Goal: Task Accomplishment & Management: Use online tool/utility

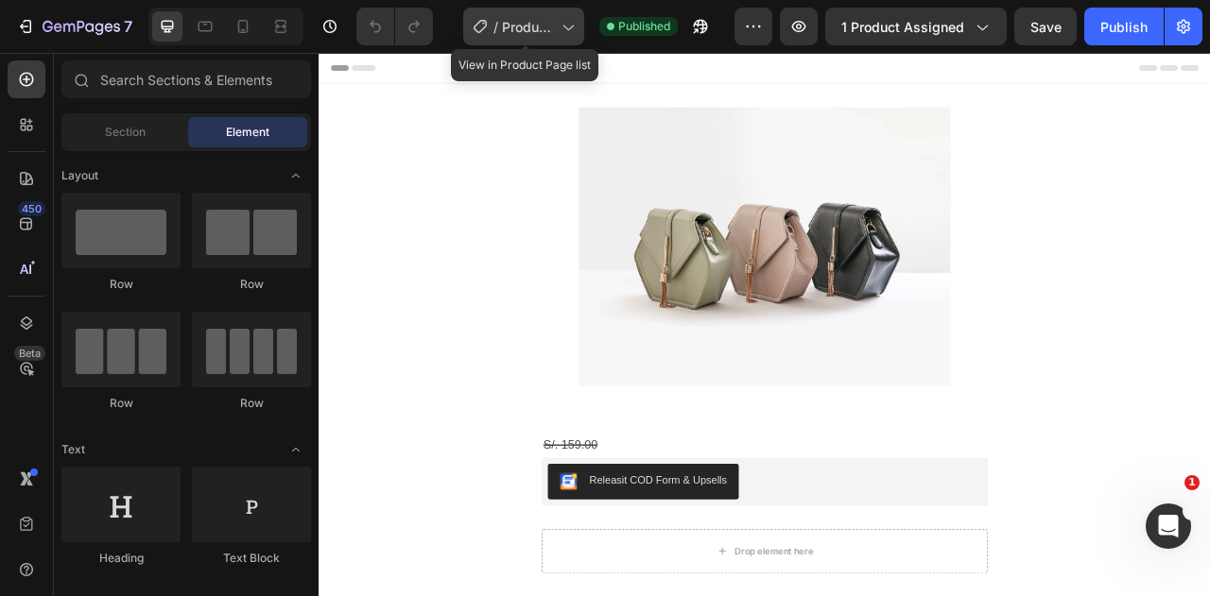
click at [495, 12] on div "/ Product Page - [DATE] 14:15:59" at bounding box center [523, 27] width 121 height 38
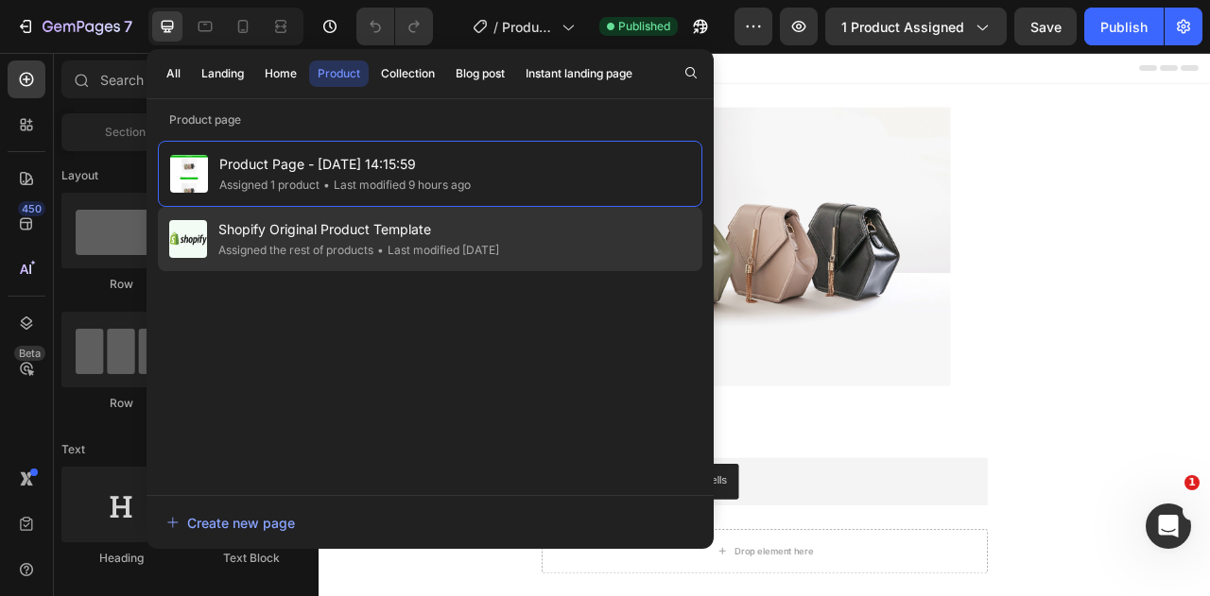
click at [378, 224] on span "Shopify Original Product Template" at bounding box center [358, 229] width 281 height 23
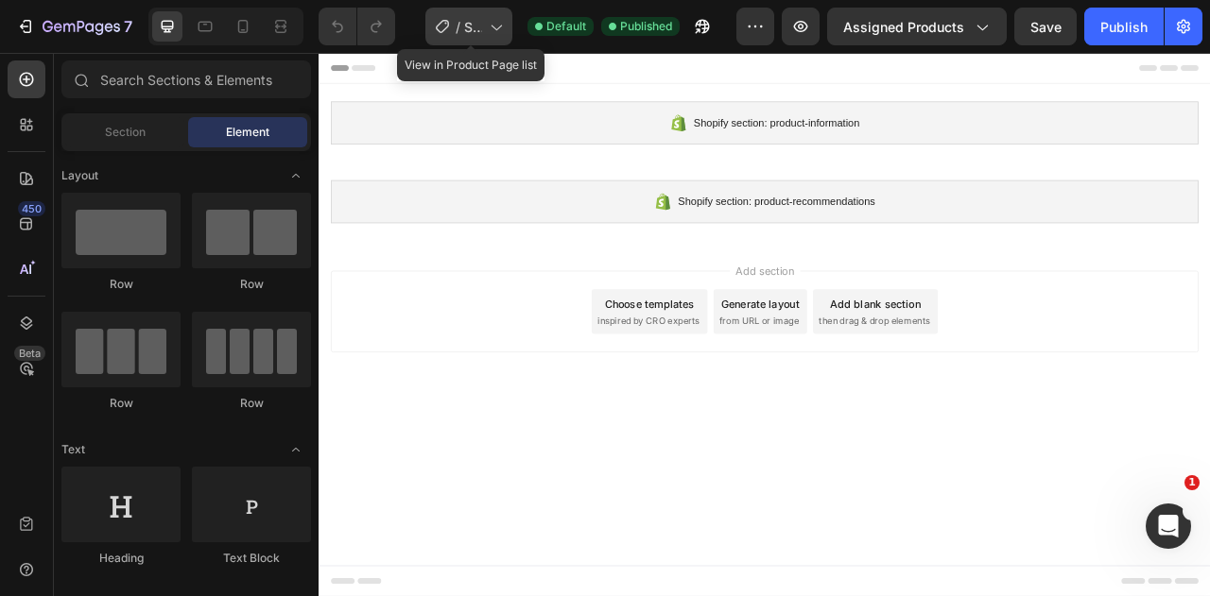
click at [470, 27] on span "Shopify Original Product Template" at bounding box center [473, 27] width 18 height 20
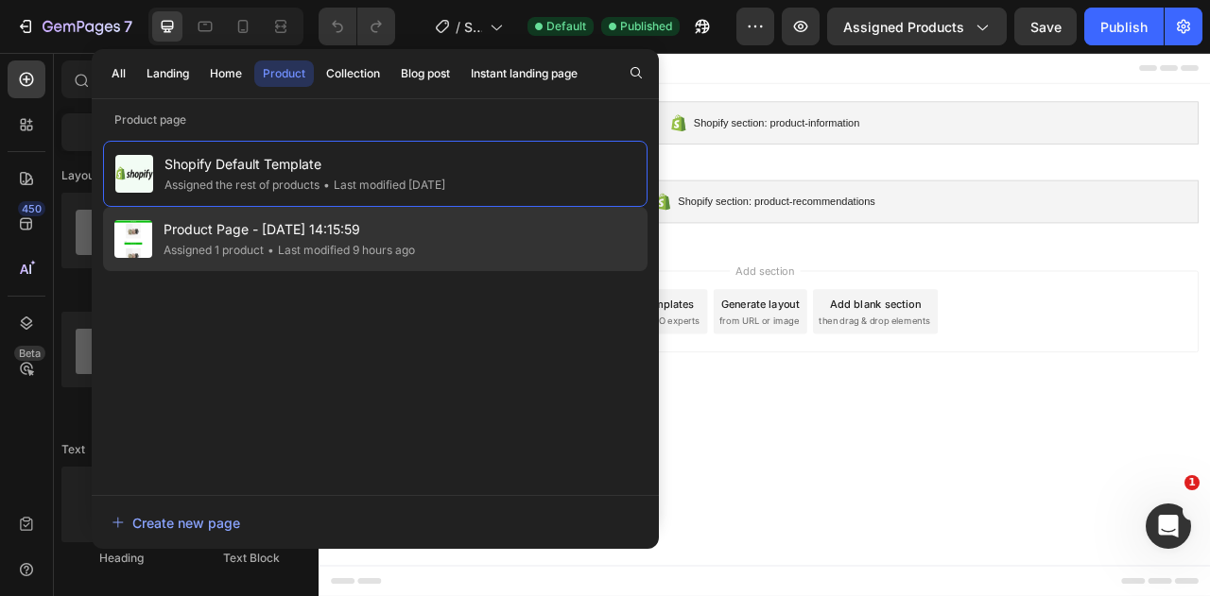
click at [276, 232] on span "Product Page - [DATE] 14:15:59" at bounding box center [289, 229] width 251 height 23
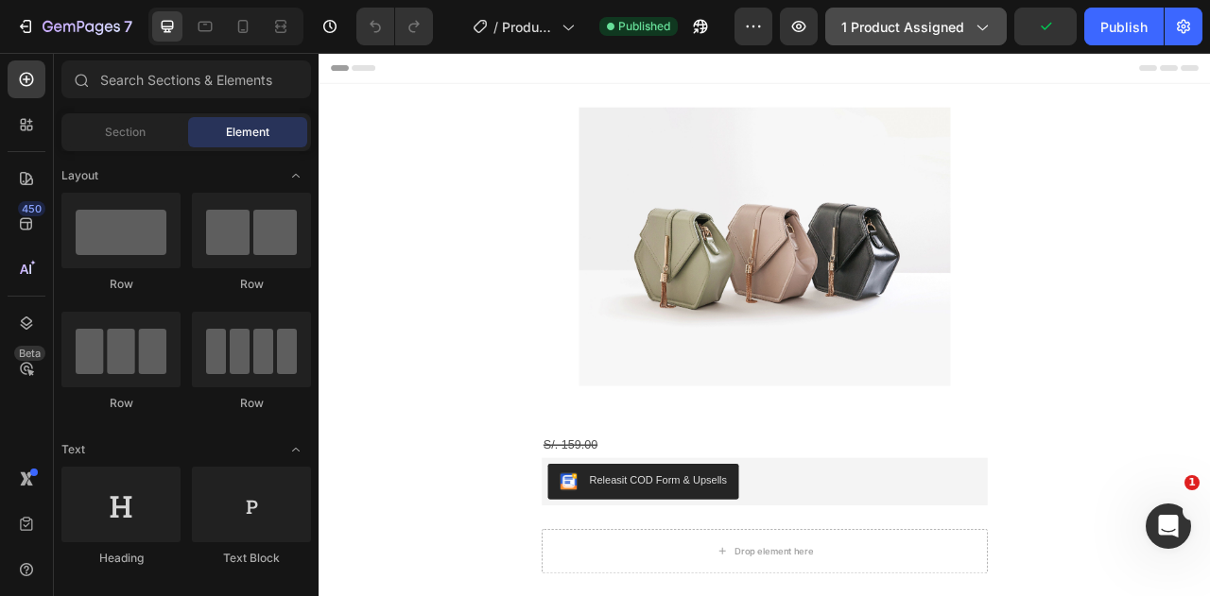
click at [981, 28] on icon "button" at bounding box center [981, 26] width 19 height 19
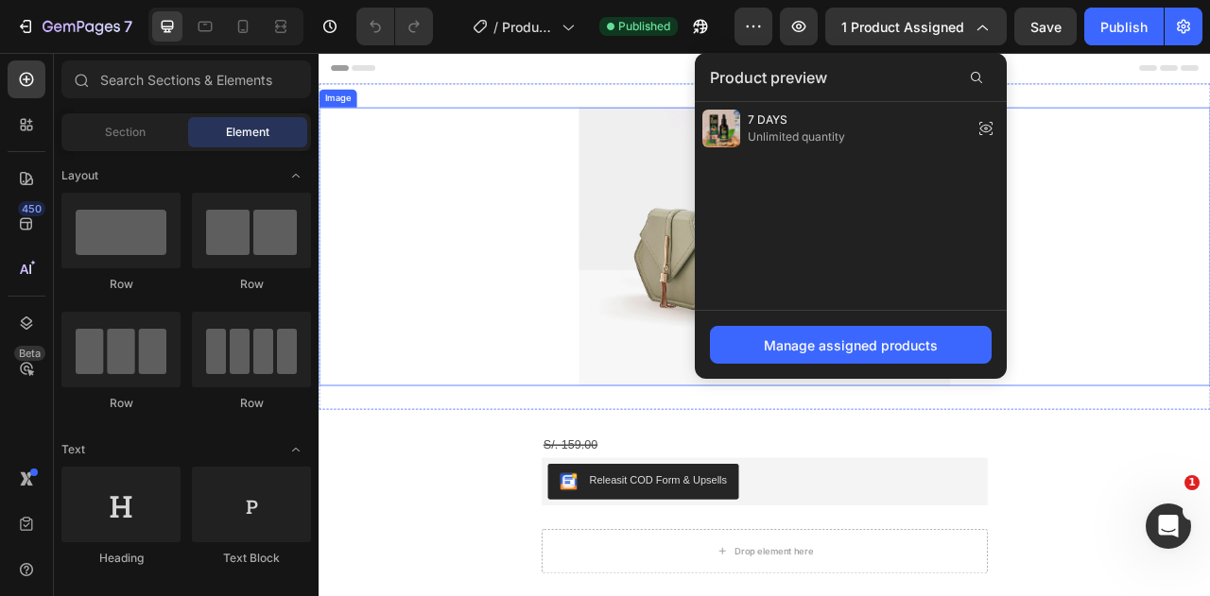
click at [1209, 368] on div at bounding box center [886, 299] width 1134 height 354
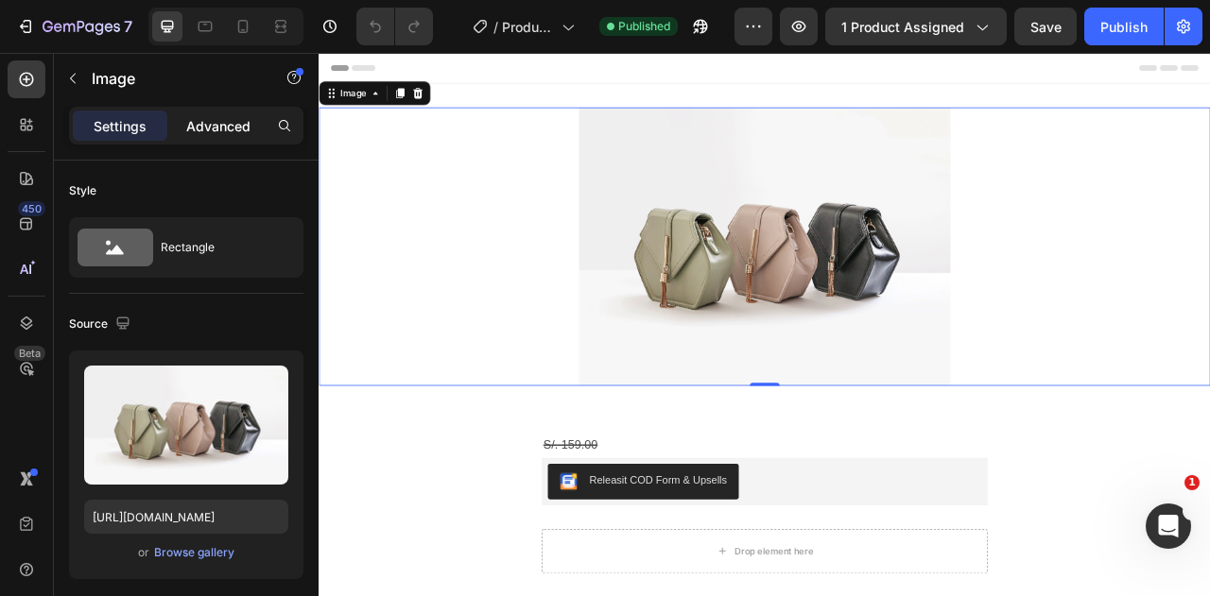
click at [204, 120] on p "Advanced" at bounding box center [218, 126] width 64 height 20
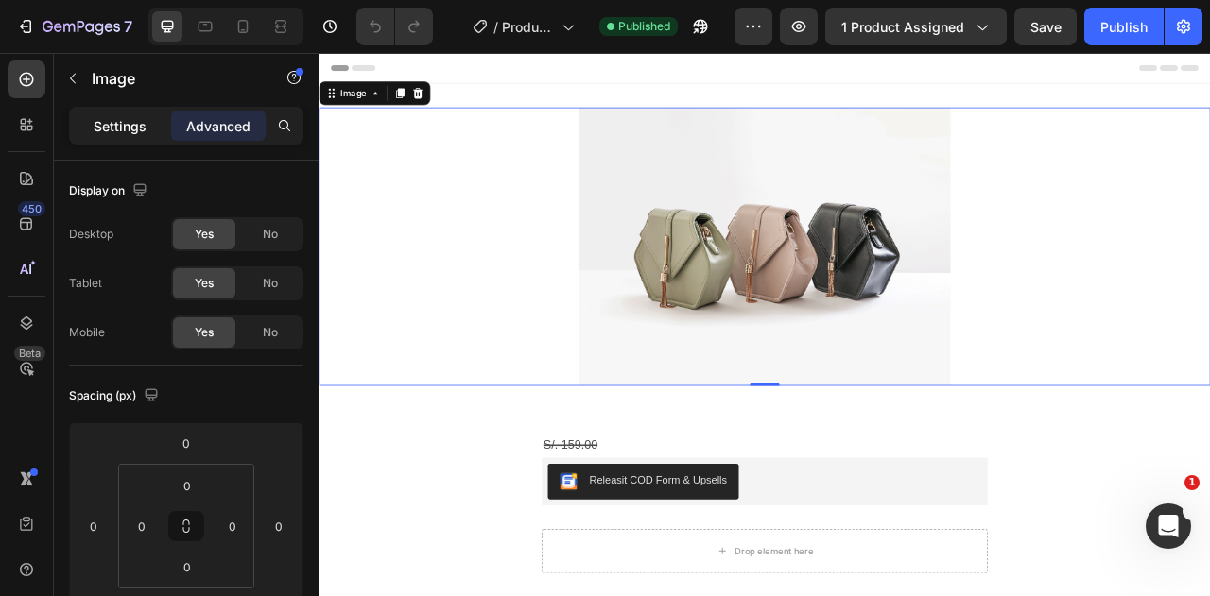
click at [116, 112] on div "Settings" at bounding box center [120, 126] width 95 height 30
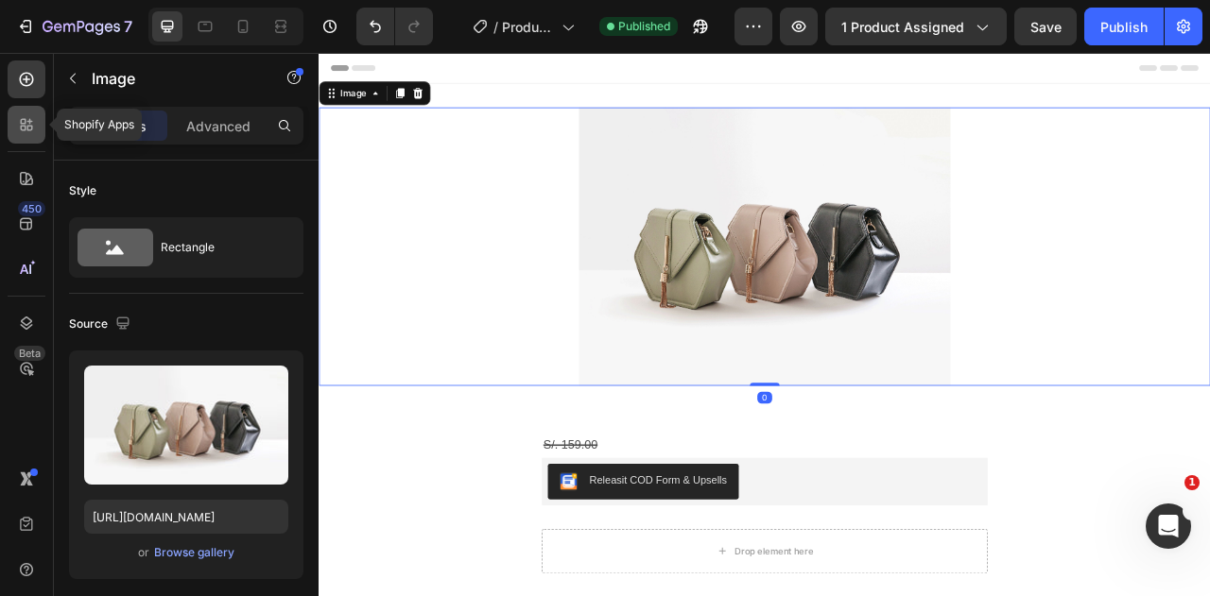
click at [25, 127] on icon at bounding box center [24, 129] width 6 height 6
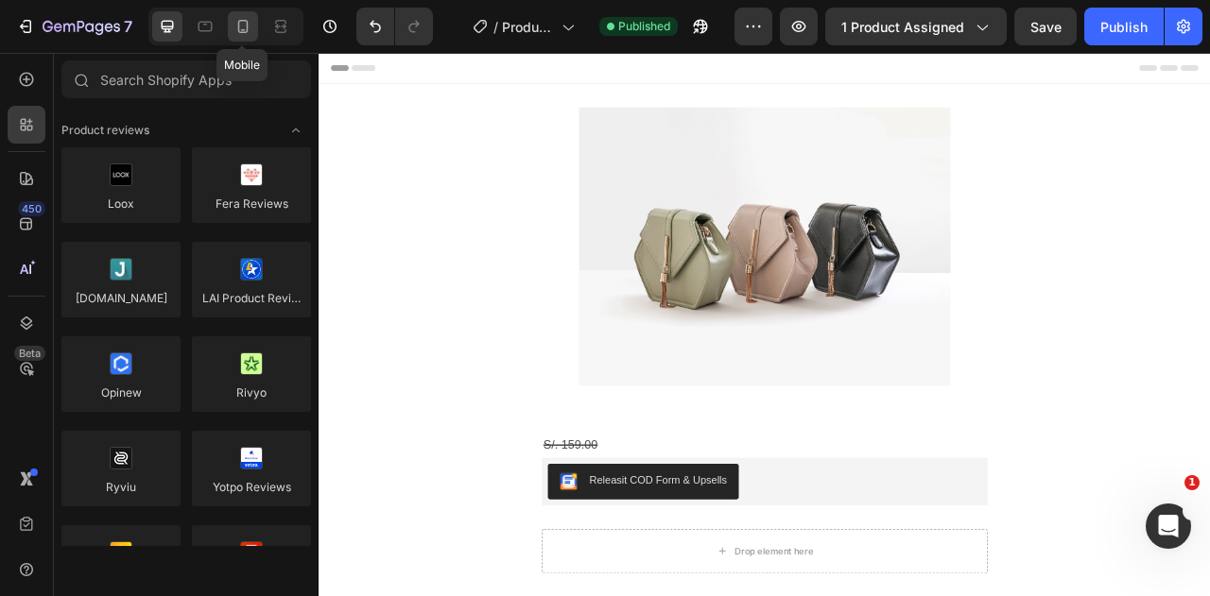
click at [233, 38] on div at bounding box center [243, 26] width 30 height 30
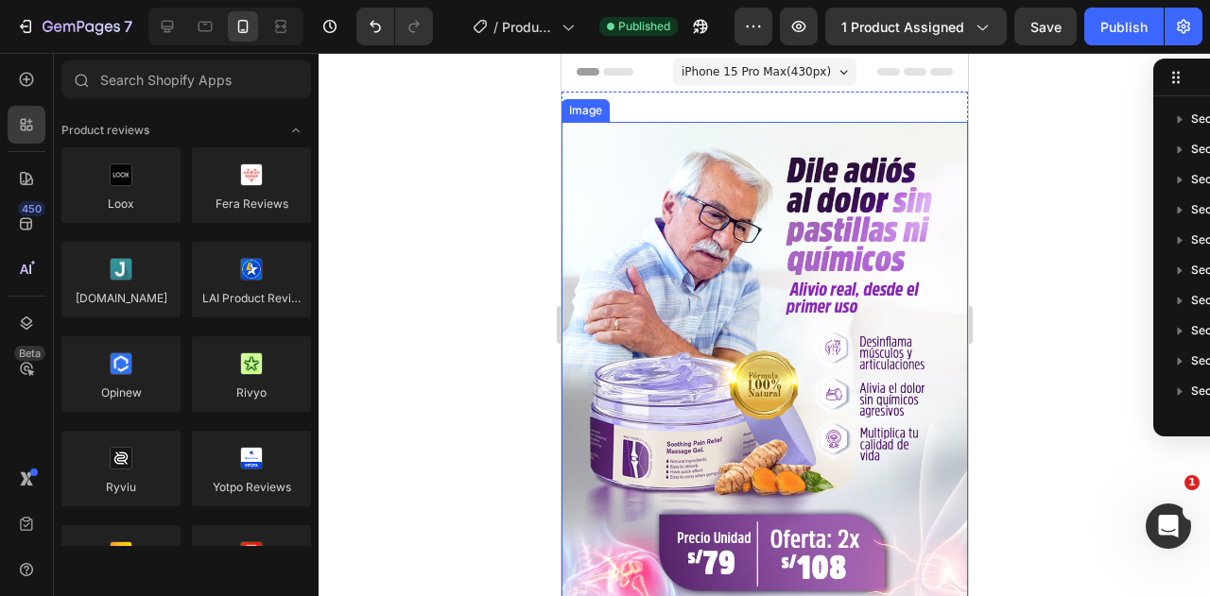
click at [696, 176] on img at bounding box center [764, 427] width 406 height 610
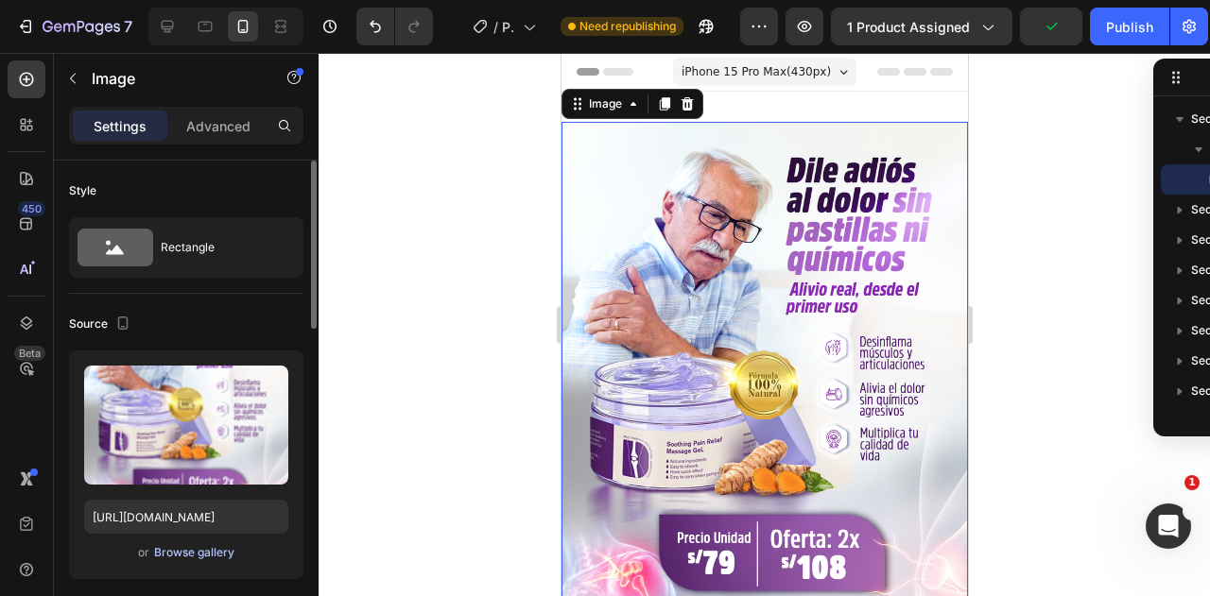
click at [181, 553] on div "Browse gallery" at bounding box center [194, 552] width 80 height 17
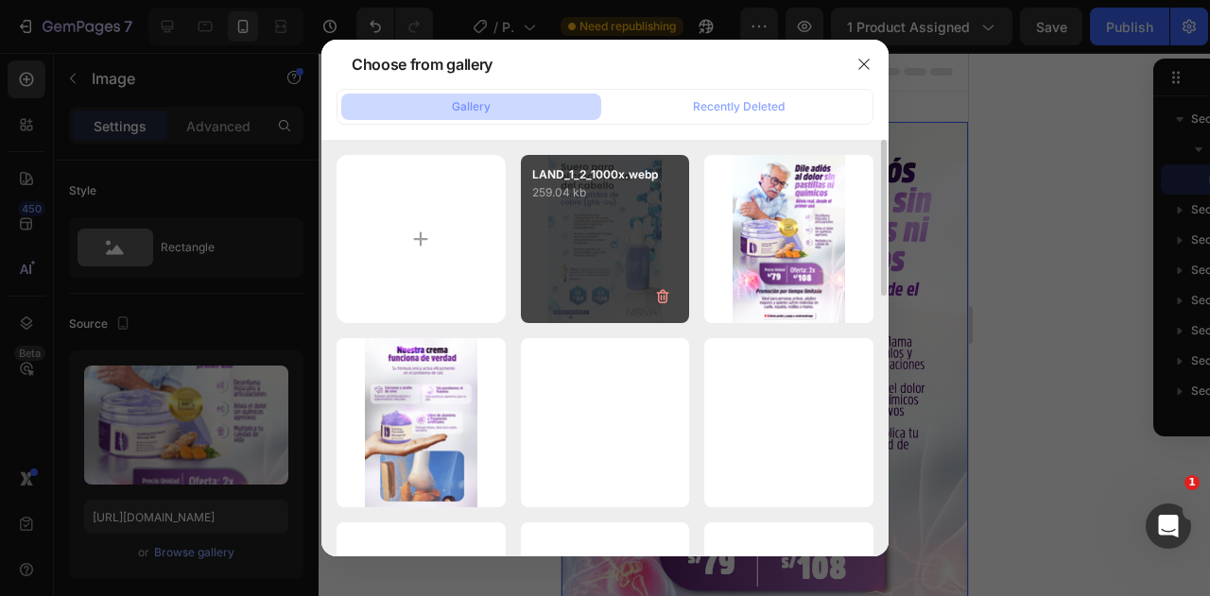
click at [596, 247] on div "LAND_1_2_1000x.webp 259.04 kb" at bounding box center [605, 239] width 169 height 169
type input "https://cdn.shopify.com/s/files/1/0586/9404/1674/files/gempages_581234543290221…"
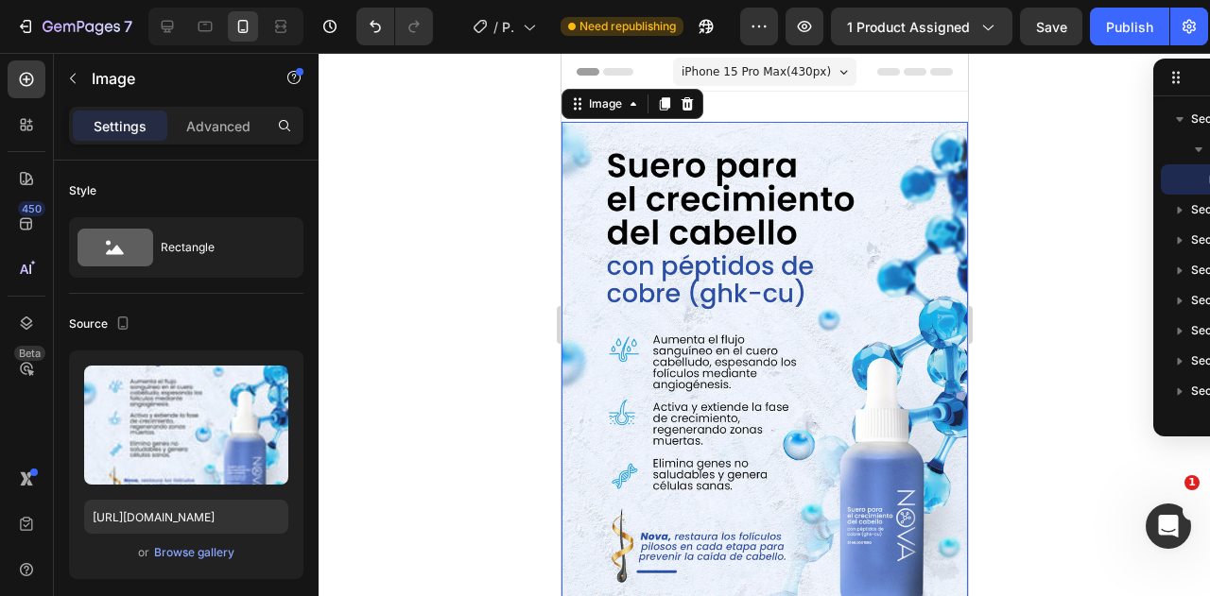
click at [773, 394] on img at bounding box center [764, 427] width 406 height 610
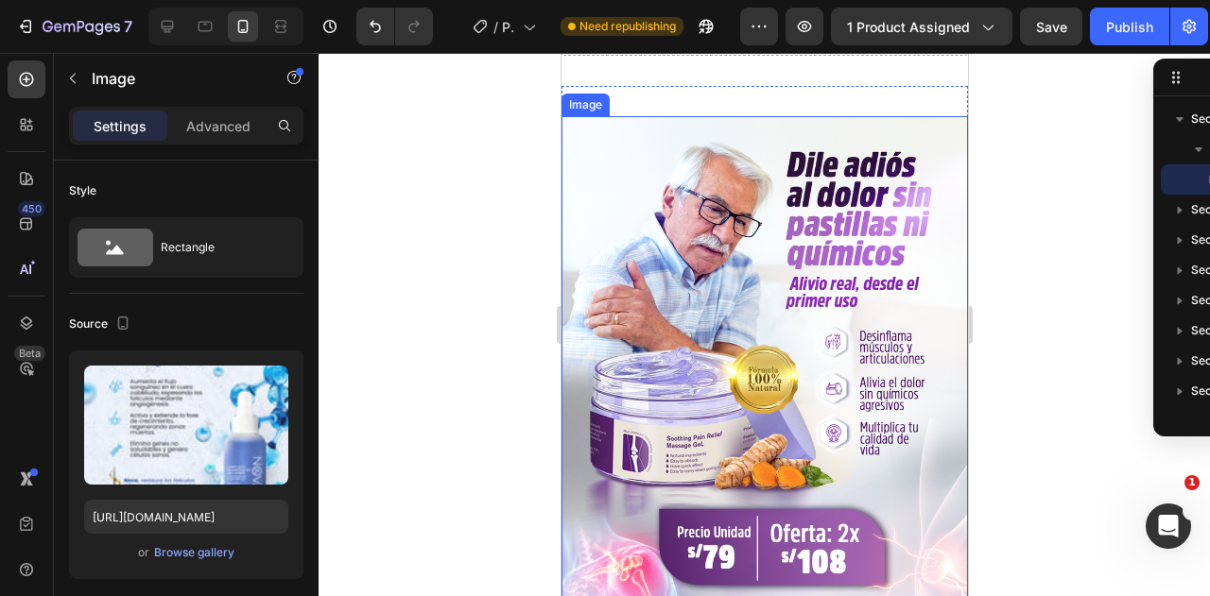
scroll to position [851, 0]
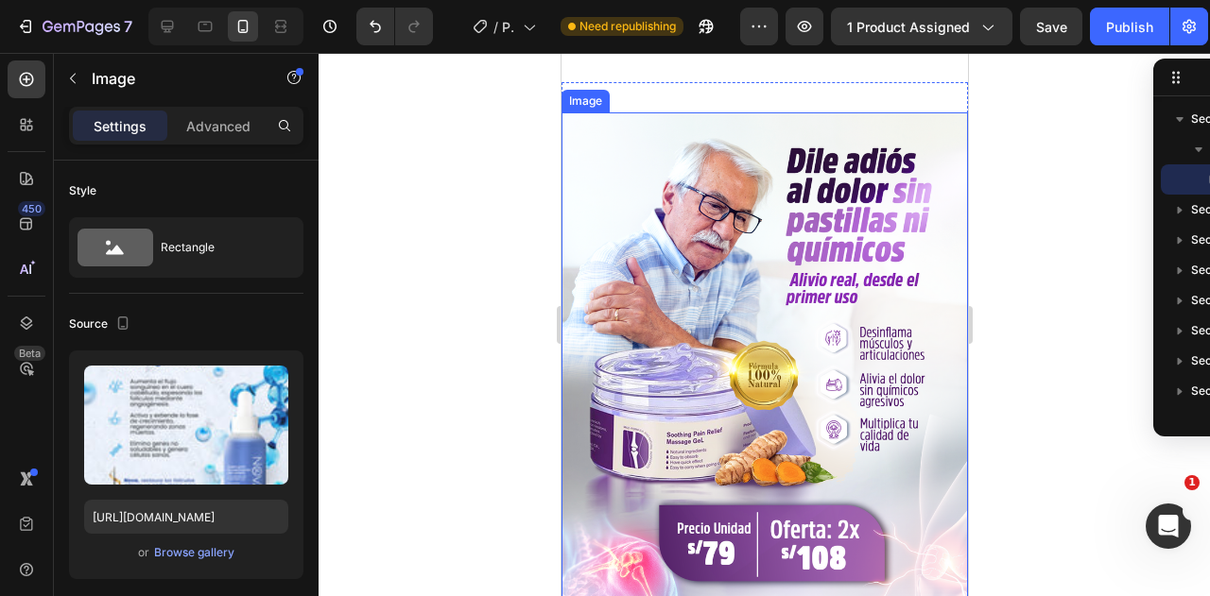
click at [764, 336] on img at bounding box center [764, 417] width 406 height 610
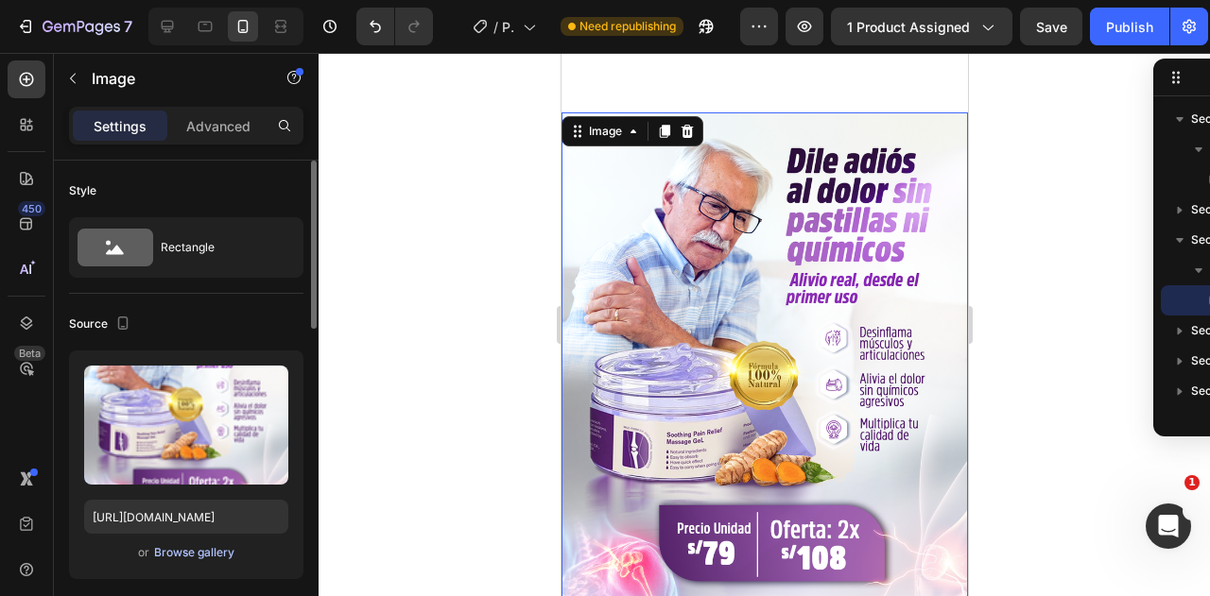
click at [215, 559] on div "Browse gallery" at bounding box center [194, 552] width 80 height 17
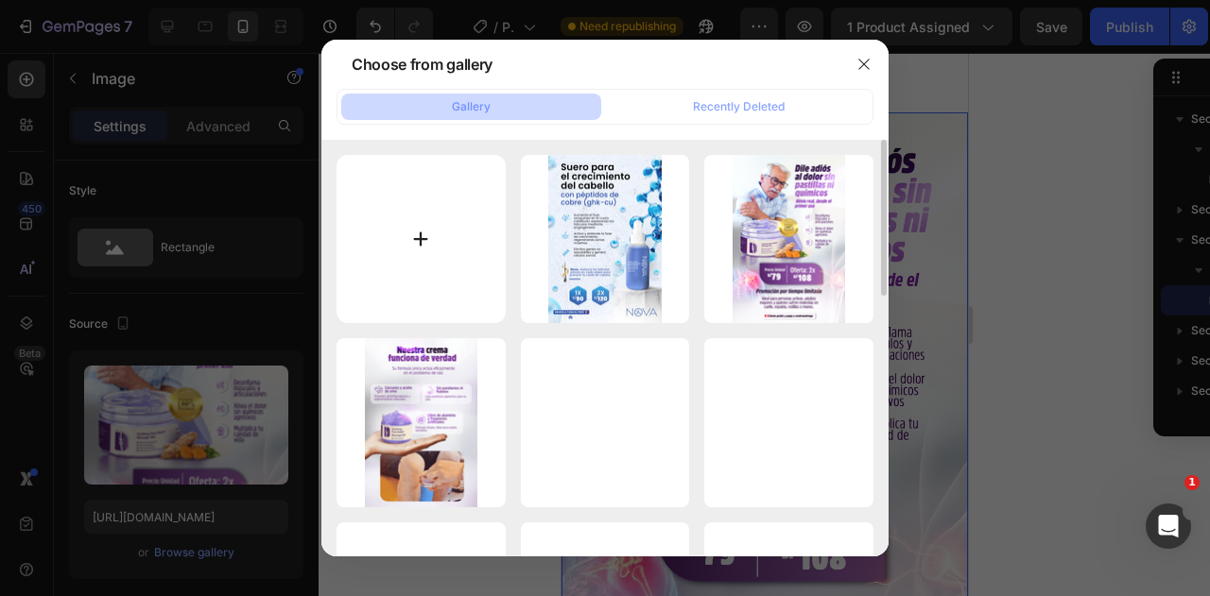
click at [446, 244] on input "file" at bounding box center [420, 239] width 169 height 169
type input "C:\fakepath\LAND 2.png"
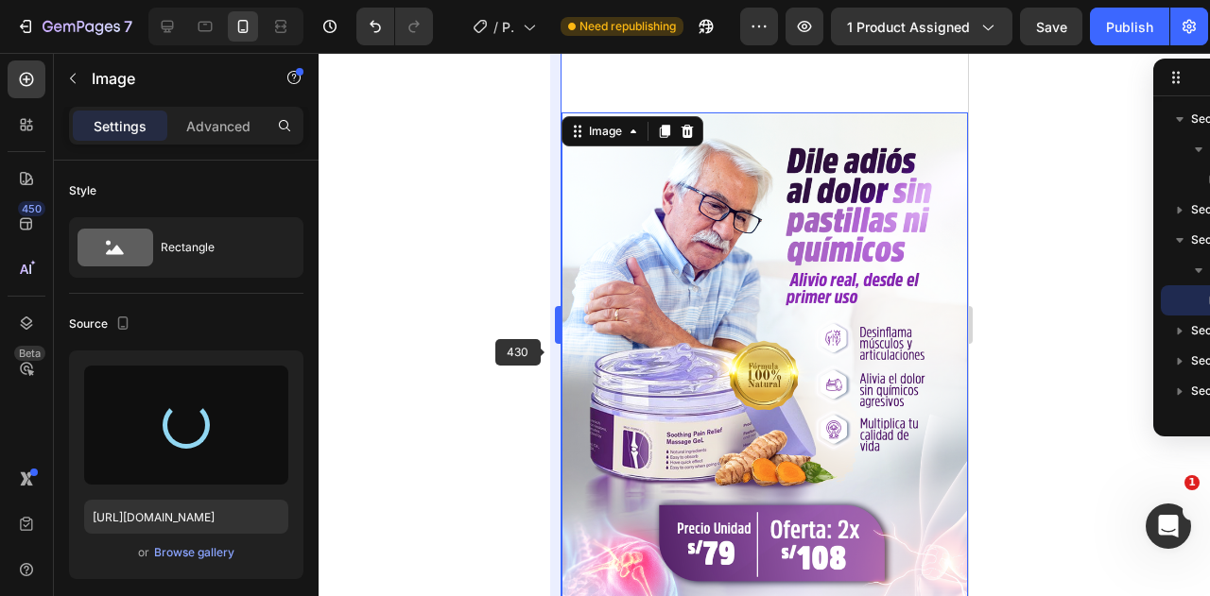
type input "https://cdn.shopify.com/s/files/1/0586/9404/1674/files/gempages_581234543290221…"
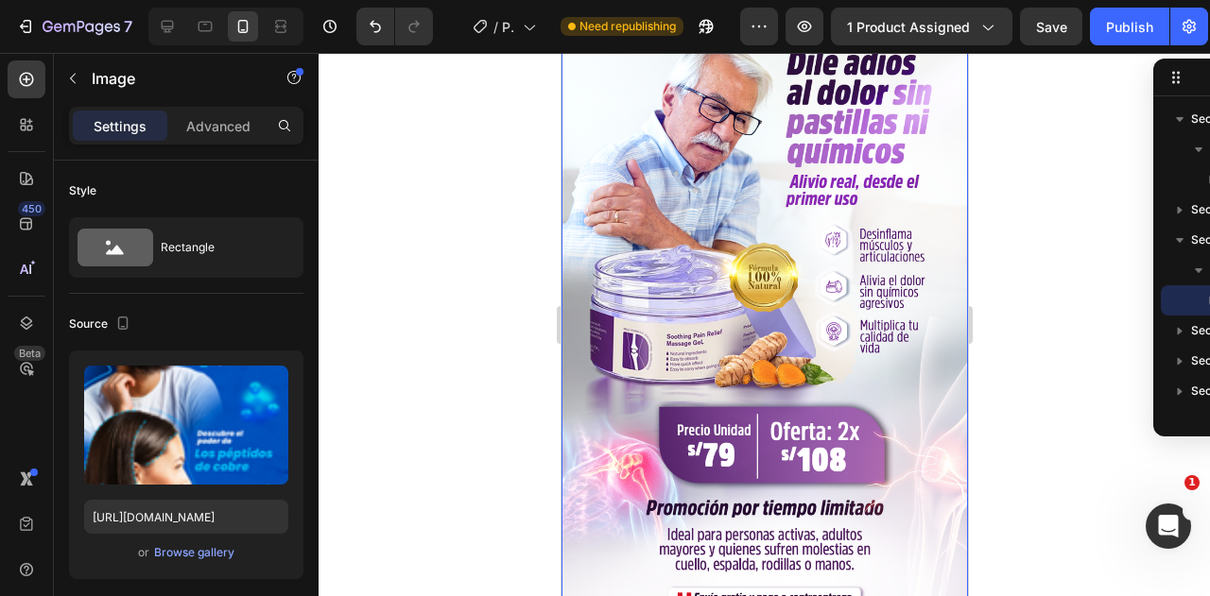
scroll to position [1796, 0]
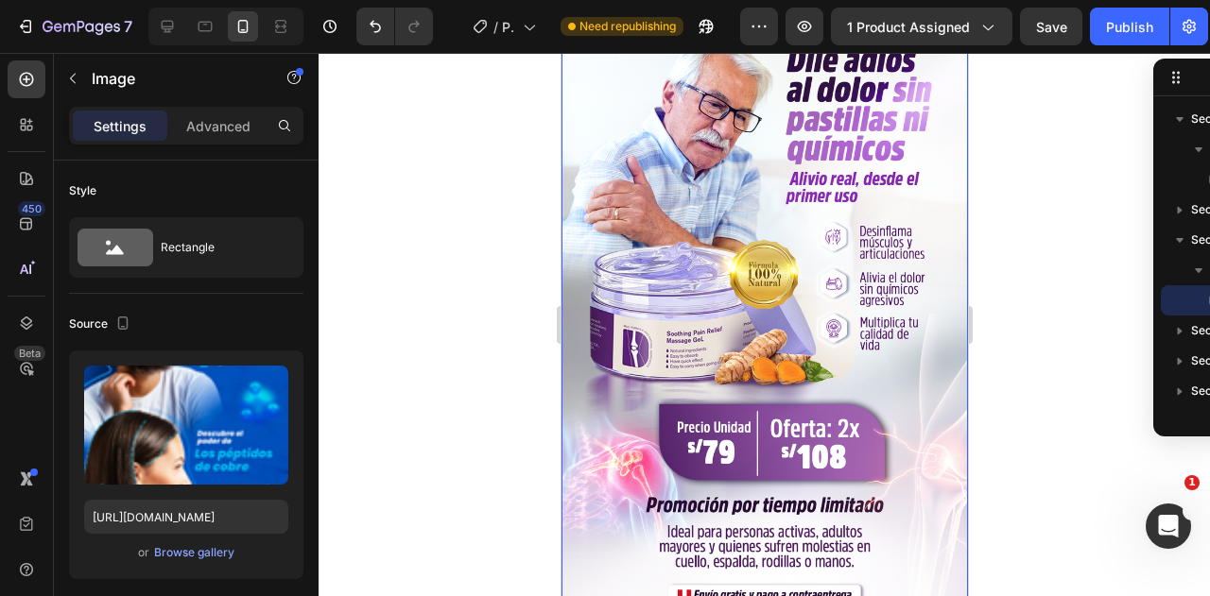
click at [657, 269] on img at bounding box center [764, 316] width 406 height 610
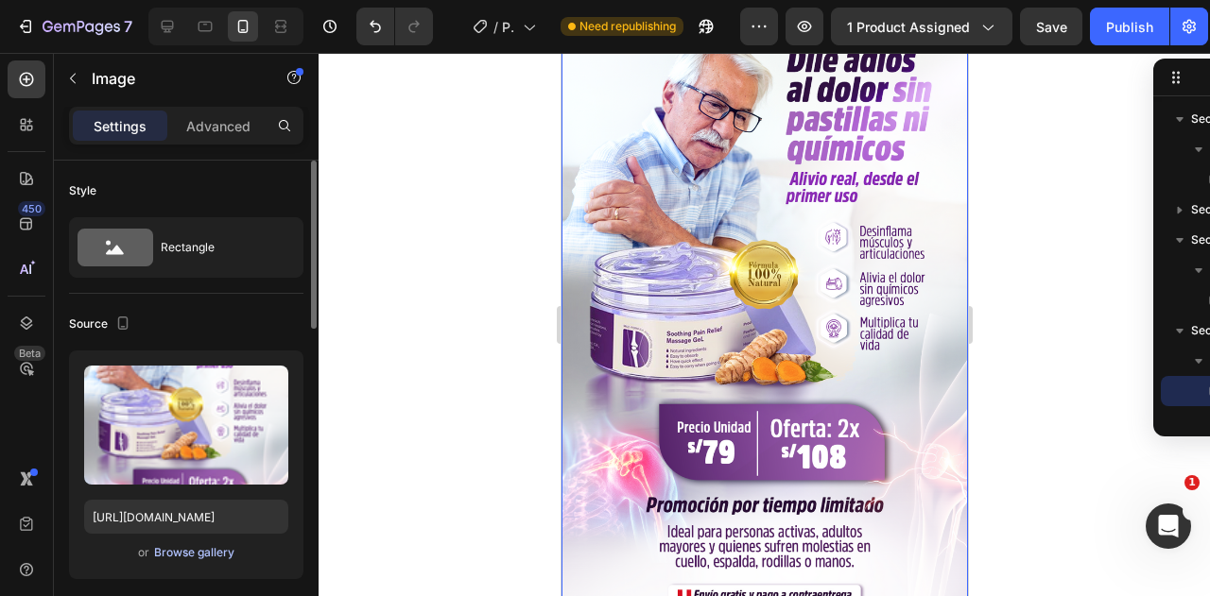
click at [216, 551] on div "Browse gallery" at bounding box center [194, 552] width 80 height 17
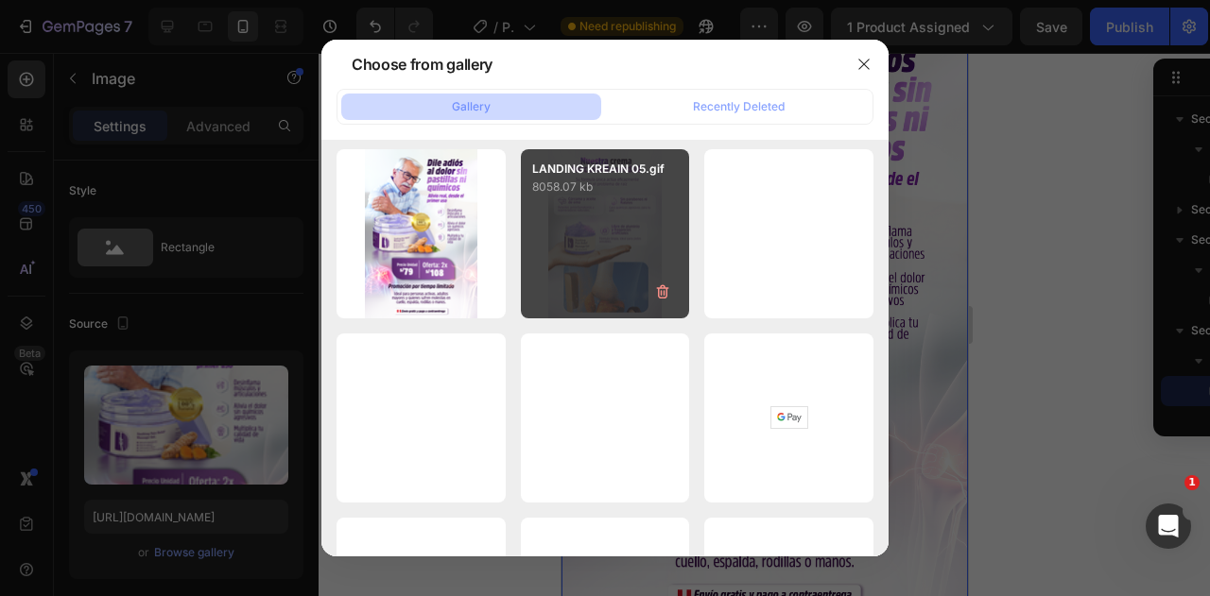
scroll to position [0, 0]
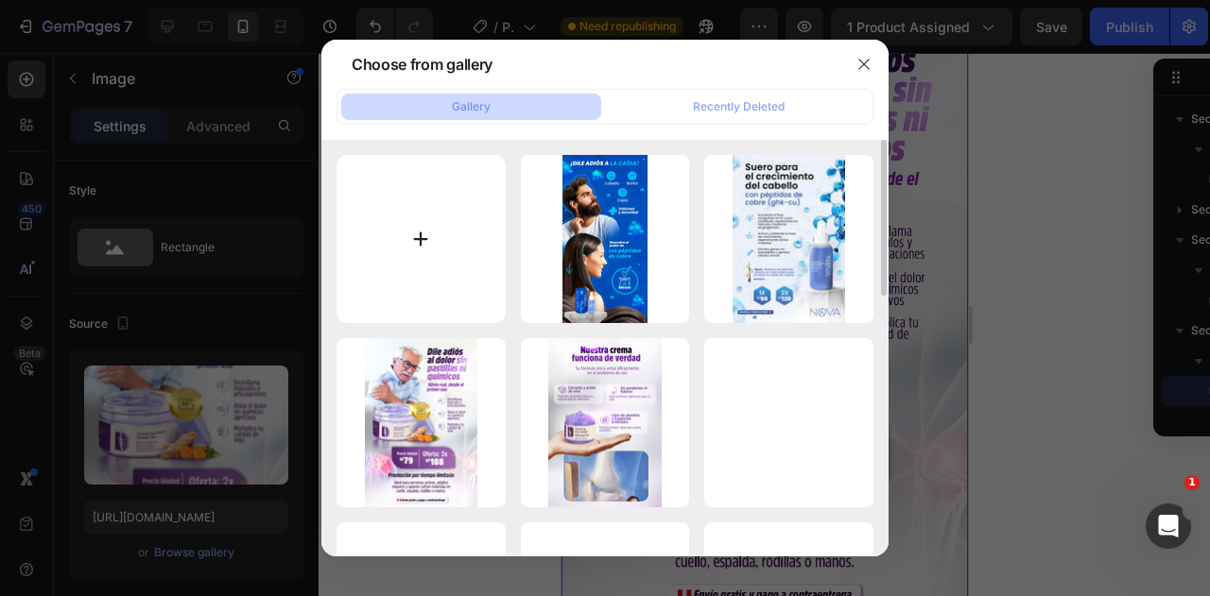
click at [414, 259] on input "file" at bounding box center [420, 239] width 169 height 169
type input "C:\fakepath\LAND 3.gif"
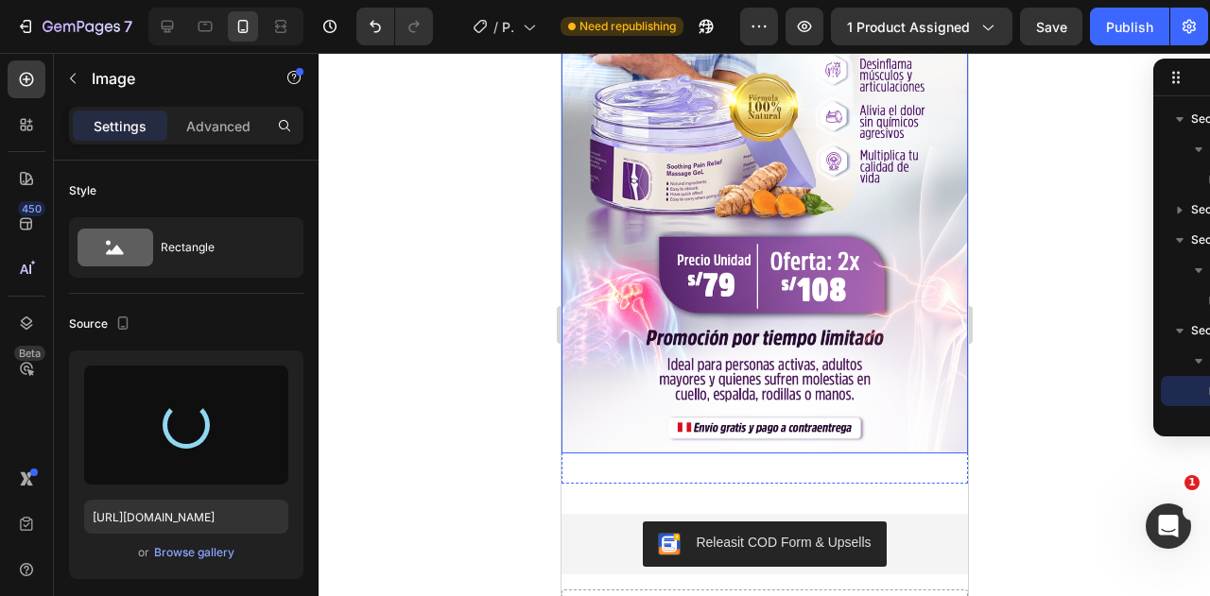
scroll to position [1890, 0]
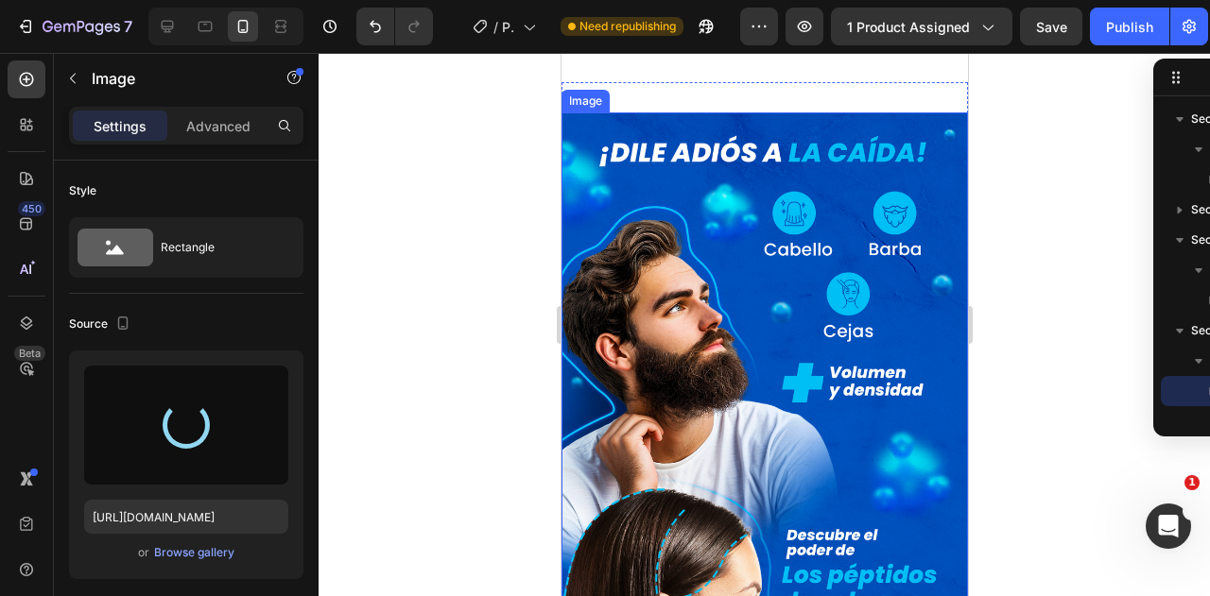
type input "https://cdn.shopify.com/s/files/1/0586/9404/1674/files/gempages_581234543290221…"
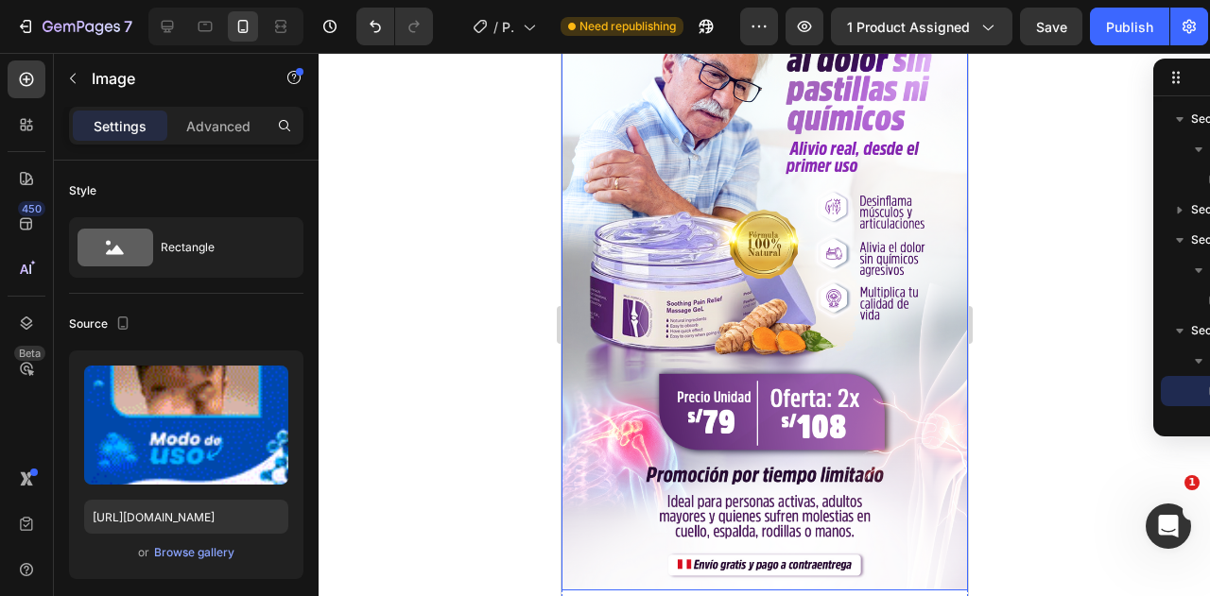
scroll to position [2647, 0]
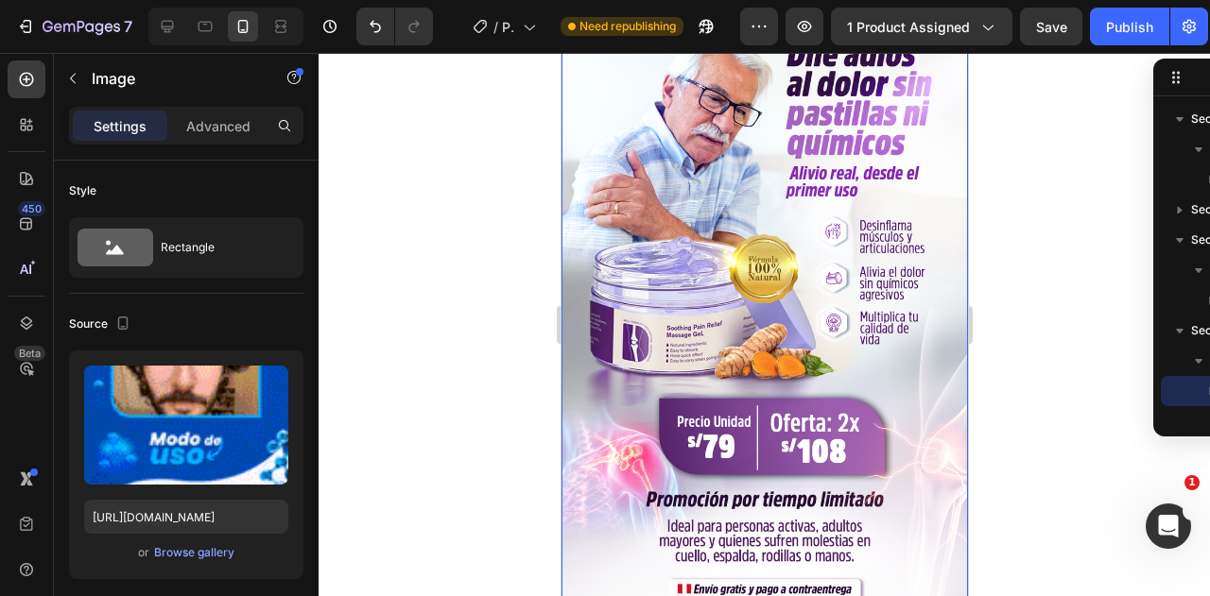
click at [750, 262] on img at bounding box center [764, 311] width 406 height 610
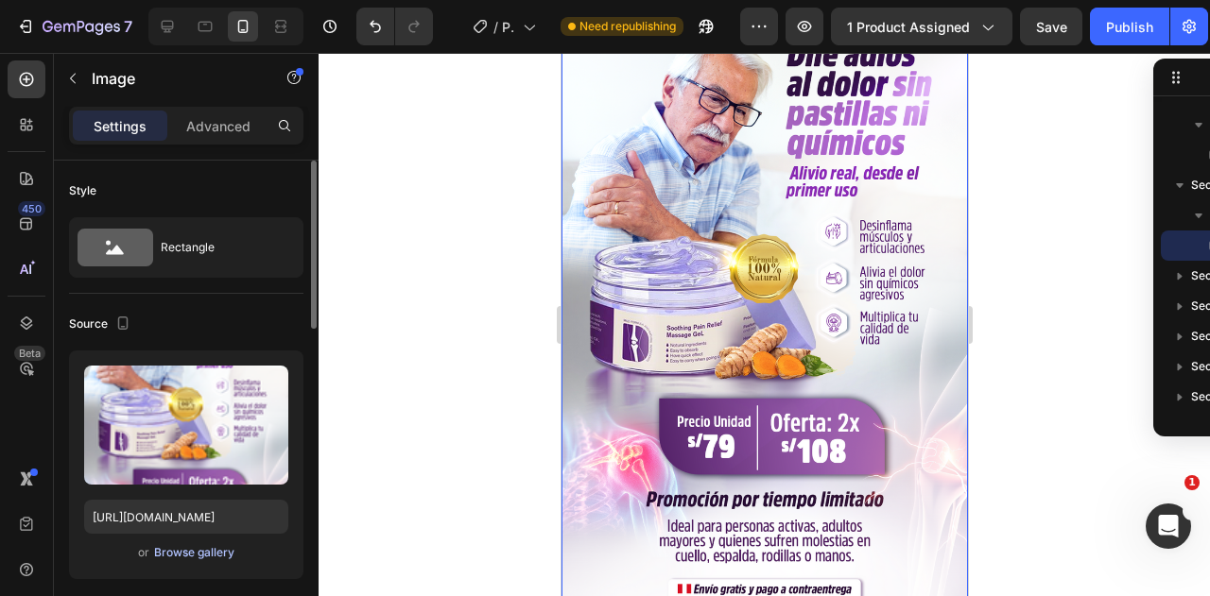
click at [204, 553] on div "Browse gallery" at bounding box center [194, 552] width 80 height 17
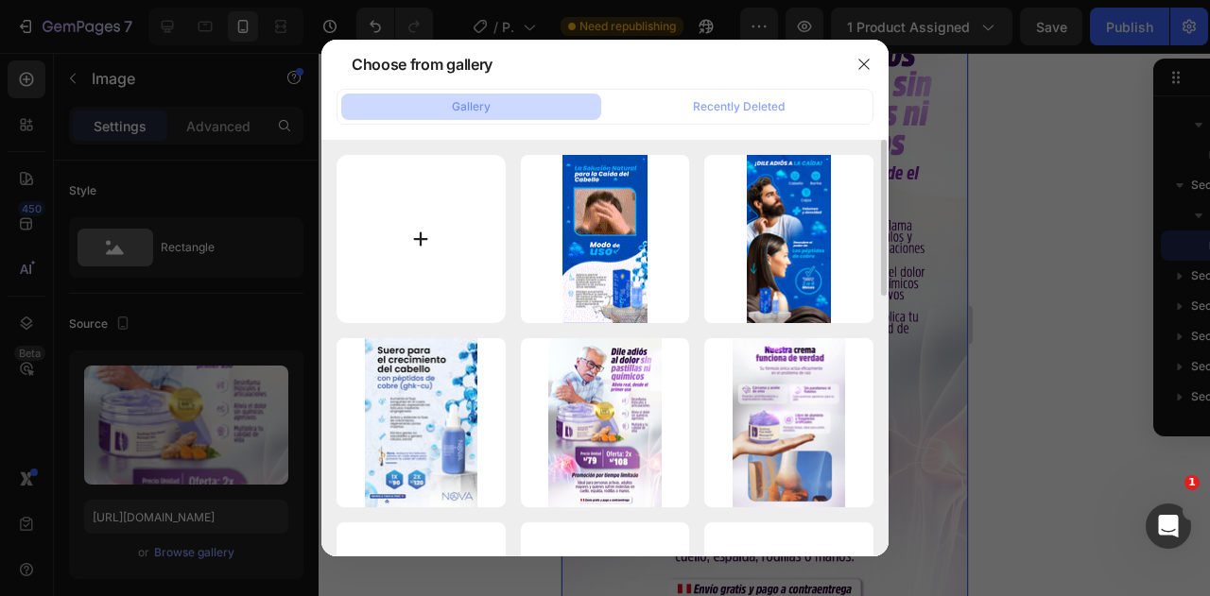
click at [408, 216] on input "file" at bounding box center [420, 239] width 169 height 169
type input "C:\fakepath\LAND 4.png"
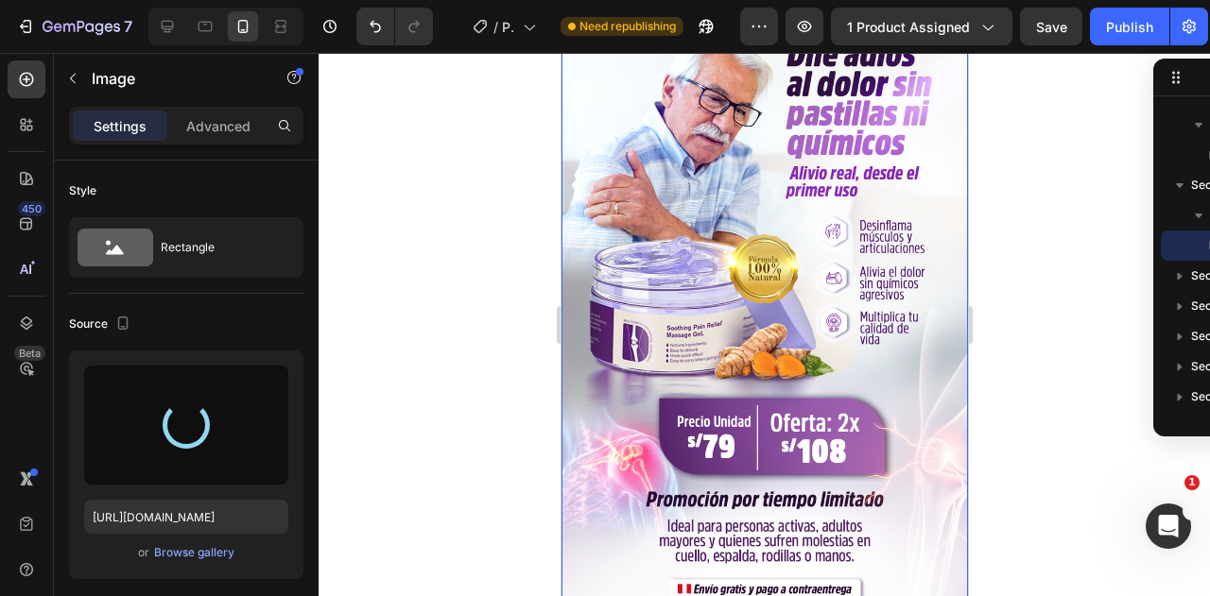
type input "https://cdn.shopify.com/s/files/1/0586/9404/1674/files/gempages_581234543290221…"
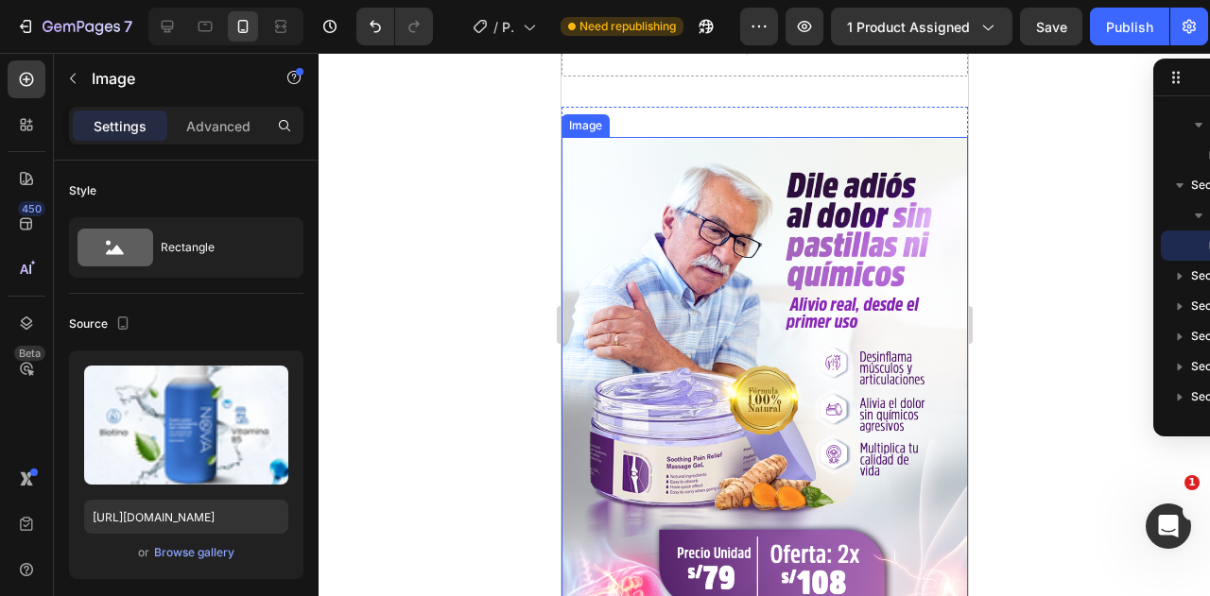
scroll to position [2863, 0]
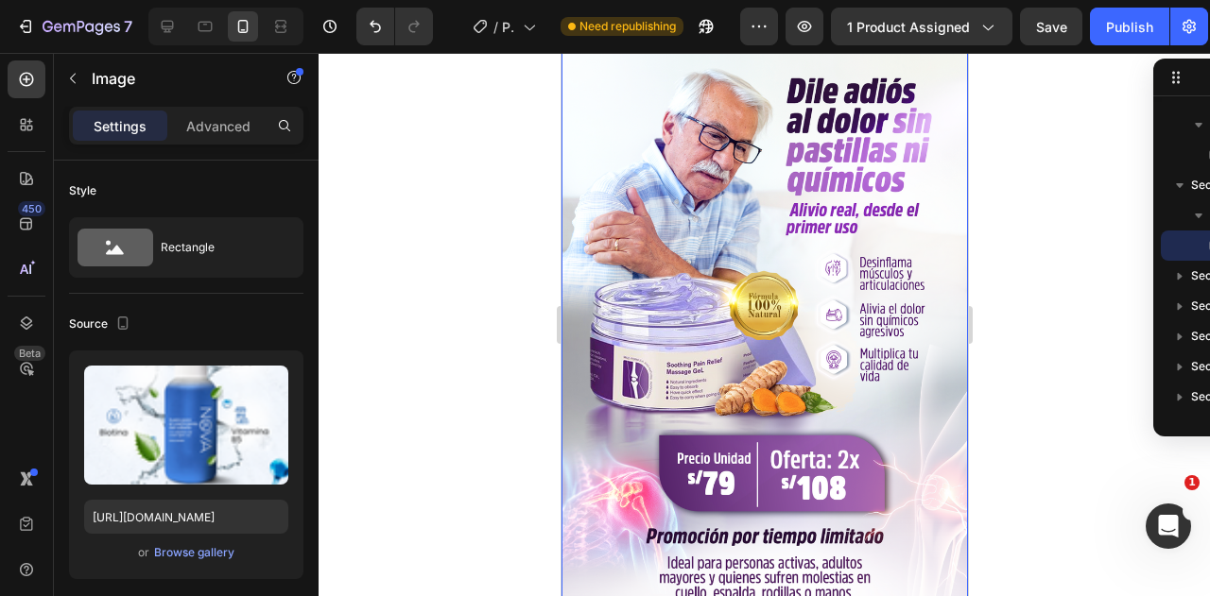
drag, startPoint x: 465, startPoint y: 371, endPoint x: 524, endPoint y: 379, distance: 59.2
click at [478, 375] on div at bounding box center [764, 324] width 891 height 543
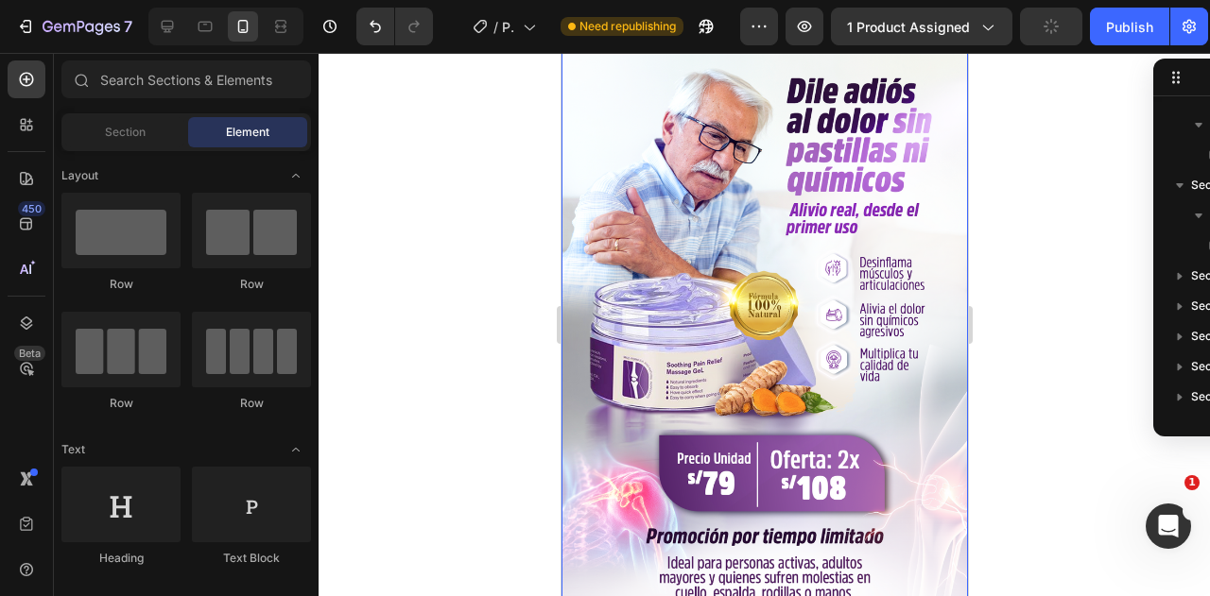
click at [665, 381] on img at bounding box center [764, 348] width 406 height 610
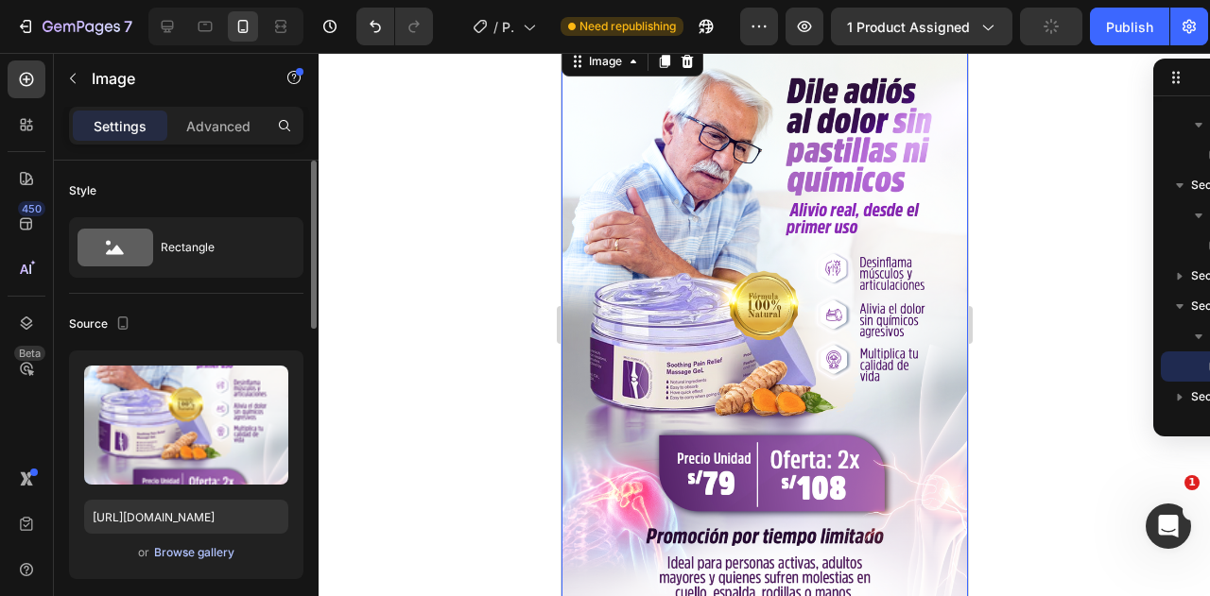
click at [185, 556] on div "Browse gallery" at bounding box center [194, 552] width 80 height 17
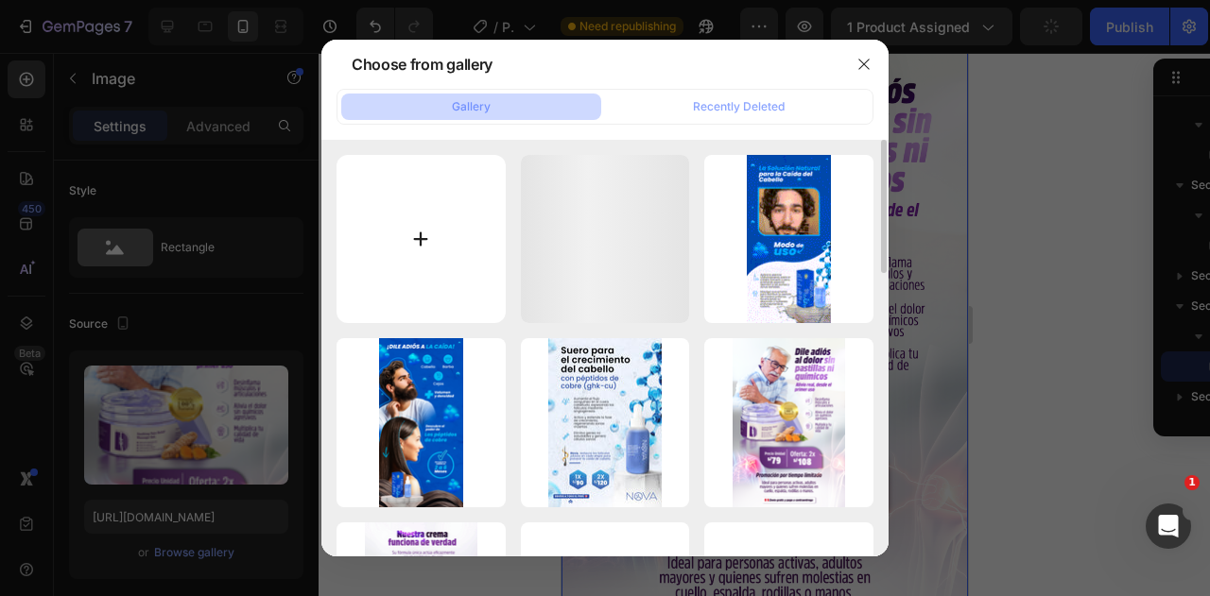
click at [415, 264] on input "file" at bounding box center [420, 239] width 169 height 169
type input "C:\fakepath\LAND 5.png"
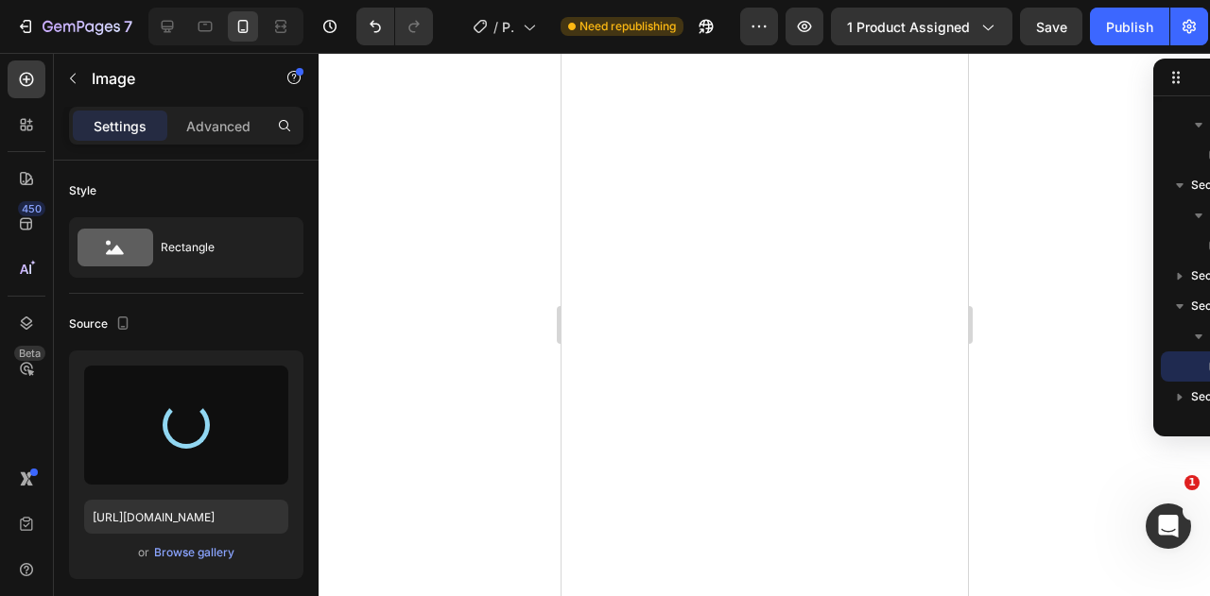
type input "https://cdn.shopify.com/s/files/1/0586/9404/1674/files/gempages_581234543290221…"
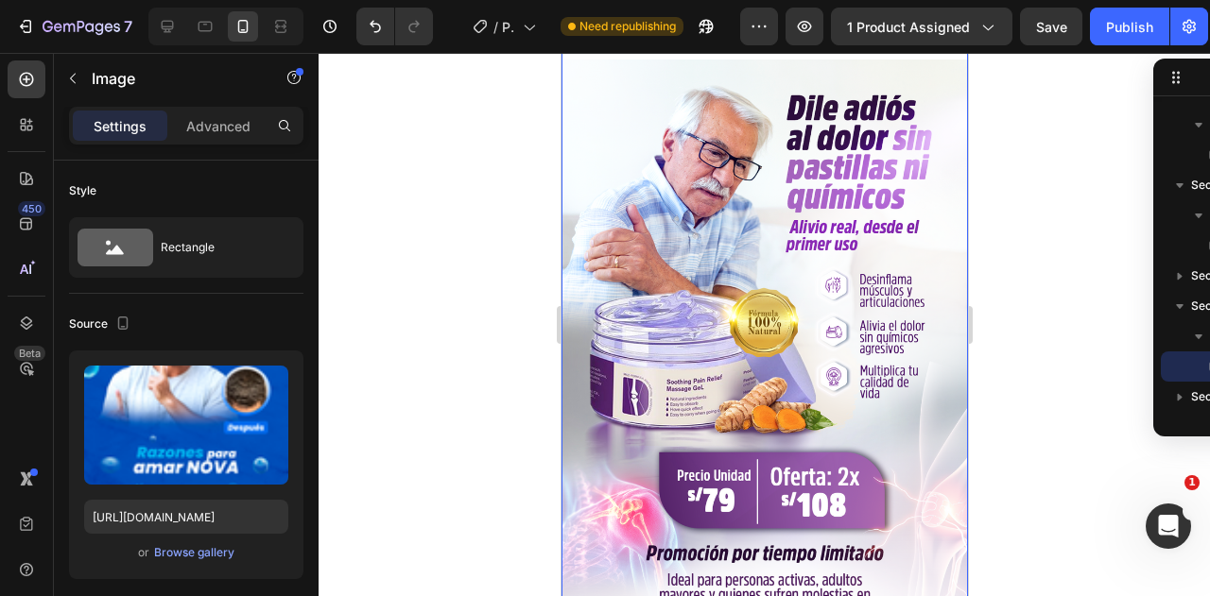
scroll to position [3906, 0]
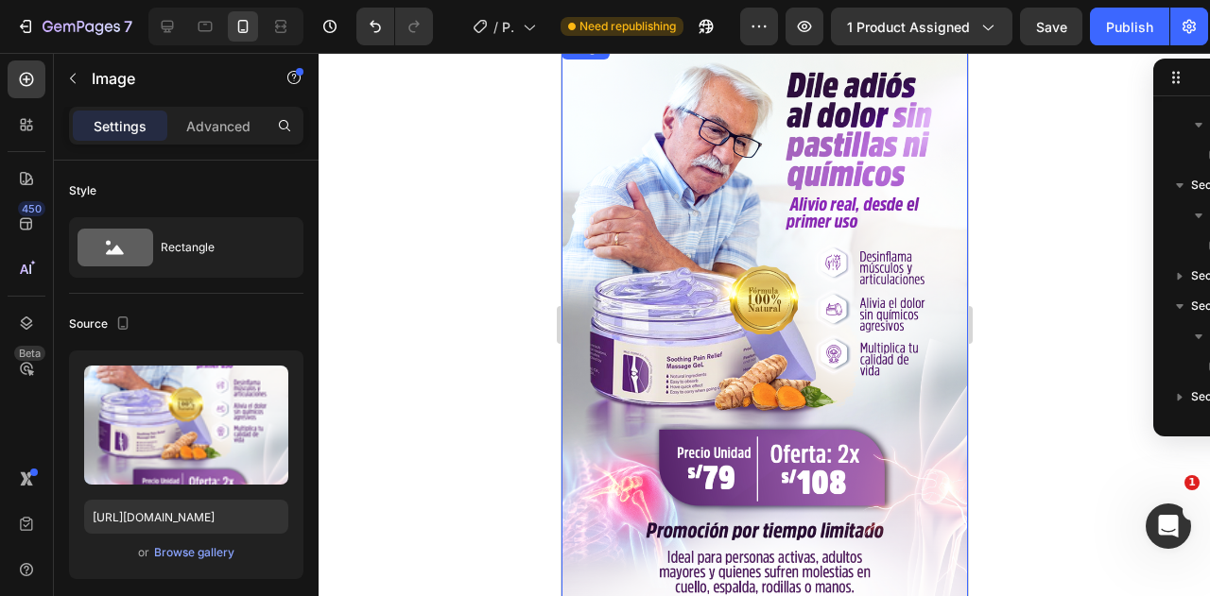
click at [766, 262] on img at bounding box center [764, 342] width 406 height 610
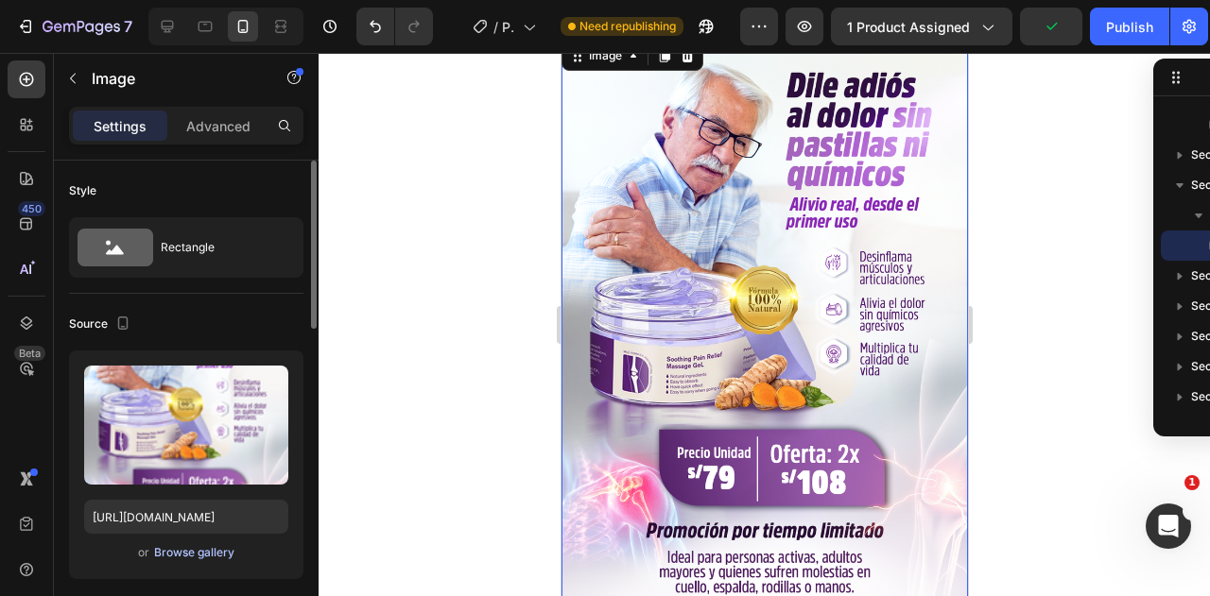
click at [199, 554] on div "Browse gallery" at bounding box center [194, 552] width 80 height 17
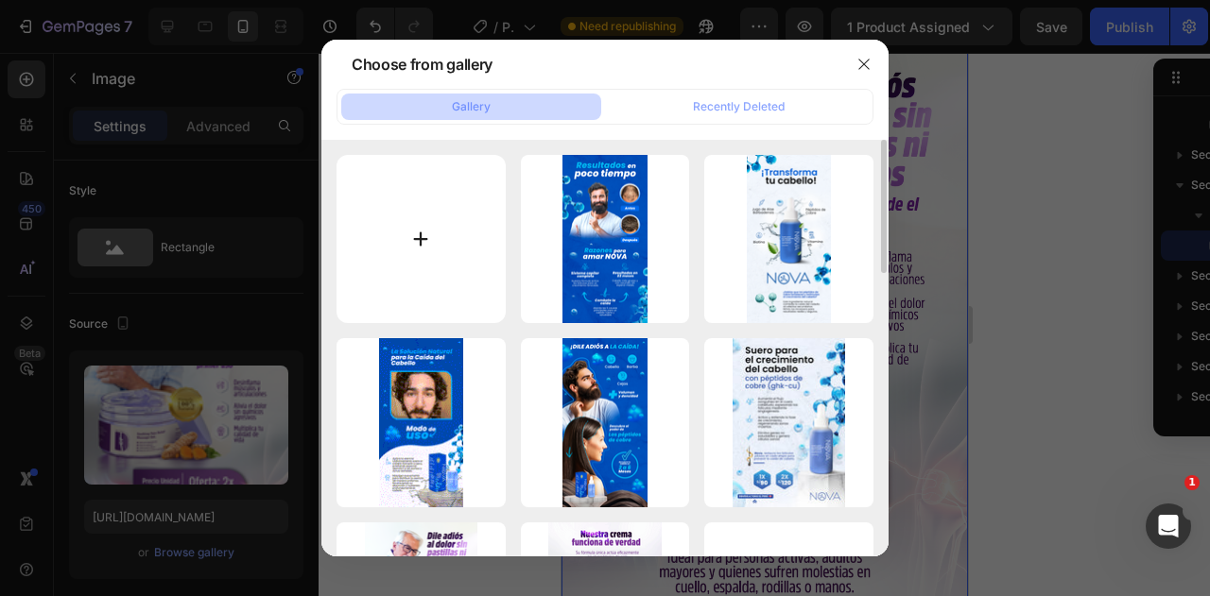
click at [461, 249] on input "file" at bounding box center [420, 239] width 169 height 169
type input "C:\fakepath\LAND 6.png"
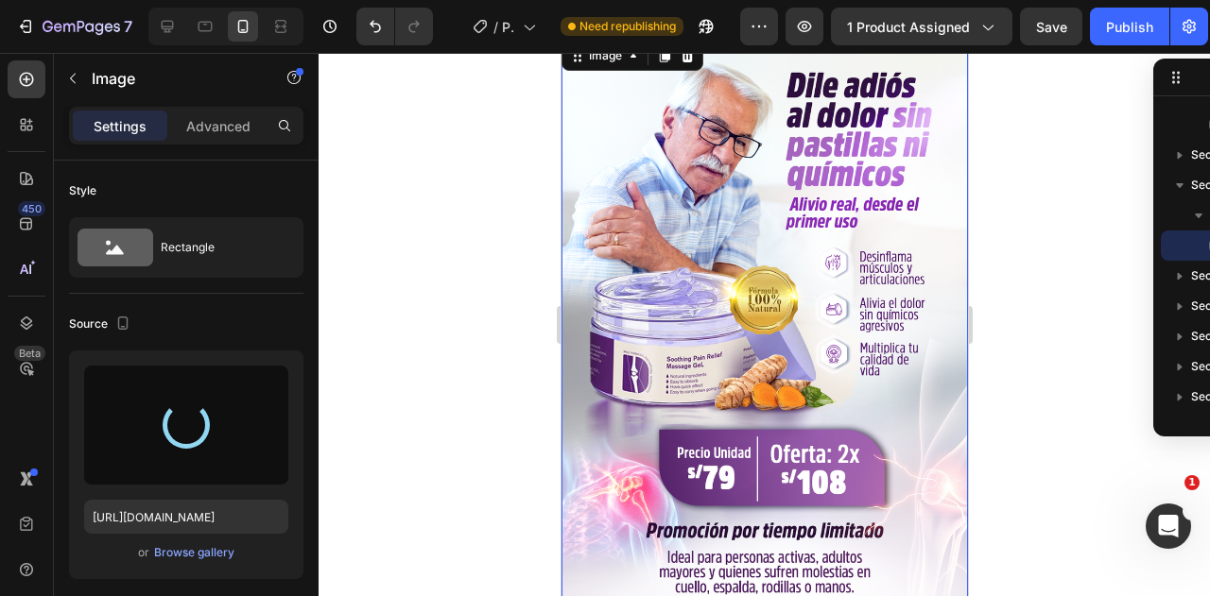
type input "https://cdn.shopify.com/s/files/1/0586/9404/1674/files/gempages_581234543290221…"
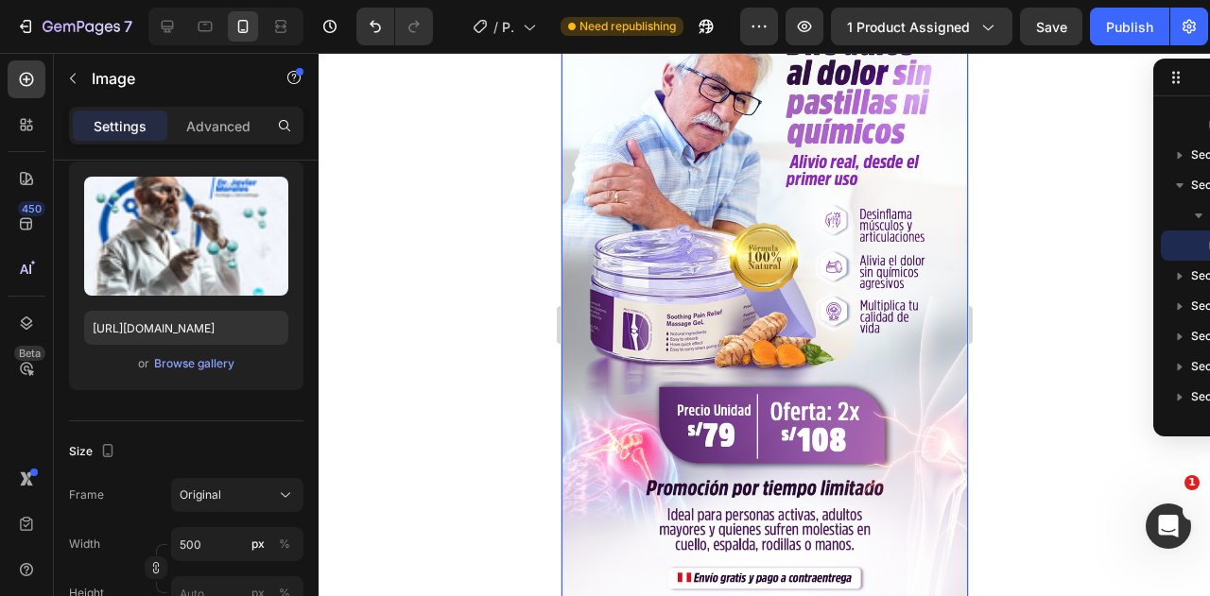
scroll to position [5040, 0]
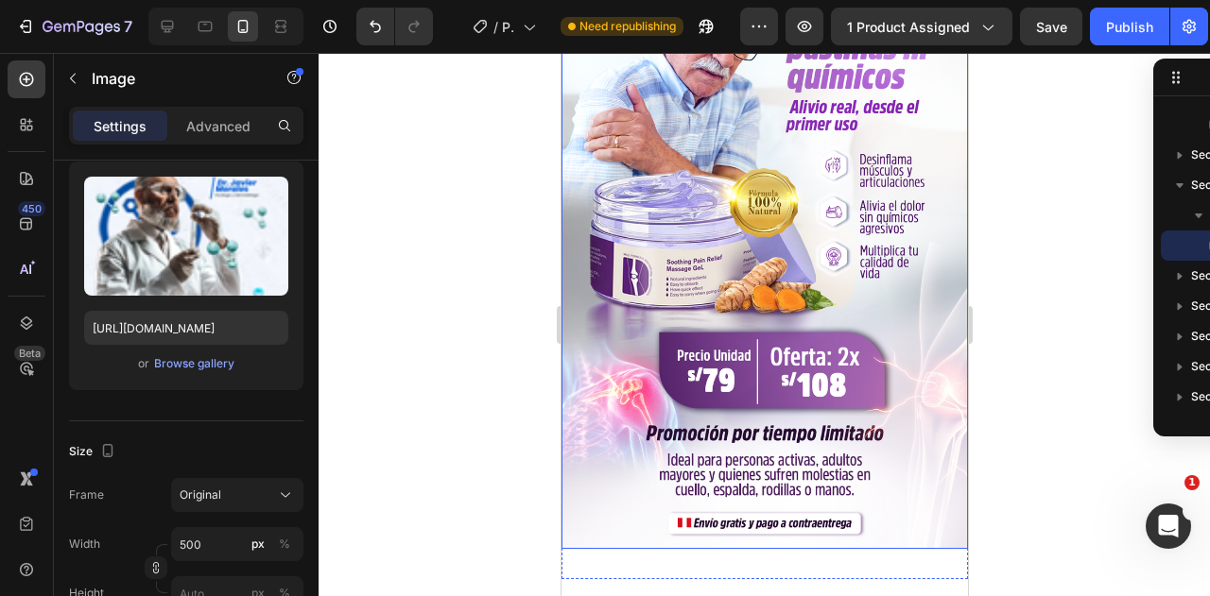
click at [813, 303] on img at bounding box center [764, 245] width 406 height 610
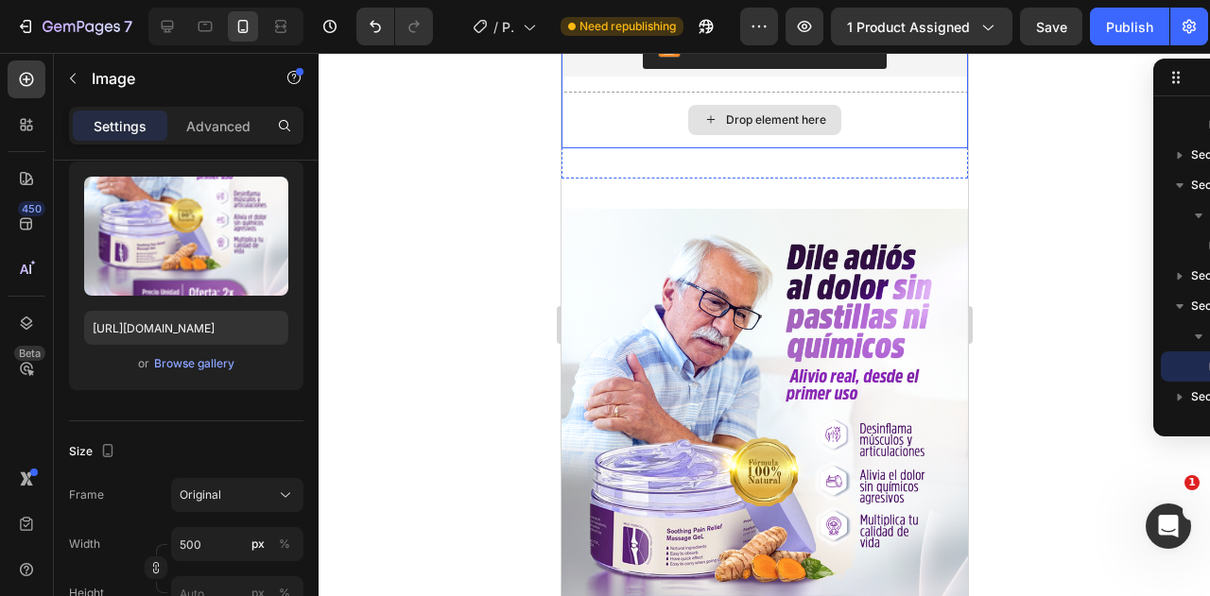
scroll to position [4851, 0]
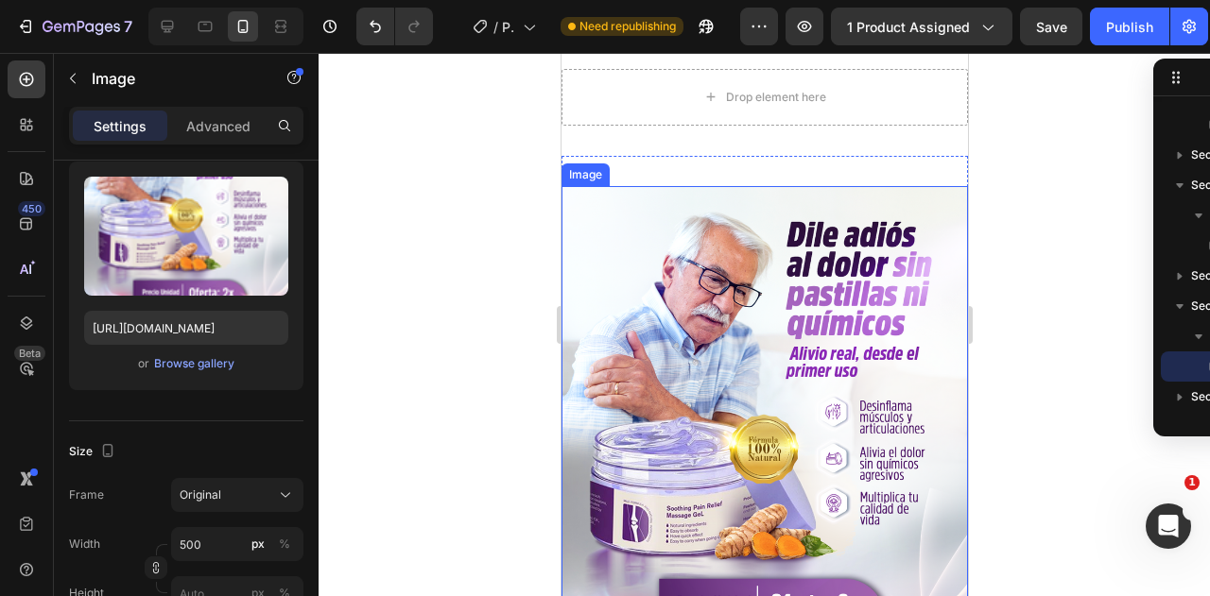
click at [804, 364] on img at bounding box center [764, 491] width 406 height 610
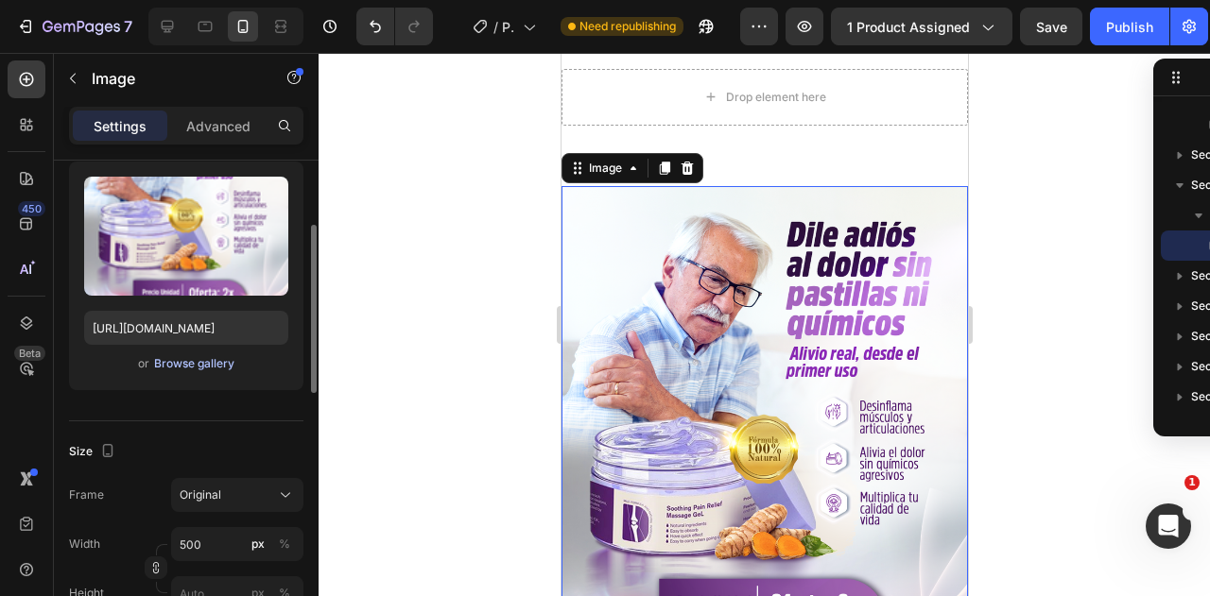
click at [202, 359] on div "Browse gallery" at bounding box center [194, 363] width 80 height 17
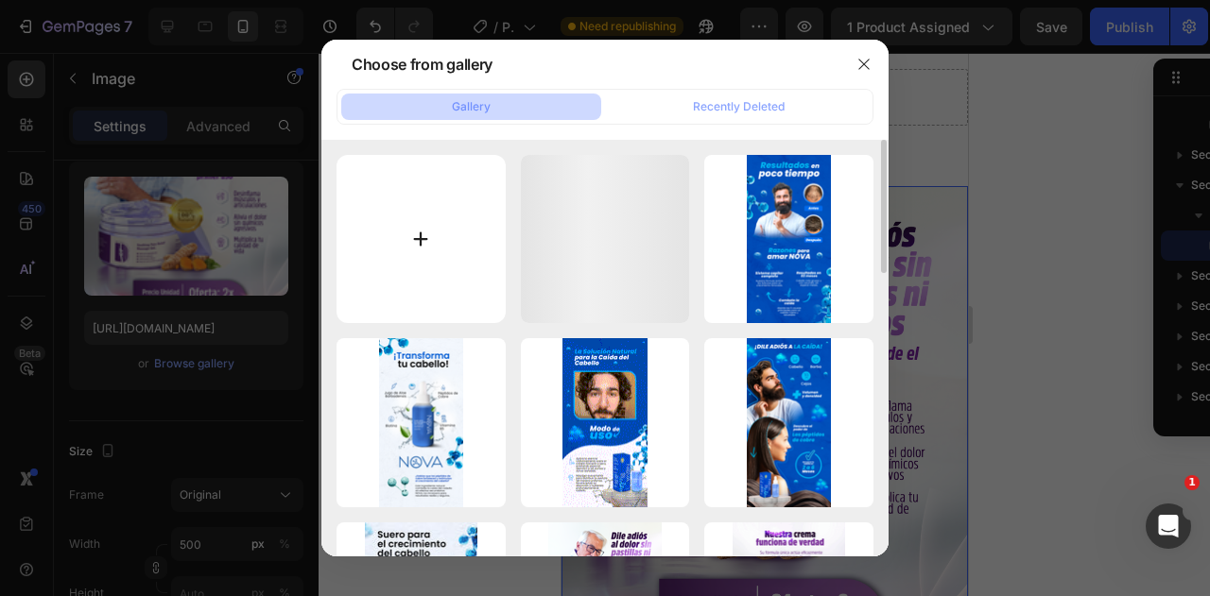
click at [430, 224] on input "file" at bounding box center [420, 239] width 169 height 169
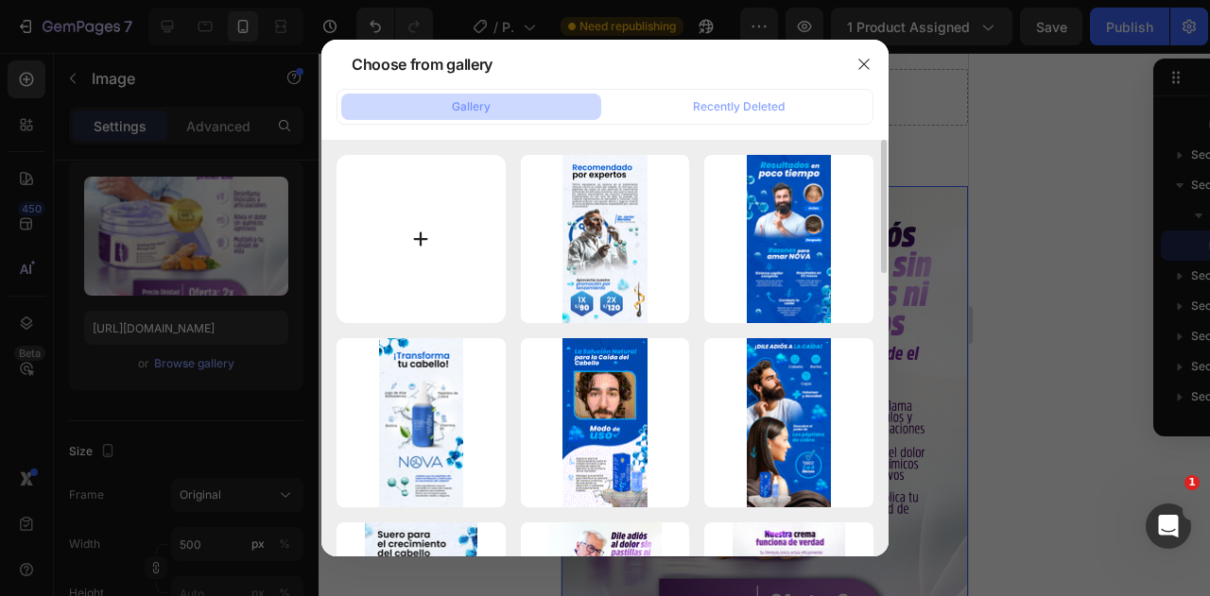
type input "C:\fakepath\LAND 7.png"
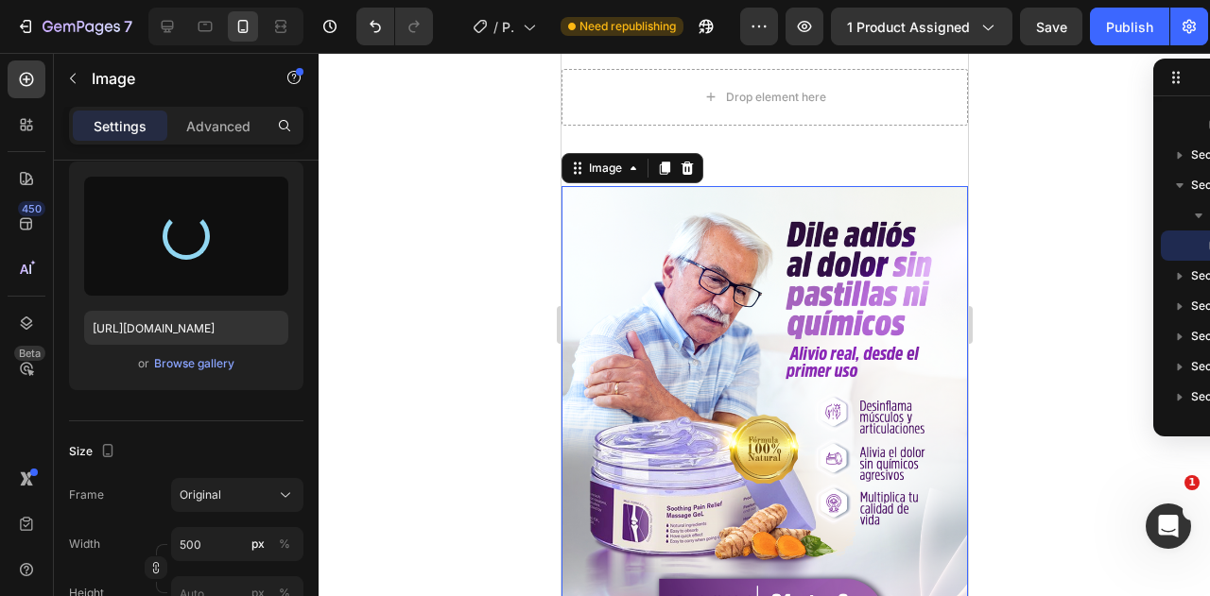
type input "https://cdn.shopify.com/s/files/1/0586/9404/1674/files/gempages_581234543290221…"
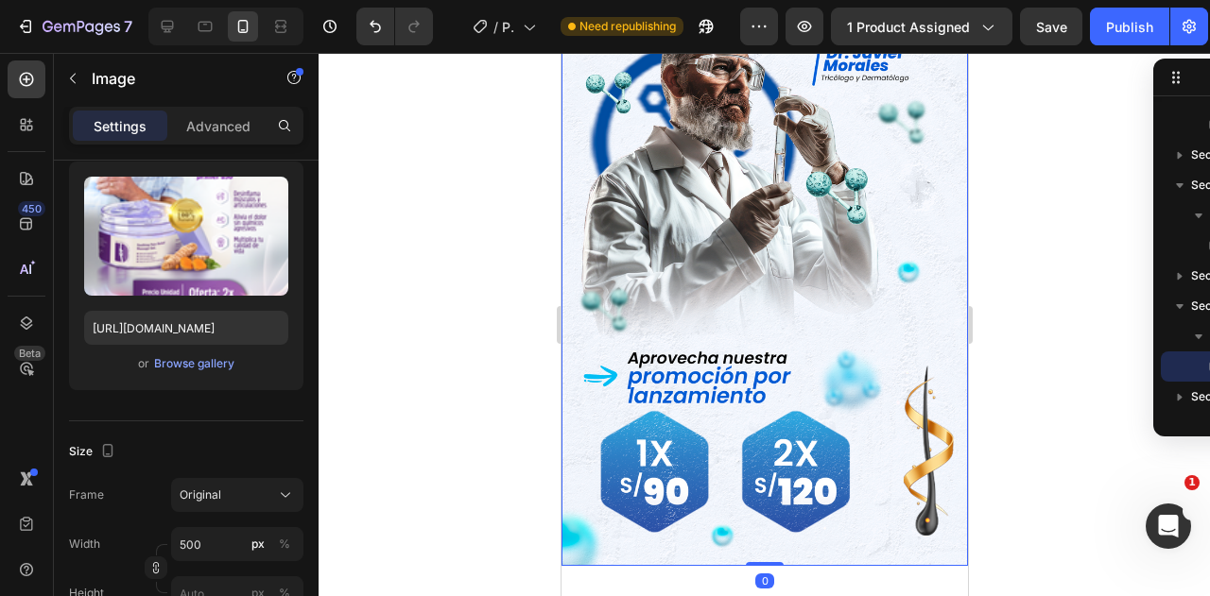
scroll to position [478, 0]
click at [715, 294] on img at bounding box center [764, 159] width 406 height 813
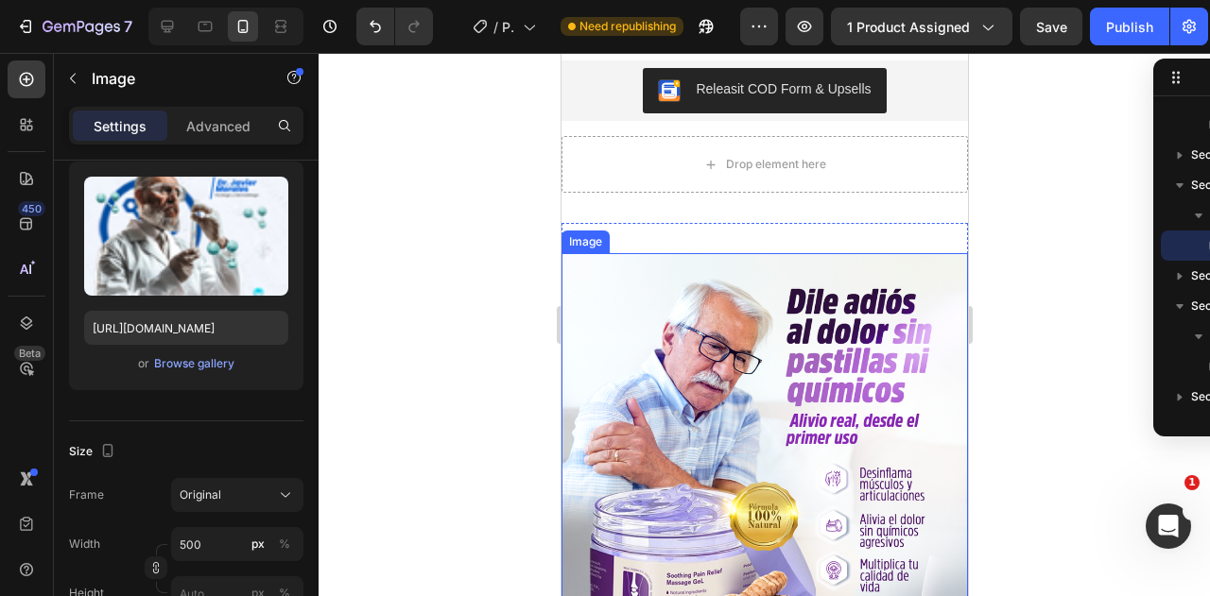
scroll to position [4756, 0]
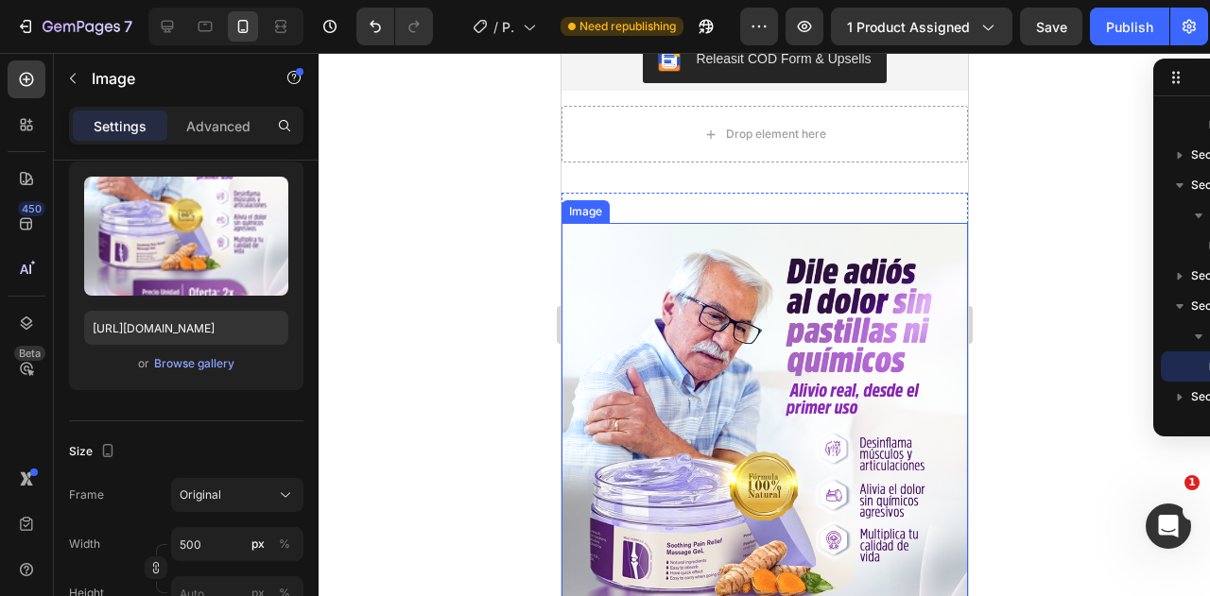
click at [713, 290] on img at bounding box center [764, 528] width 406 height 610
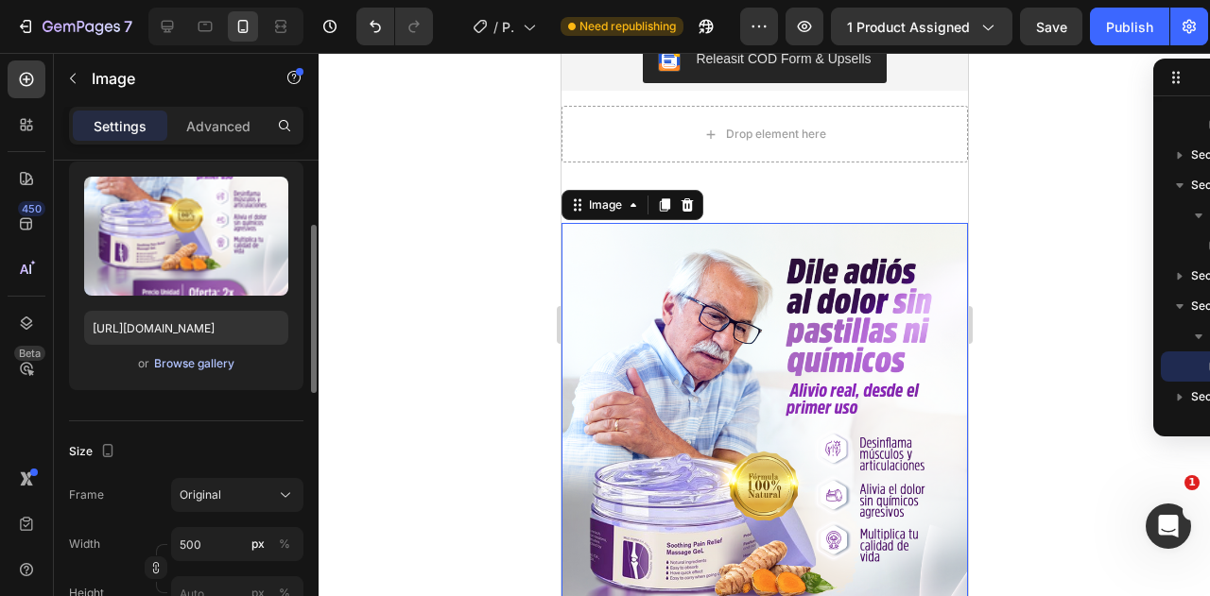
click at [190, 366] on div "Browse gallery" at bounding box center [194, 363] width 80 height 17
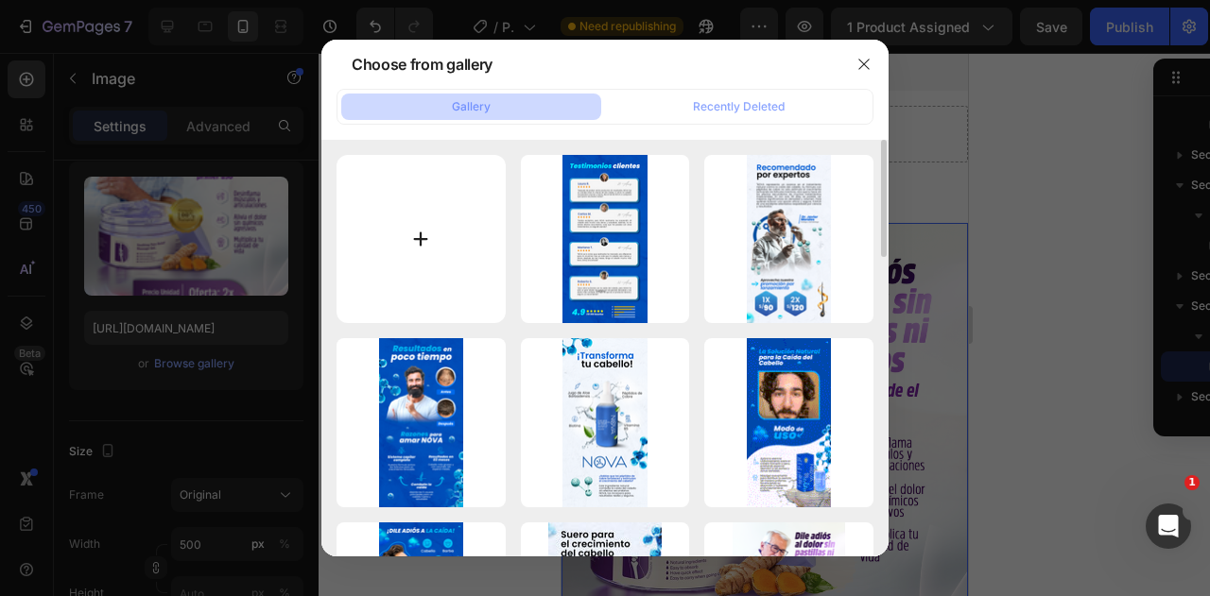
click at [450, 253] on input "file" at bounding box center [420, 239] width 169 height 169
type input "C:\fakepath\LAND 8.png"
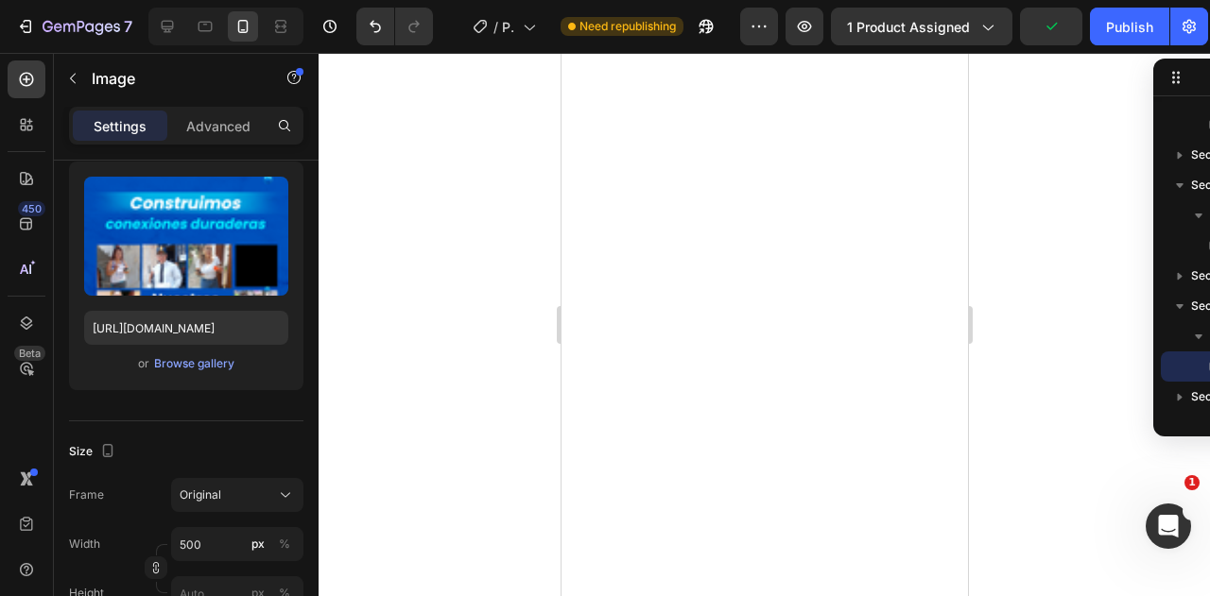
scroll to position [4378, 0]
click at [187, 360] on div "Browse gallery" at bounding box center [194, 363] width 80 height 17
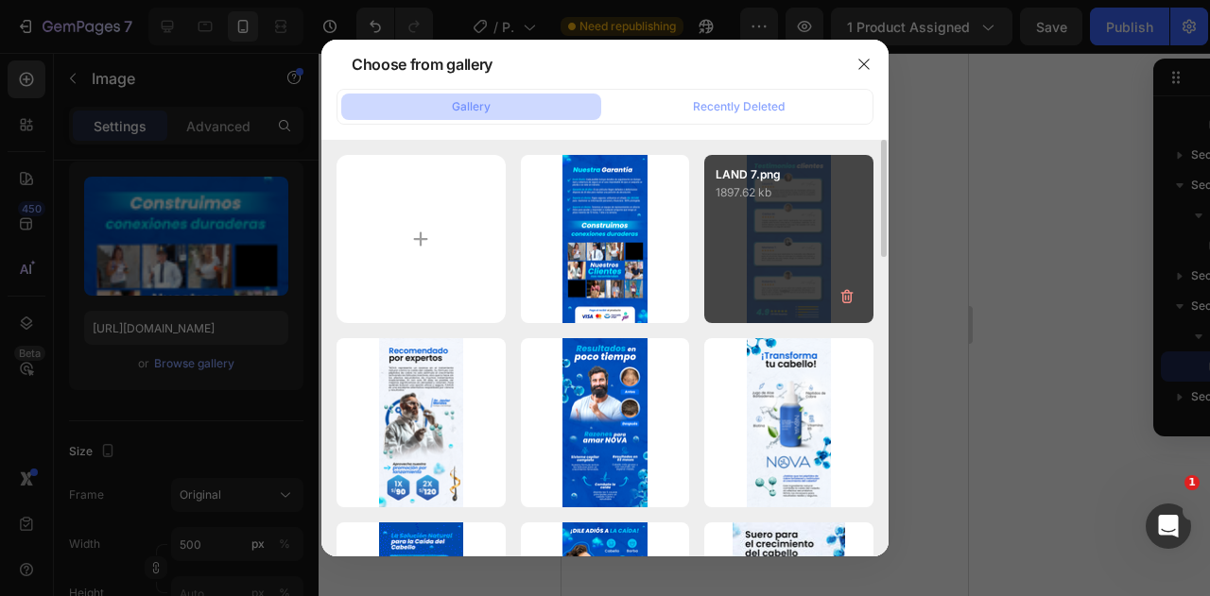
click at [785, 250] on div "LAND 7.png 1897.62 kb" at bounding box center [788, 239] width 169 height 169
type input "https://cdn.shopify.com/s/files/1/0586/9404/1674/files/gempages_581234543290221…"
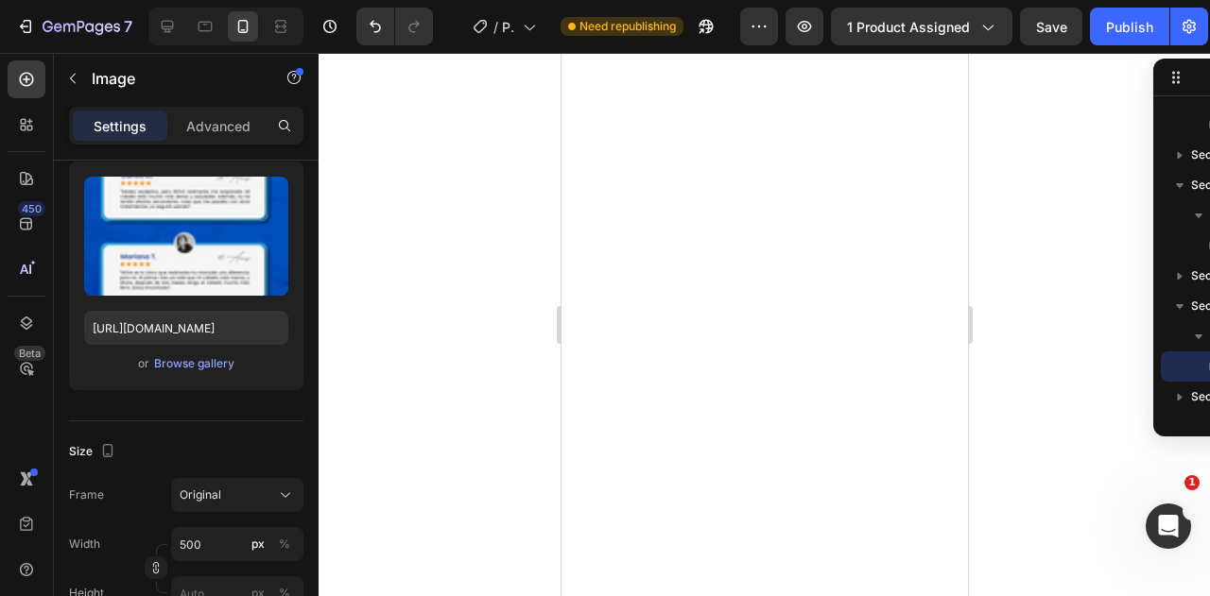
scroll to position [5134, 0]
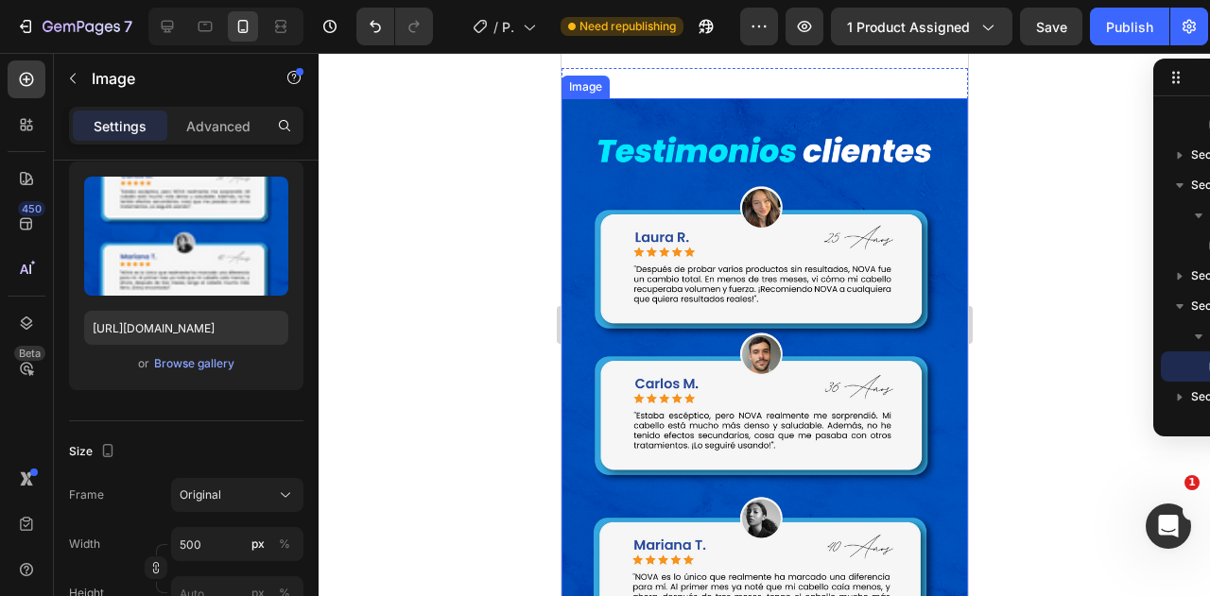
click at [747, 346] on img at bounding box center [764, 504] width 406 height 813
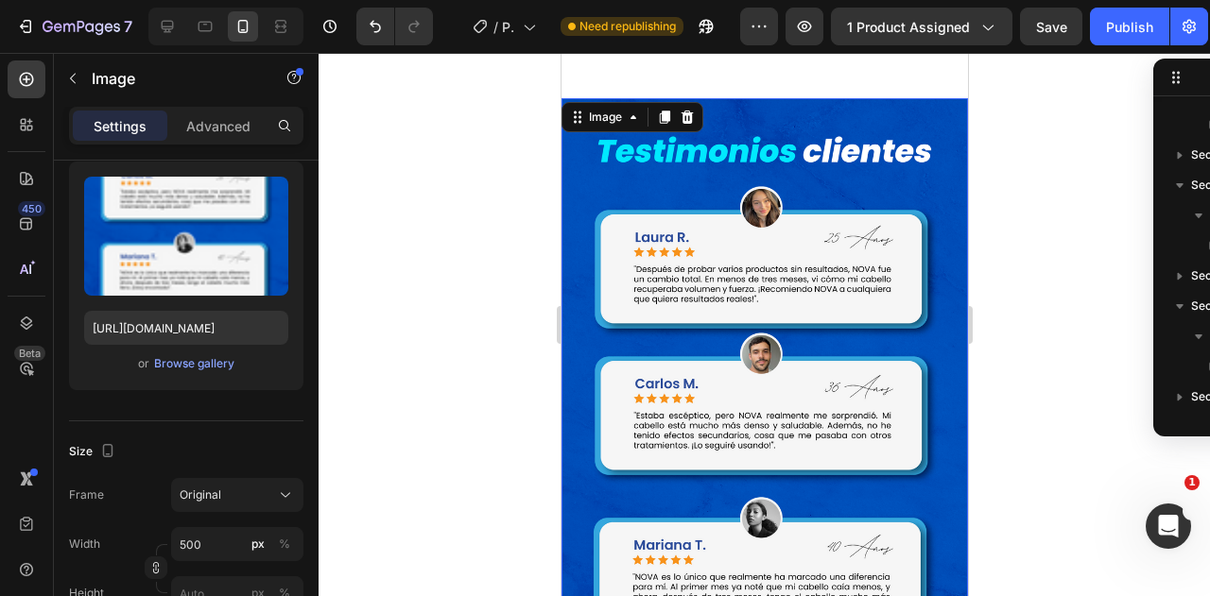
scroll to position [720, 0]
click at [208, 365] on div "Browse gallery" at bounding box center [194, 363] width 80 height 17
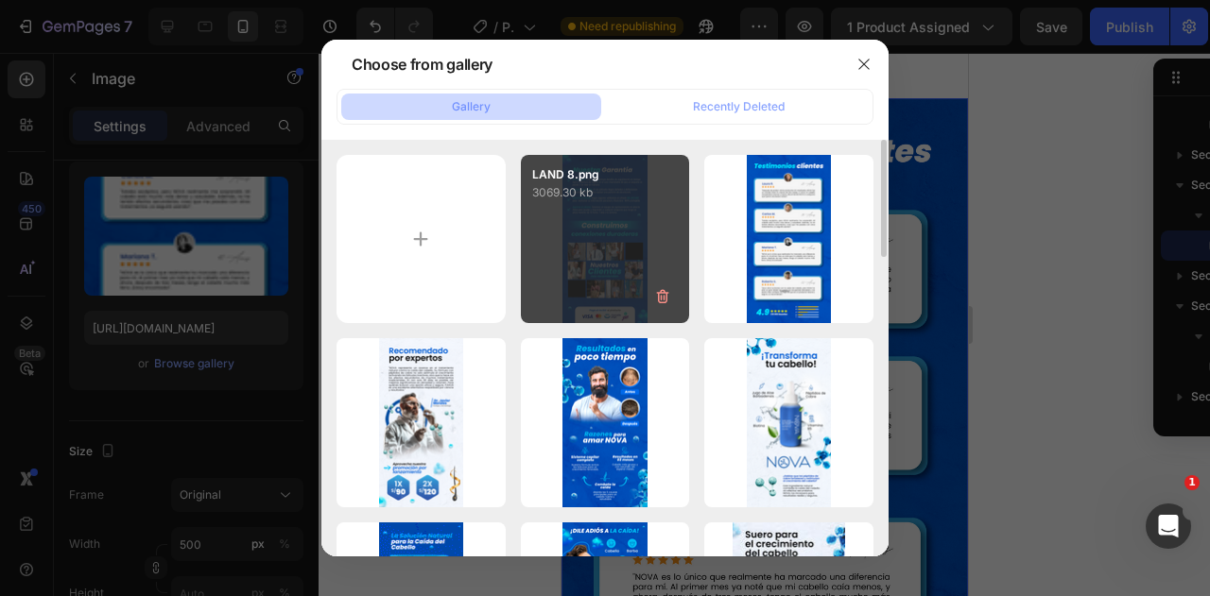
click at [562, 290] on div "LAND 8.png 3069.30 kb" at bounding box center [605, 239] width 169 height 169
type input "https://cdn.shopify.com/s/files/1/0586/9404/1674/files/gempages_581234543290221…"
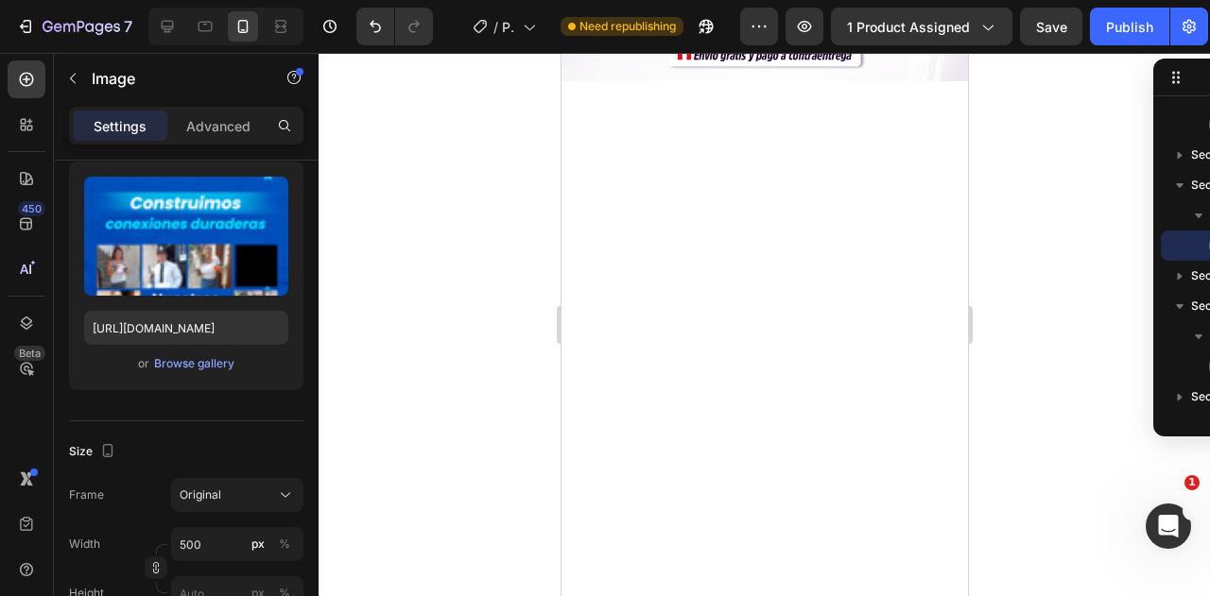
scroll to position [5985, 0]
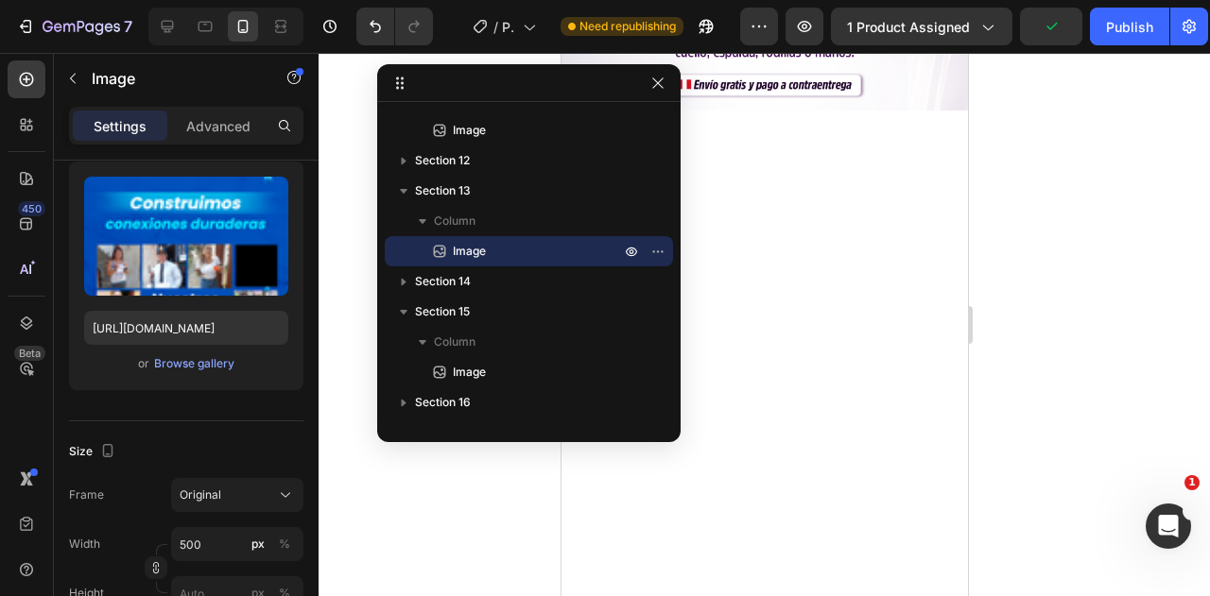
drag, startPoint x: 1182, startPoint y: 77, endPoint x: 548, endPoint y: 82, distance: 633.3
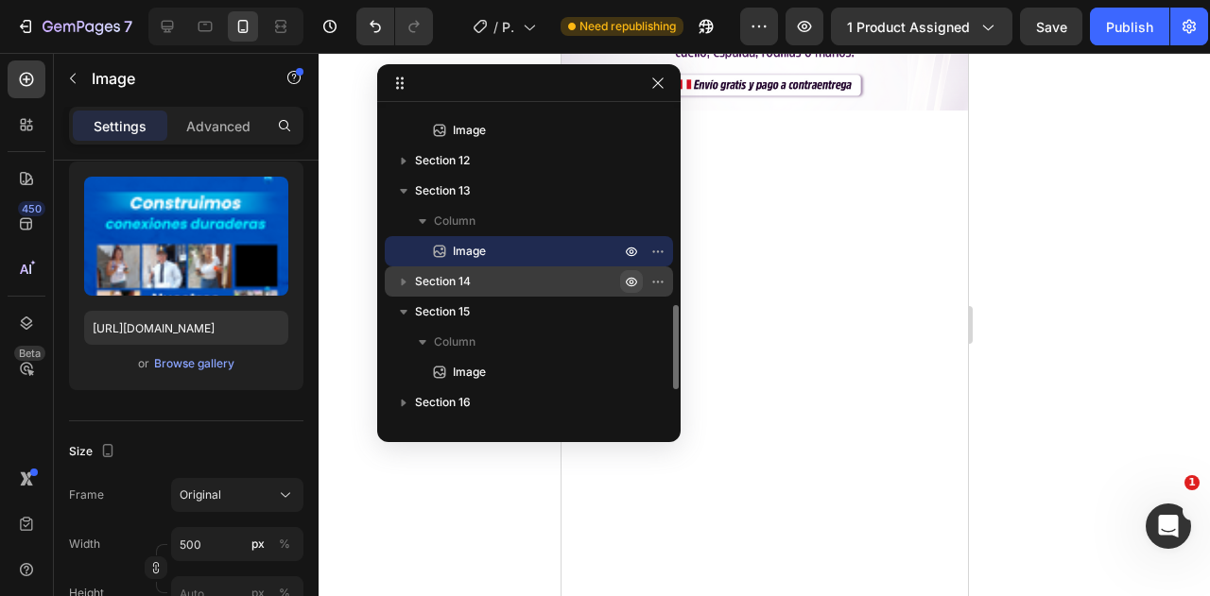
click at [637, 281] on icon "button" at bounding box center [631, 281] width 15 height 15
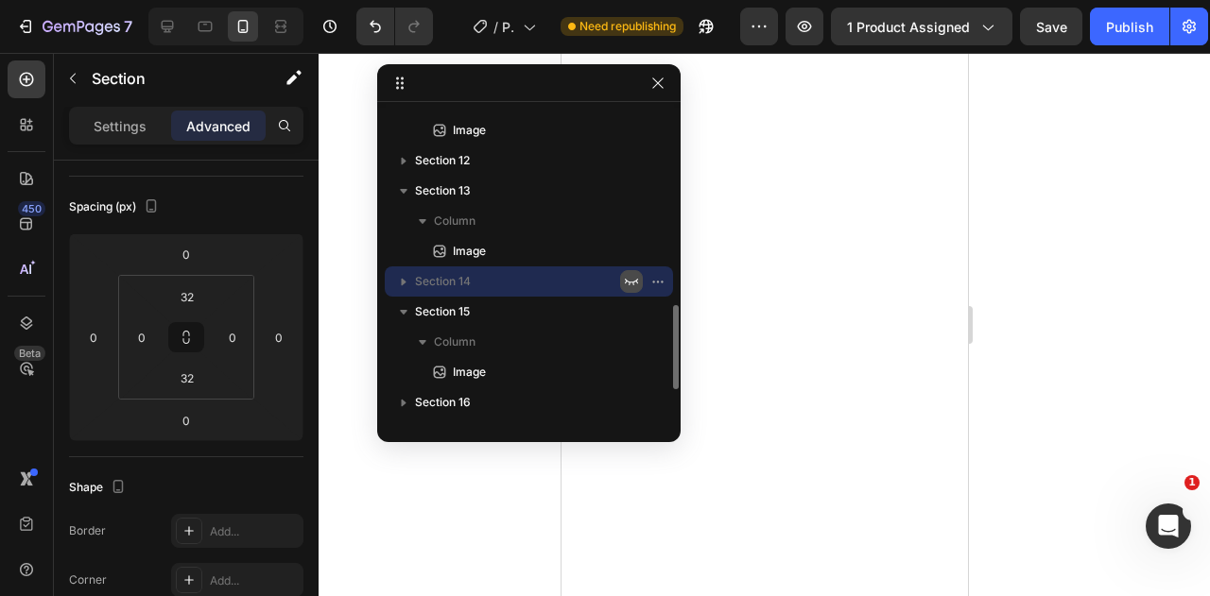
scroll to position [0, 0]
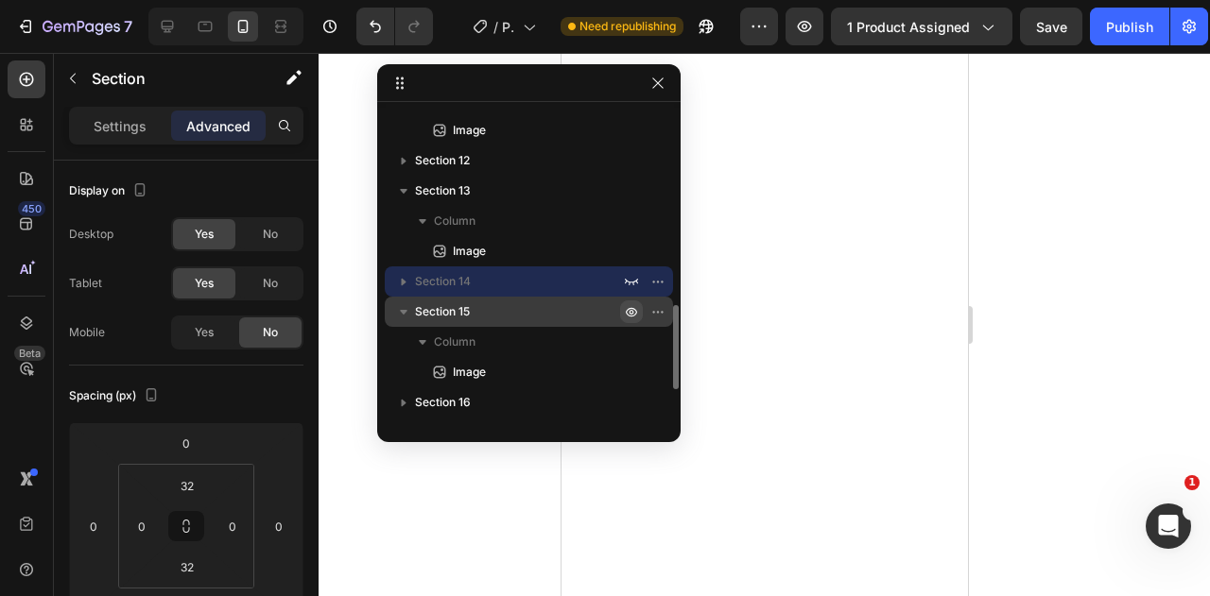
click at [626, 318] on icon "button" at bounding box center [631, 311] width 15 height 15
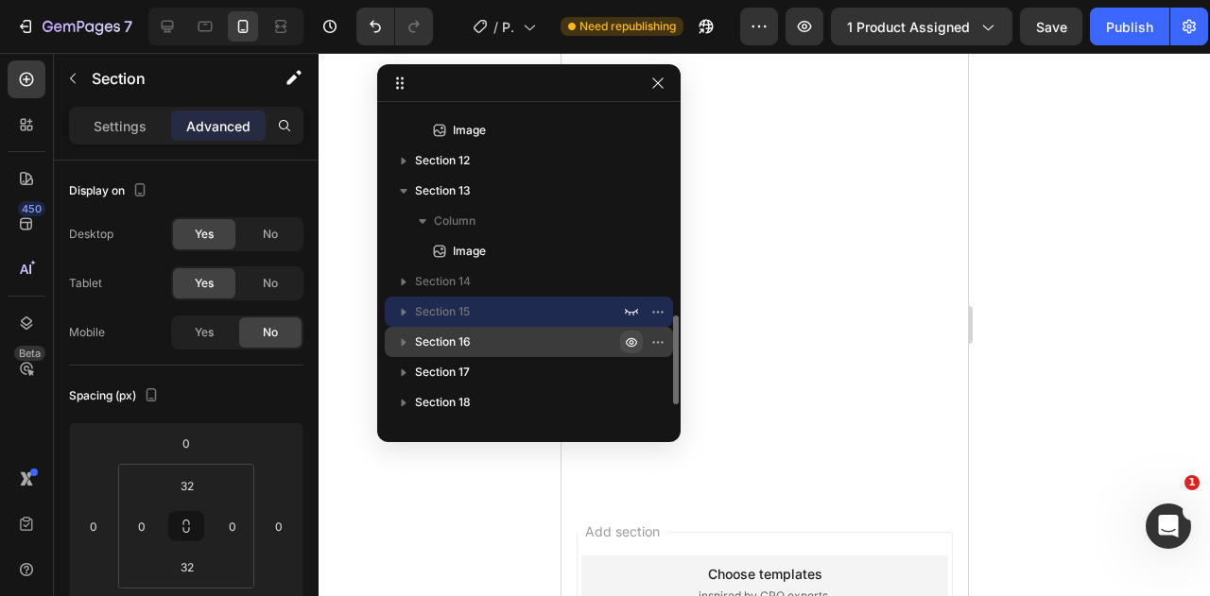
click at [630, 342] on icon "button" at bounding box center [631, 342] width 15 height 15
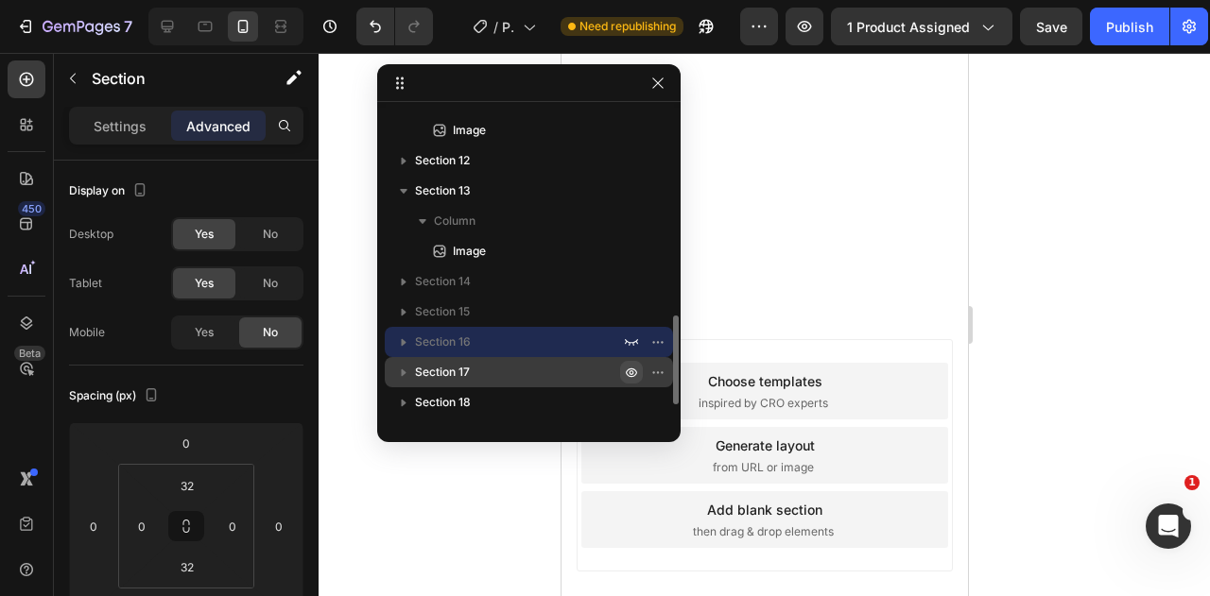
click at [661, 371] on icon "button" at bounding box center [662, 372] width 2 height 2
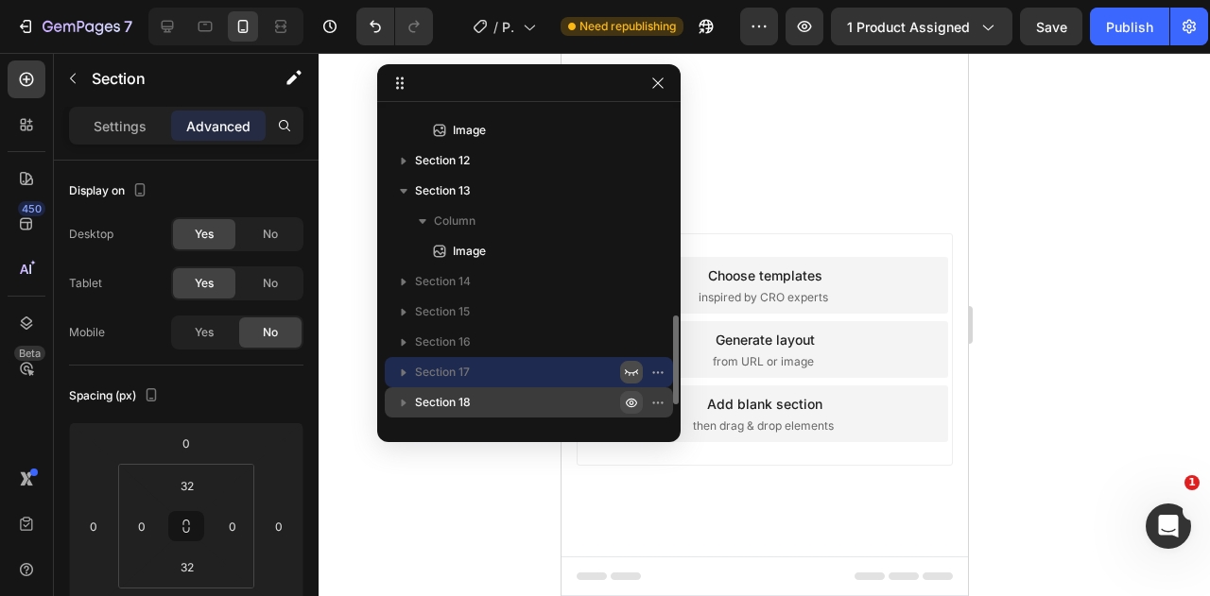
click at [631, 398] on icon "button" at bounding box center [631, 402] width 15 height 15
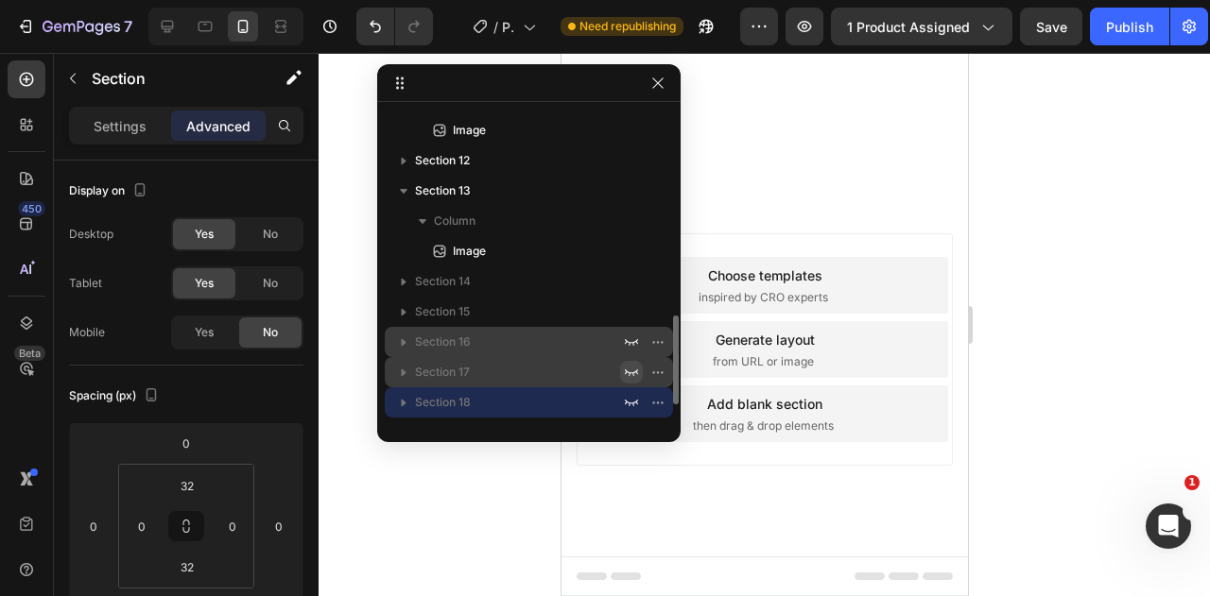
scroll to position [777, 0]
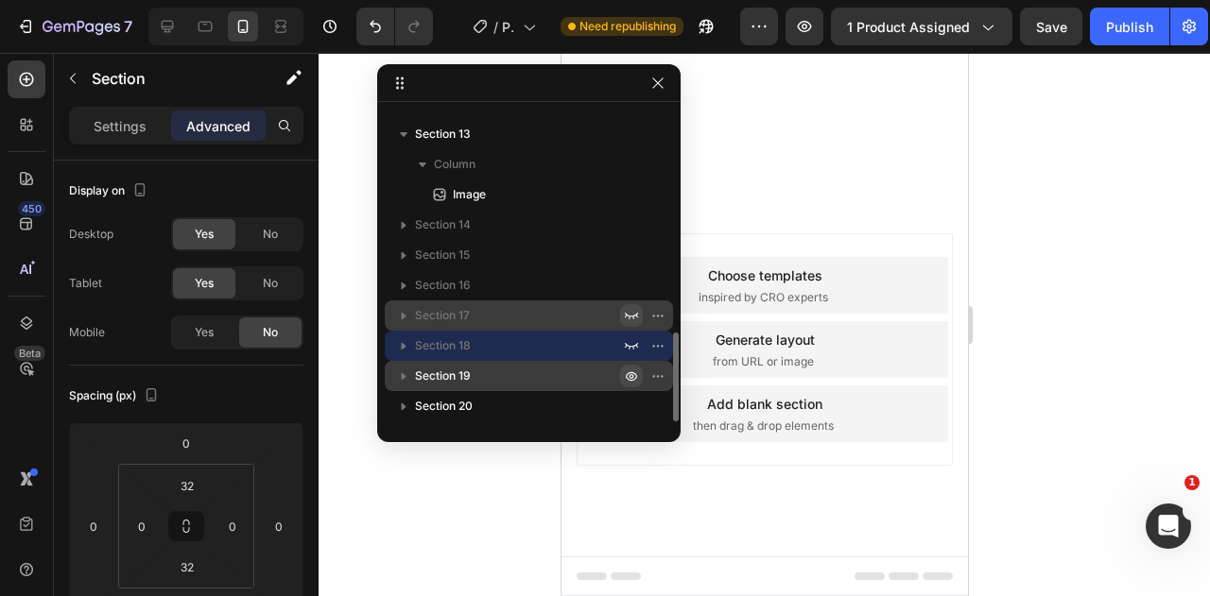
click at [630, 376] on icon "button" at bounding box center [631, 376] width 15 height 15
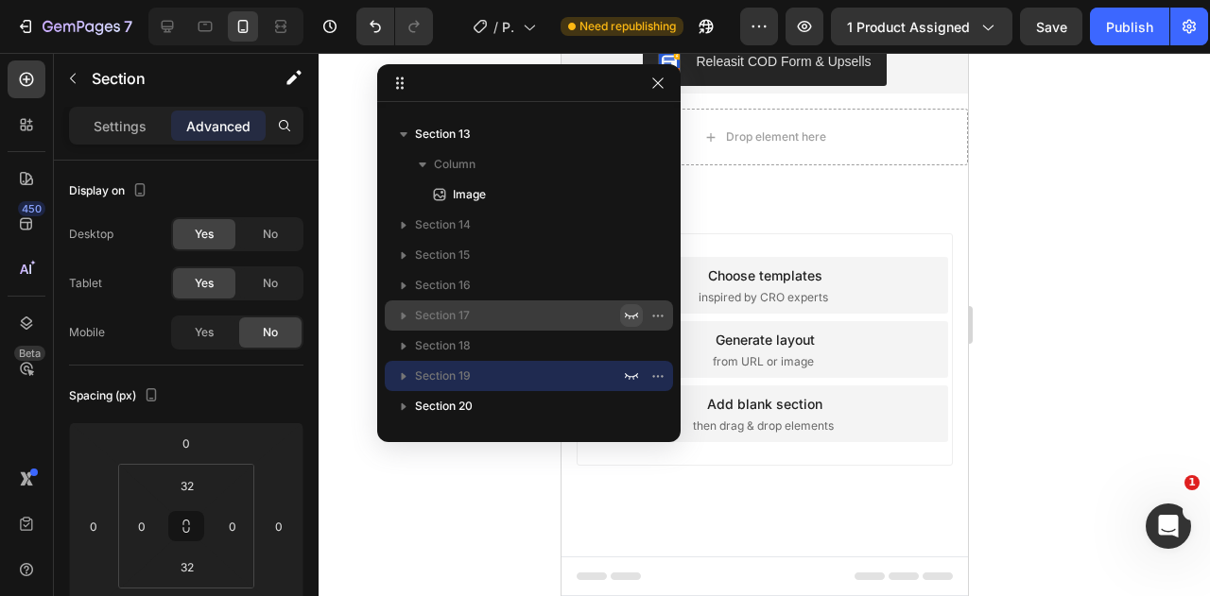
click at [1147, 328] on div at bounding box center [764, 324] width 891 height 543
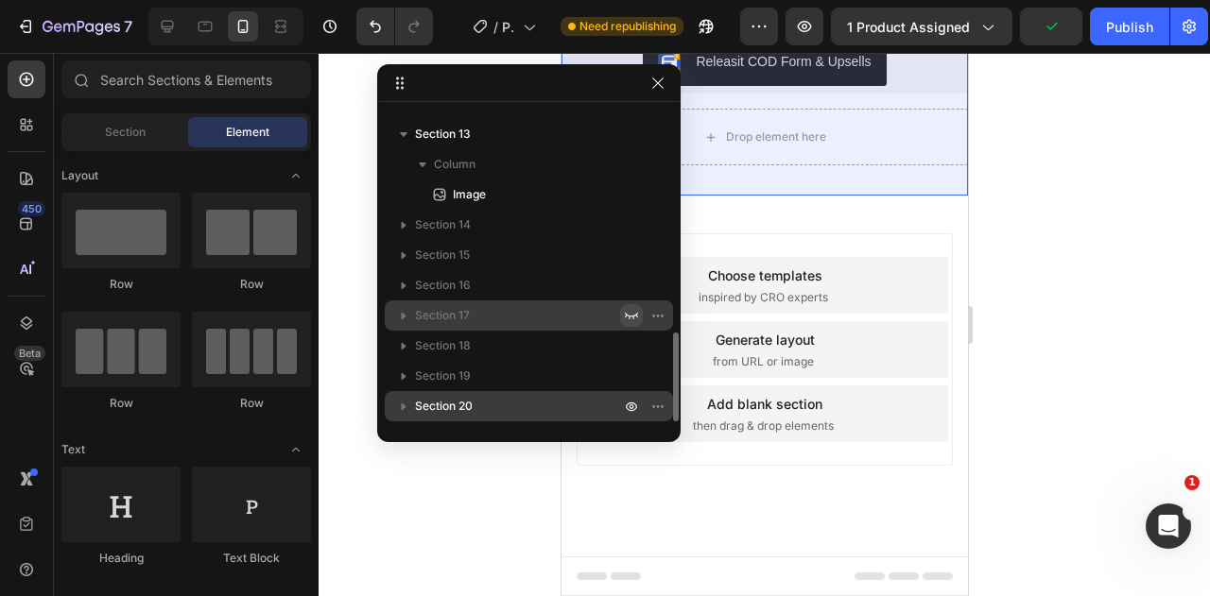
click at [401, 407] on icon "button" at bounding box center [403, 406] width 19 height 19
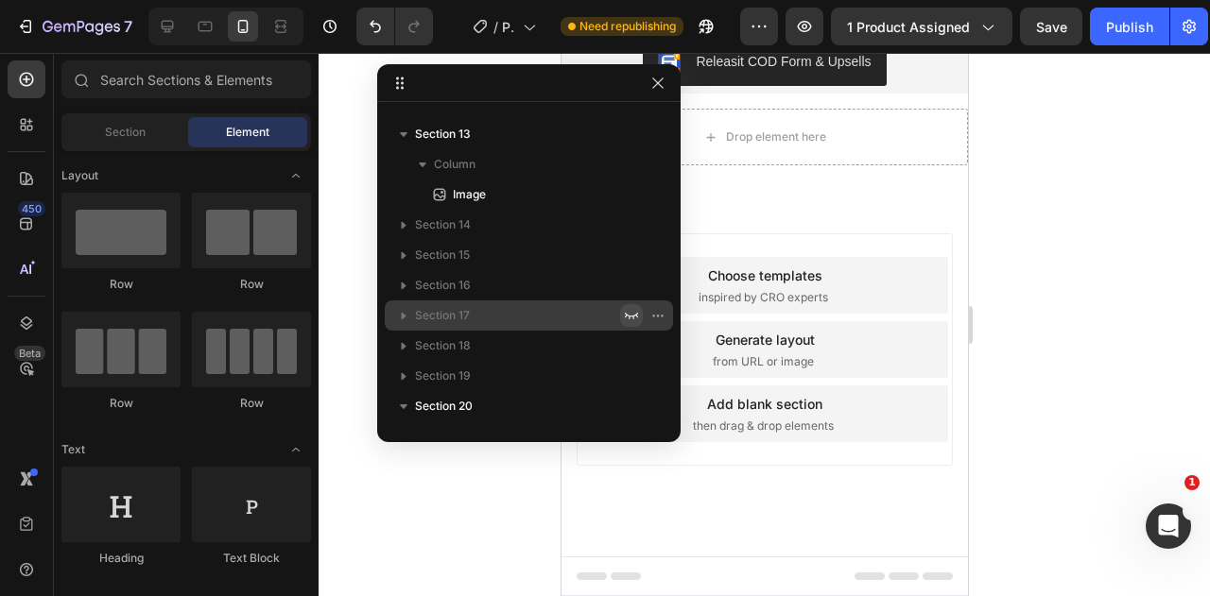
scroll to position [837, 0]
click at [402, 317] on icon "button" at bounding box center [404, 317] width 5 height 8
click at [630, 316] on icon "button" at bounding box center [631, 316] width 13 height 7
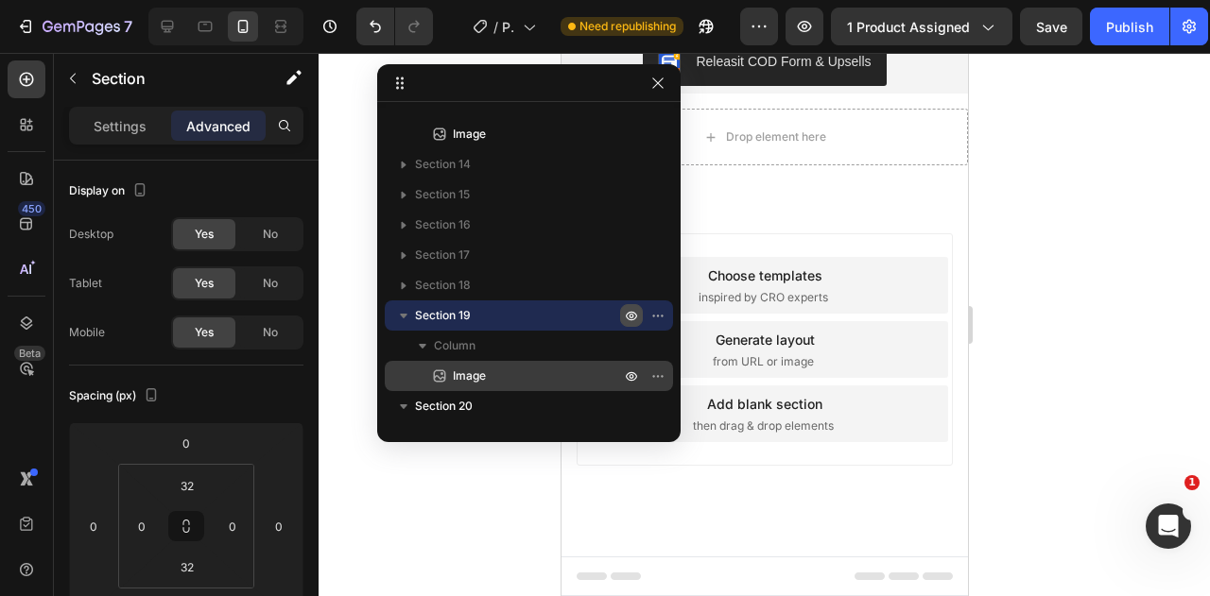
click at [486, 375] on span "Image" at bounding box center [469, 376] width 33 height 19
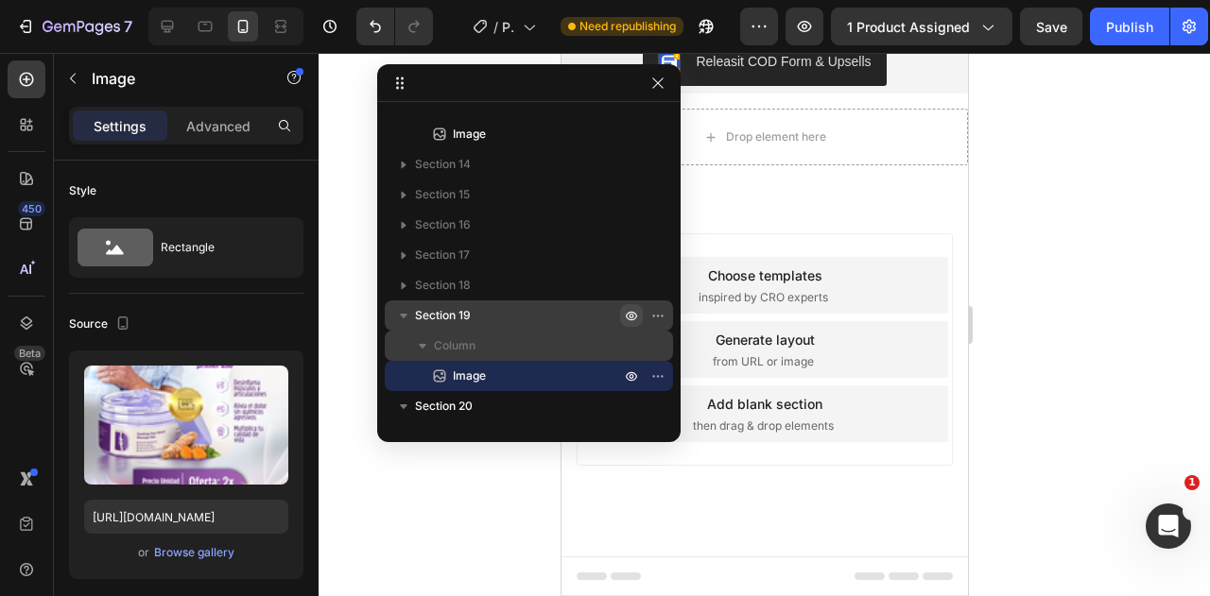
click at [450, 351] on span "Column" at bounding box center [455, 345] width 42 height 19
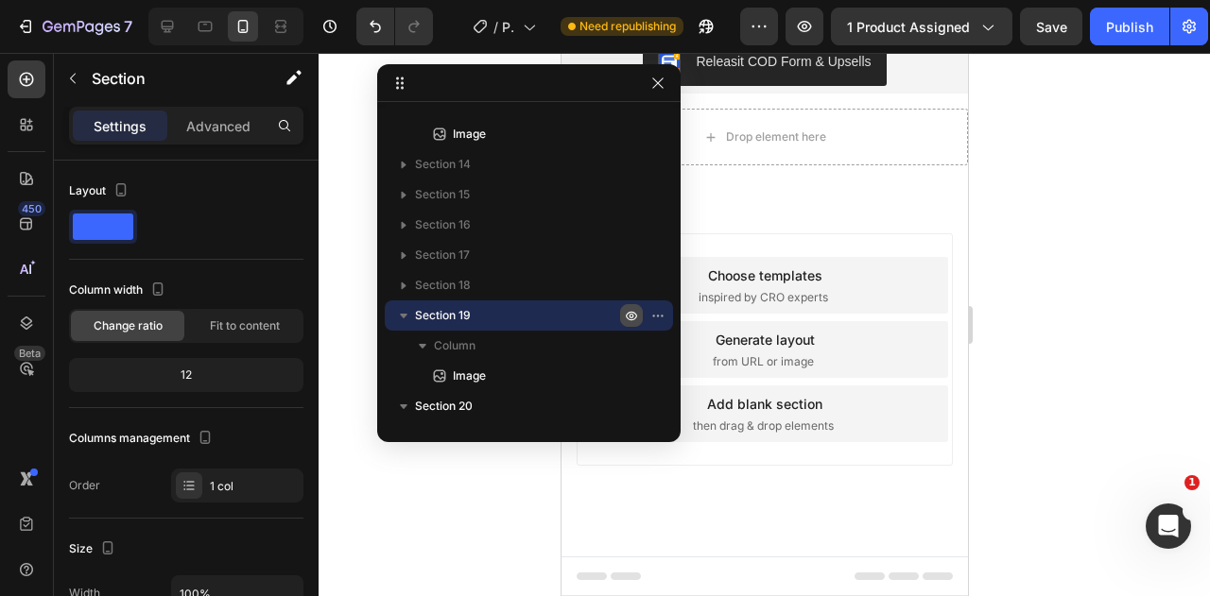
click at [661, 315] on icon "button" at bounding box center [662, 316] width 2 height 2
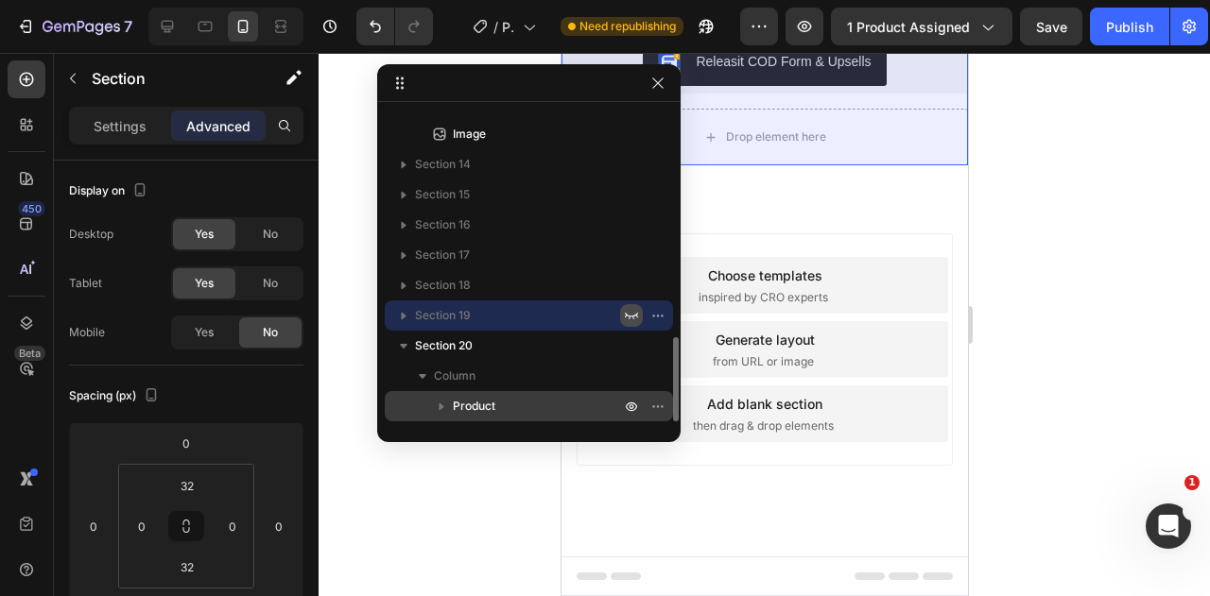
click at [480, 405] on span "Product" at bounding box center [474, 406] width 43 height 19
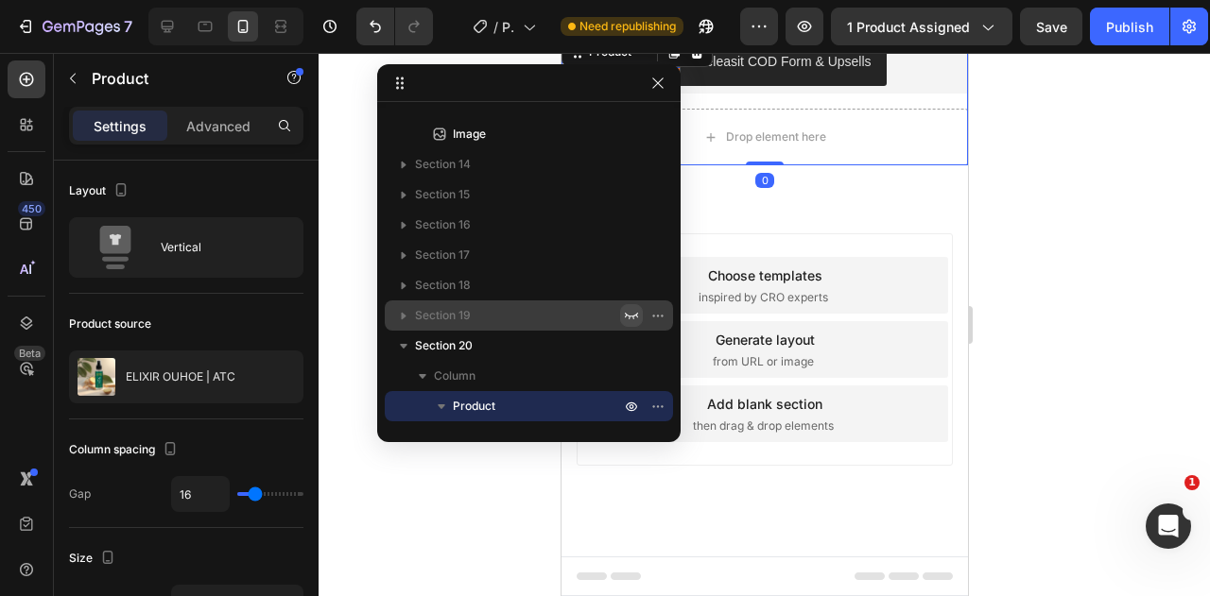
click at [1098, 224] on div at bounding box center [764, 324] width 891 height 543
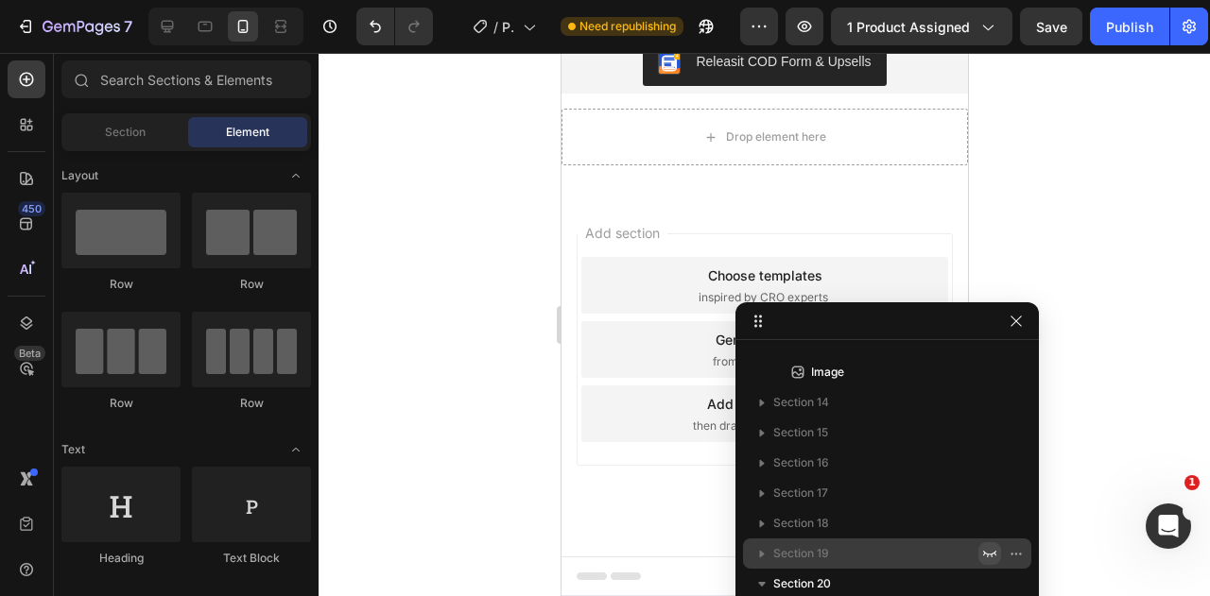
drag, startPoint x: 573, startPoint y: 88, endPoint x: 937, endPoint y: 326, distance: 434.9
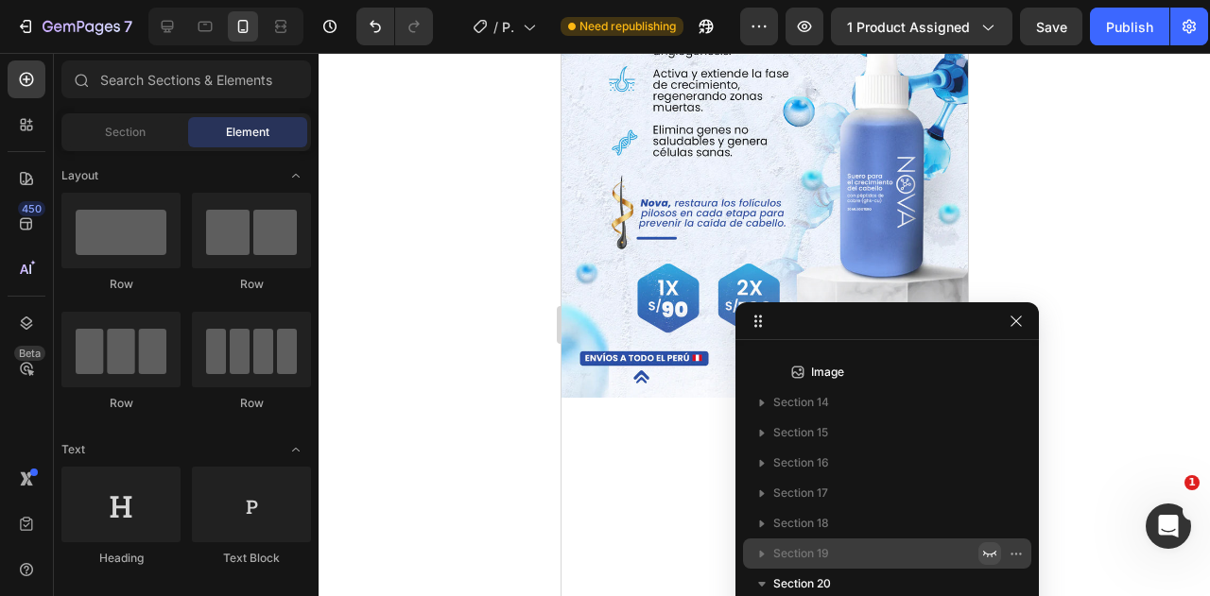
scroll to position [0, 0]
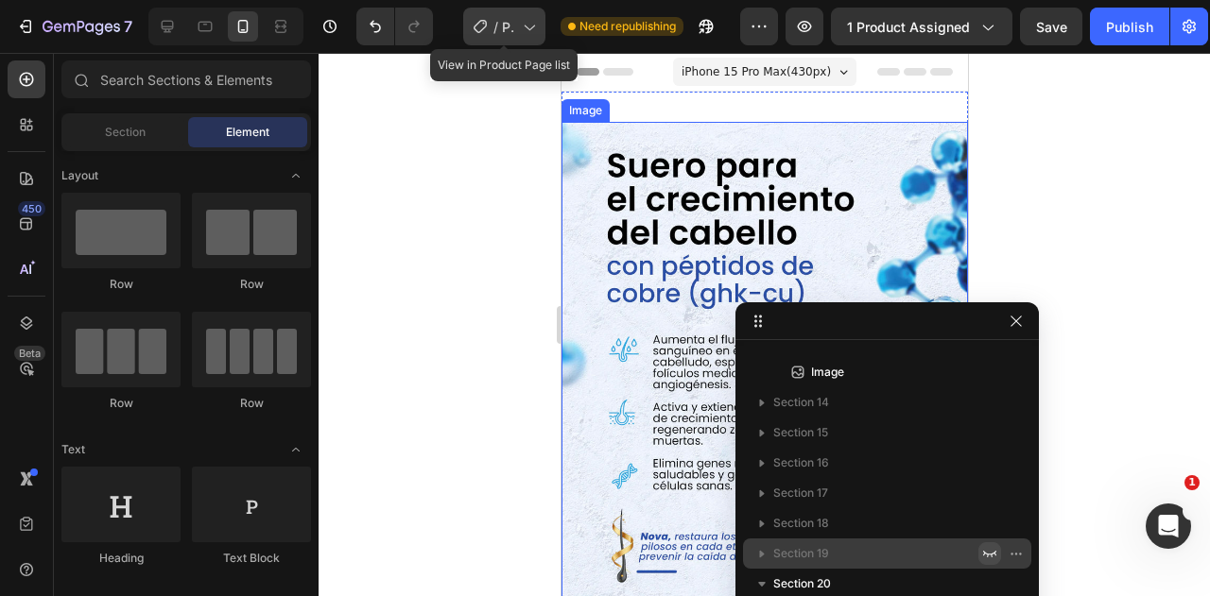
click at [512, 34] on span "Product Page - [DATE] 14:15:59" at bounding box center [508, 27] width 13 height 20
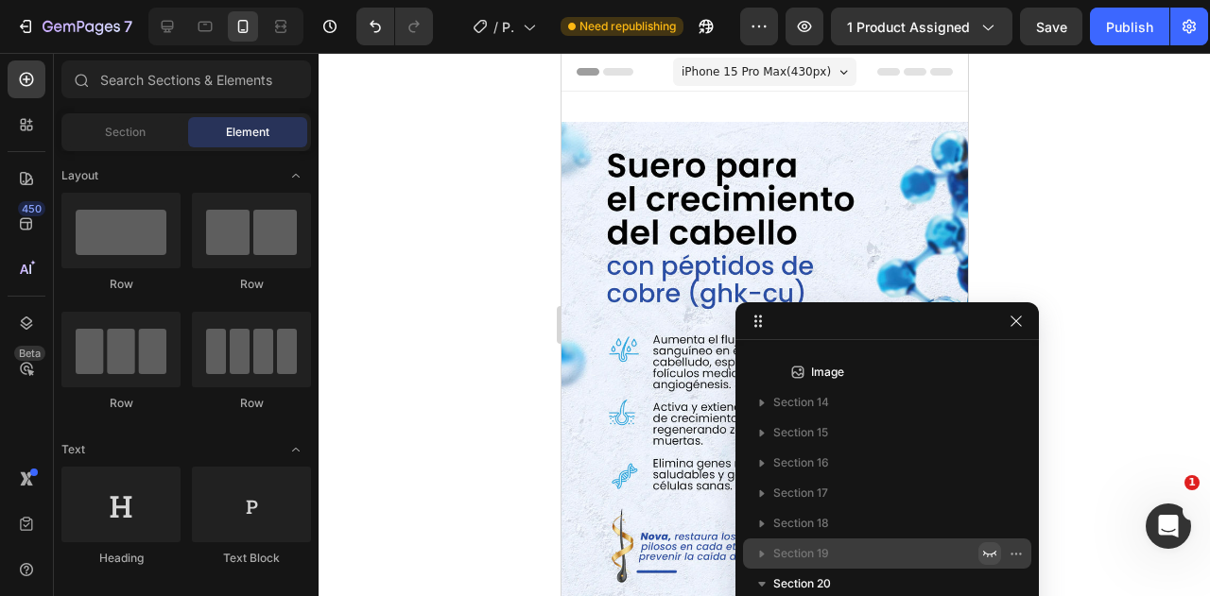
drag, startPoint x: 1065, startPoint y: 150, endPoint x: 997, endPoint y: 80, distance: 97.6
click at [1062, 150] on div at bounding box center [764, 324] width 891 height 543
click at [965, 29] on span "1 product assigned" at bounding box center [908, 27] width 123 height 20
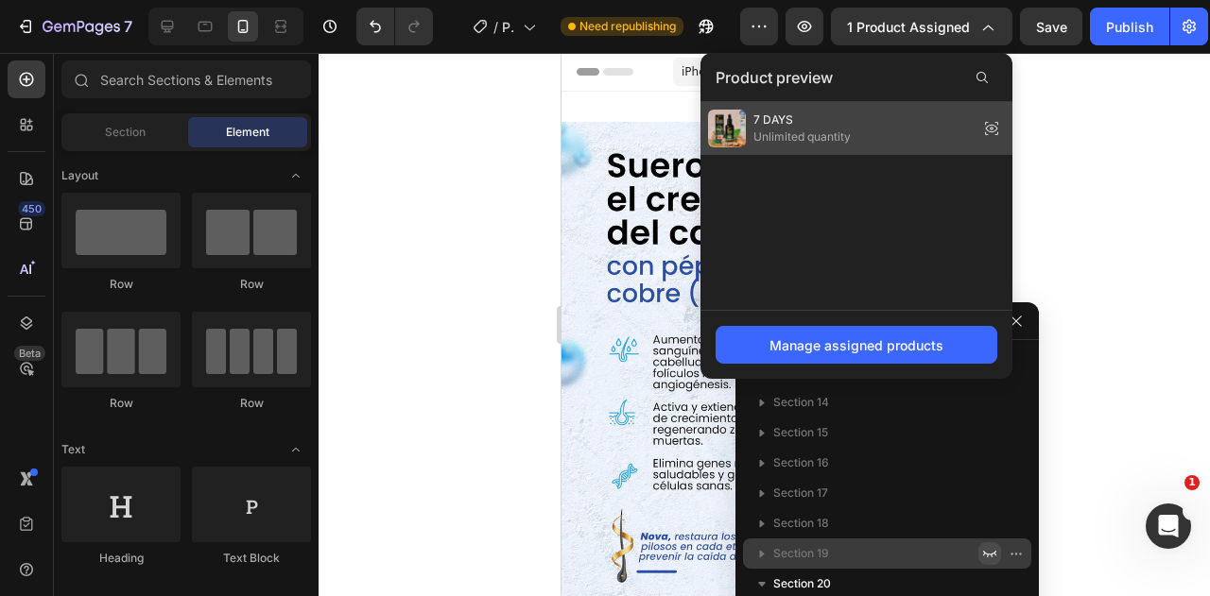
click at [901, 128] on div "7 DAYS Unlimited quantity" at bounding box center [856, 128] width 312 height 53
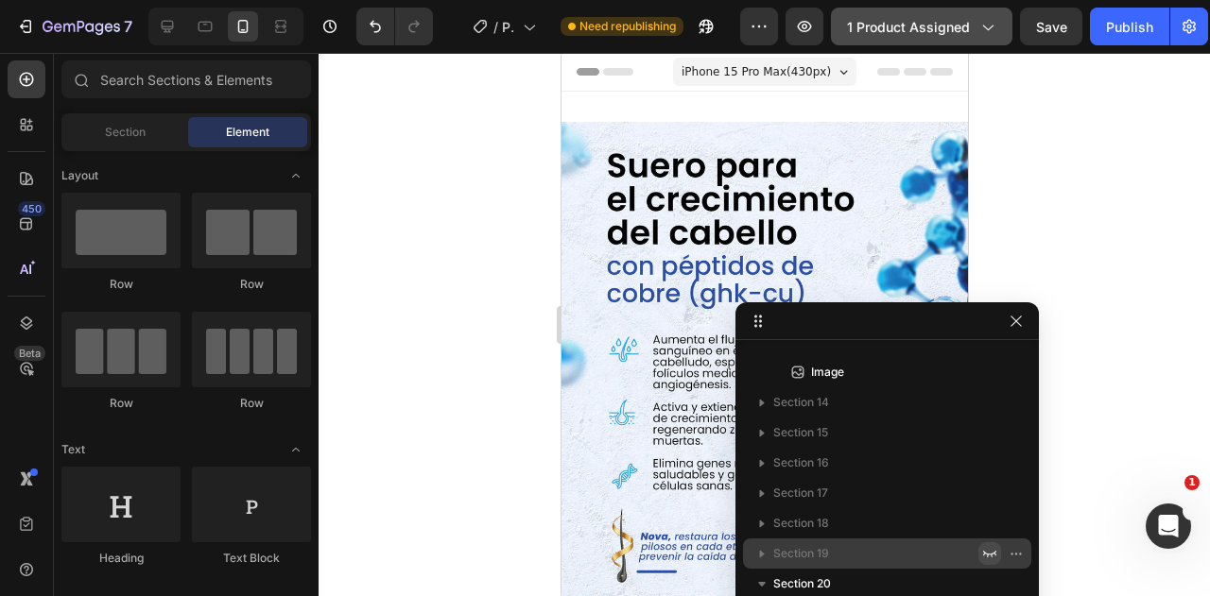
click at [978, 30] on icon "button" at bounding box center [986, 26] width 19 height 19
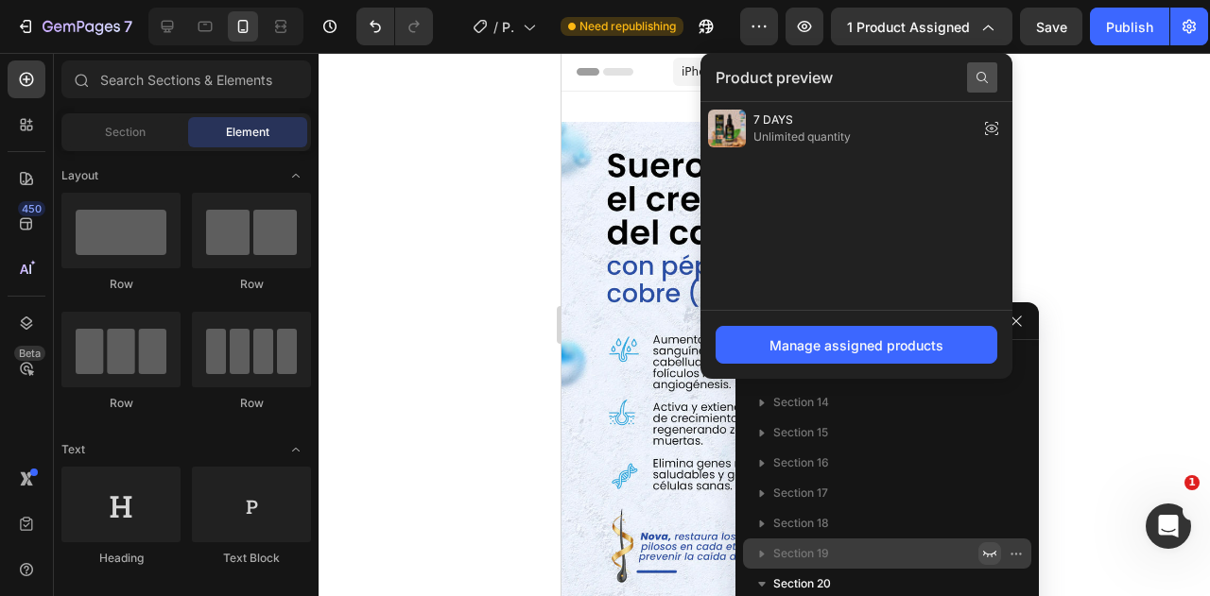
click at [980, 87] on div at bounding box center [982, 77] width 30 height 30
click at [890, 85] on input "text" at bounding box center [857, 77] width 282 height 30
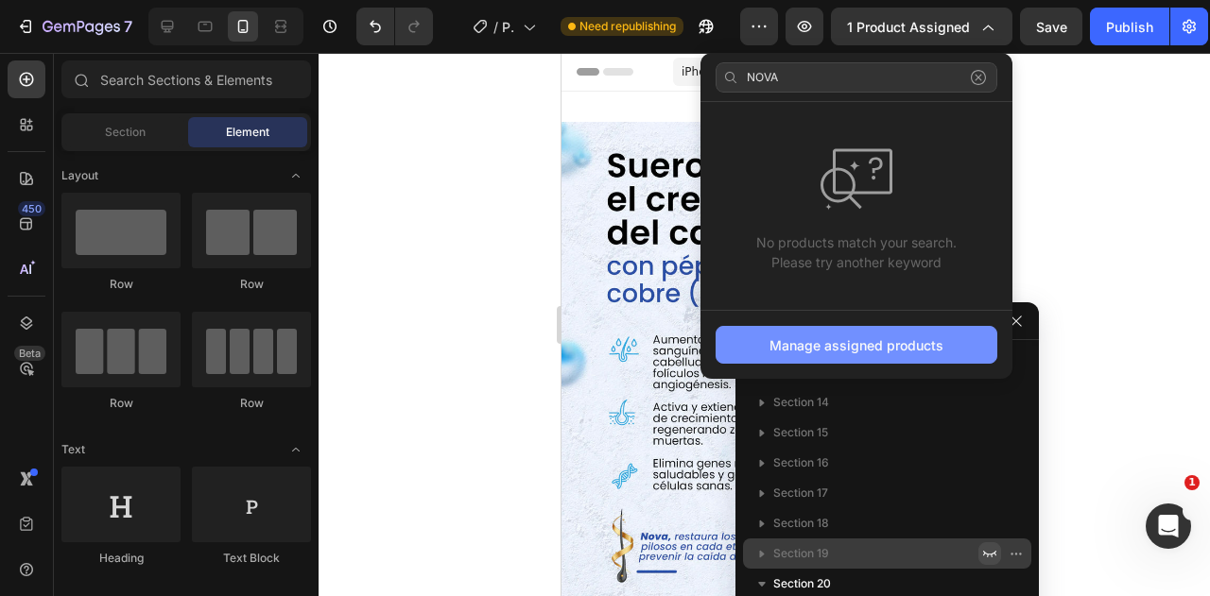
type input "NOVA"
click at [898, 351] on div "Manage assigned products" at bounding box center [856, 346] width 174 height 20
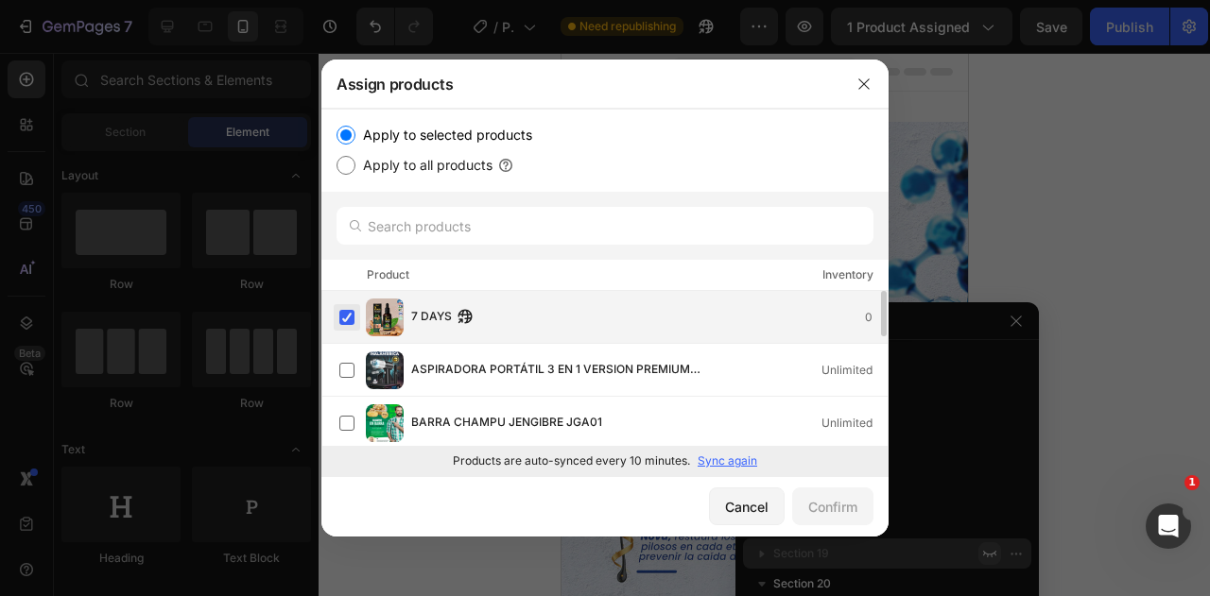
click at [346, 319] on label at bounding box center [346, 317] width 15 height 15
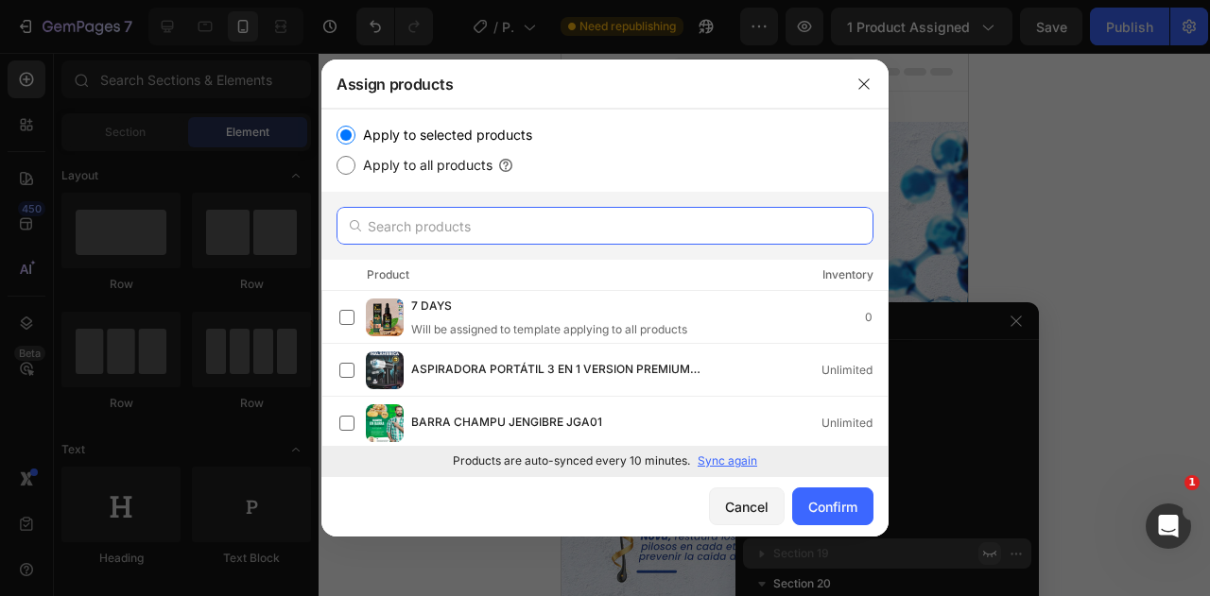
click at [440, 220] on input "text" at bounding box center [604, 226] width 537 height 38
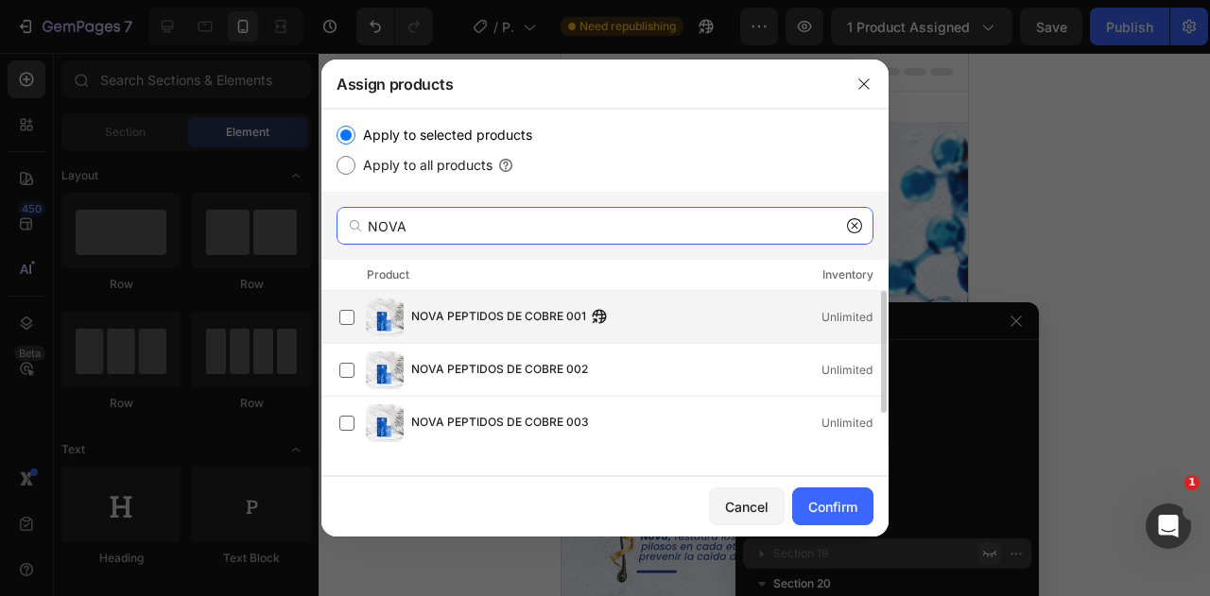
type input "NOVA"
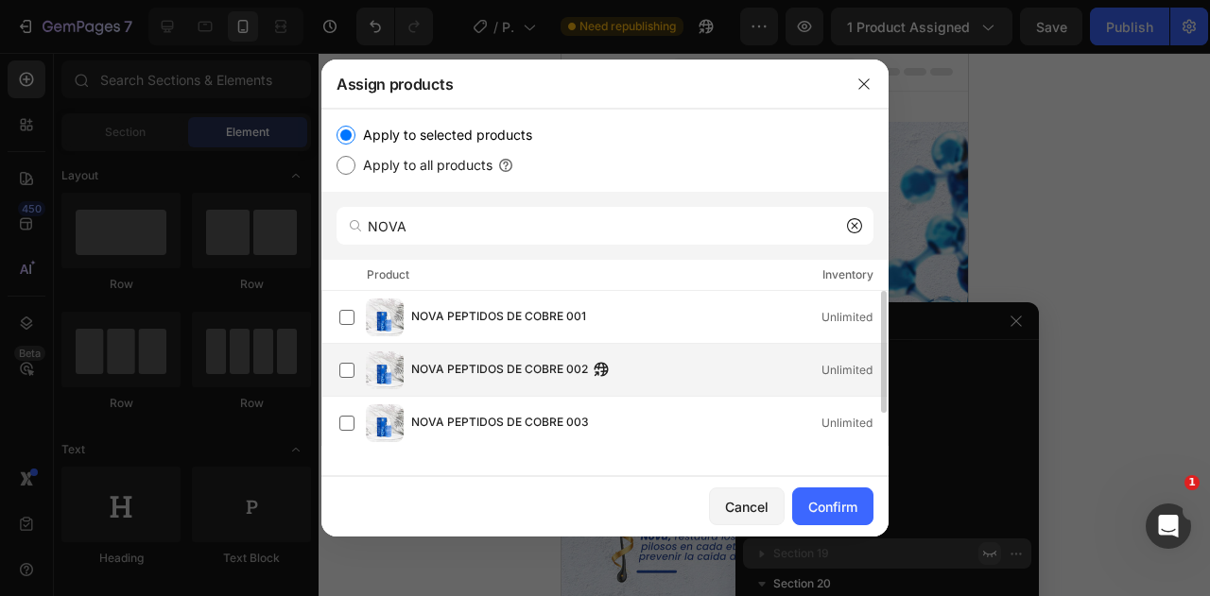
drag, startPoint x: 444, startPoint y: 326, endPoint x: 447, endPoint y: 354, distance: 28.5
click at [444, 326] on span "NOVA PEPTIDOS DE COBRE 001" at bounding box center [498, 317] width 175 height 21
click at [457, 372] on span "NOVA PEPTIDOS DE COBRE 002" at bounding box center [499, 370] width 177 height 21
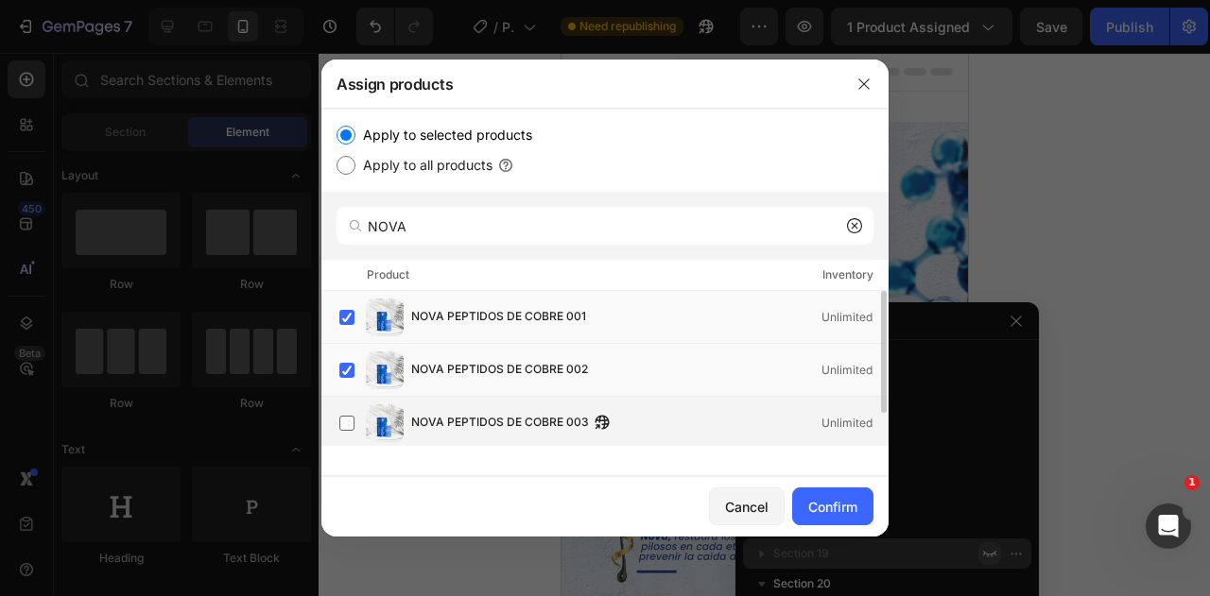
click at [454, 407] on div "NOVA PEPTIDOS DE COBRE 003 Unlimited" at bounding box center [613, 424] width 548 height 38
click at [822, 503] on div "Confirm" at bounding box center [832, 507] width 49 height 20
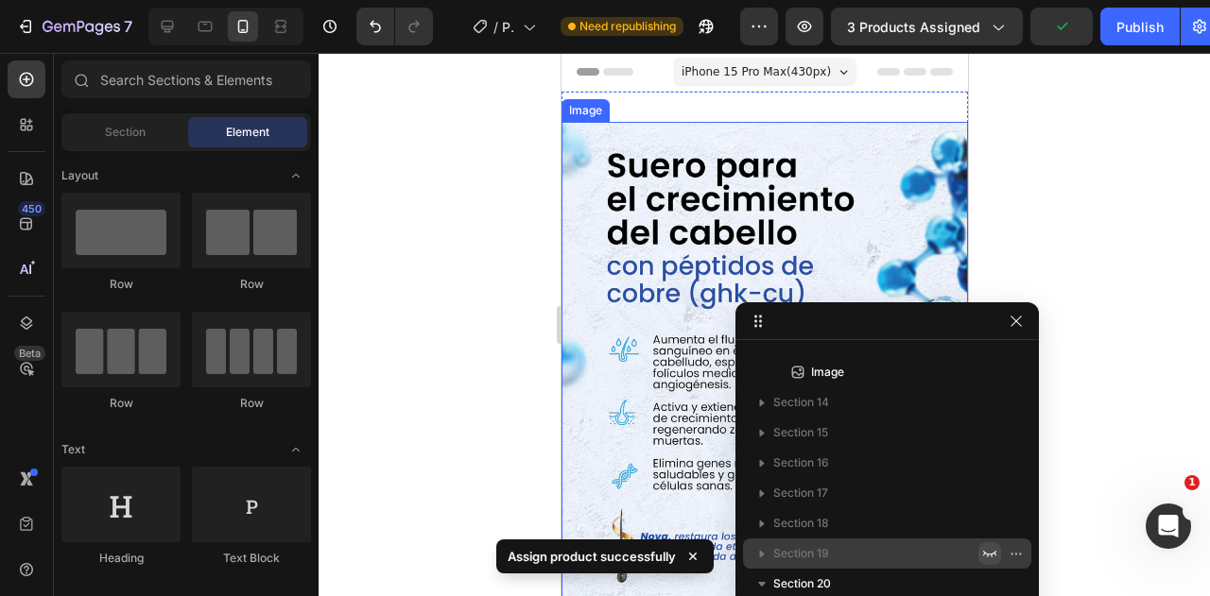
drag, startPoint x: 1022, startPoint y: 194, endPoint x: 1008, endPoint y: 259, distance: 66.7
click at [1022, 194] on div at bounding box center [764, 324] width 891 height 543
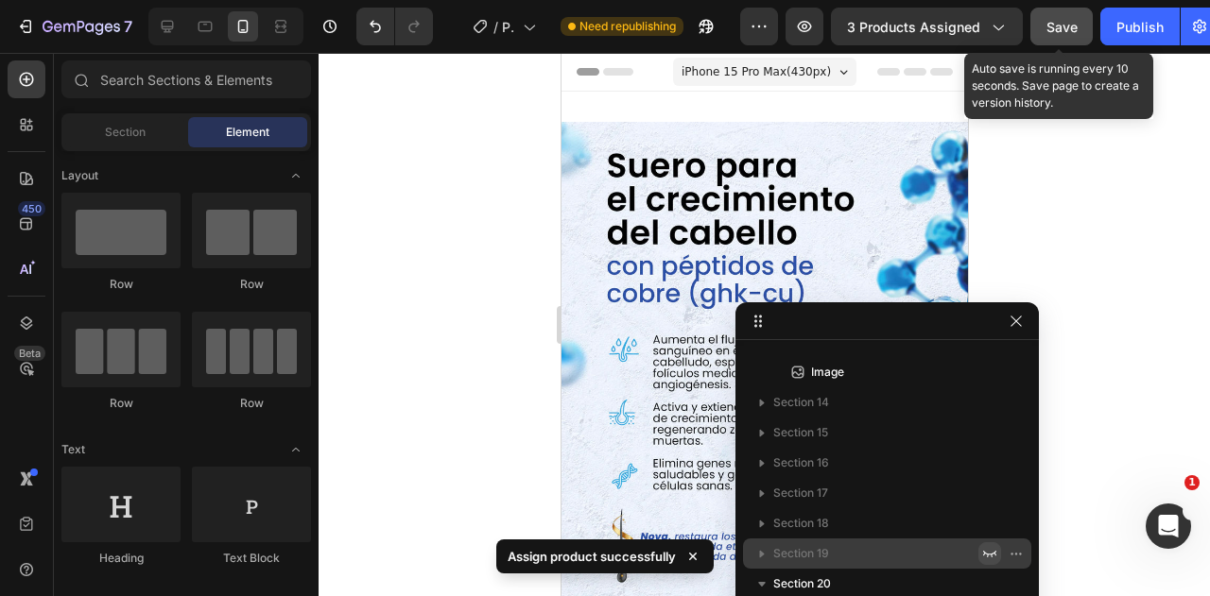
click at [1065, 23] on span "Save" at bounding box center [1061, 27] width 31 height 16
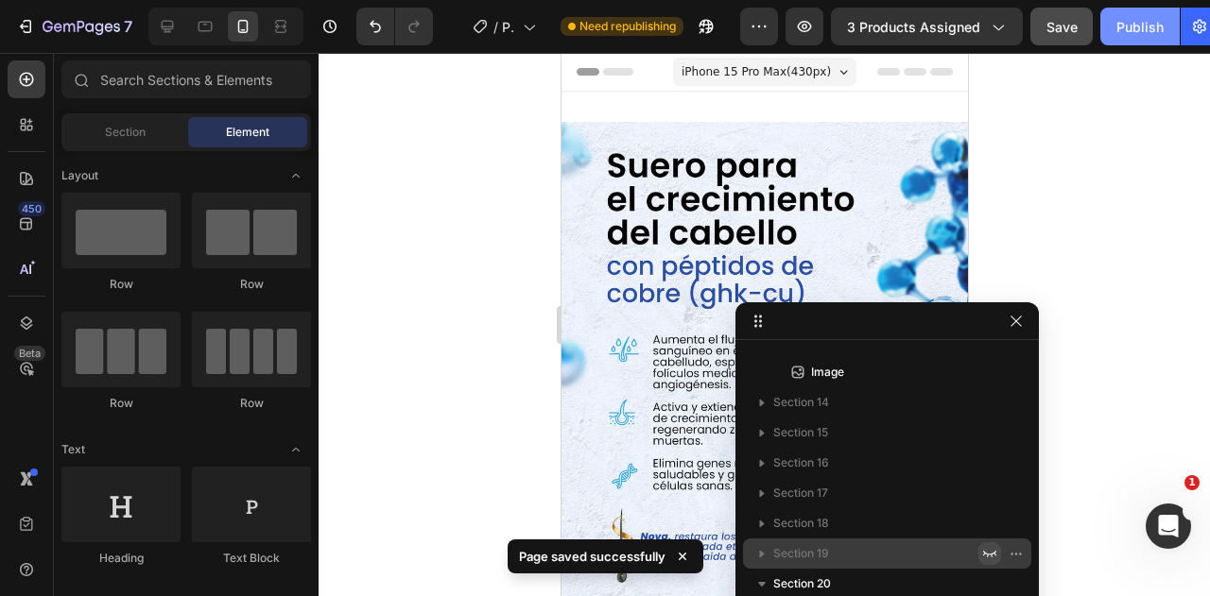
click at [1143, 27] on div "Publish" at bounding box center [1139, 27] width 47 height 20
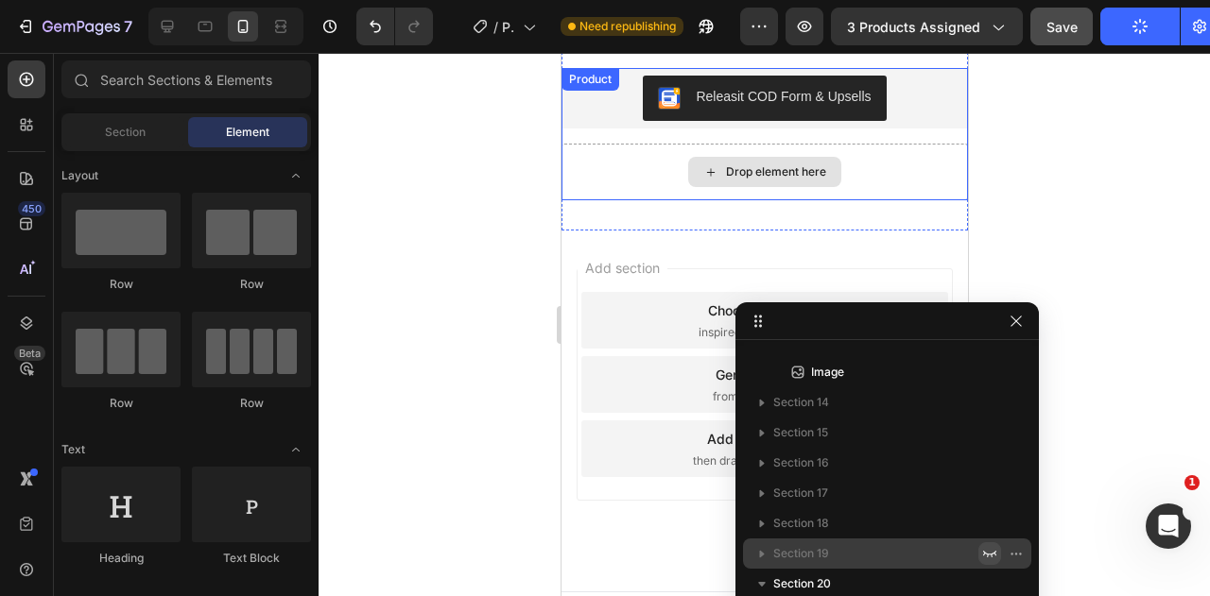
scroll to position [7610, 0]
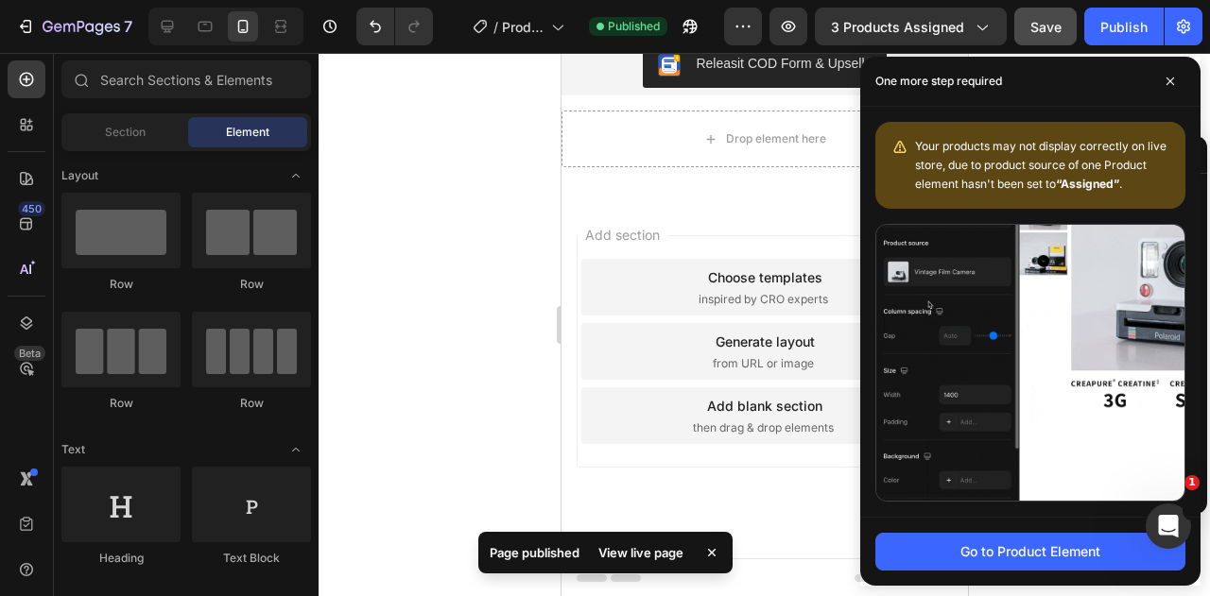
drag, startPoint x: 762, startPoint y: 322, endPoint x: 1204, endPoint y: 143, distance: 477.4
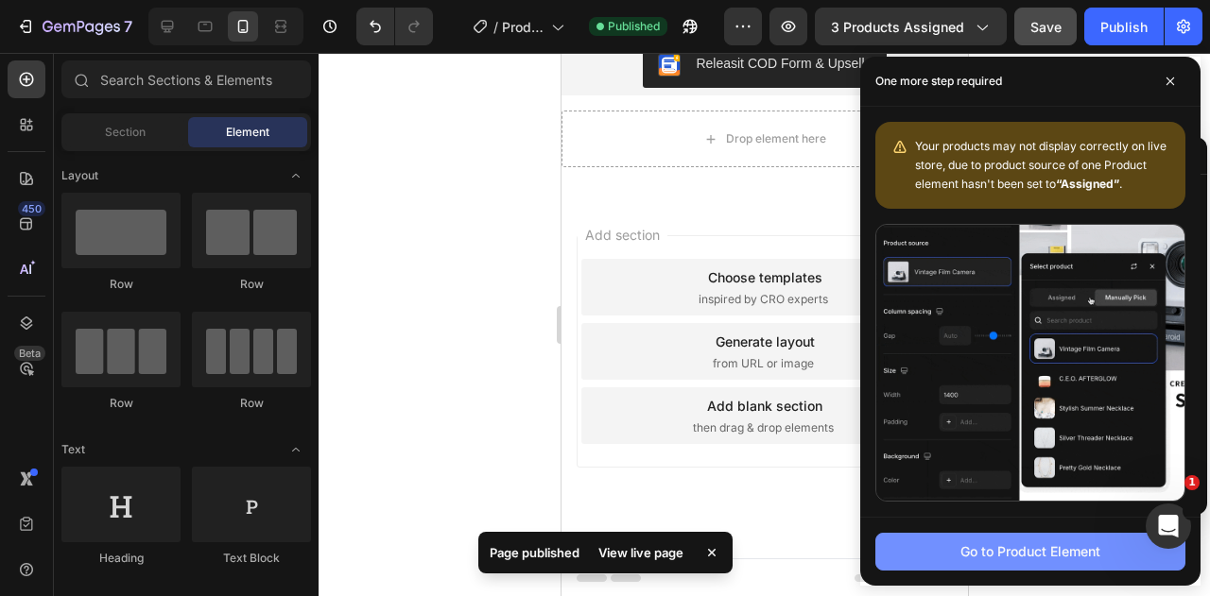
click at [1006, 550] on div "Go to Product Element" at bounding box center [1030, 552] width 140 height 20
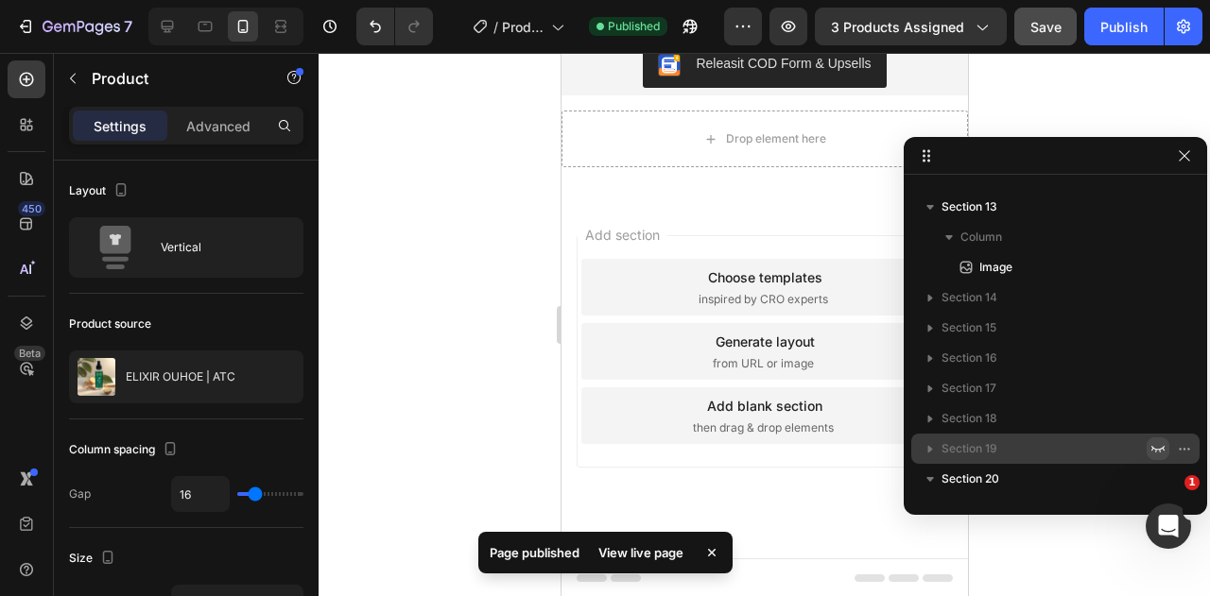
scroll to position [25, 0]
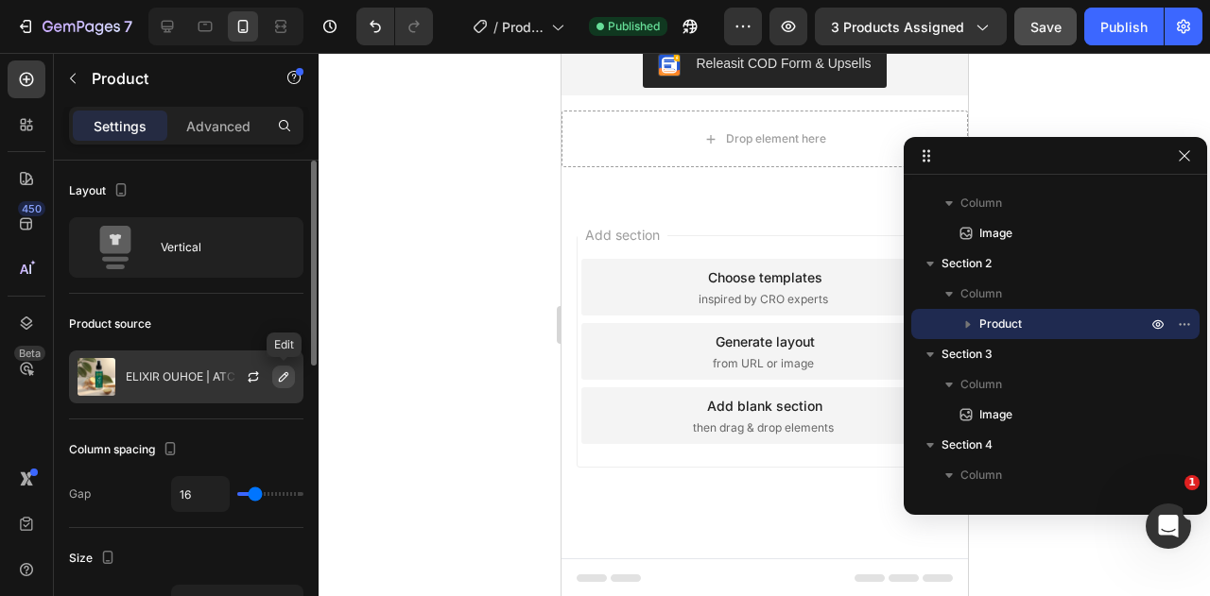
click at [280, 377] on icon "button" at bounding box center [283, 377] width 15 height 15
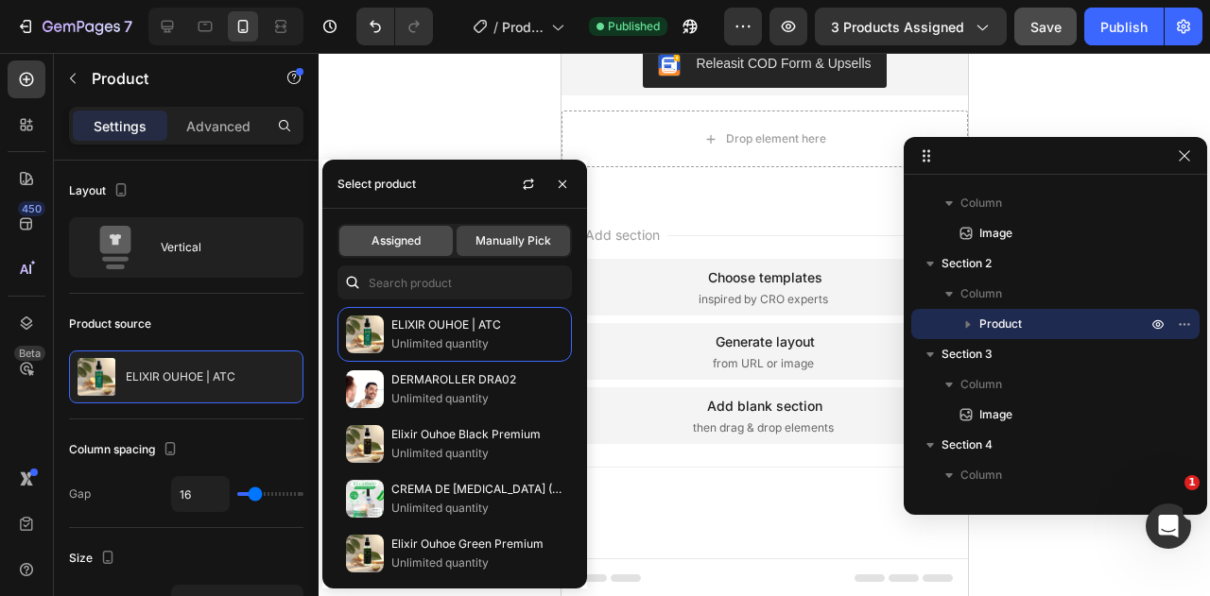
click at [397, 249] on span "Assigned" at bounding box center [395, 241] width 49 height 17
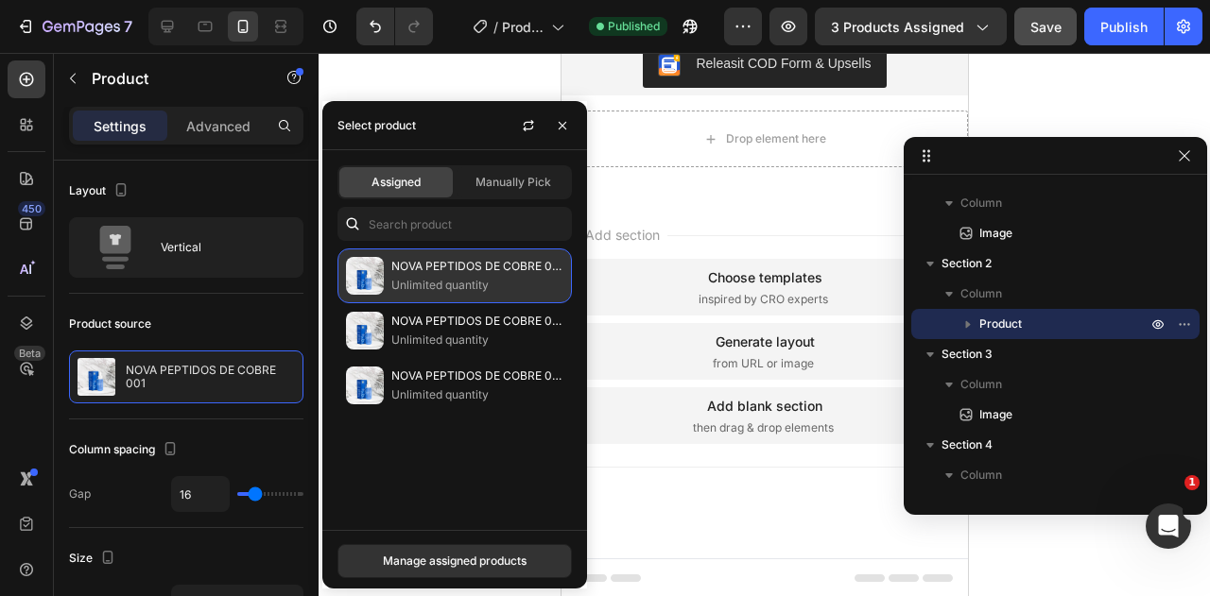
click at [462, 285] on p "Unlimited quantity" at bounding box center [477, 285] width 172 height 19
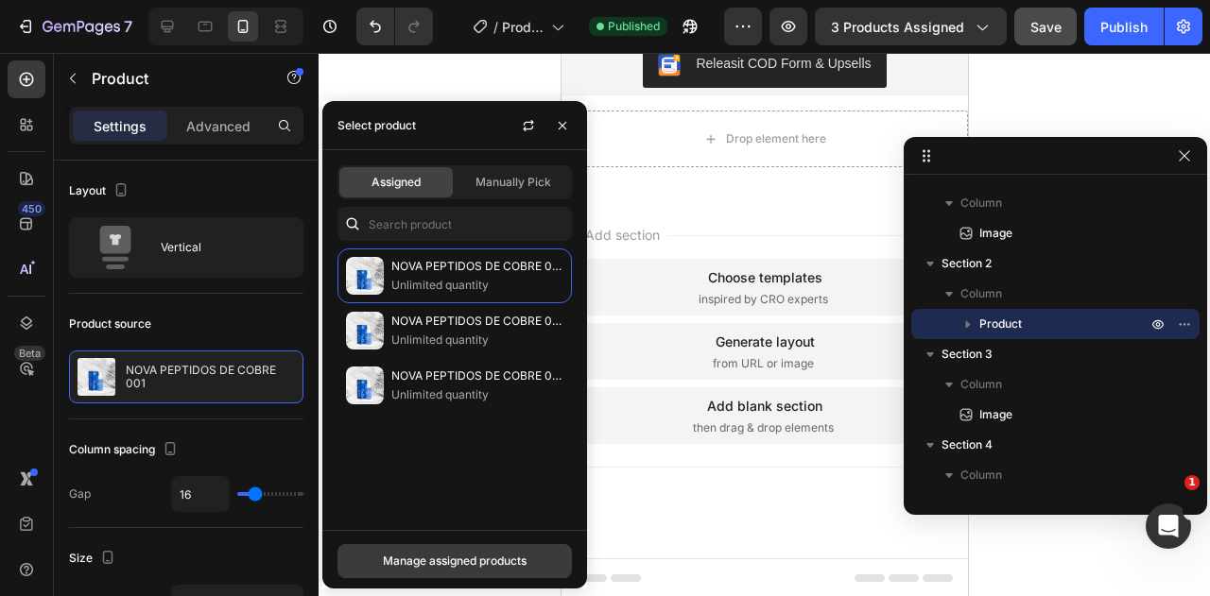
click at [457, 561] on div "Manage assigned products" at bounding box center [455, 561] width 144 height 17
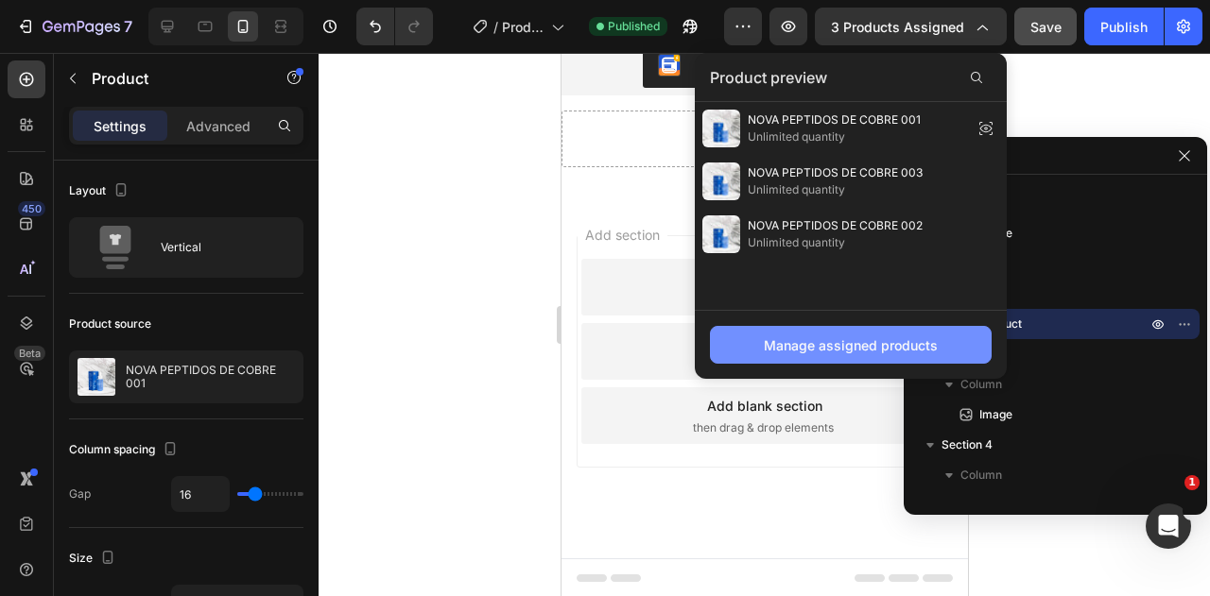
click at [892, 354] on div "Manage assigned products" at bounding box center [851, 346] width 174 height 20
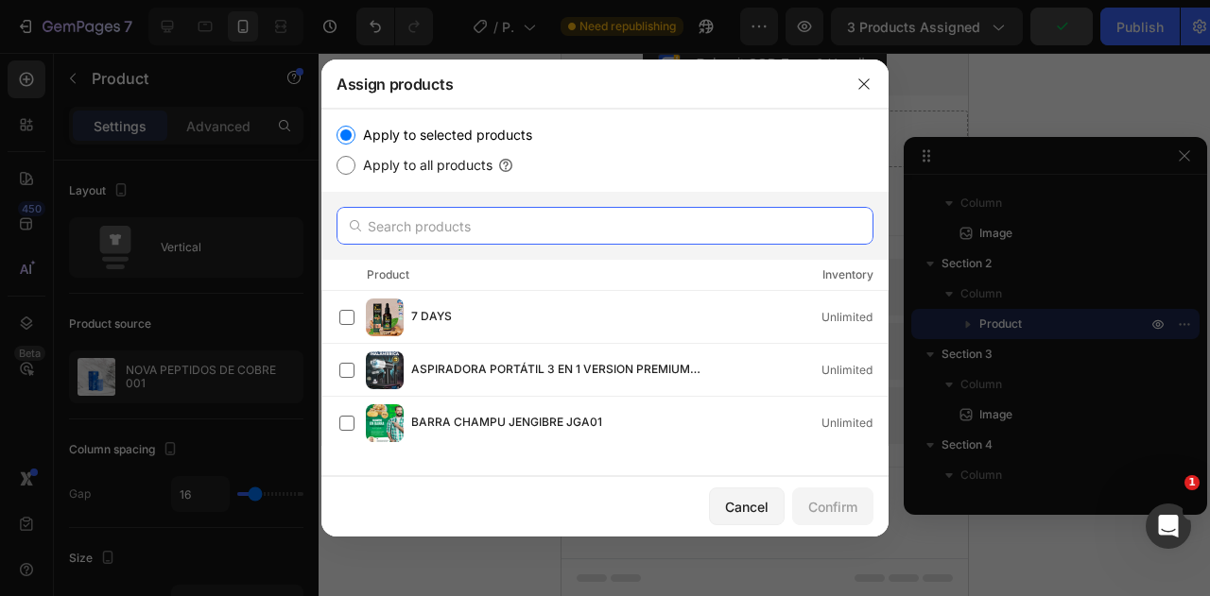
click at [497, 216] on input "text" at bounding box center [604, 226] width 537 height 38
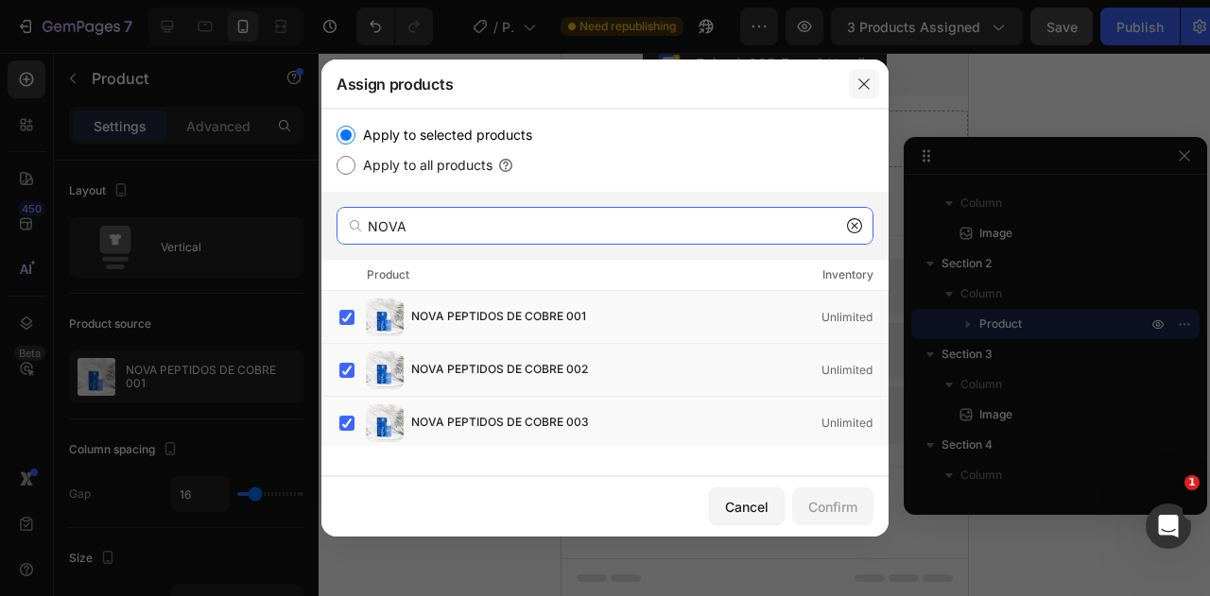
type input "NOVA"
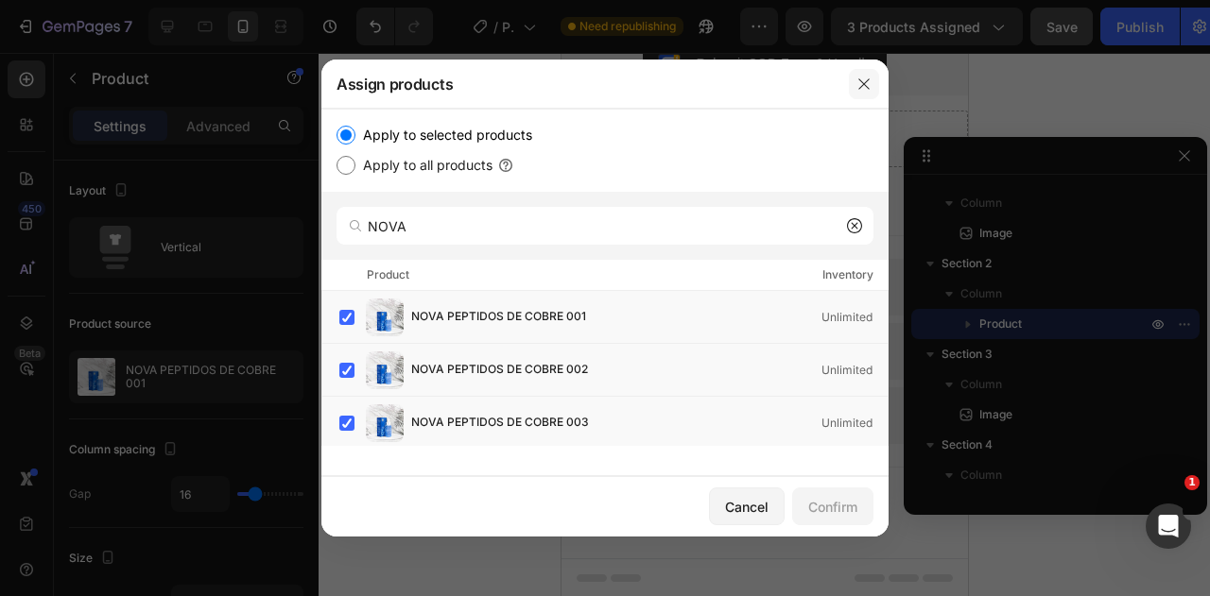
click at [861, 87] on icon "button" at bounding box center [863, 84] width 15 height 15
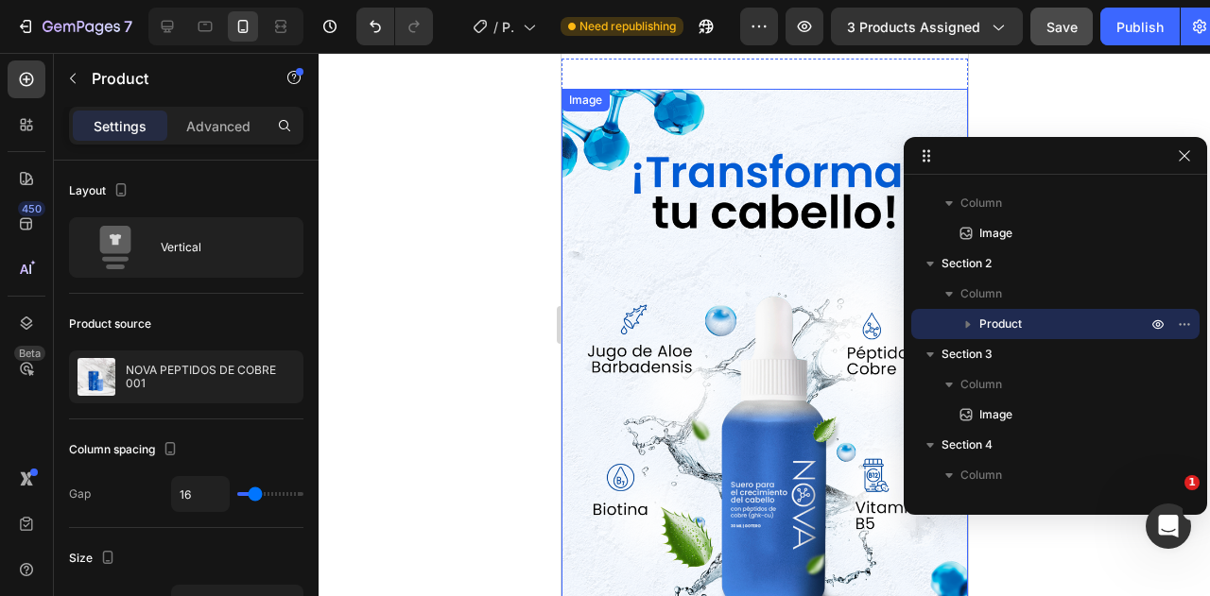
scroll to position [2978, 0]
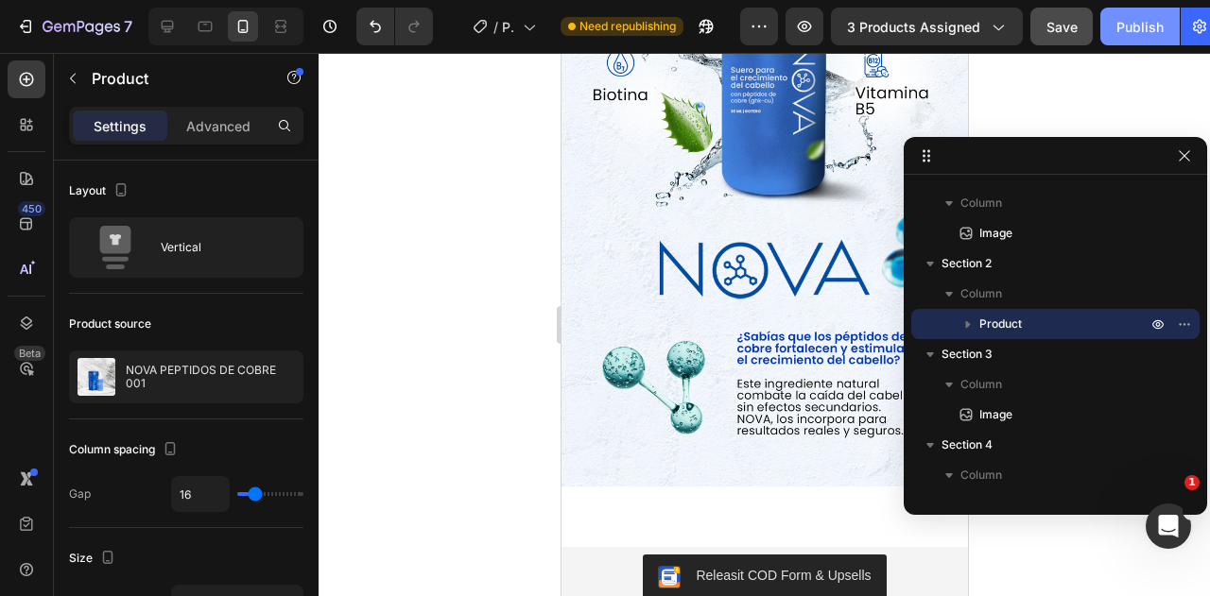
click at [1130, 26] on div "Publish" at bounding box center [1139, 27] width 47 height 20
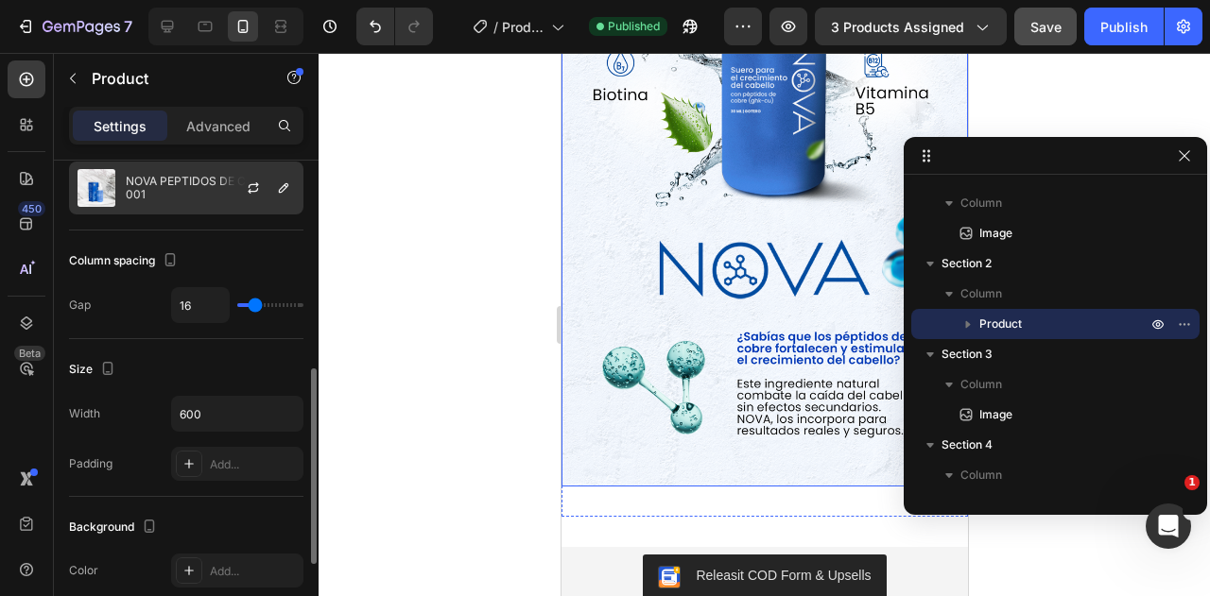
scroll to position [284, 0]
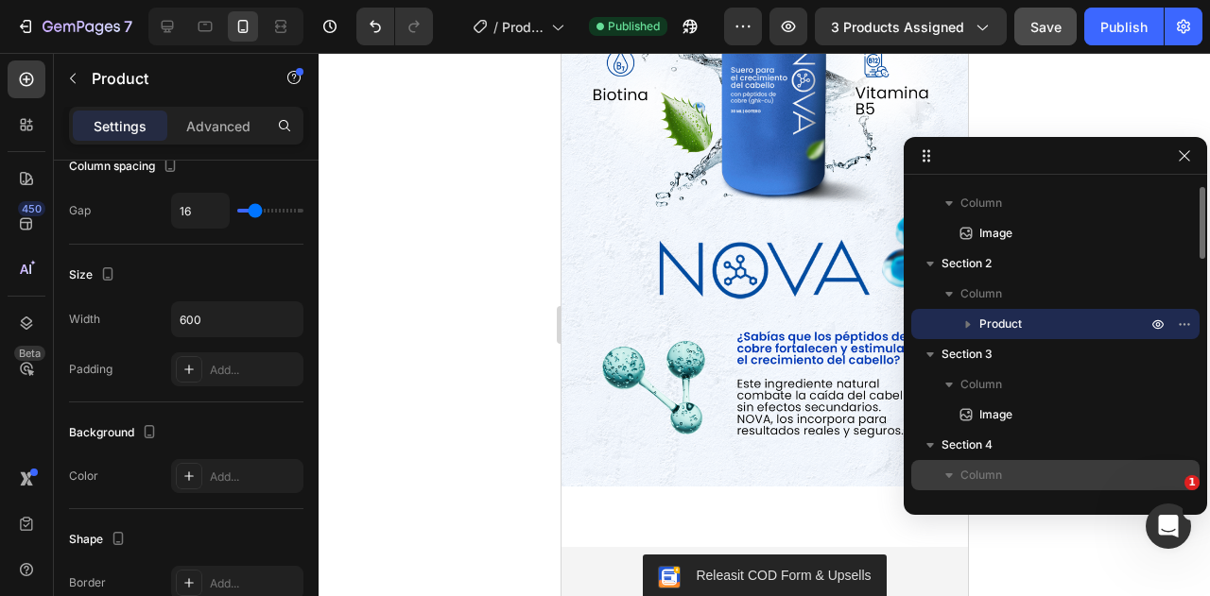
click at [1008, 478] on p "Column" at bounding box center [1055, 475] width 190 height 19
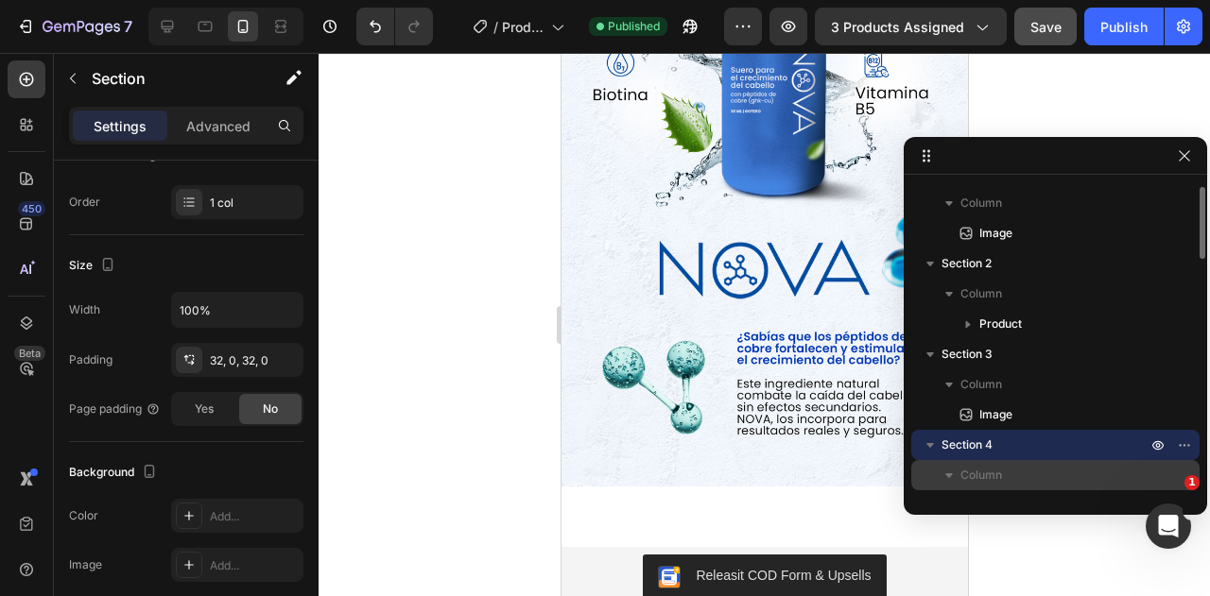
scroll to position [0, 0]
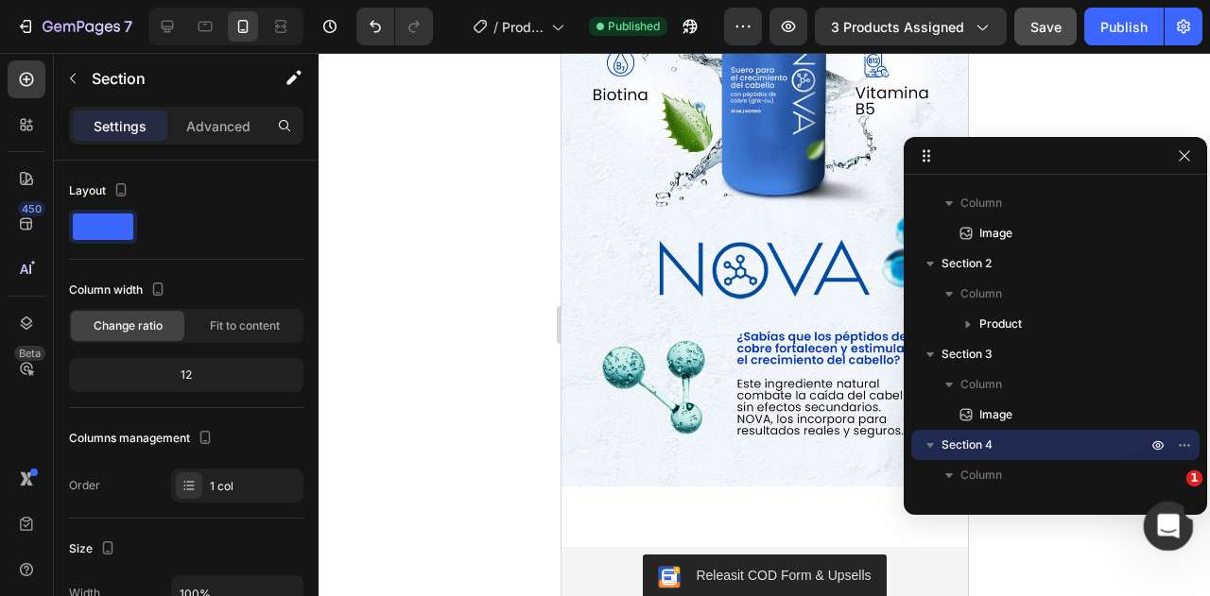
click at [1167, 522] on icon "Abrir Intercom Messenger" at bounding box center [1165, 523] width 13 height 15
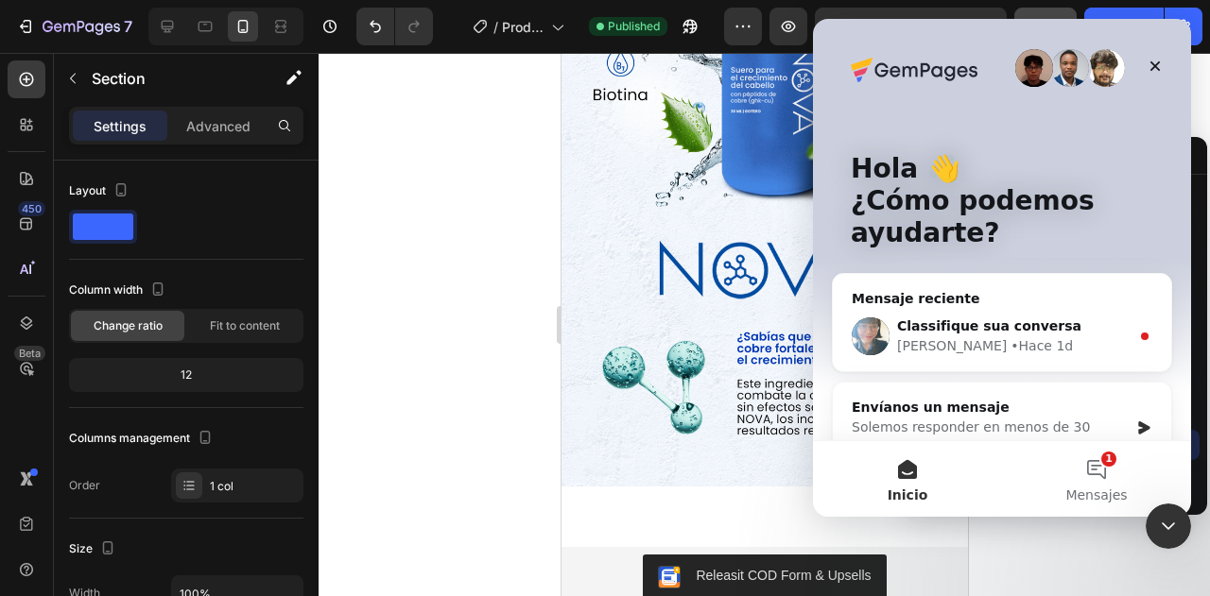
click at [1157, 61] on icon "Cerrar" at bounding box center [1154, 66] width 15 height 15
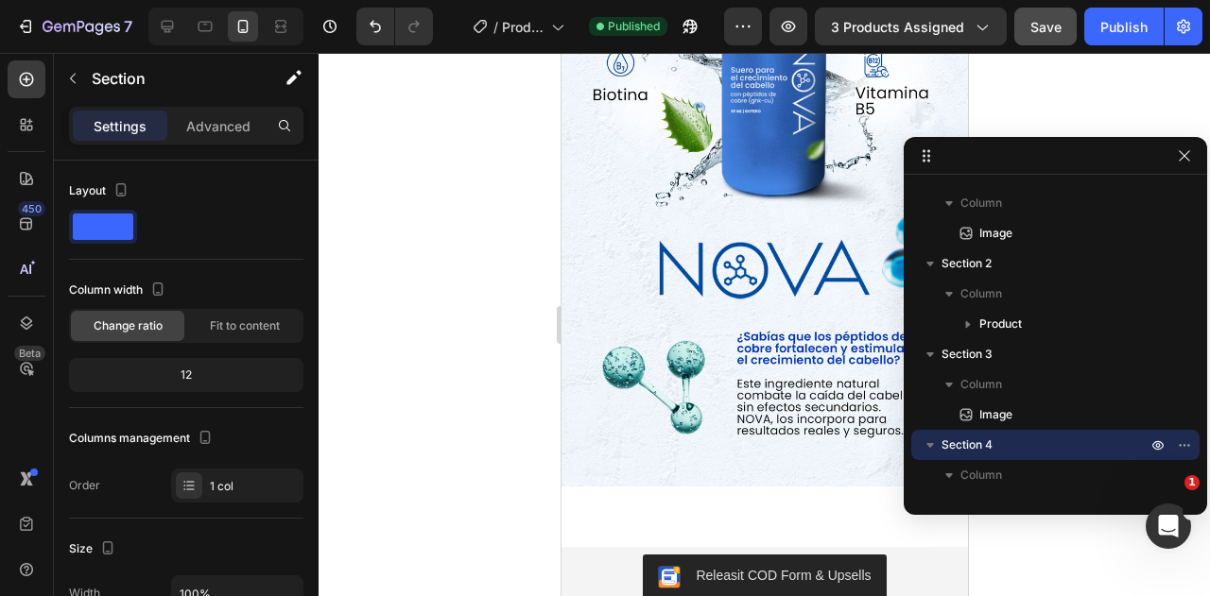
click at [361, 316] on div at bounding box center [764, 324] width 891 height 543
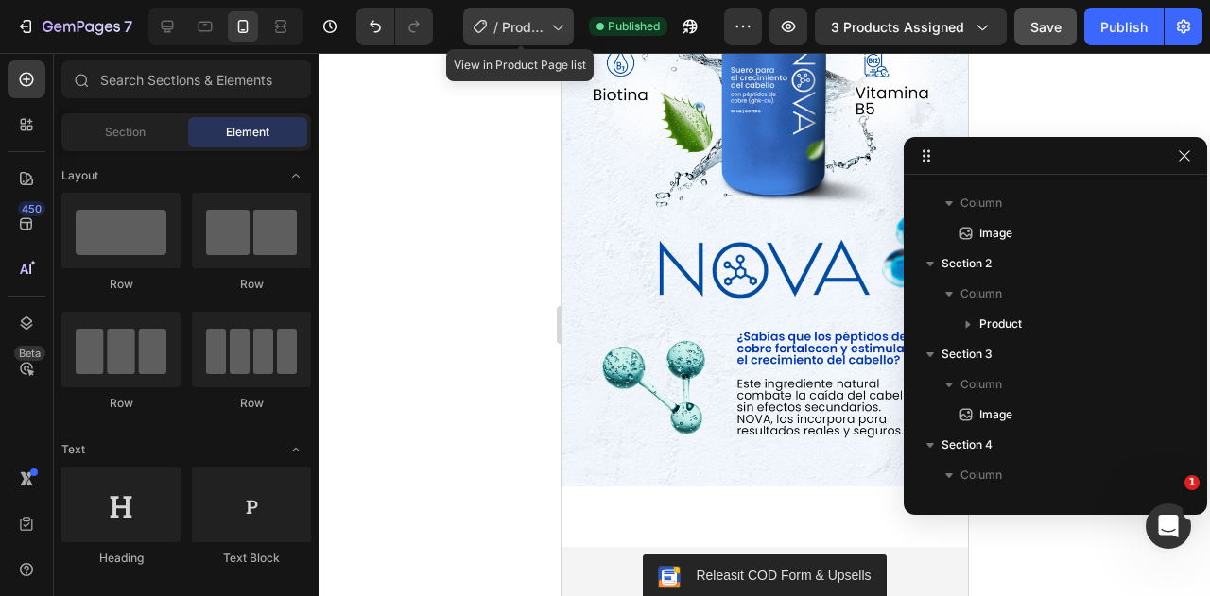
click at [540, 36] on span "Product Page - [DATE] 14:15:59" at bounding box center [523, 27] width 42 height 20
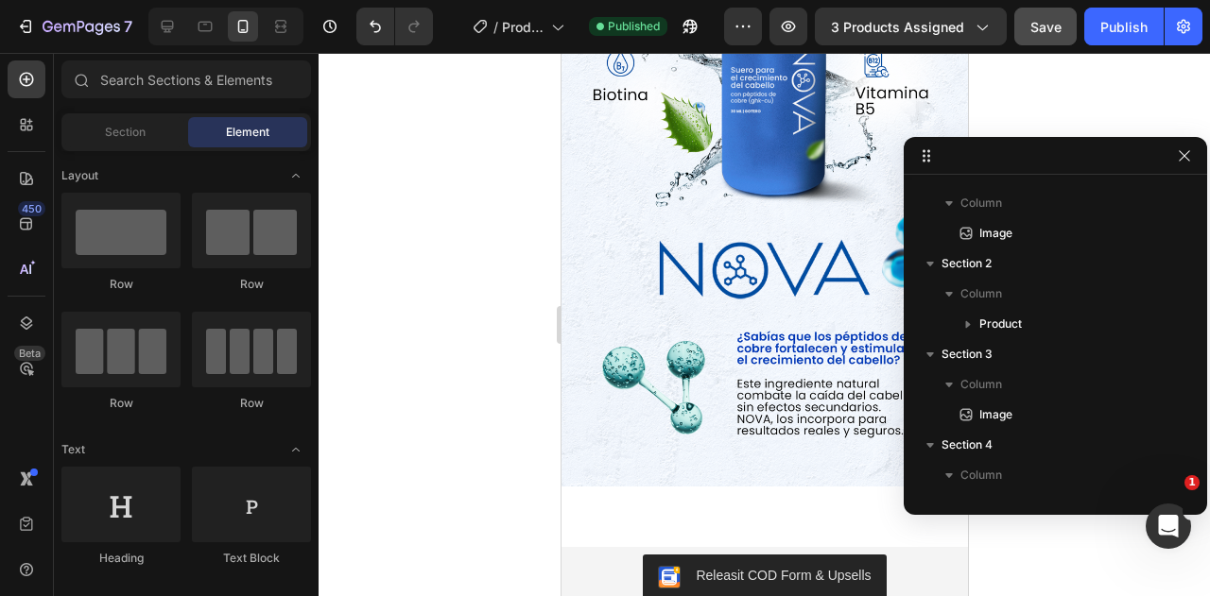
drag, startPoint x: 446, startPoint y: 563, endPoint x: 471, endPoint y: 520, distance: 49.9
click at [446, 561] on div at bounding box center [764, 324] width 891 height 543
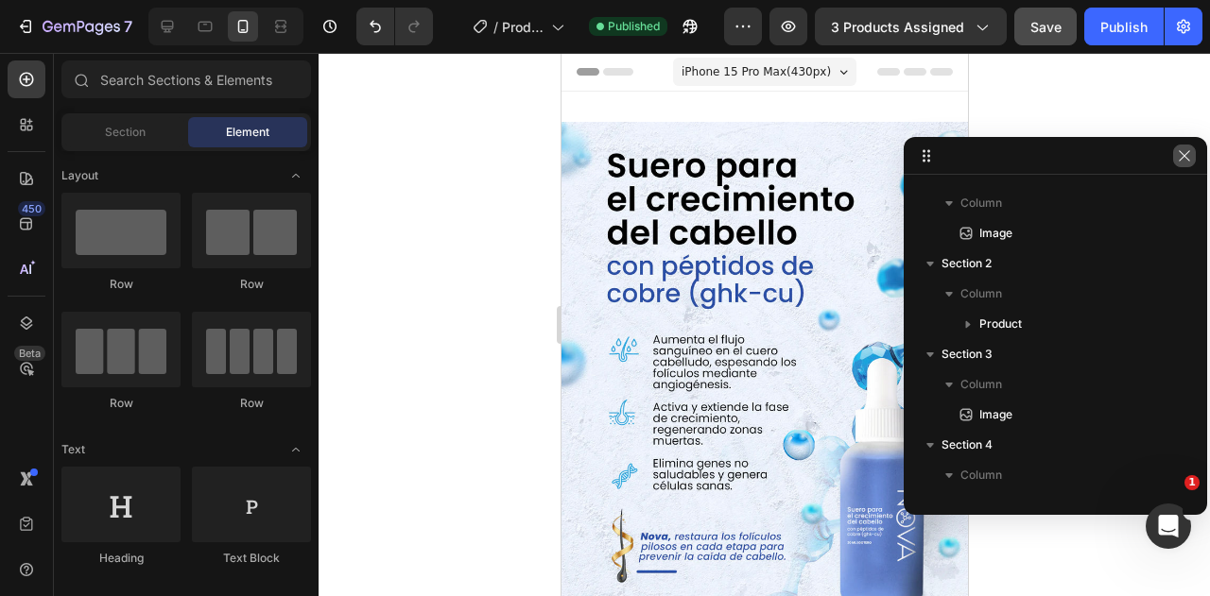
click at [1187, 156] on icon "button" at bounding box center [1184, 155] width 15 height 15
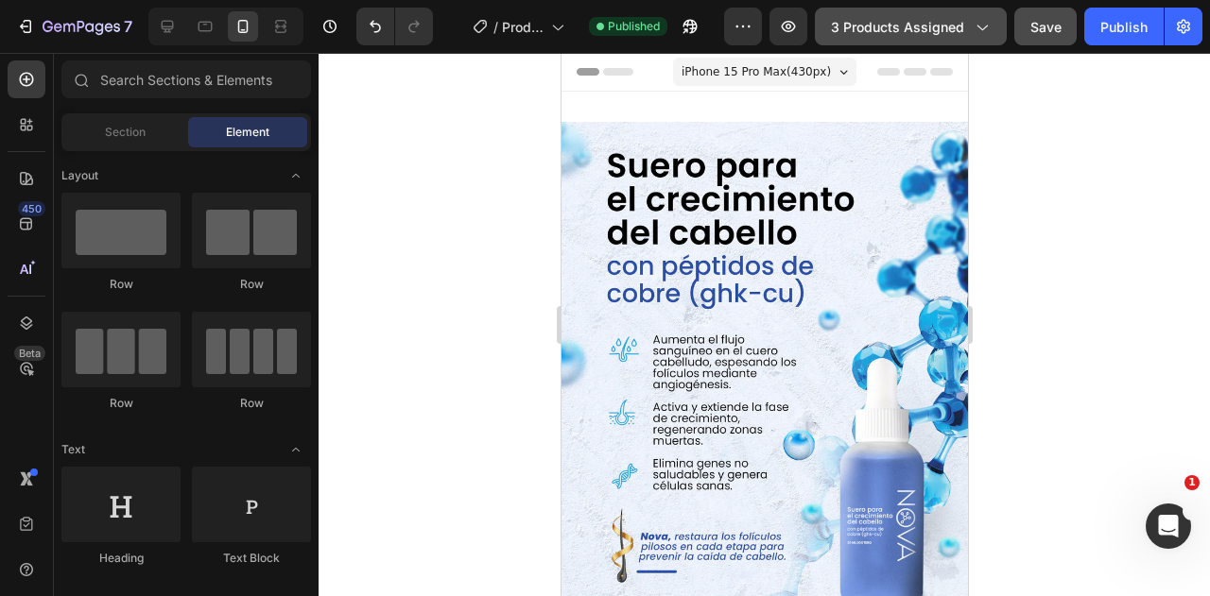
click at [945, 26] on span "3 products assigned" at bounding box center [897, 27] width 133 height 20
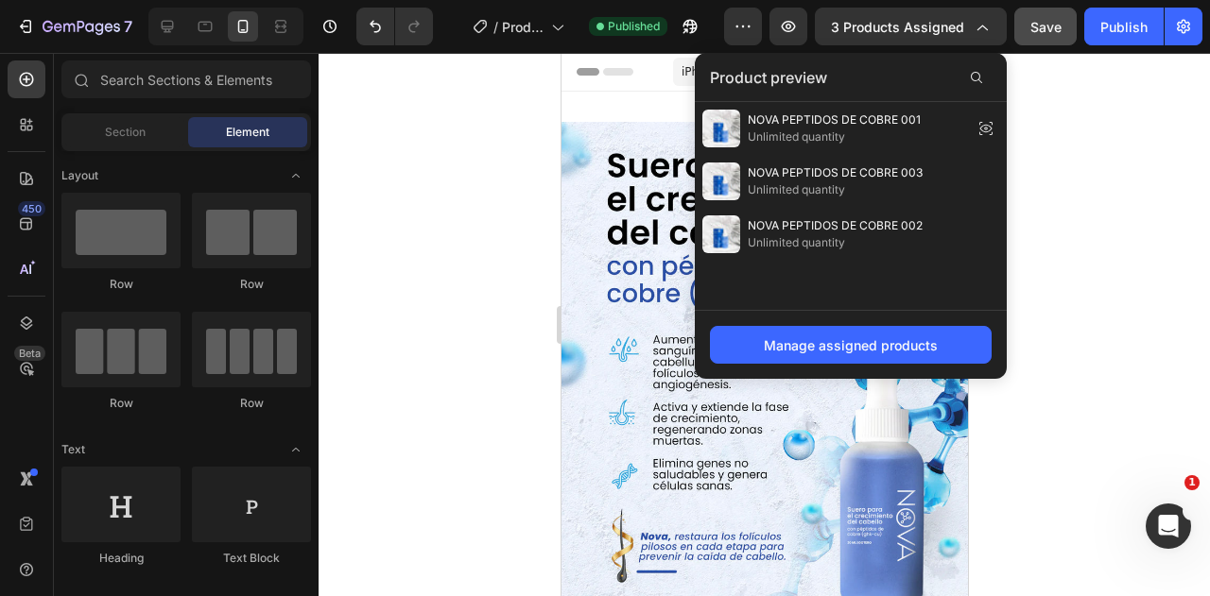
click at [1127, 177] on div at bounding box center [764, 324] width 891 height 543
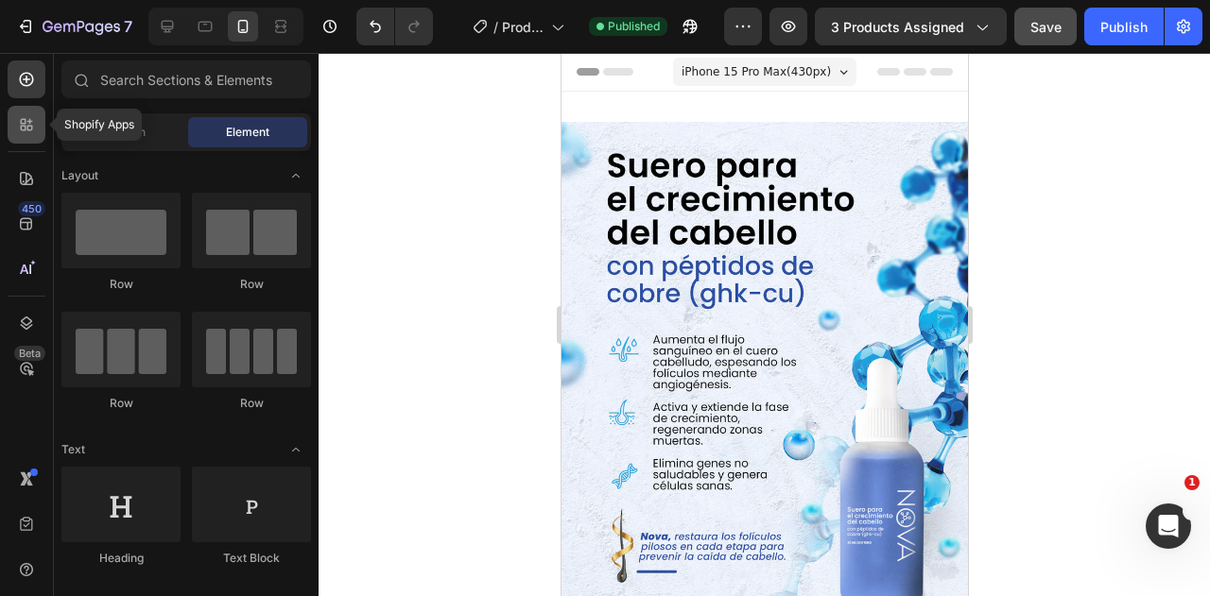
click at [30, 129] on icon at bounding box center [30, 129] width 6 height 6
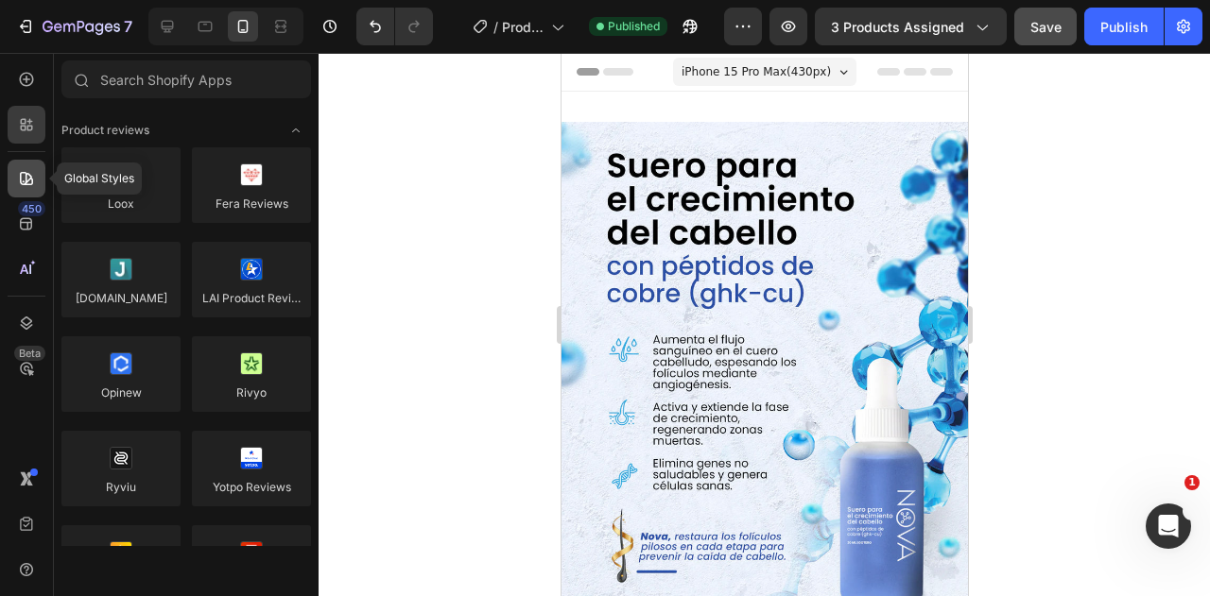
click at [31, 192] on div at bounding box center [27, 179] width 38 height 38
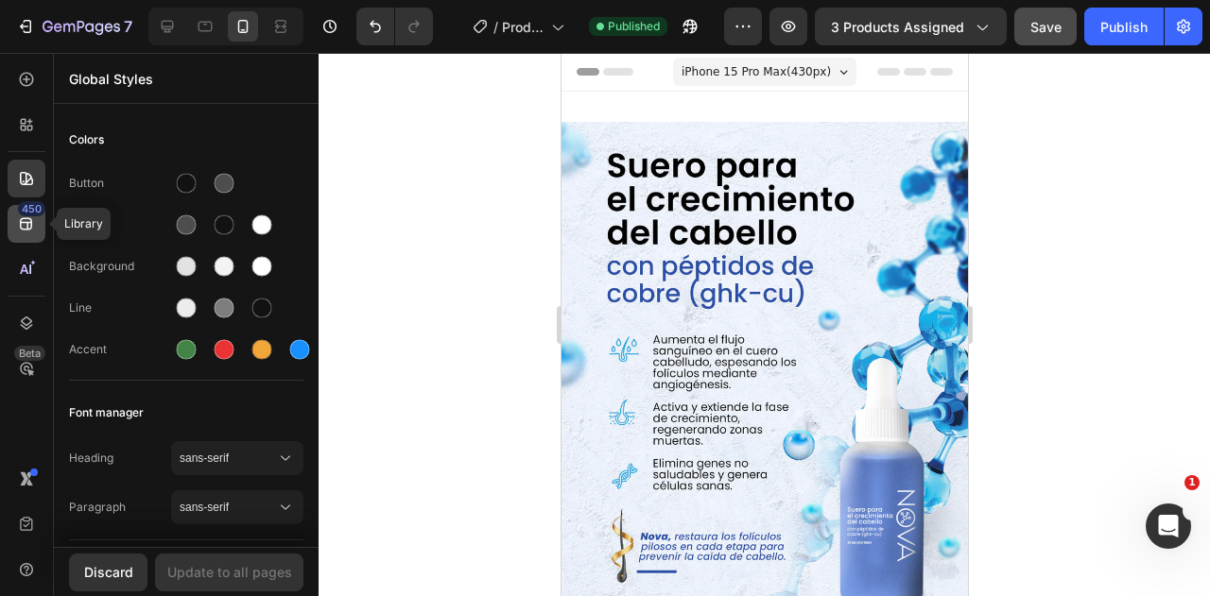
click at [25, 219] on icon at bounding box center [26, 224] width 19 height 19
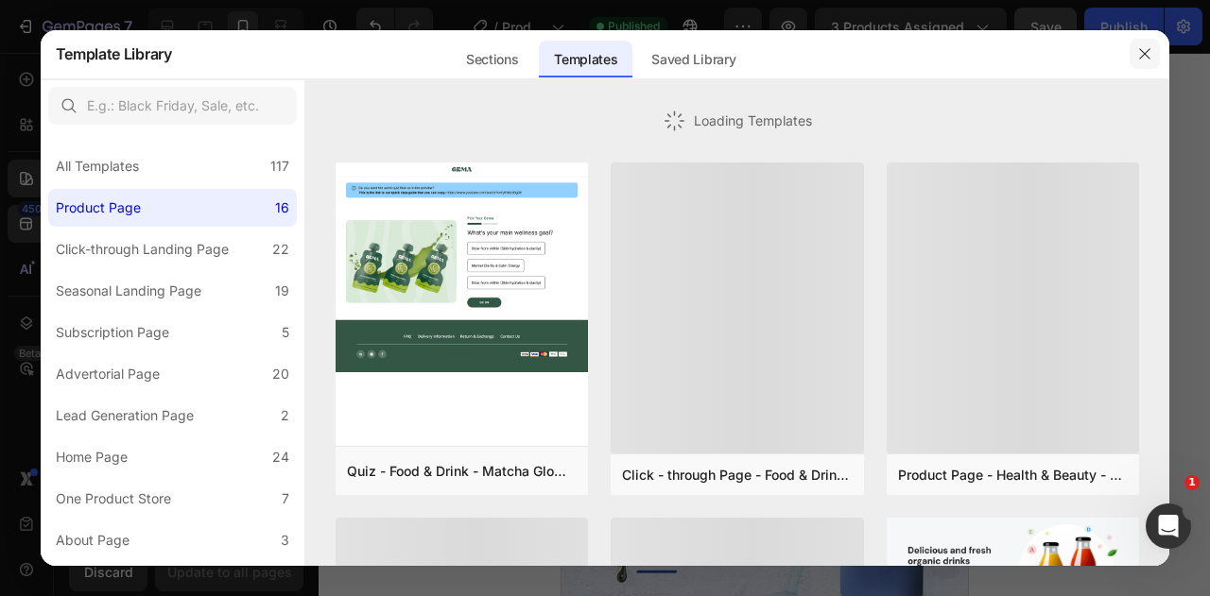
click at [1146, 55] on icon "button" at bounding box center [1145, 53] width 10 height 10
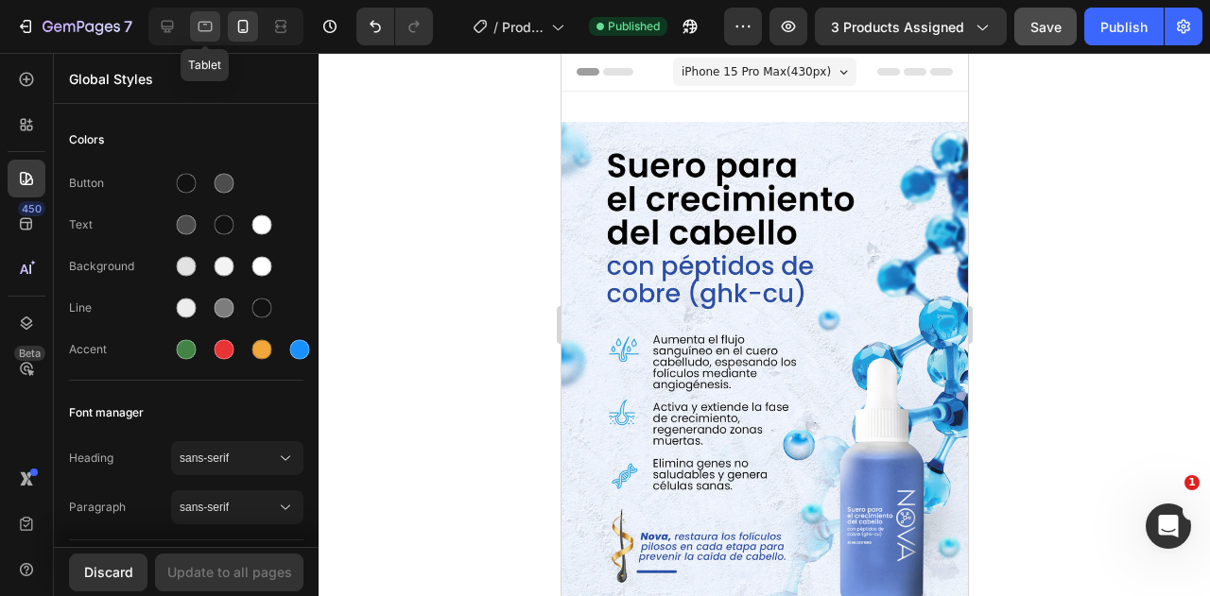
click at [208, 28] on icon at bounding box center [205, 26] width 19 height 19
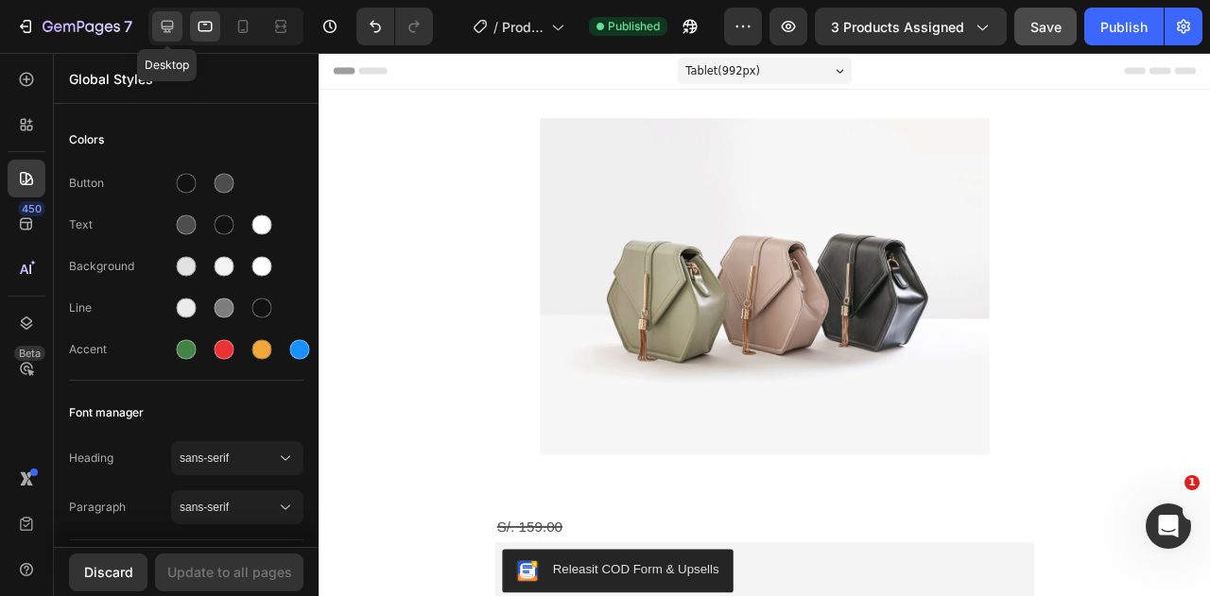
click at [164, 26] on icon at bounding box center [167, 26] width 19 height 19
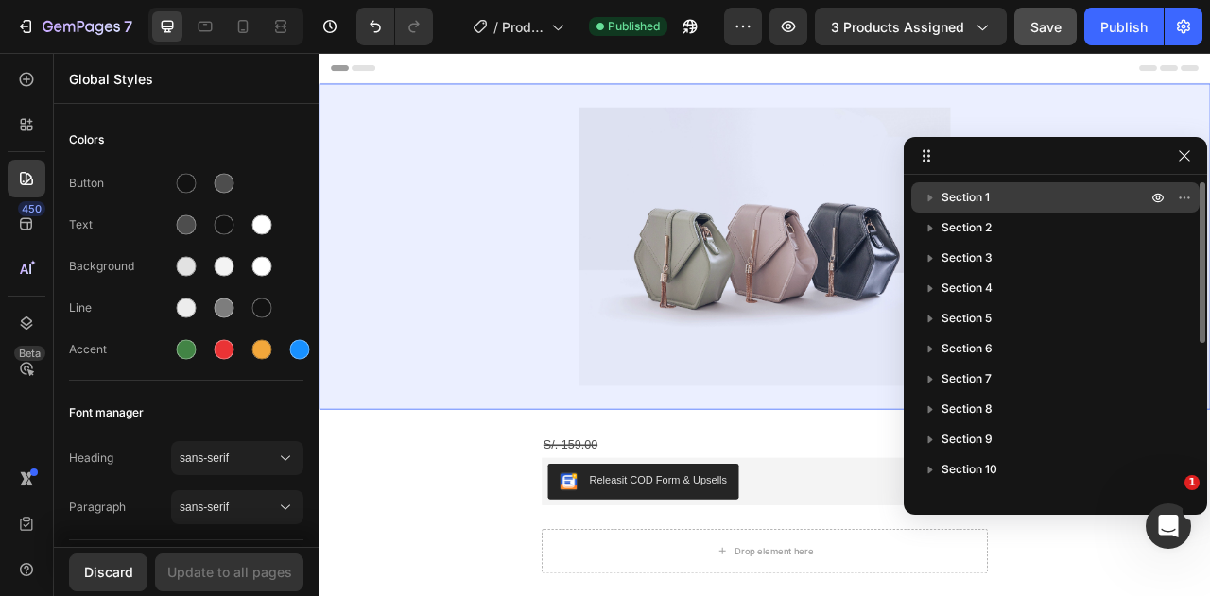
click at [931, 199] on icon "button" at bounding box center [930, 197] width 19 height 19
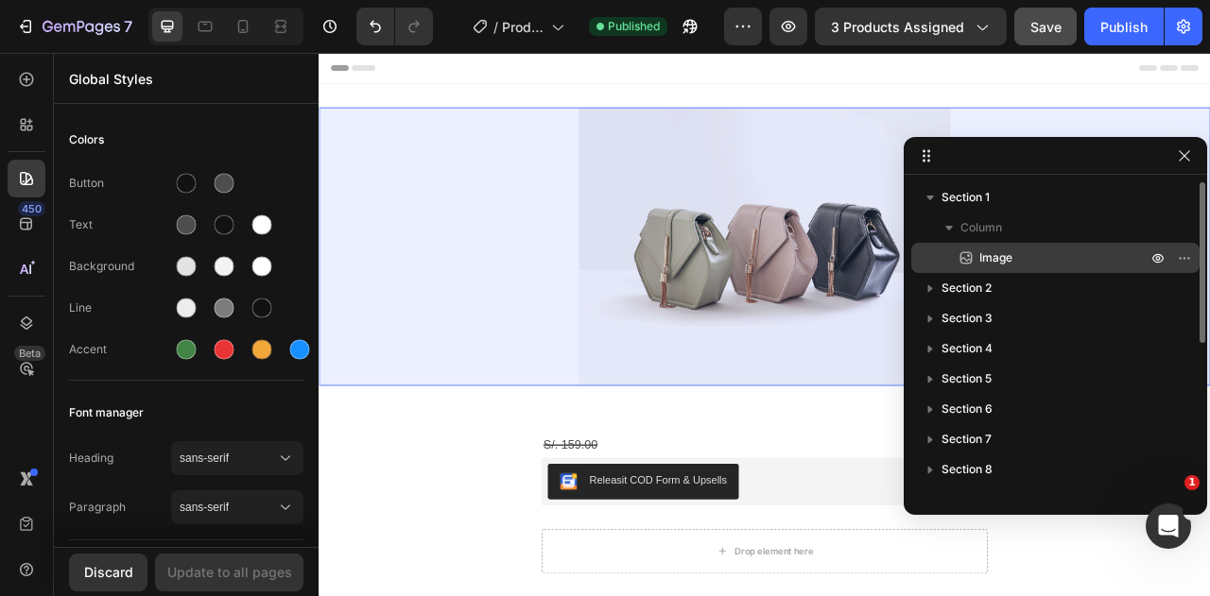
click at [990, 258] on span "Image" at bounding box center [995, 258] width 33 height 19
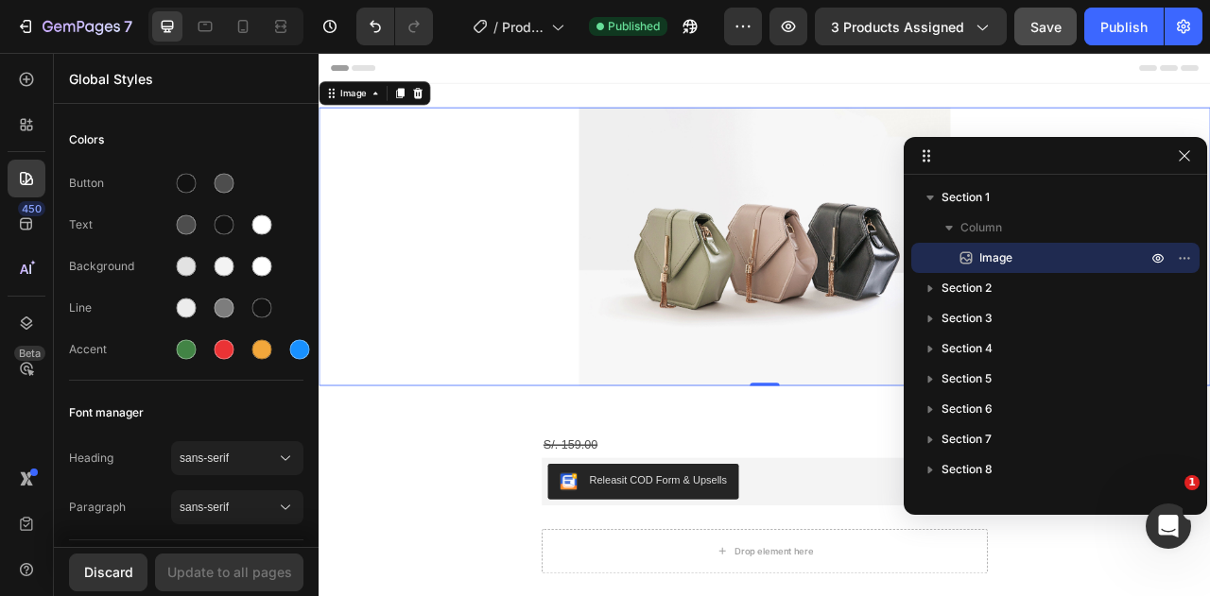
click at [831, 325] on img at bounding box center [885, 299] width 473 height 354
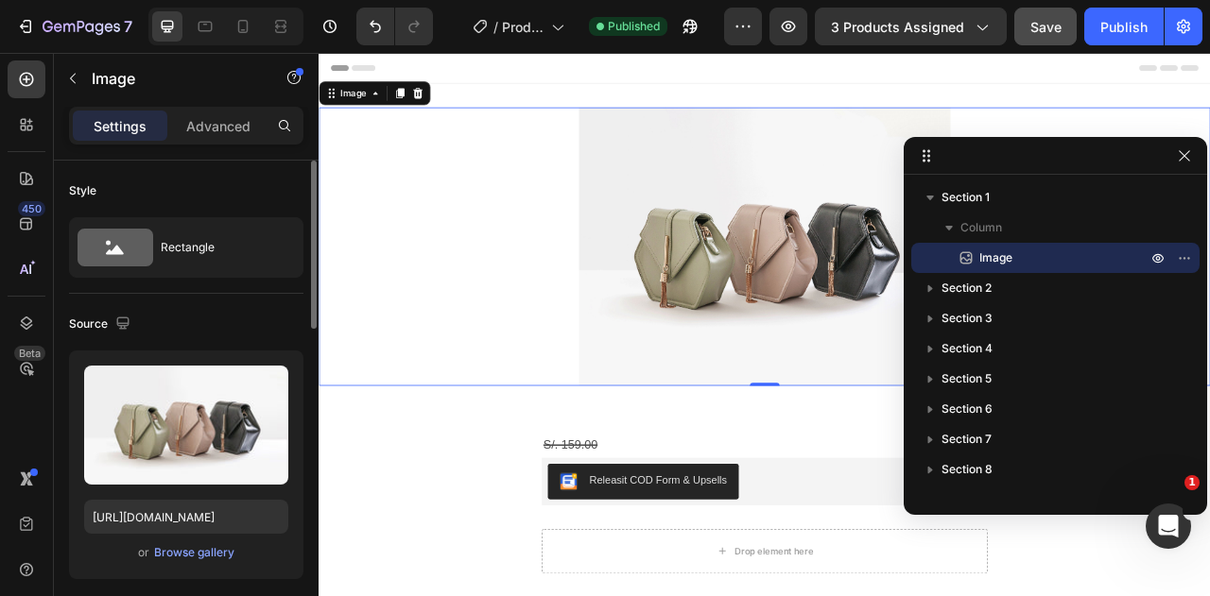
click at [143, 558] on span "or" at bounding box center [143, 553] width 11 height 23
click at [196, 557] on div "Browse gallery" at bounding box center [194, 552] width 80 height 17
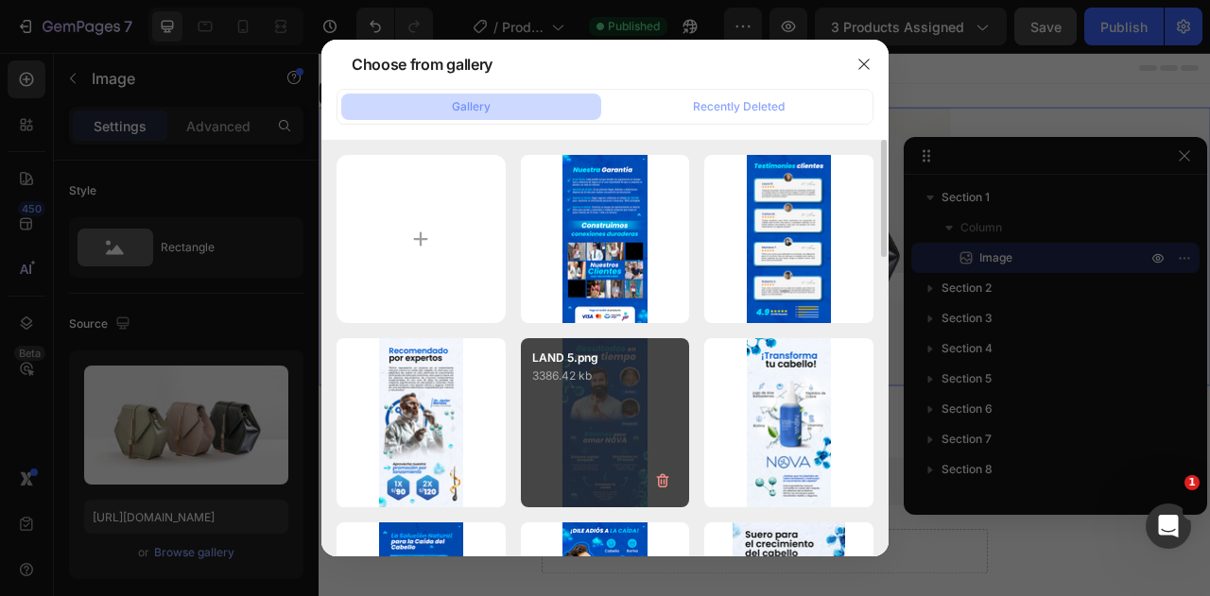
scroll to position [378, 0]
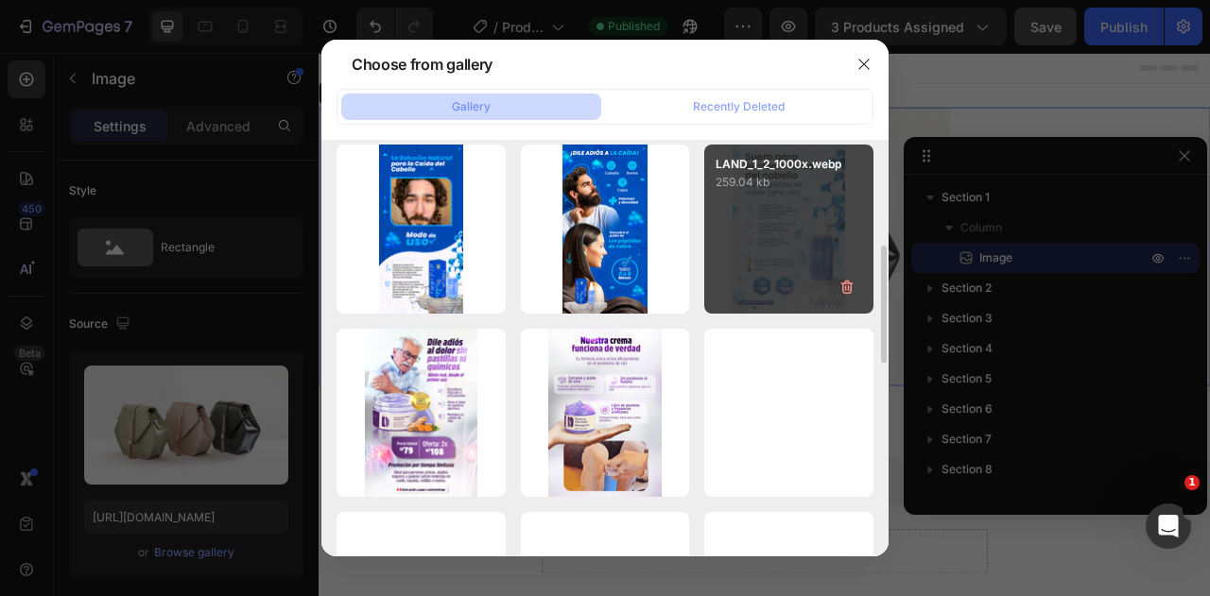
click at [785, 253] on div "LAND_1_2_1000x.webp 259.04 kb" at bounding box center [788, 229] width 169 height 169
type input "https://cdn.shopify.com/s/files/1/0586/9404/1674/files/gempages_581234543290221…"
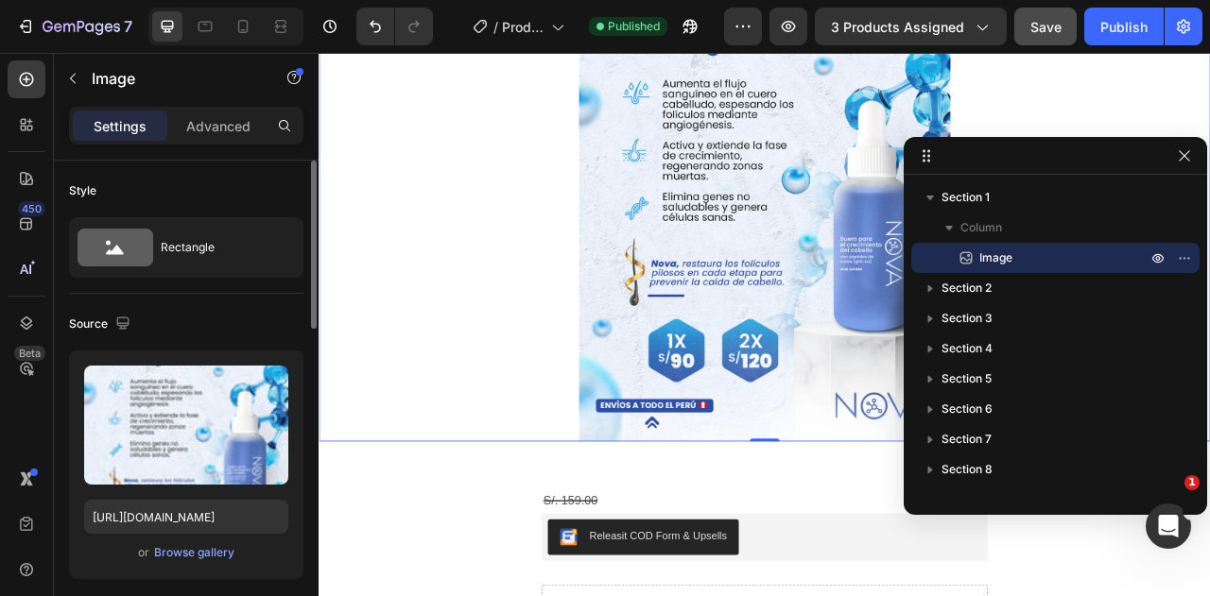
scroll to position [756, 0]
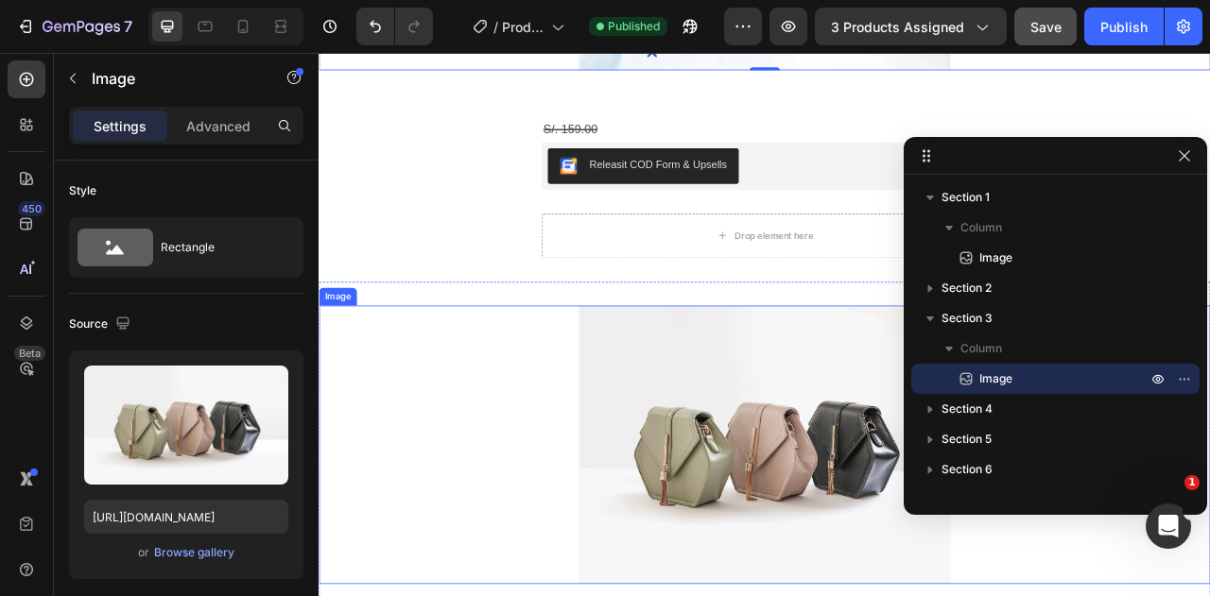
click at [770, 529] on img at bounding box center [885, 551] width 473 height 354
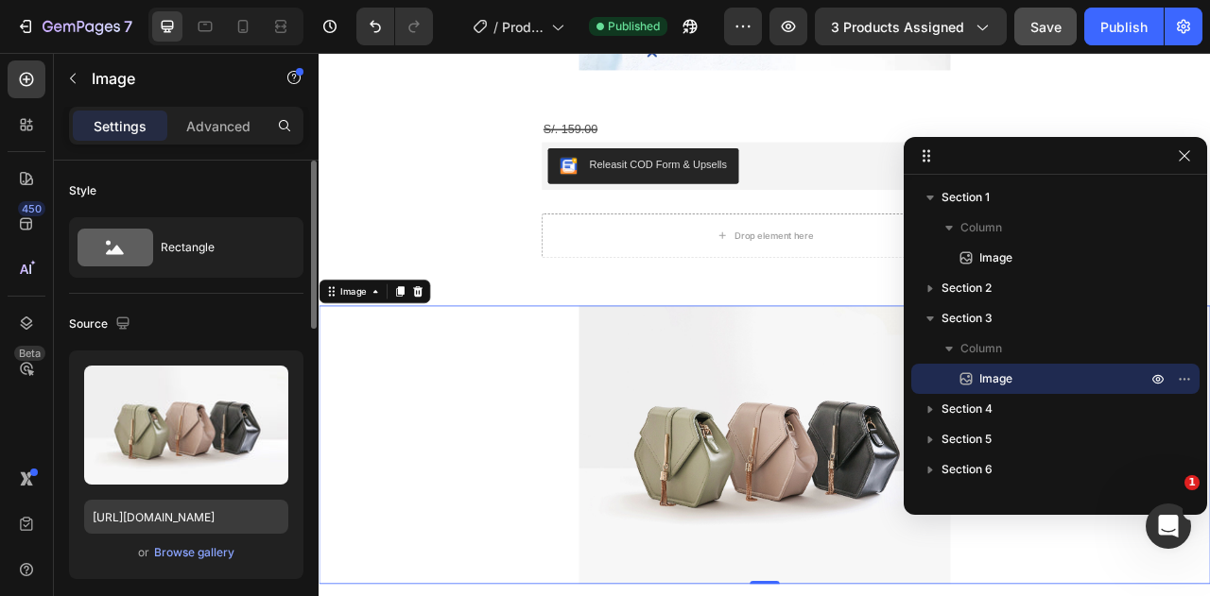
scroll to position [189, 0]
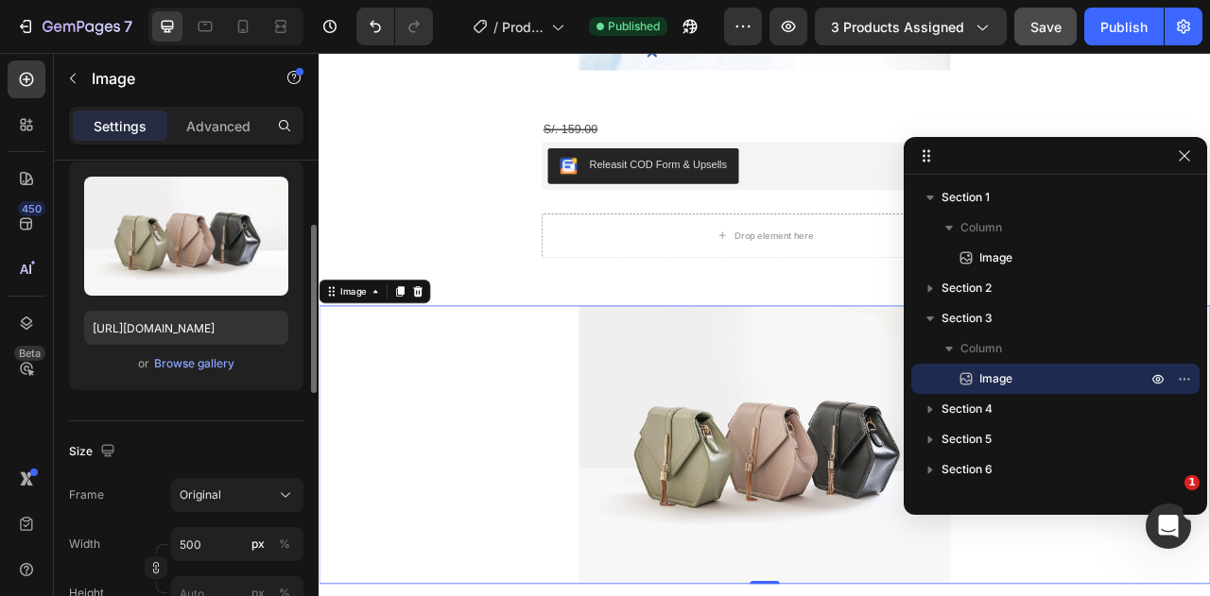
click at [204, 372] on div "or Browse gallery" at bounding box center [186, 364] width 204 height 23
click at [206, 364] on div "Browse gallery" at bounding box center [194, 363] width 80 height 17
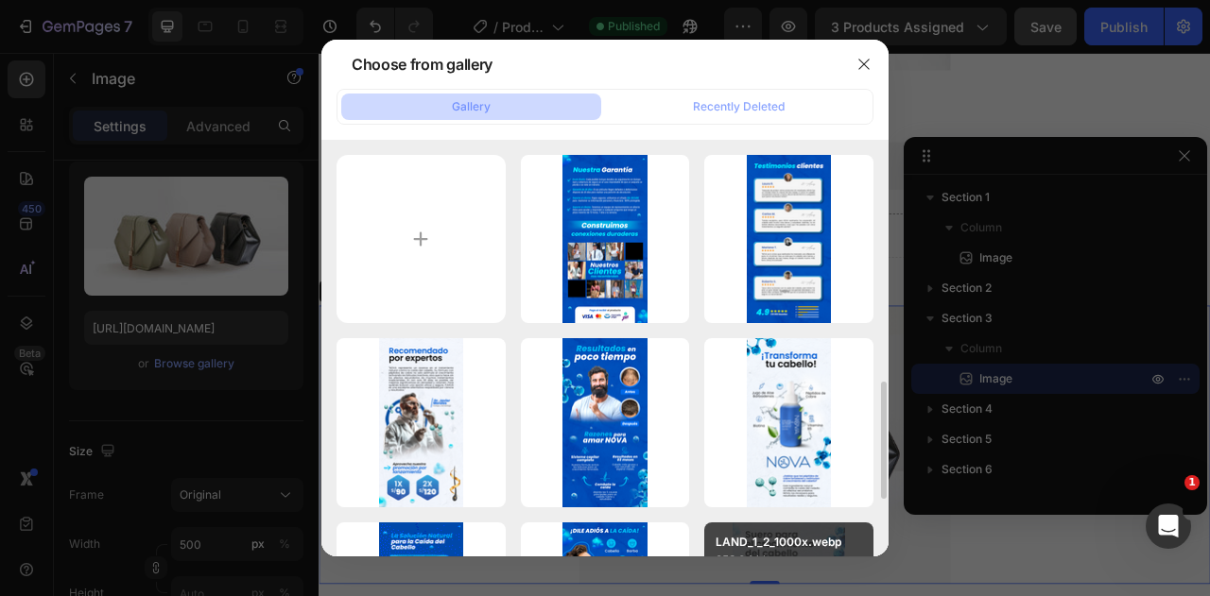
scroll to position [284, 0]
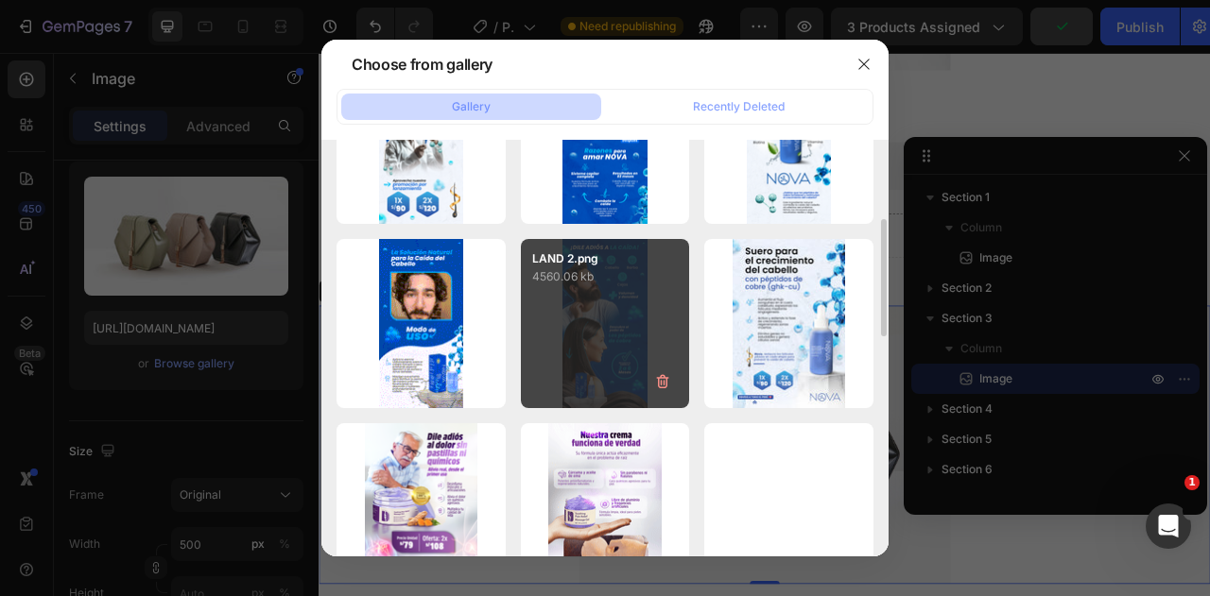
click at [594, 354] on div "LAND 2.png 4560.06 kb" at bounding box center [605, 323] width 169 height 169
type input "https://cdn.shopify.com/s/files/1/0586/9404/1674/files/gempages_581234543290221…"
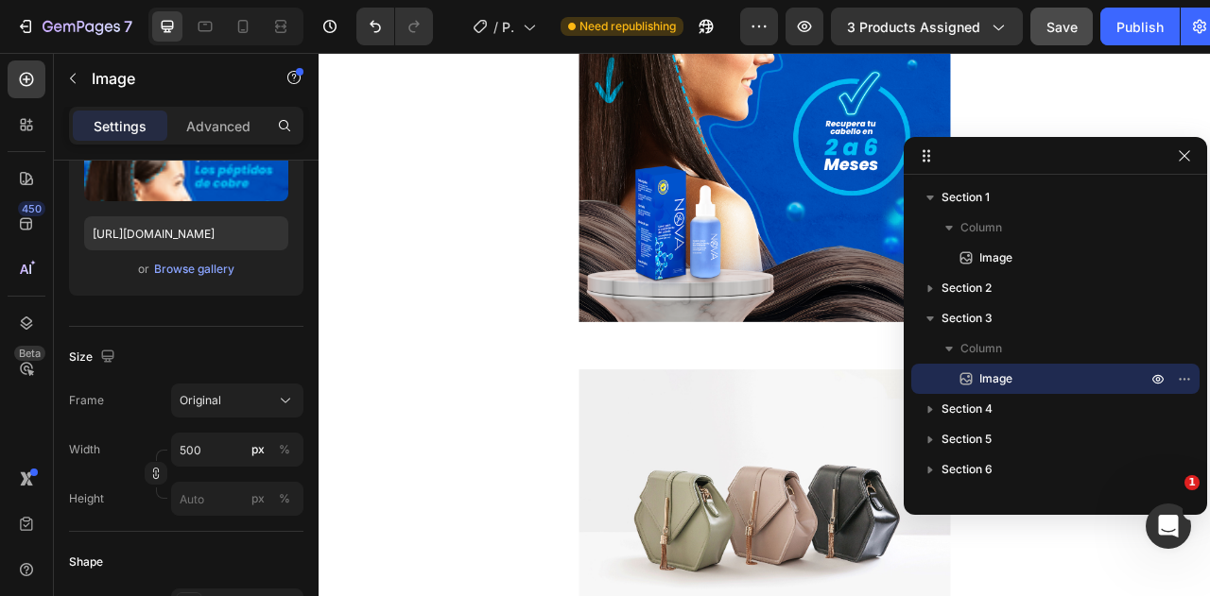
scroll to position [1985, 0]
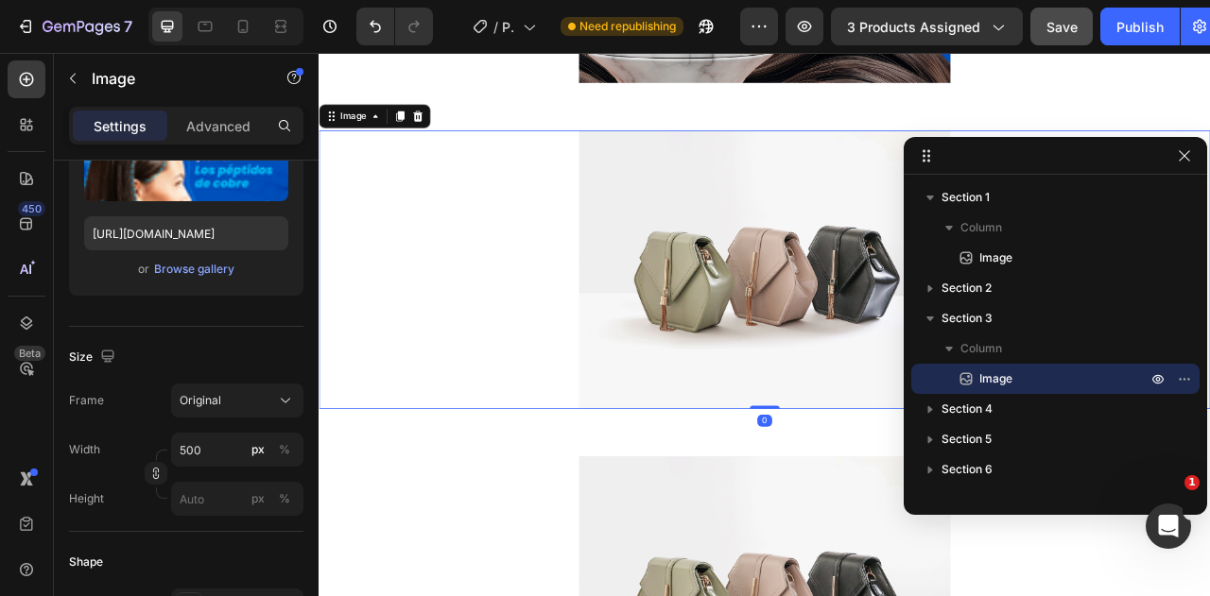
click at [778, 343] on img at bounding box center [885, 328] width 473 height 354
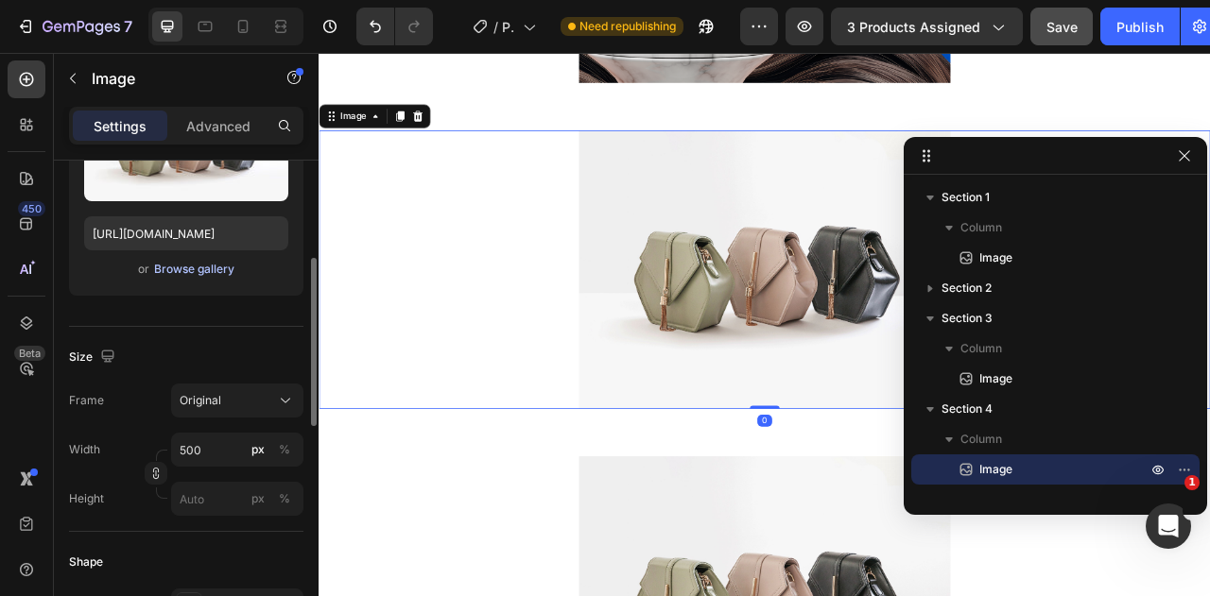
click at [199, 269] on div "Browse gallery" at bounding box center [194, 269] width 80 height 17
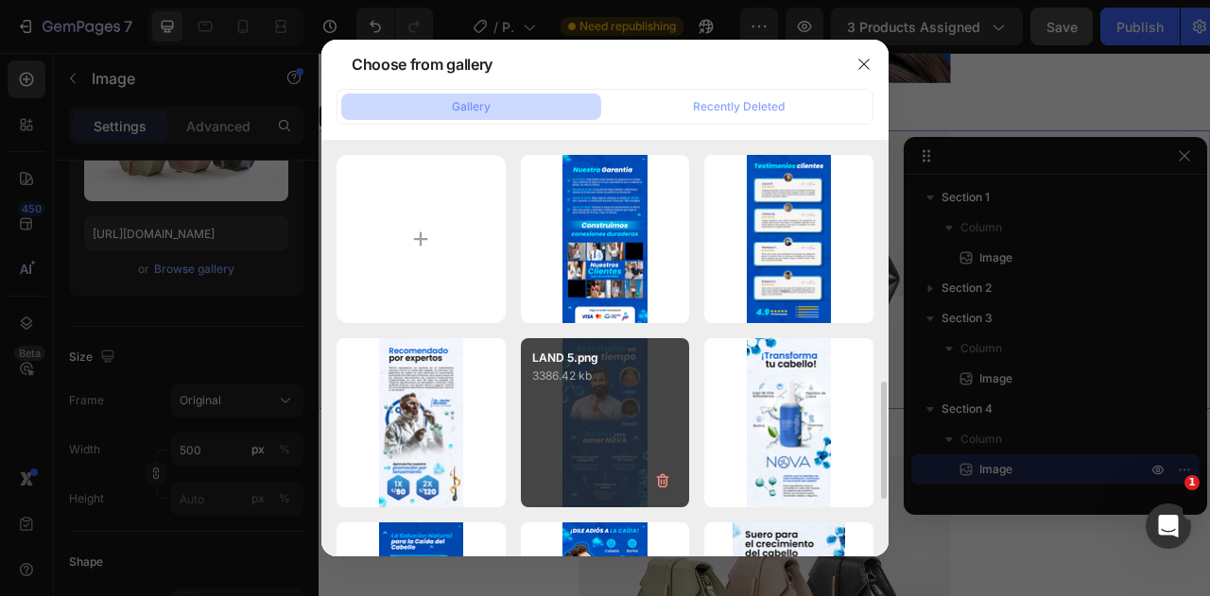
scroll to position [284, 0]
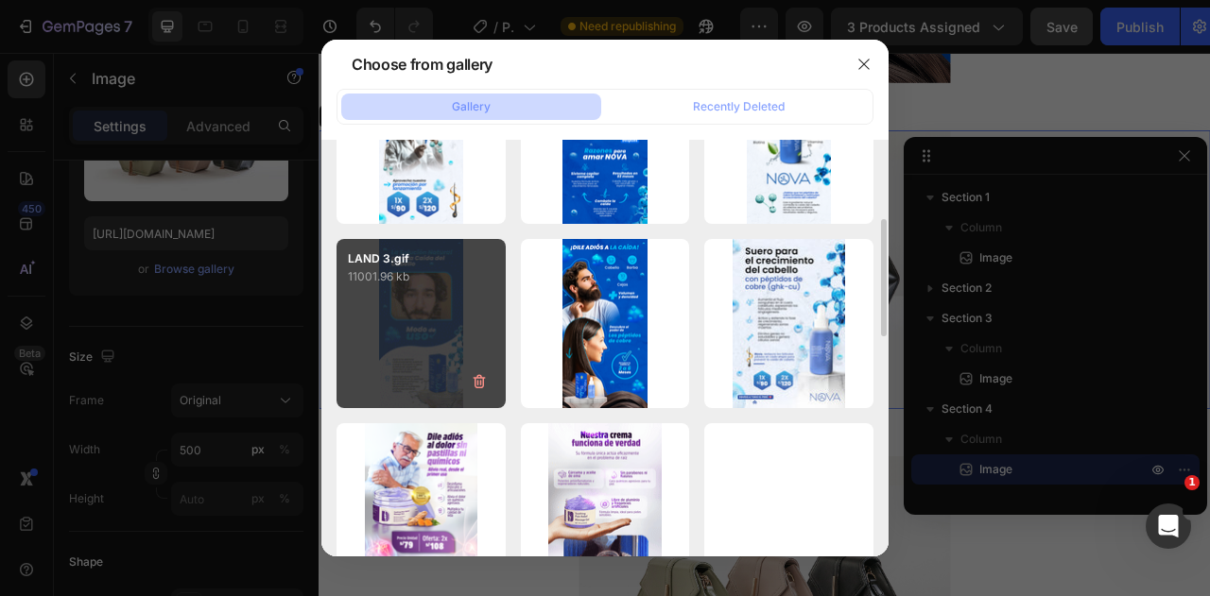
click at [425, 367] on div "LAND 3.gif 11001.96 kb" at bounding box center [420, 323] width 169 height 169
type input "https://cdn.shopify.com/s/files/1/0586/9404/1674/files/gempages_581234543290221…"
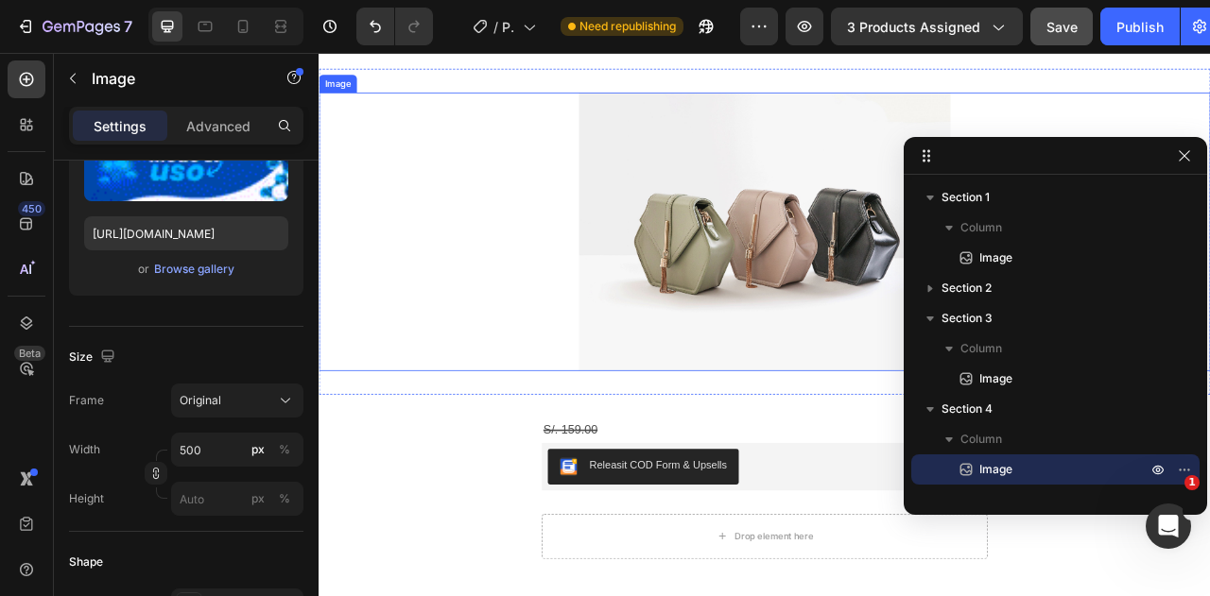
scroll to position [2174, 0]
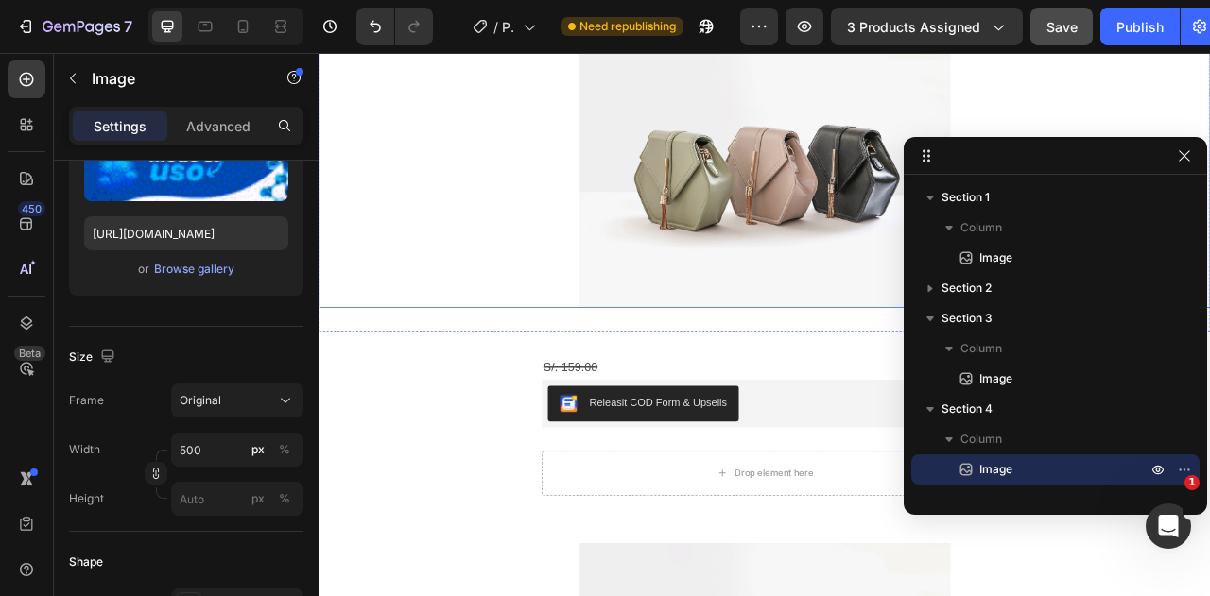
click at [770, 208] on img at bounding box center [885, 200] width 473 height 354
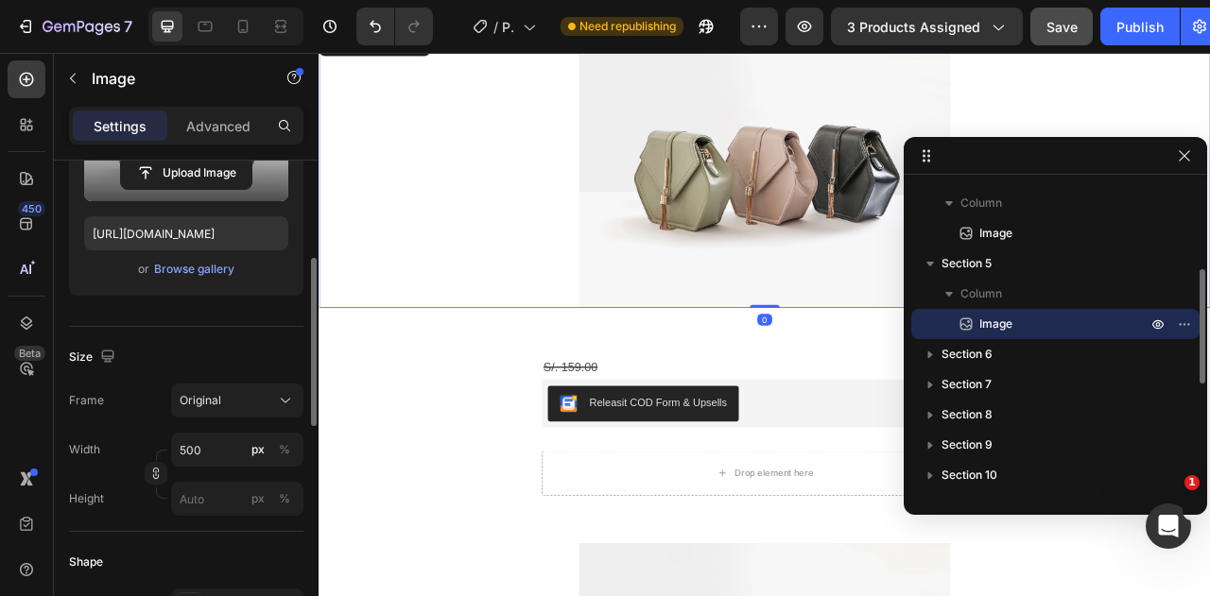
scroll to position [95, 0]
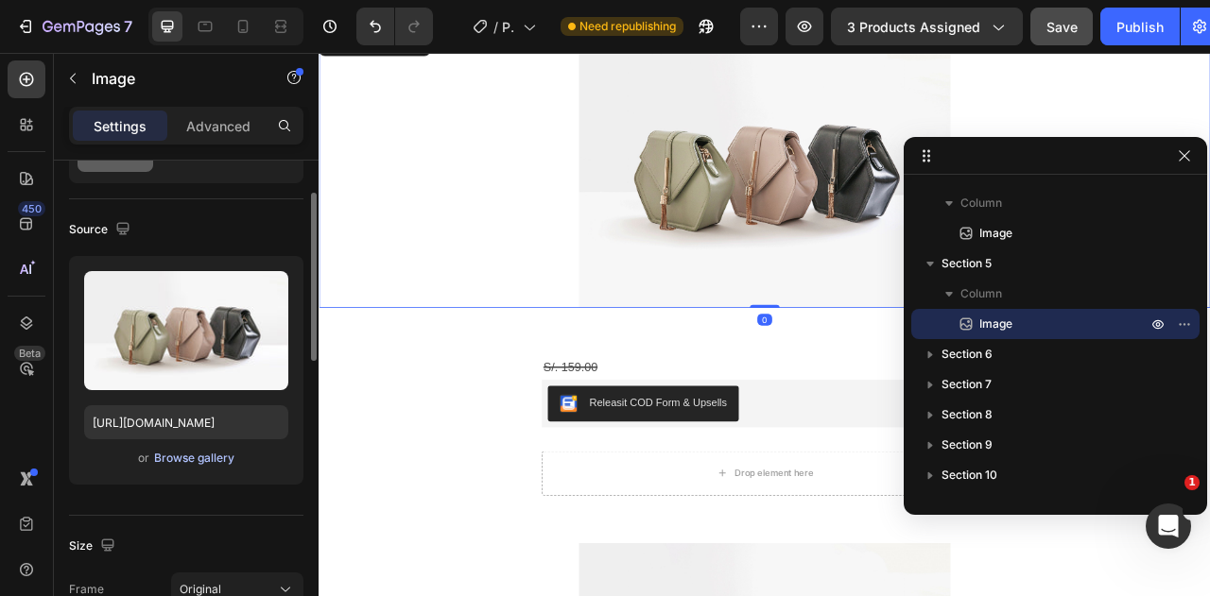
click at [193, 457] on div "Browse gallery" at bounding box center [194, 458] width 80 height 17
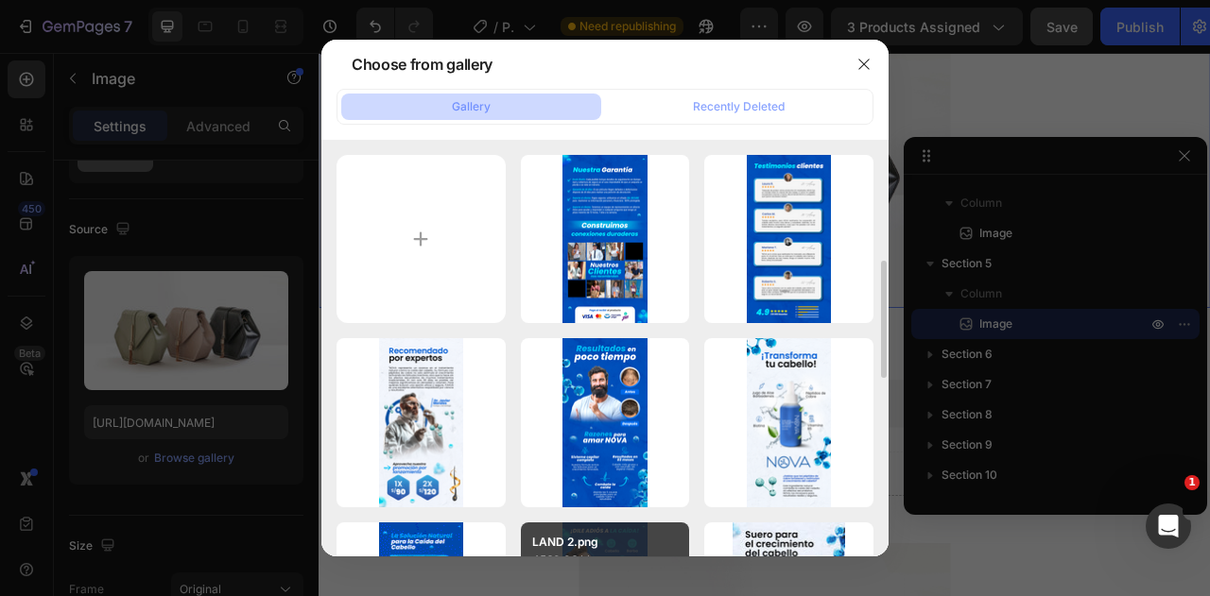
scroll to position [189, 0]
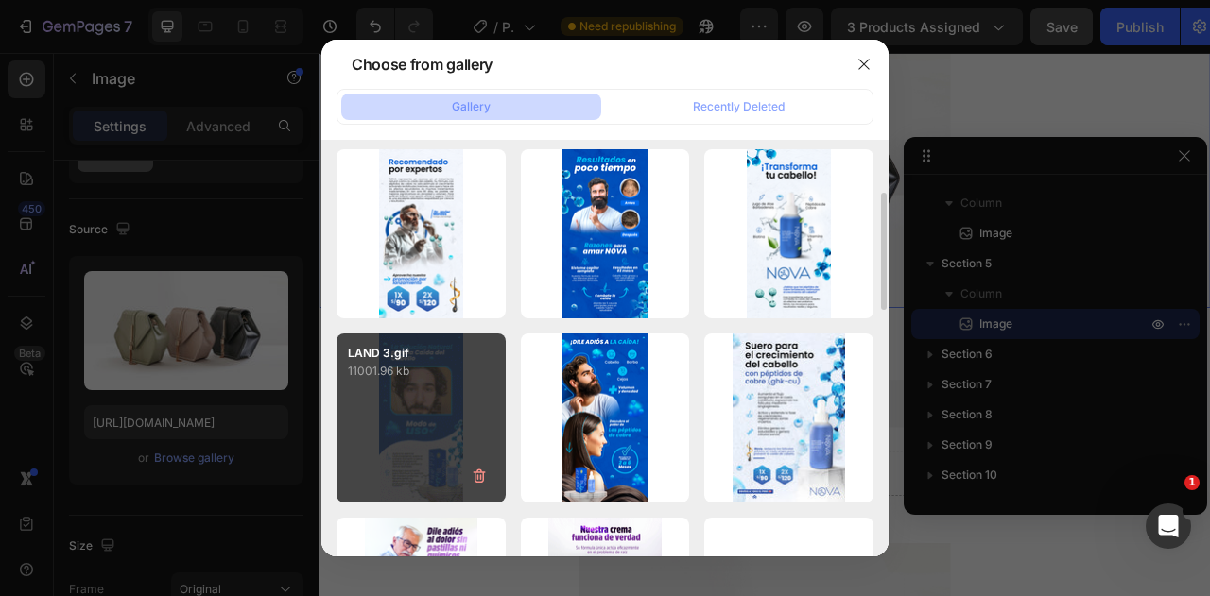
click at [413, 464] on div "LAND 3.gif 11001.96 kb" at bounding box center [420, 418] width 169 height 169
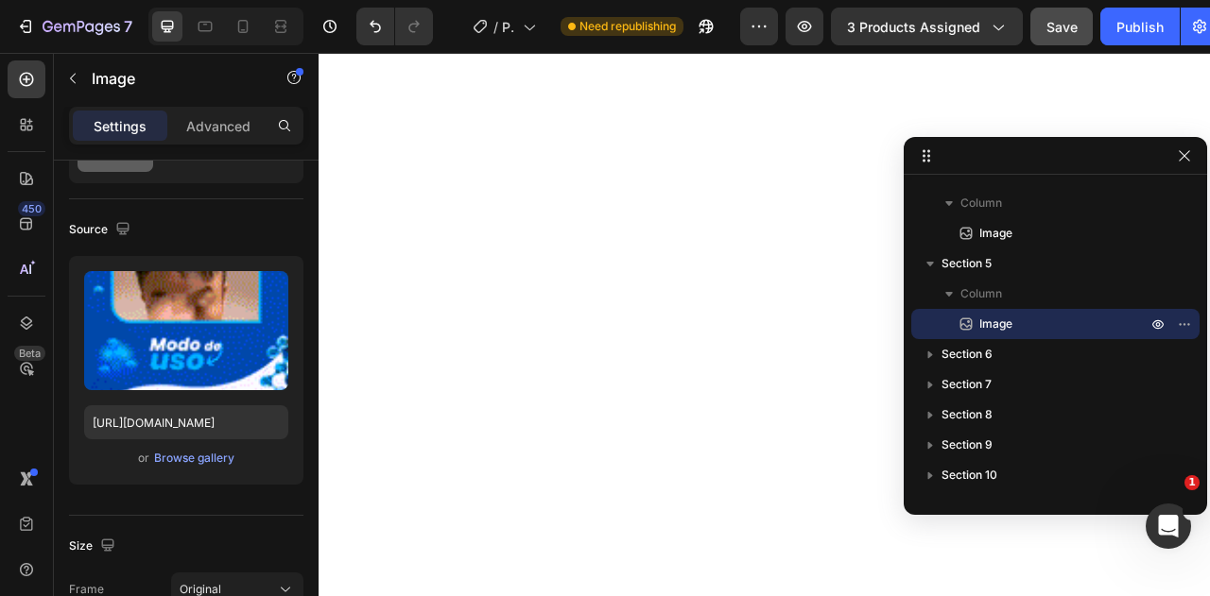
scroll to position [3119, 0]
click at [705, 23] on img at bounding box center [885, 23] width 473 height 0
click at [697, 23] on img at bounding box center [885, 23] width 473 height 0
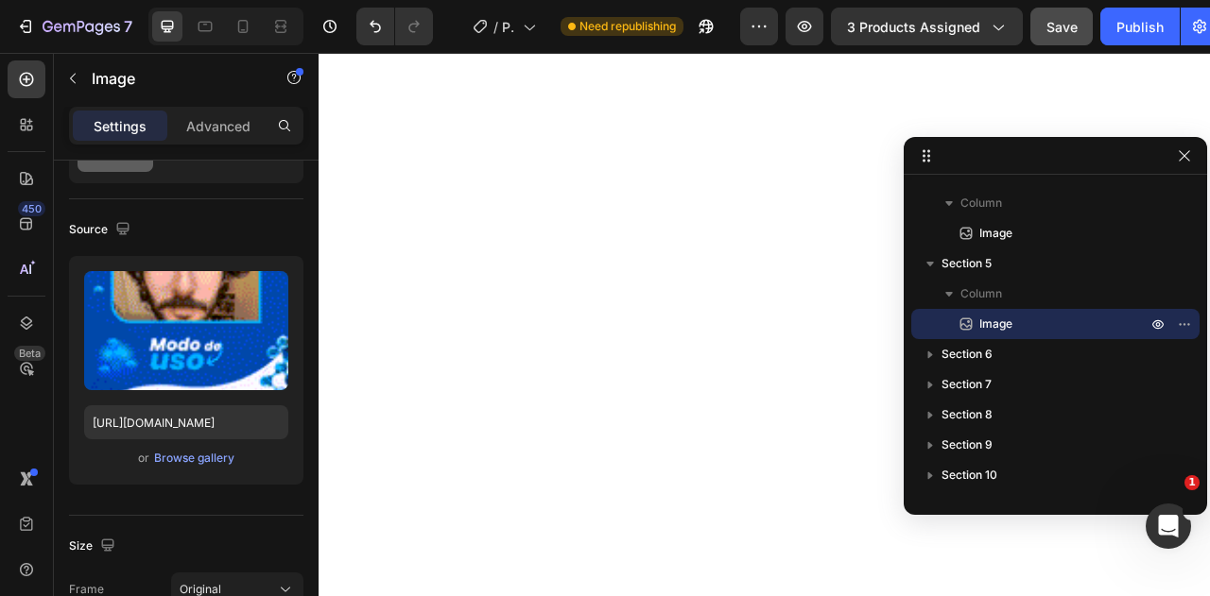
click at [697, 23] on img at bounding box center [885, 23] width 473 height 0
click at [221, 460] on div "Browse gallery" at bounding box center [194, 458] width 80 height 17
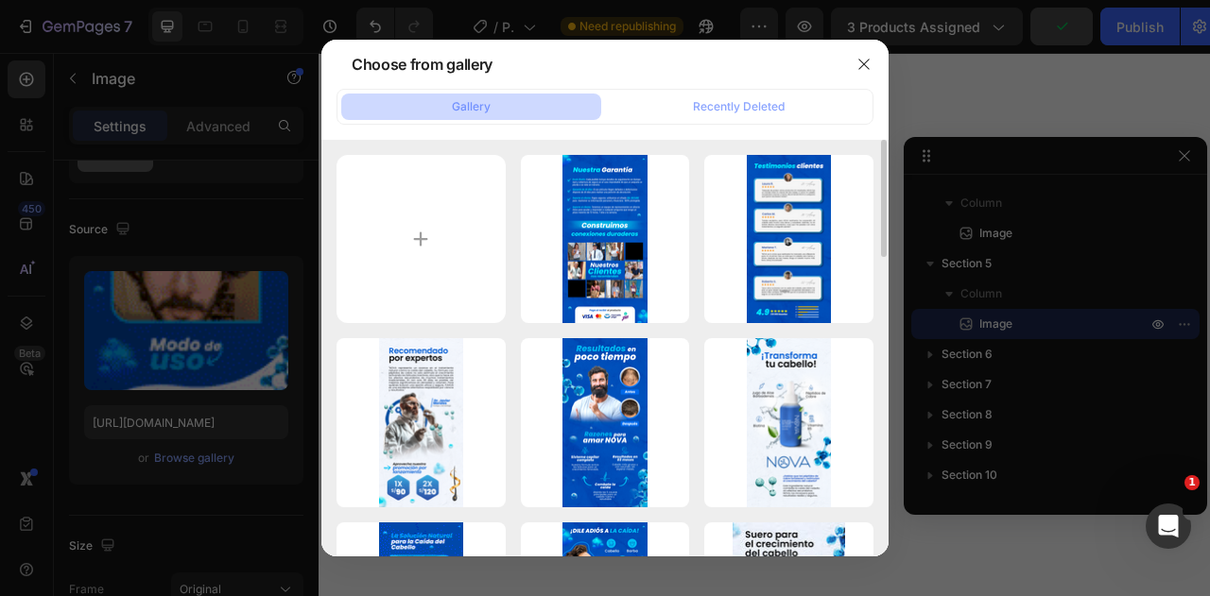
scroll to position [284, 0]
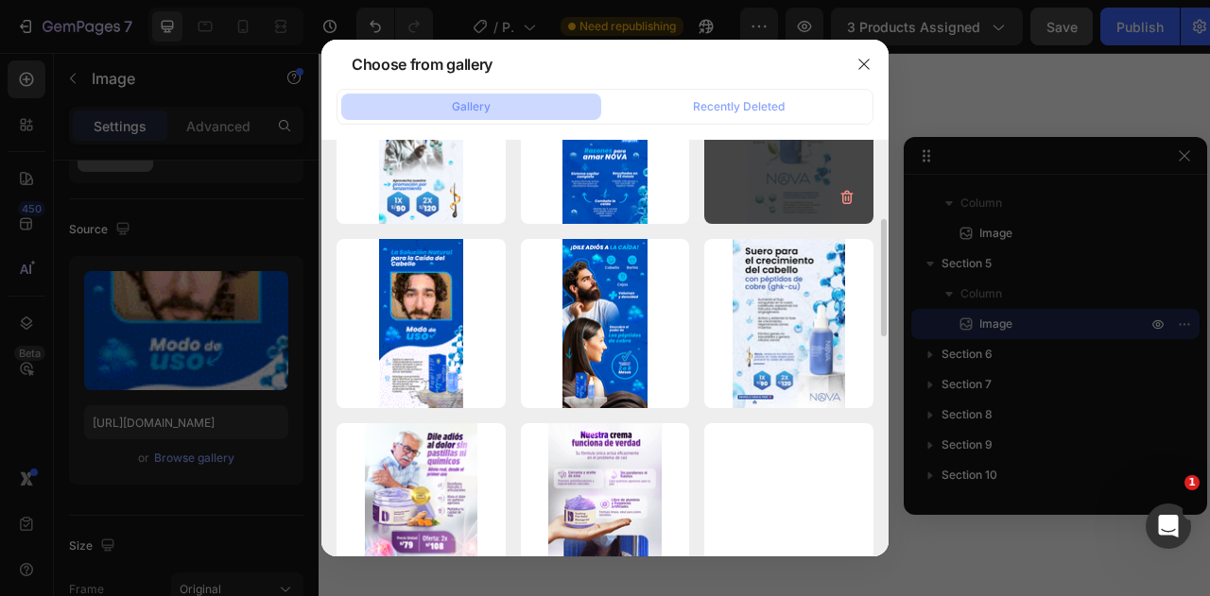
click at [747, 184] on div "LAND 4.png 3843.17 kb" at bounding box center [788, 139] width 169 height 169
type input "https://cdn.shopify.com/s/files/1/0586/9404/1674/files/gempages_581234543290221…"
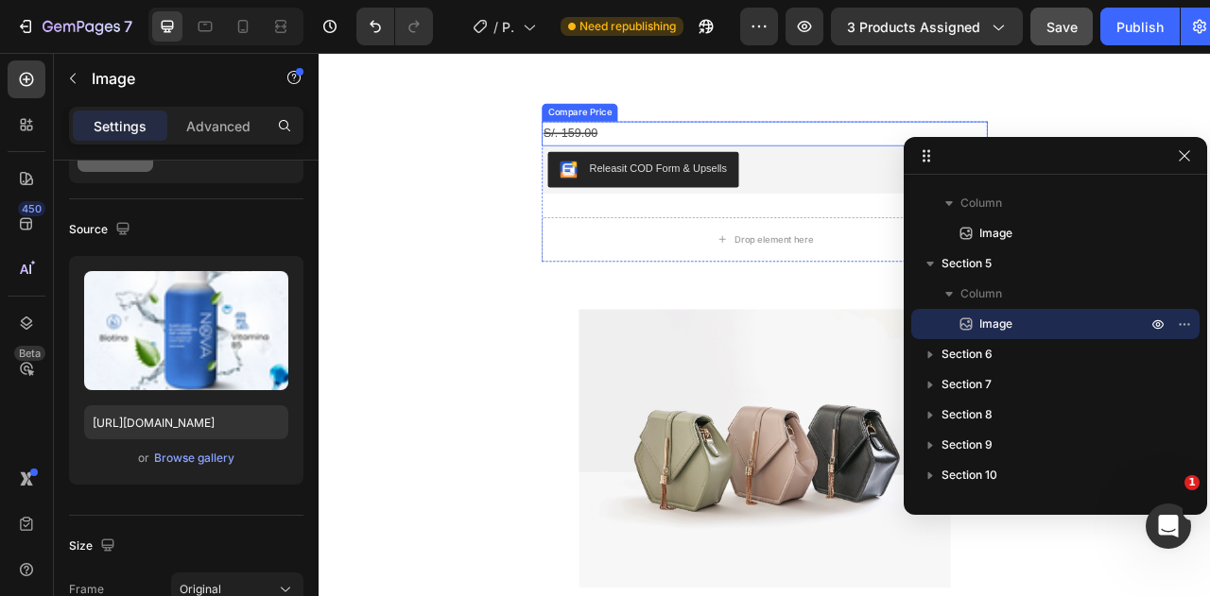
scroll to position [4159, 0]
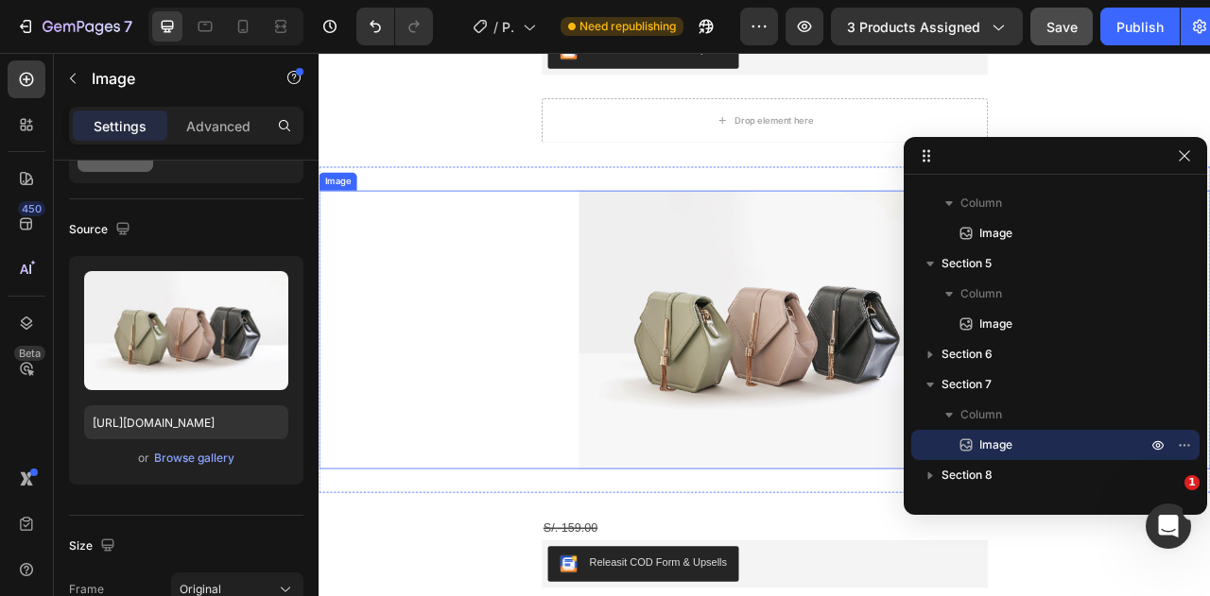
click at [757, 409] on img at bounding box center [885, 405] width 473 height 354
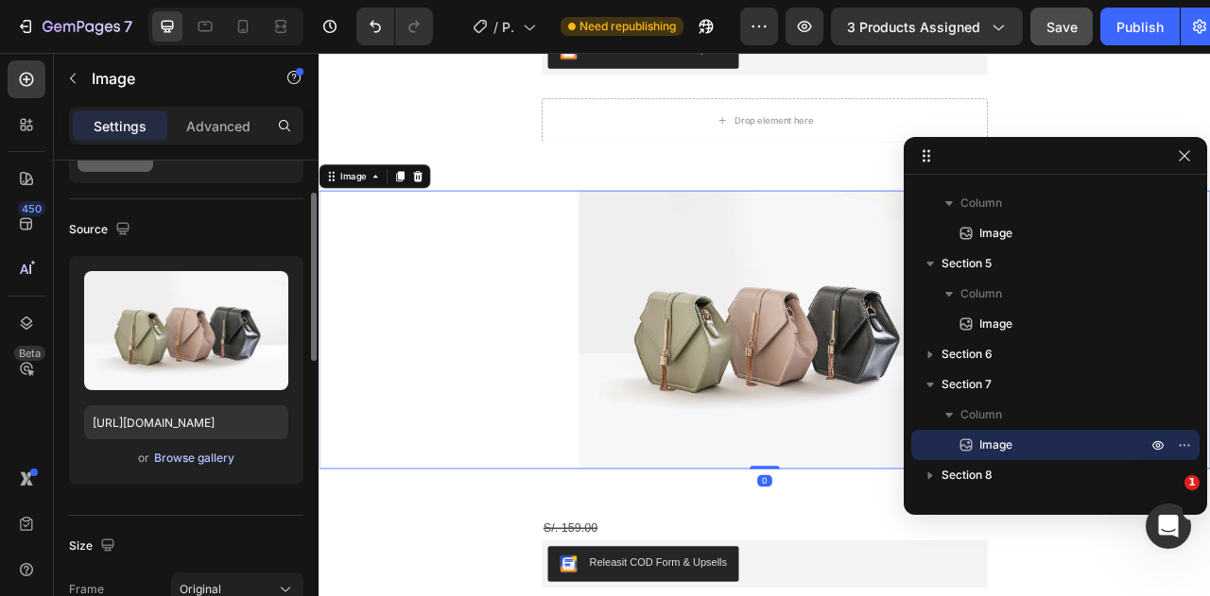
click at [176, 462] on div "Browse gallery" at bounding box center [194, 458] width 80 height 17
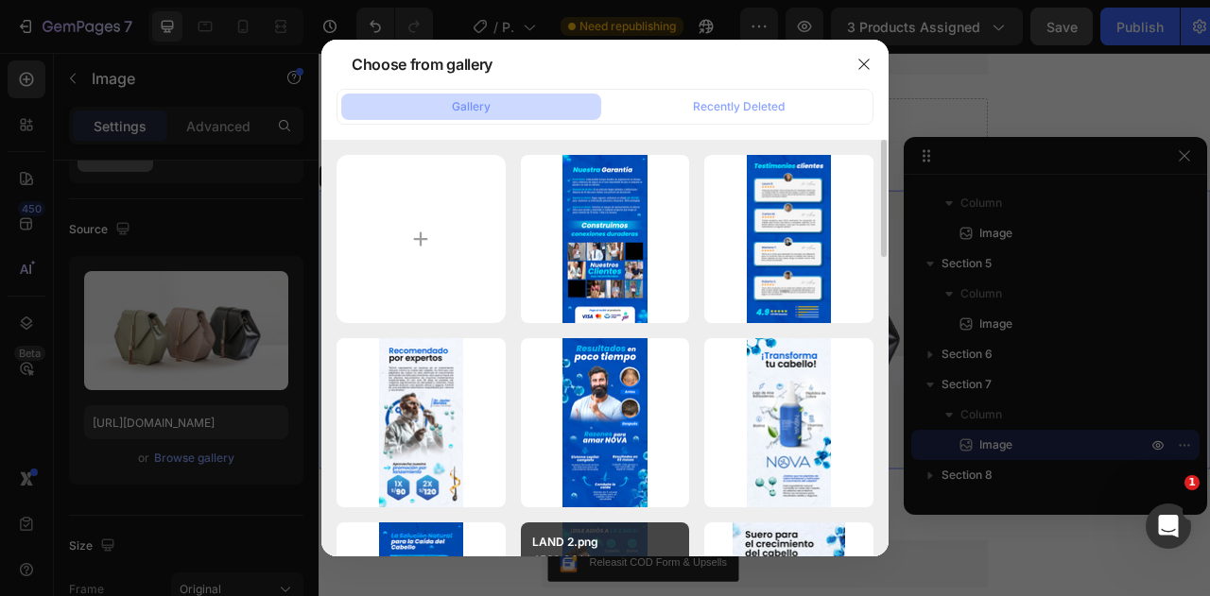
scroll to position [189, 0]
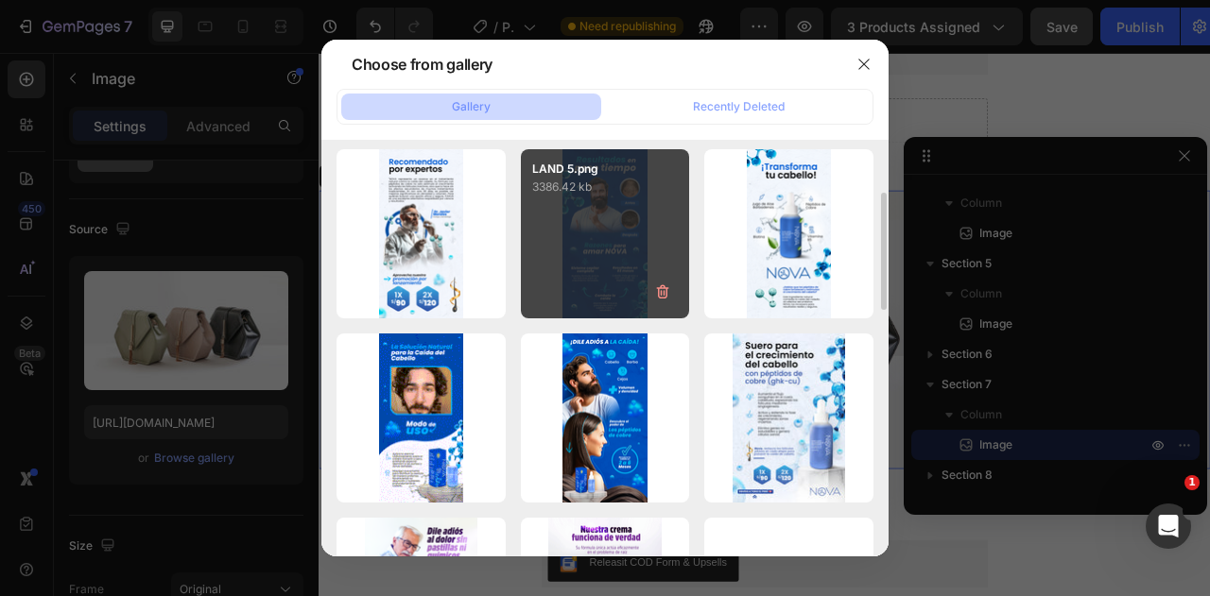
click at [577, 245] on div "LAND 5.png 3386.42 kb" at bounding box center [605, 233] width 169 height 169
type input "https://cdn.shopify.com/s/files/1/0586/9404/1674/files/gempages_581234543290221…"
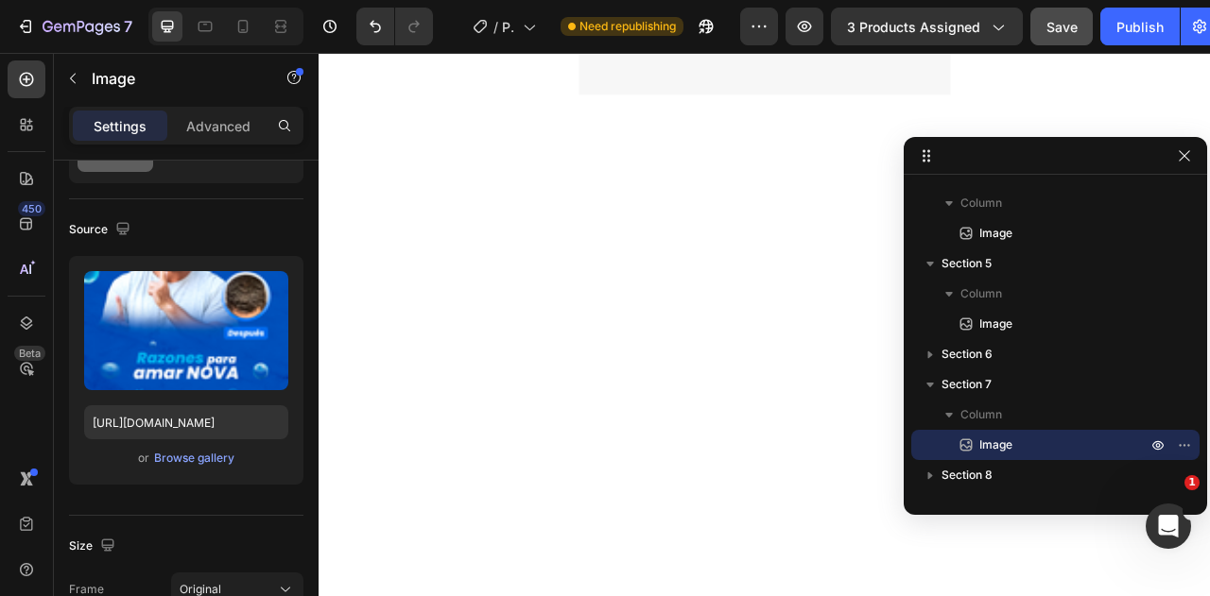
scroll to position [5388, 0]
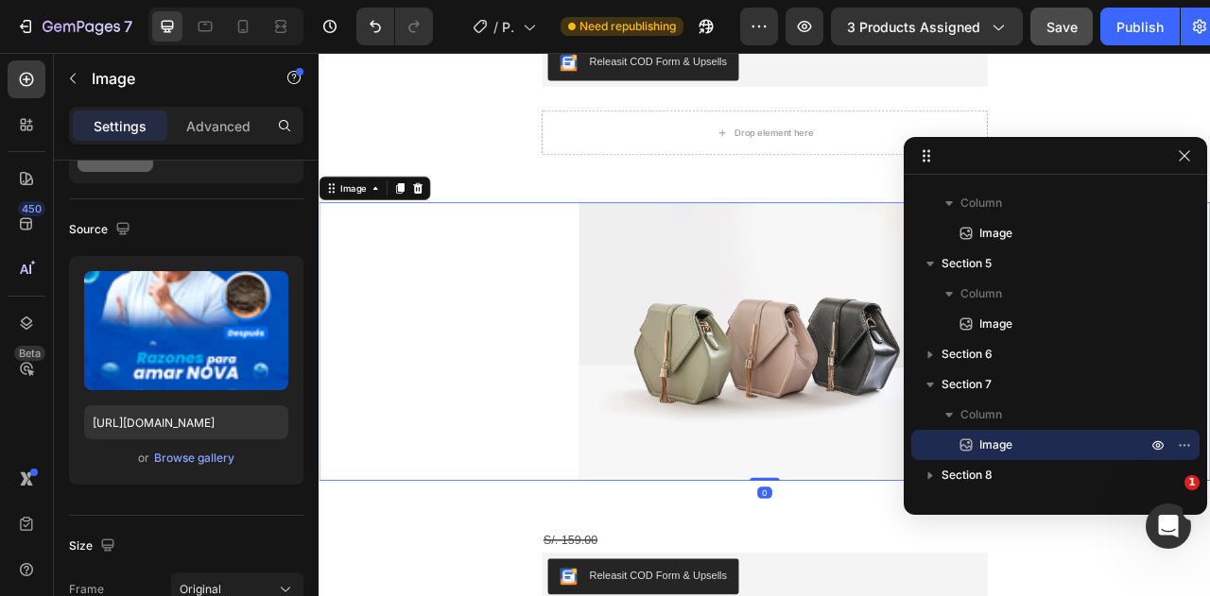
click at [760, 406] on img at bounding box center [885, 420] width 473 height 354
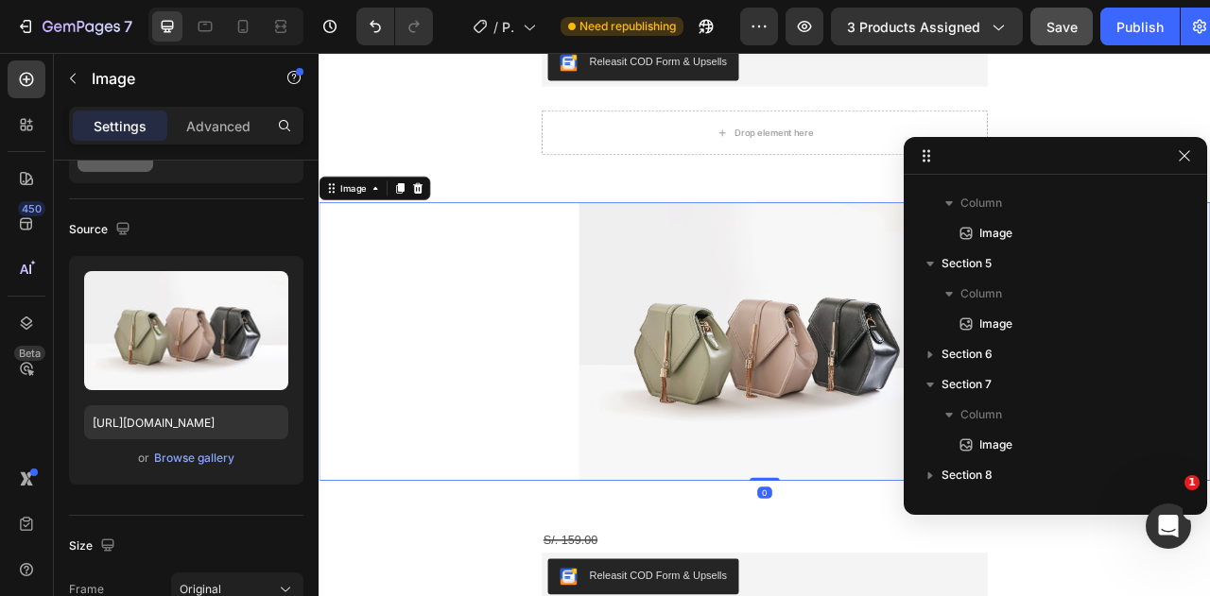
scroll to position [478, 0]
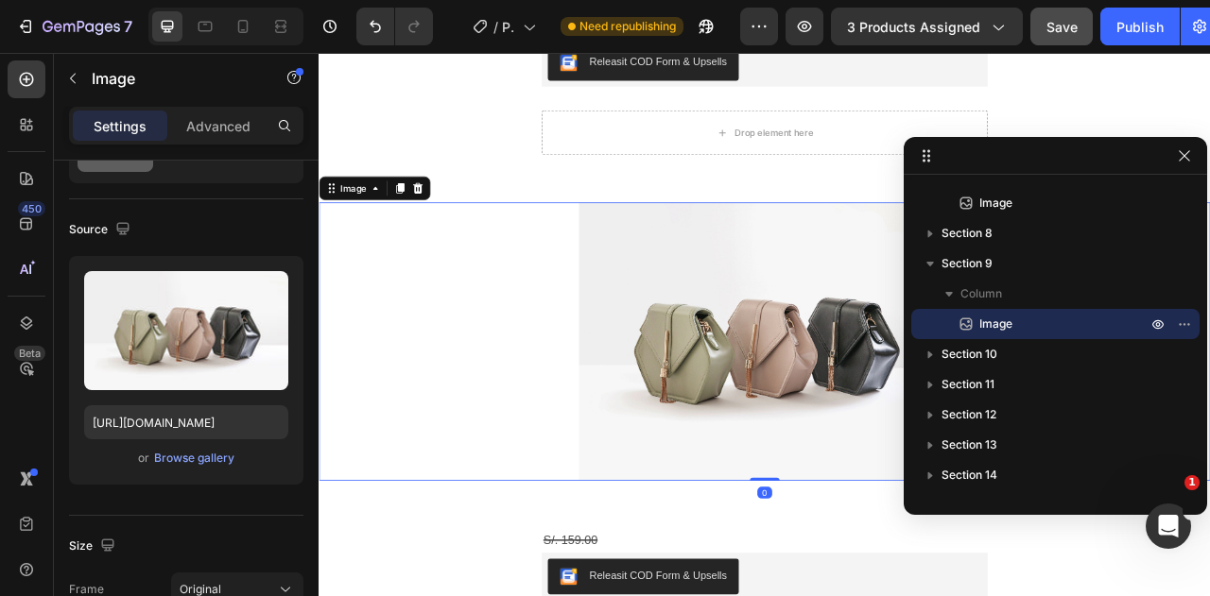
click at [773, 474] on img at bounding box center [885, 420] width 473 height 354
click at [210, 463] on div "Browse gallery" at bounding box center [194, 458] width 80 height 17
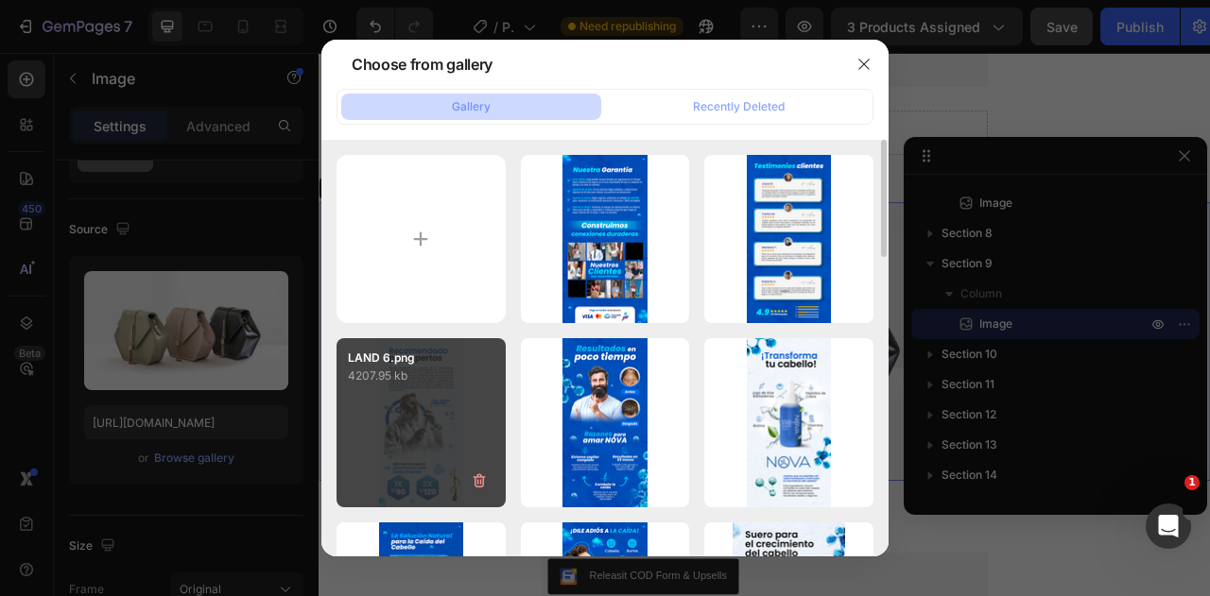
click at [447, 437] on div "LAND 6.png 4207.95 kb" at bounding box center [420, 422] width 169 height 169
type input "https://cdn.shopify.com/s/files/1/0586/9404/1674/files/gempages_581234543290221…"
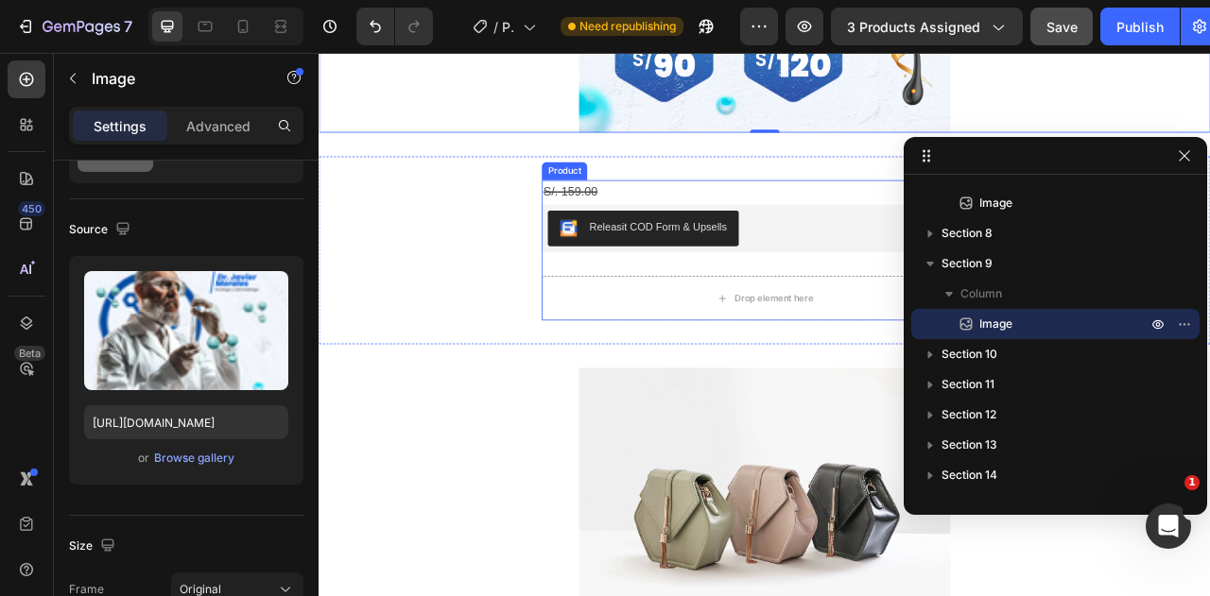
scroll to position [6616, 0]
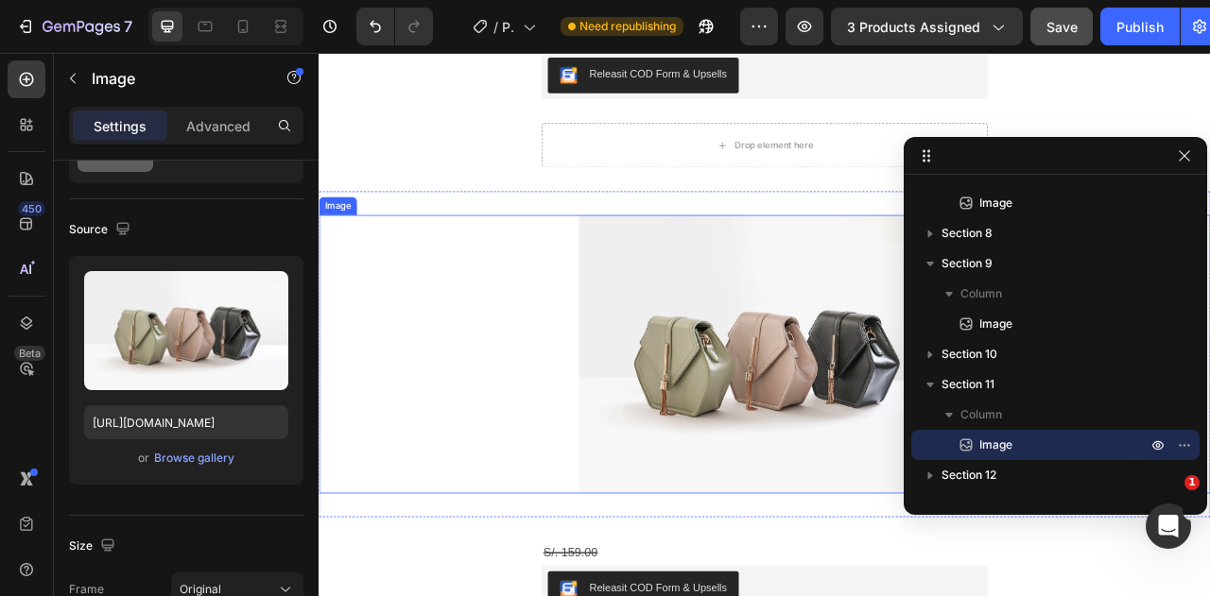
click at [717, 414] on img at bounding box center [885, 436] width 473 height 354
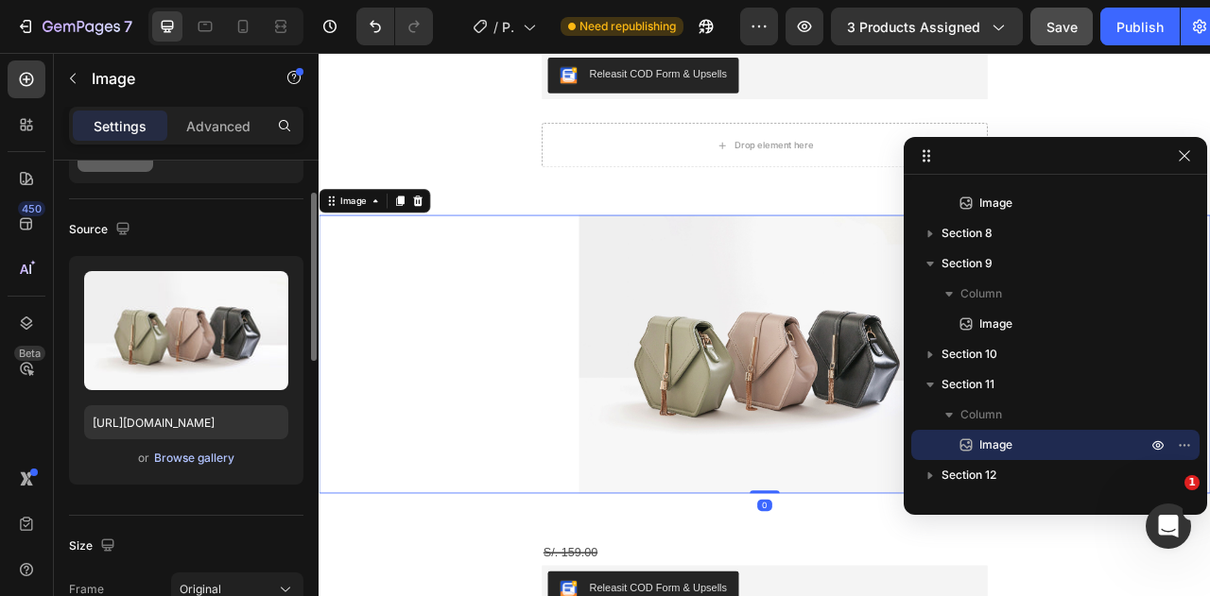
click at [187, 460] on div "Browse gallery" at bounding box center [194, 458] width 80 height 17
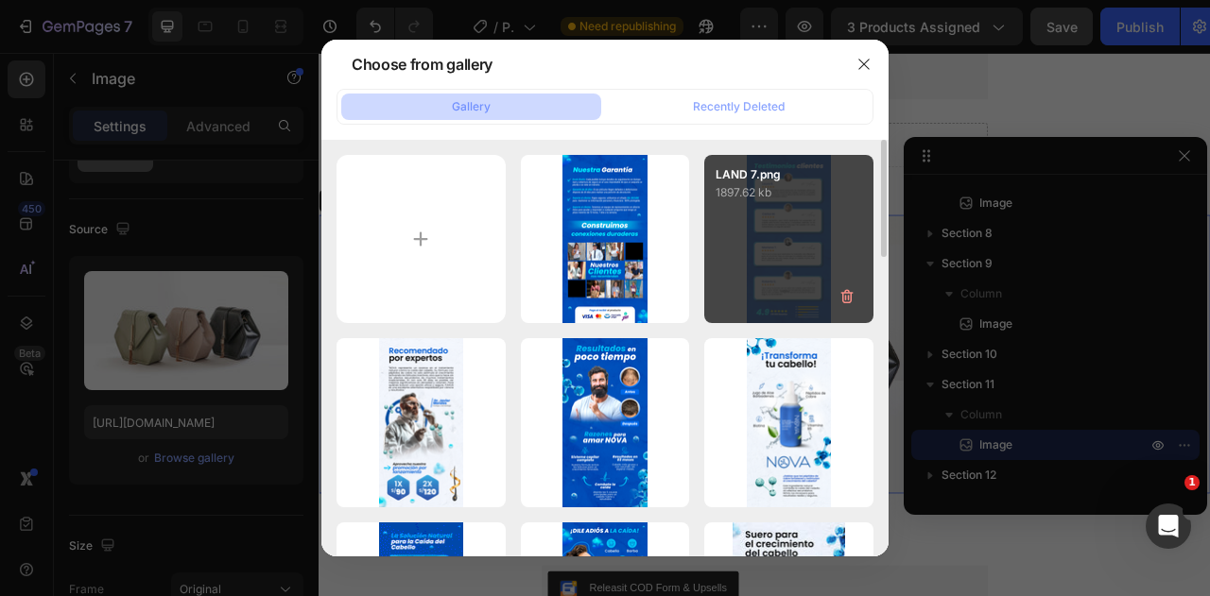
click at [832, 250] on div "LAND 7.png 1897.62 kb" at bounding box center [788, 239] width 169 height 169
type input "https://cdn.shopify.com/s/files/1/0586/9404/1674/files/gempages_581234543290221…"
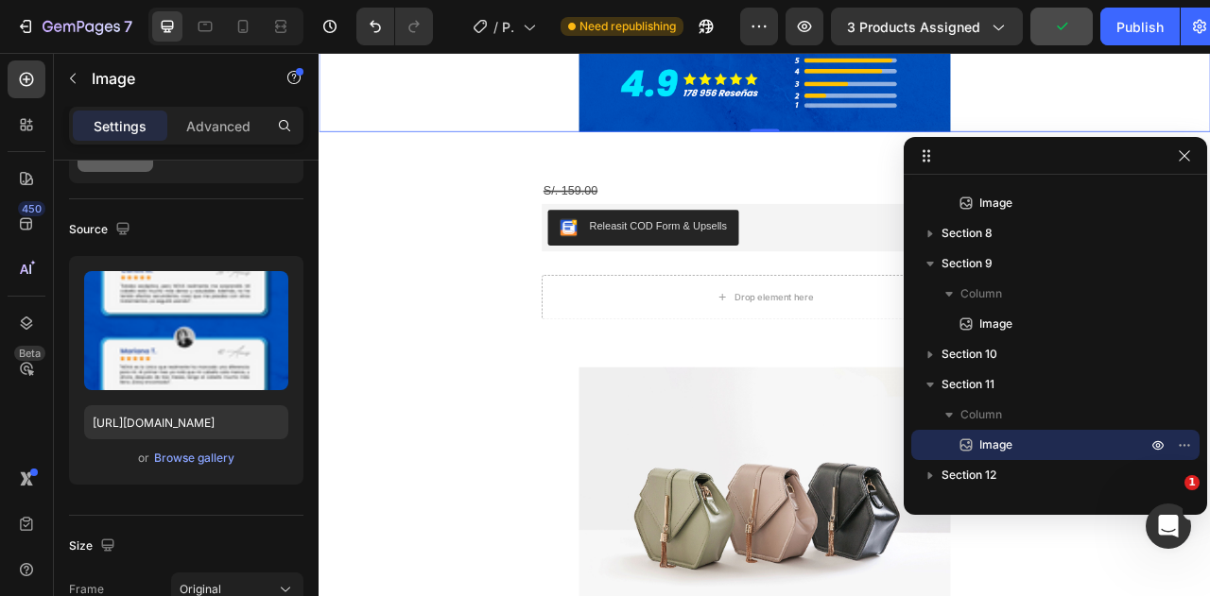
scroll to position [8034, 0]
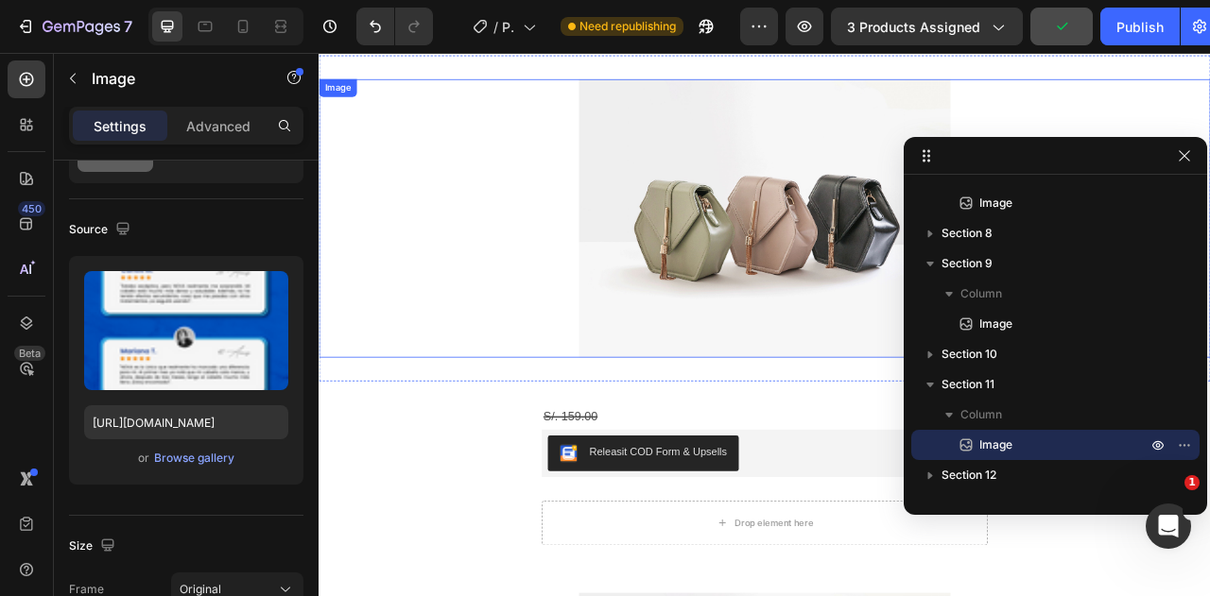
click at [861, 325] on img at bounding box center [885, 263] width 473 height 354
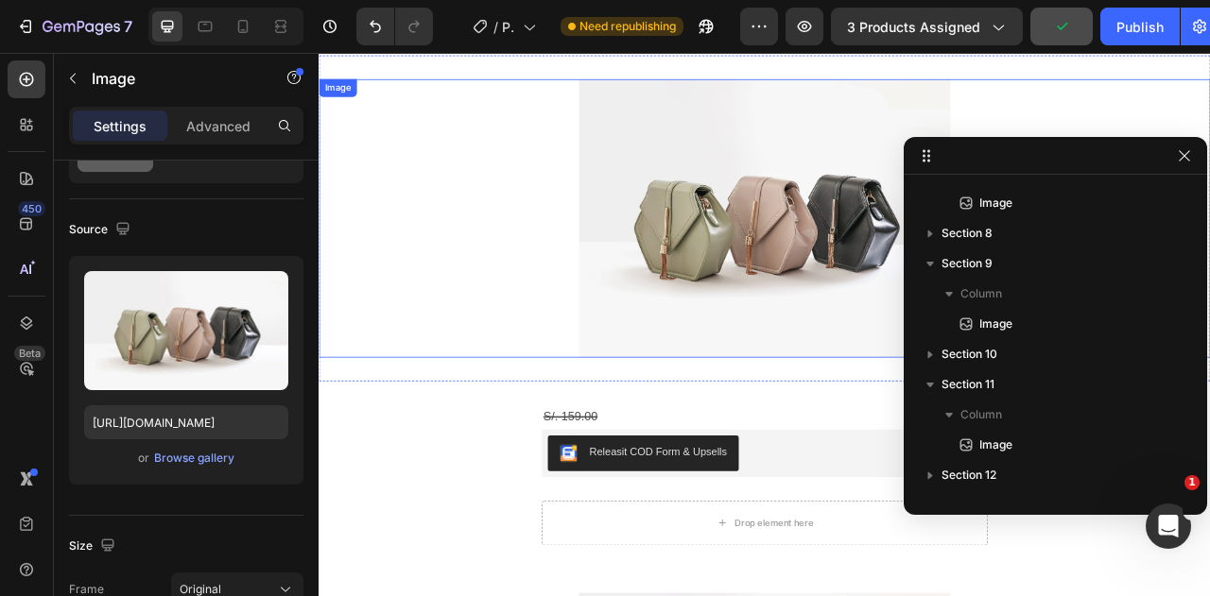
scroll to position [720, 0]
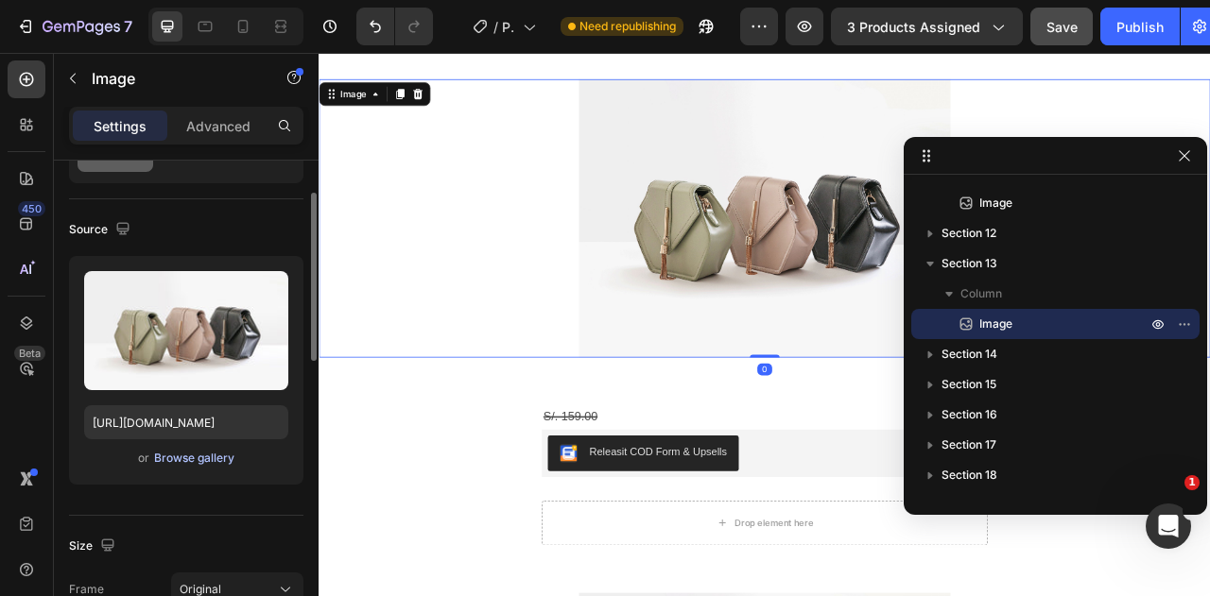
click at [209, 461] on div "Browse gallery" at bounding box center [194, 458] width 80 height 17
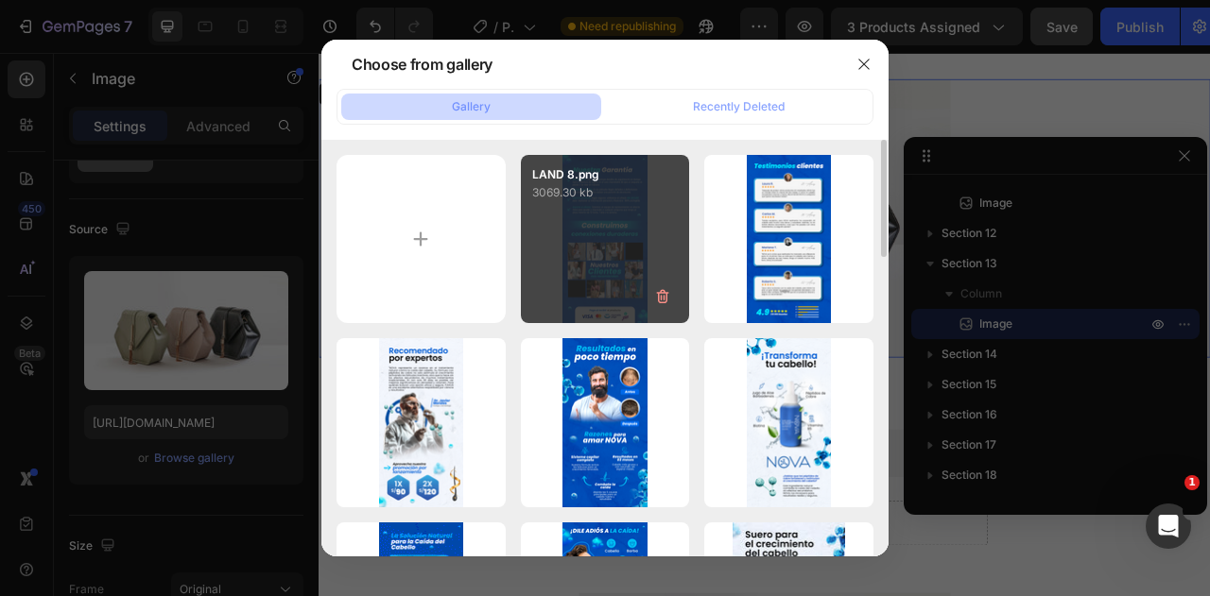
click at [650, 265] on div "LAND 8.png 3069.30 kb" at bounding box center [605, 239] width 169 height 169
type input "https://cdn.shopify.com/s/files/1/0586/9404/1674/files/gempages_581234543290221…"
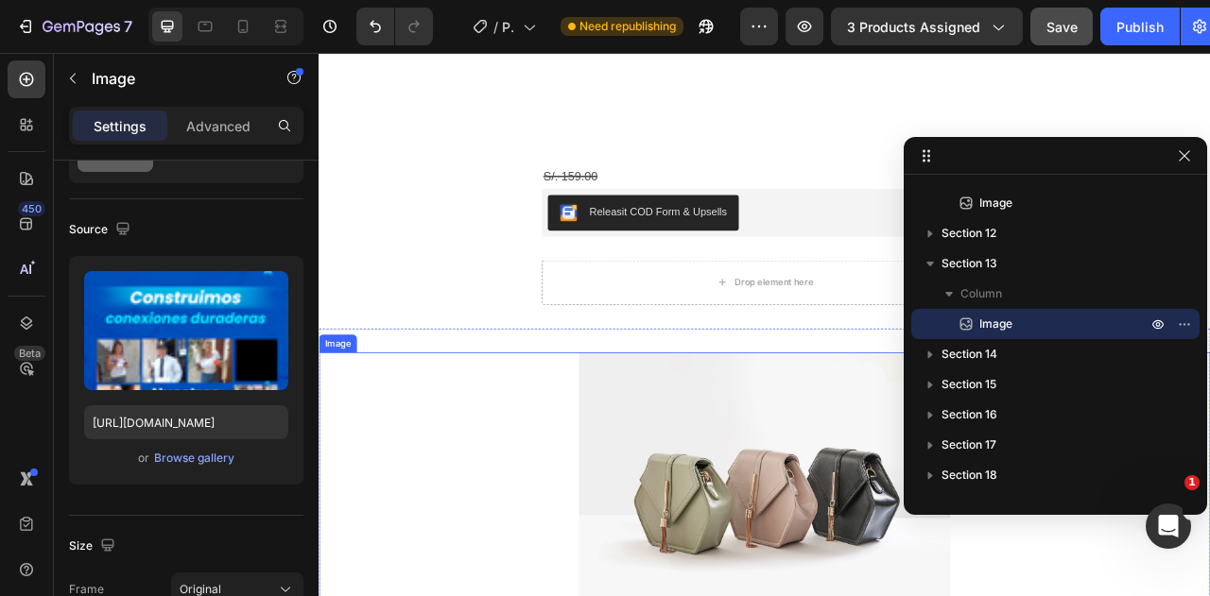
scroll to position [8790, 0]
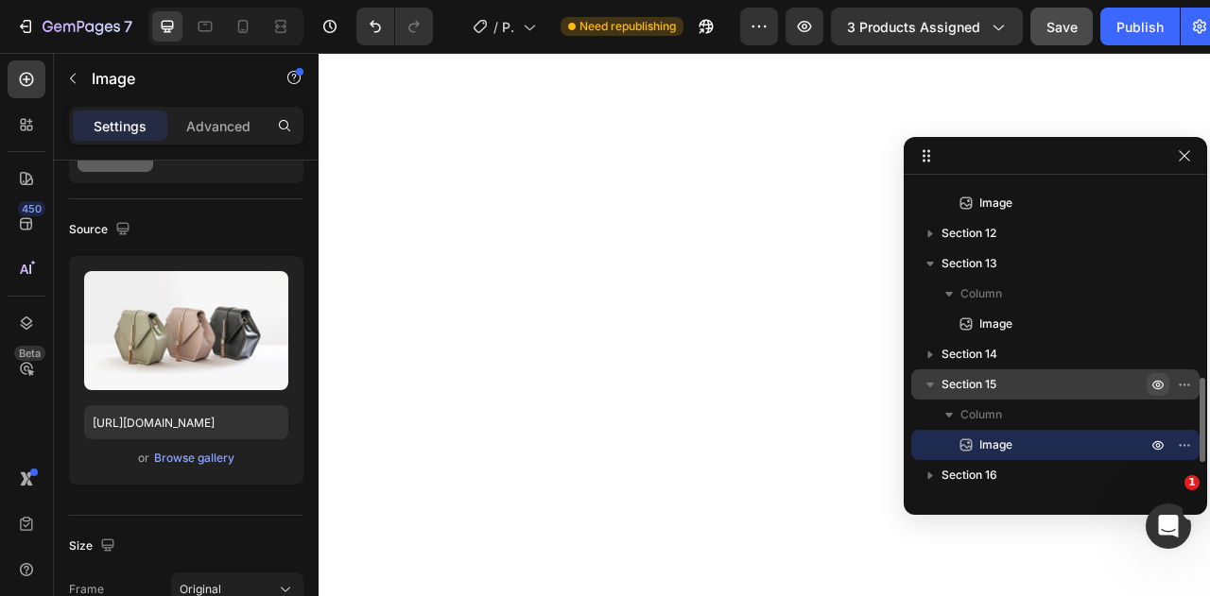
click at [1162, 388] on icon "button" at bounding box center [1157, 384] width 15 height 15
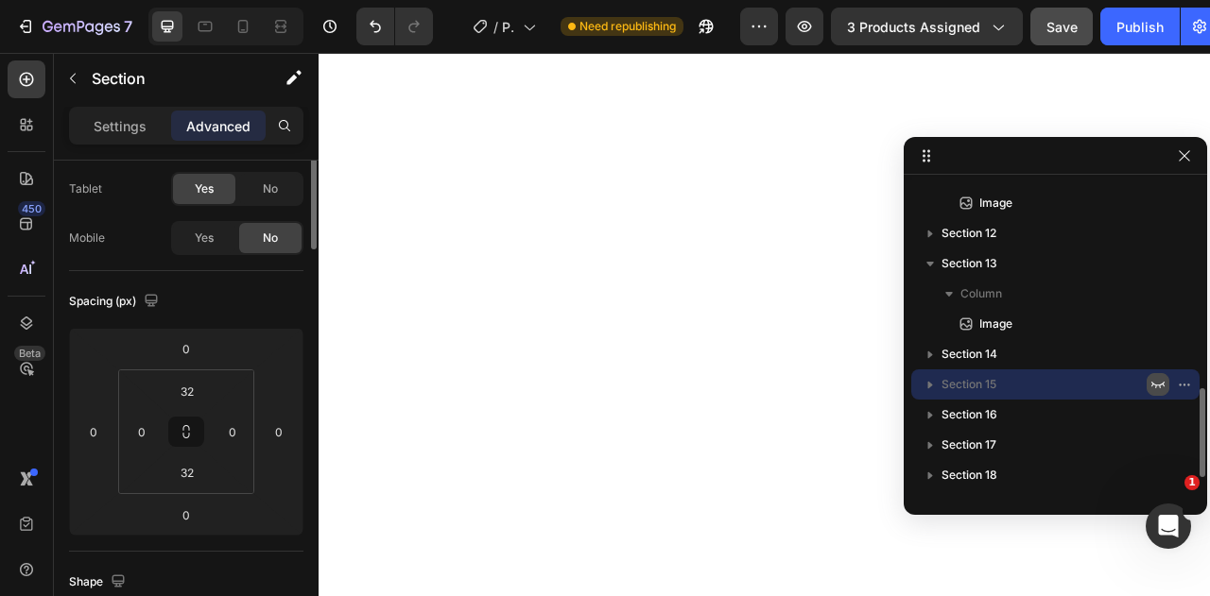
scroll to position [0, 0]
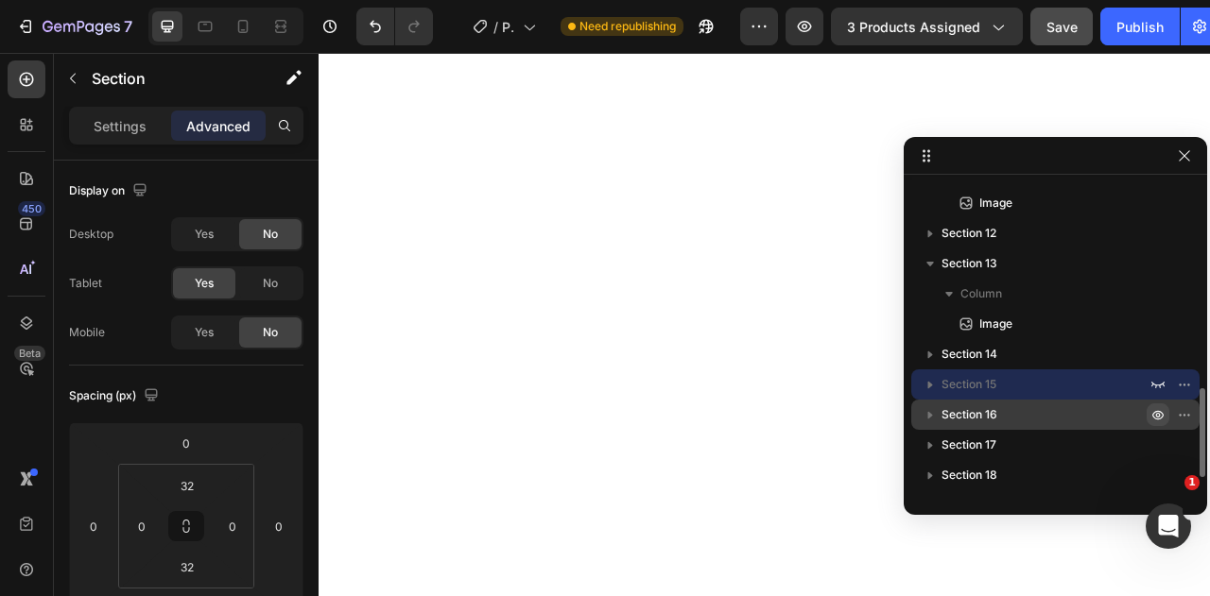
click at [1156, 416] on icon "button" at bounding box center [1158, 415] width 5 height 5
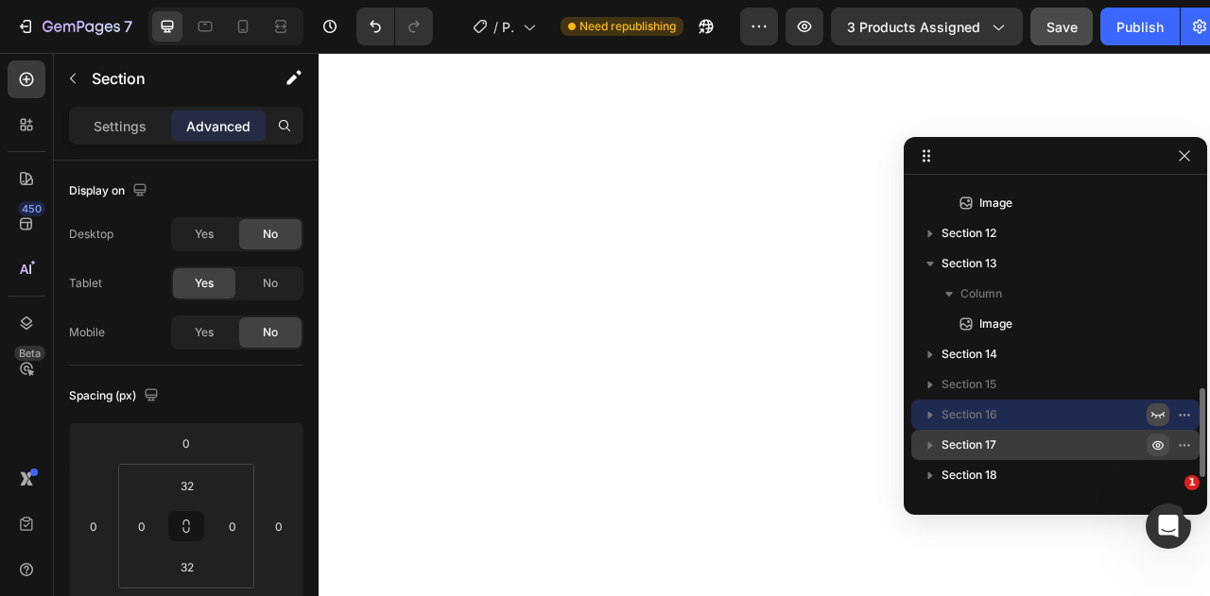
click at [1157, 445] on icon "button" at bounding box center [1158, 445] width 5 height 5
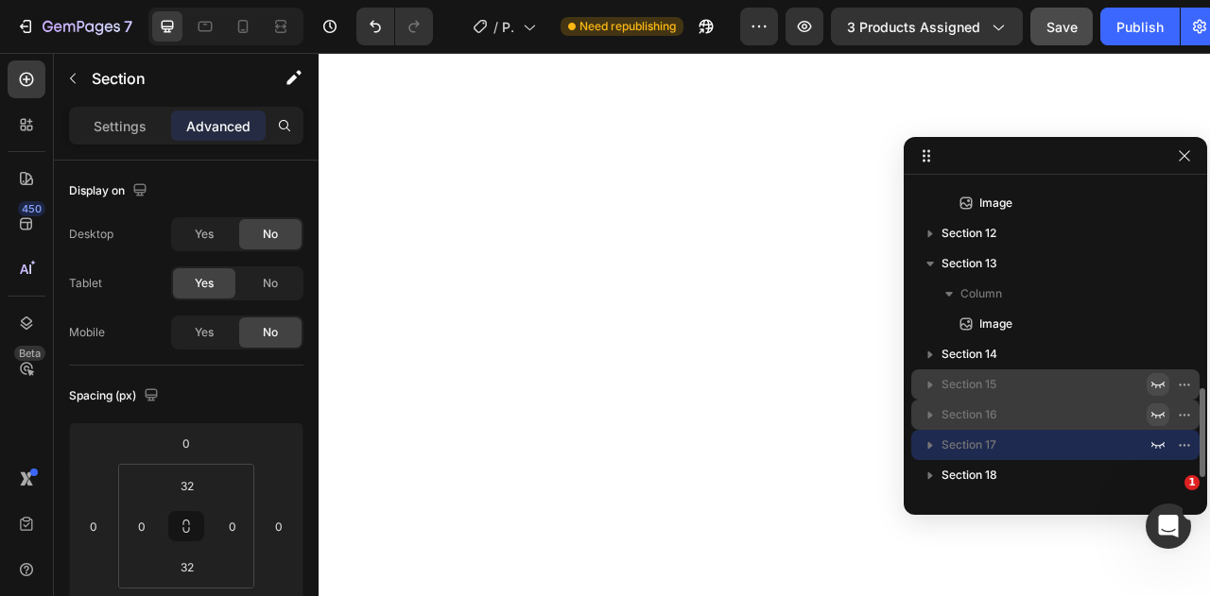
scroll to position [777, 0]
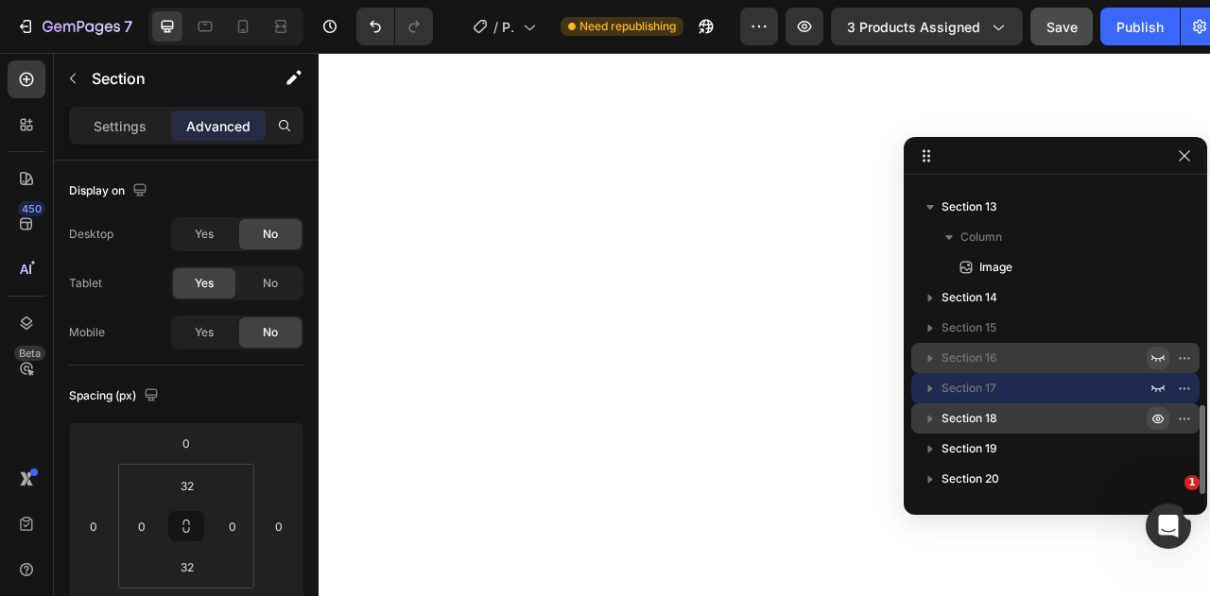
click at [1158, 417] on icon "button" at bounding box center [1158, 419] width 5 height 5
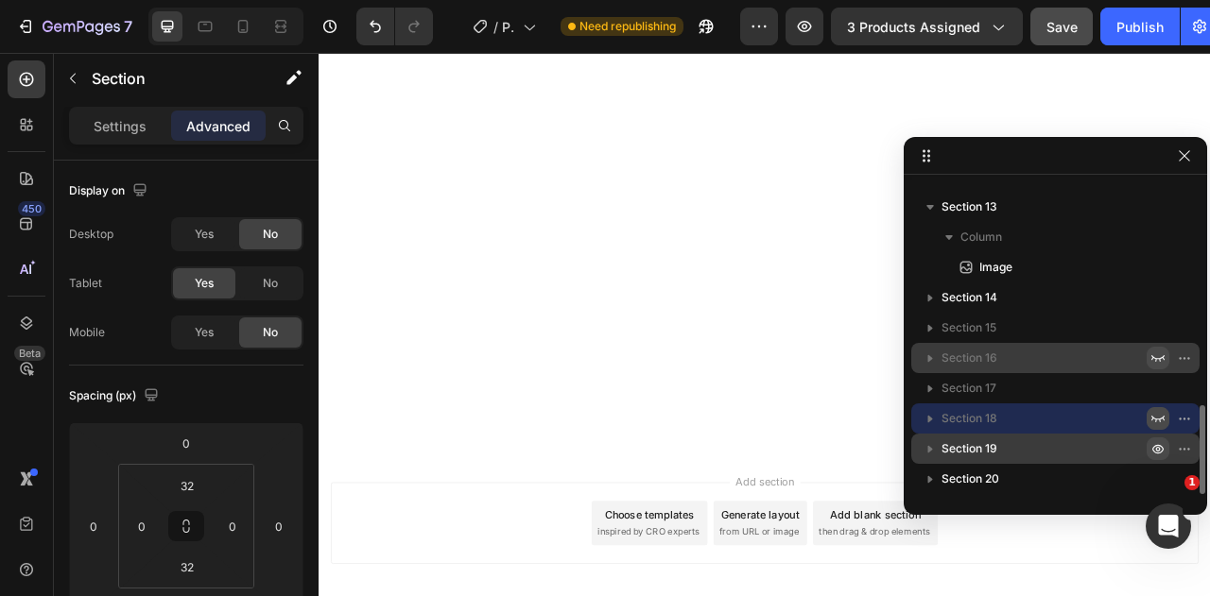
click at [1187, 450] on icon "button" at bounding box center [1188, 449] width 2 height 2
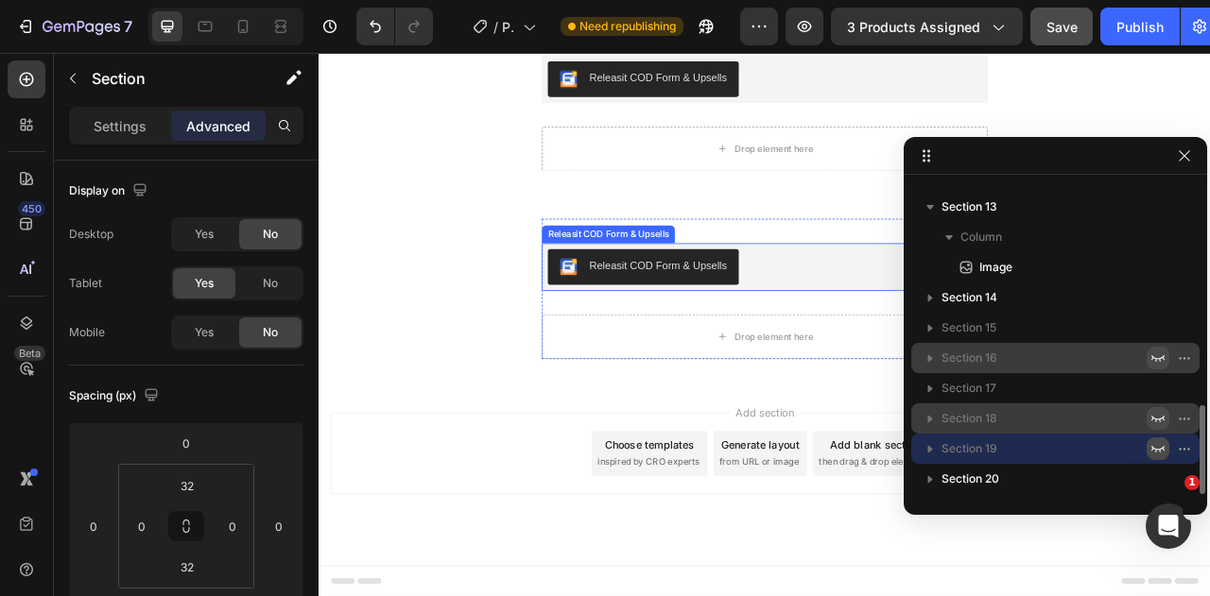
scroll to position [8153, 0]
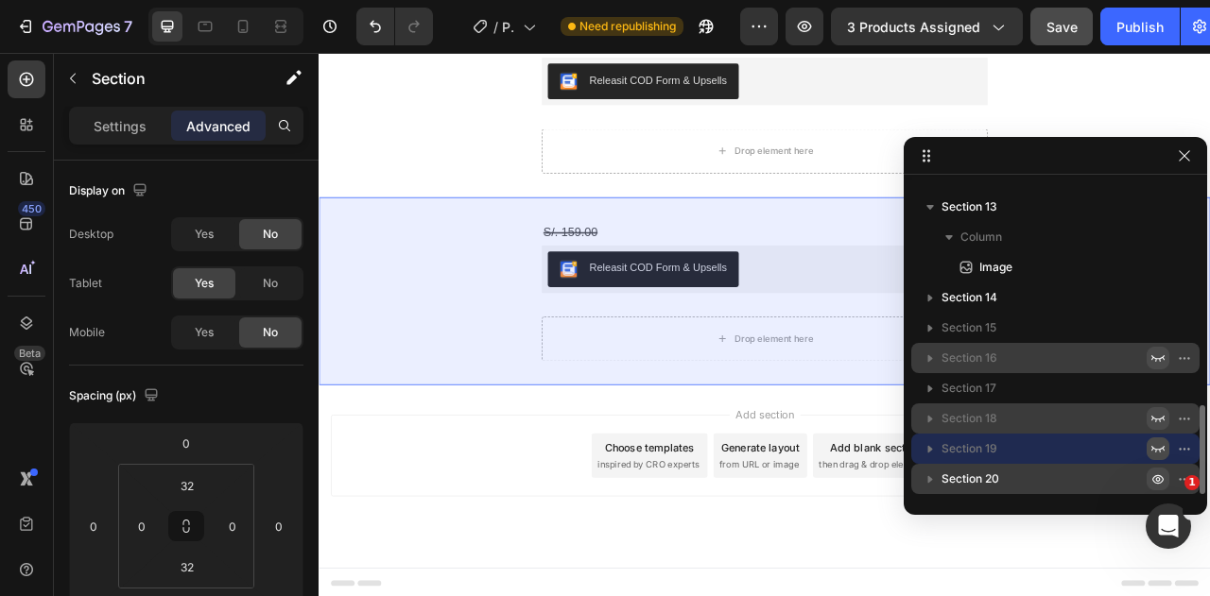
click at [1159, 485] on icon "button" at bounding box center [1157, 479] width 15 height 15
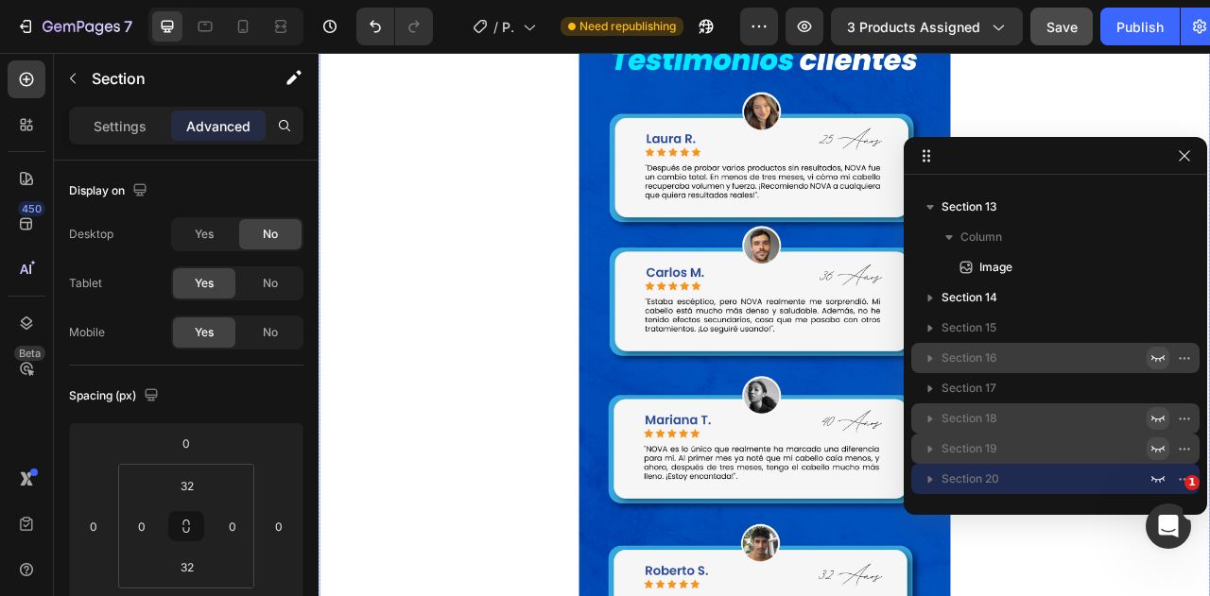
scroll to position [5363, 0]
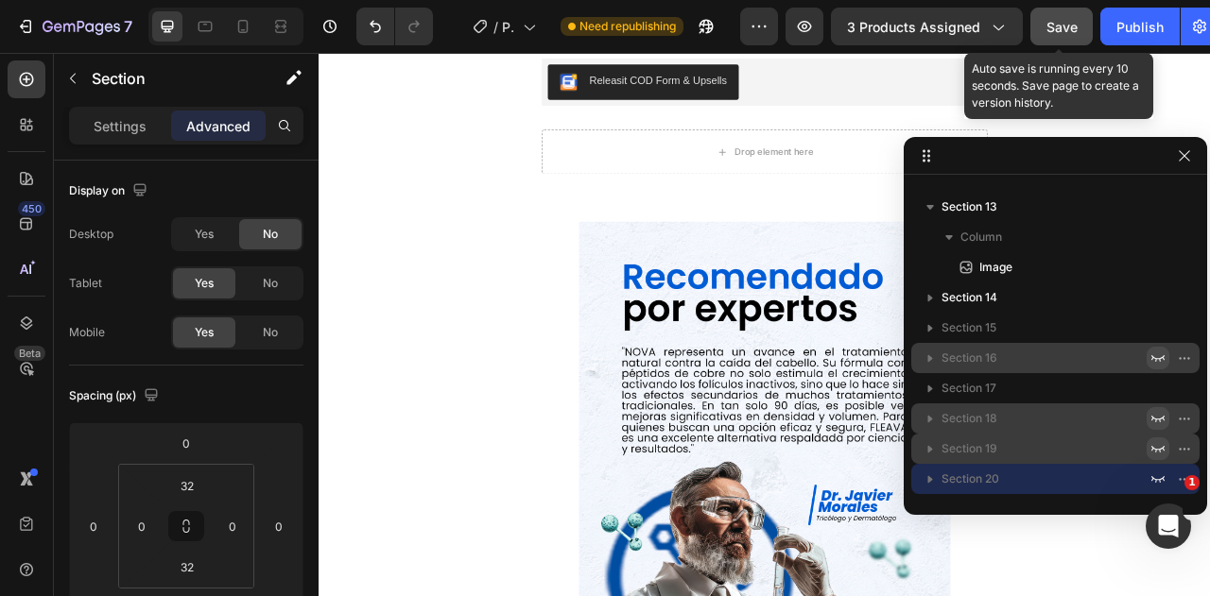
click at [1071, 31] on span "Save" at bounding box center [1061, 27] width 31 height 16
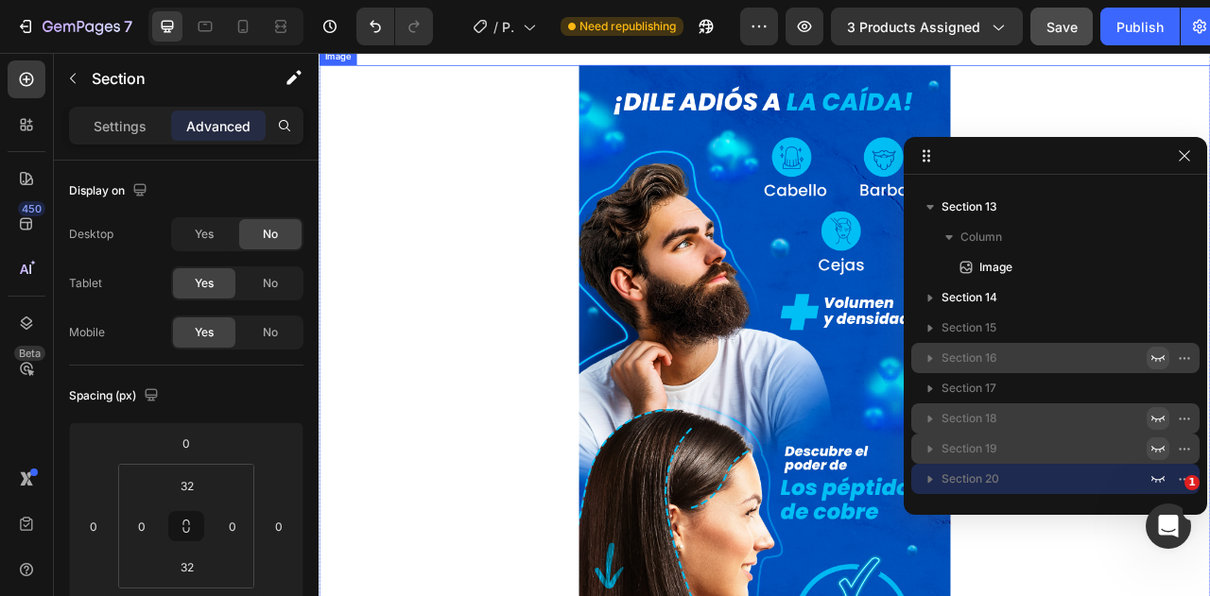
scroll to position [0, 0]
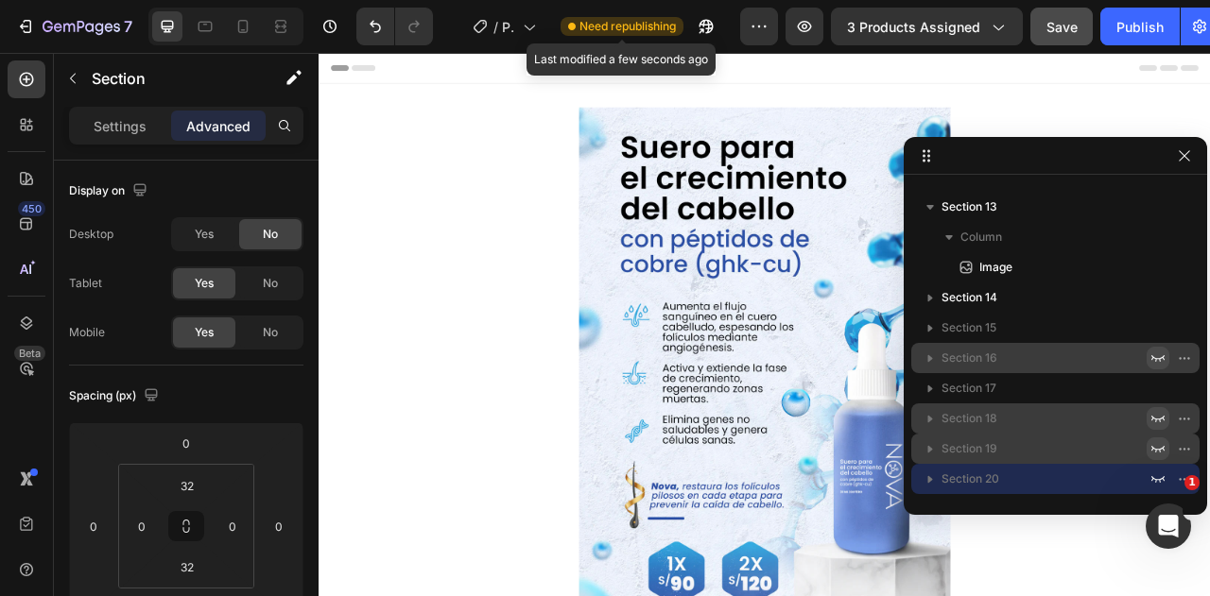
click at [620, 17] on div "Need republishing" at bounding box center [622, 26] width 123 height 19
click at [625, 28] on span "Need republishing" at bounding box center [627, 26] width 96 height 17
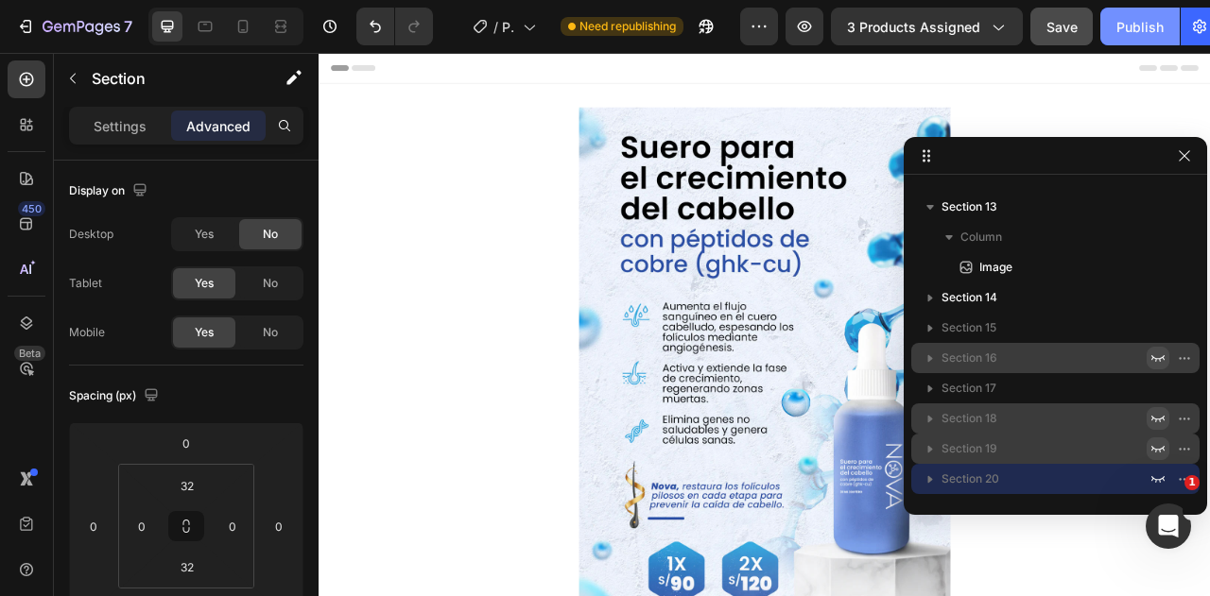
click at [1138, 33] on div "Publish" at bounding box center [1139, 27] width 47 height 20
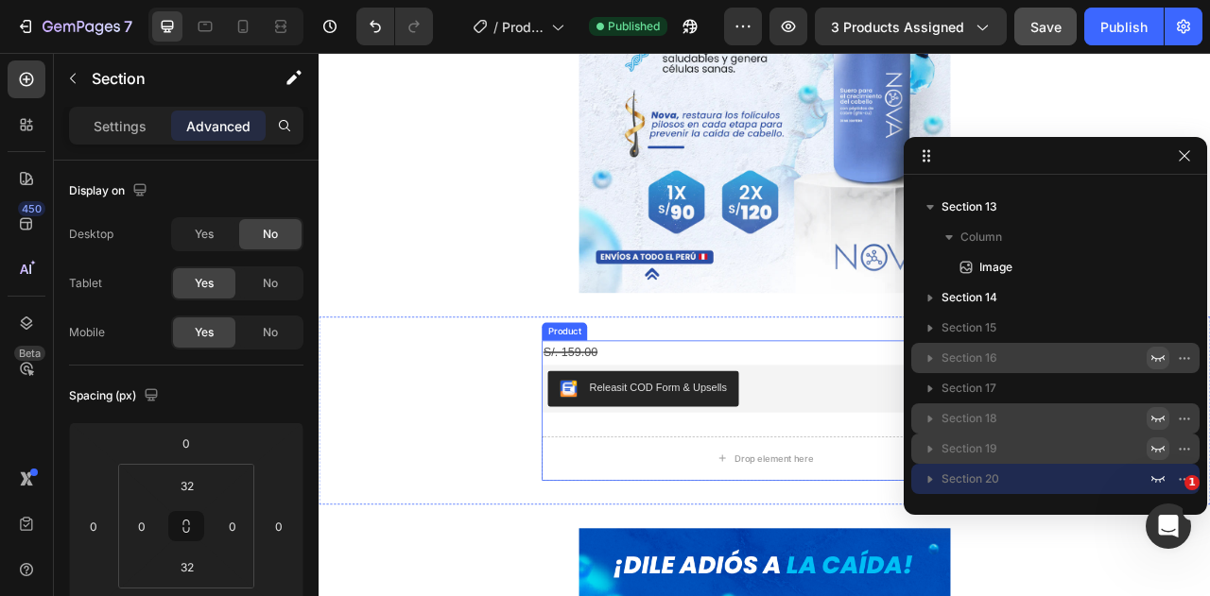
scroll to position [756, 0]
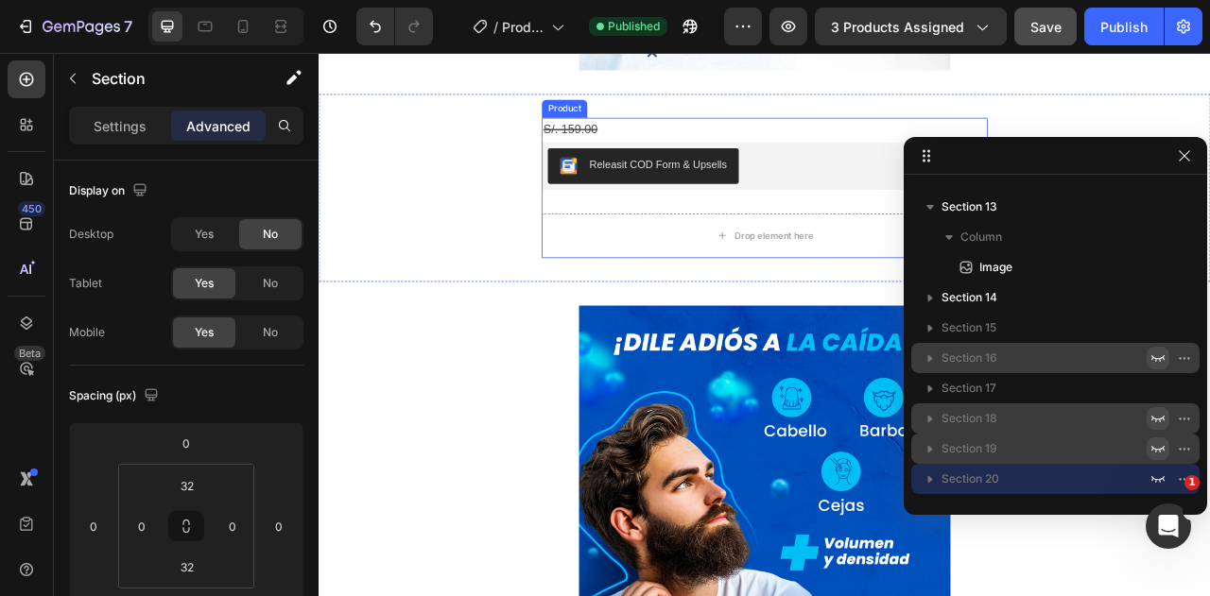
click at [704, 244] on div "S/. 159.00 Compare Price Compare Price Releasit COD Form & Upsells Releasit COD…" at bounding box center [885, 224] width 567 height 179
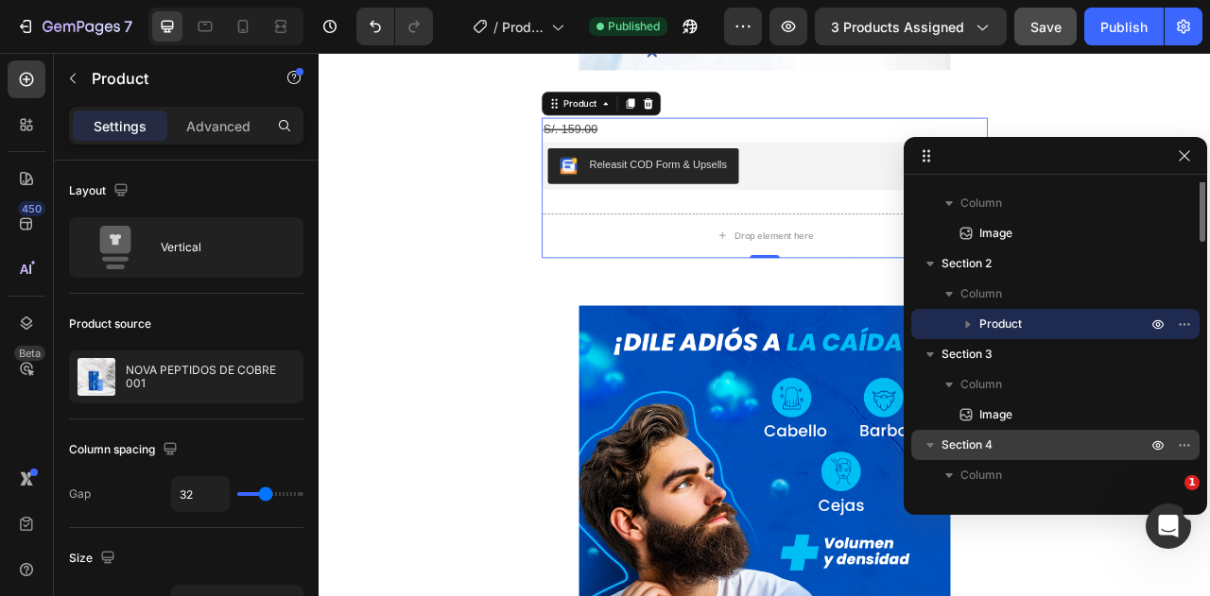
scroll to position [0, 0]
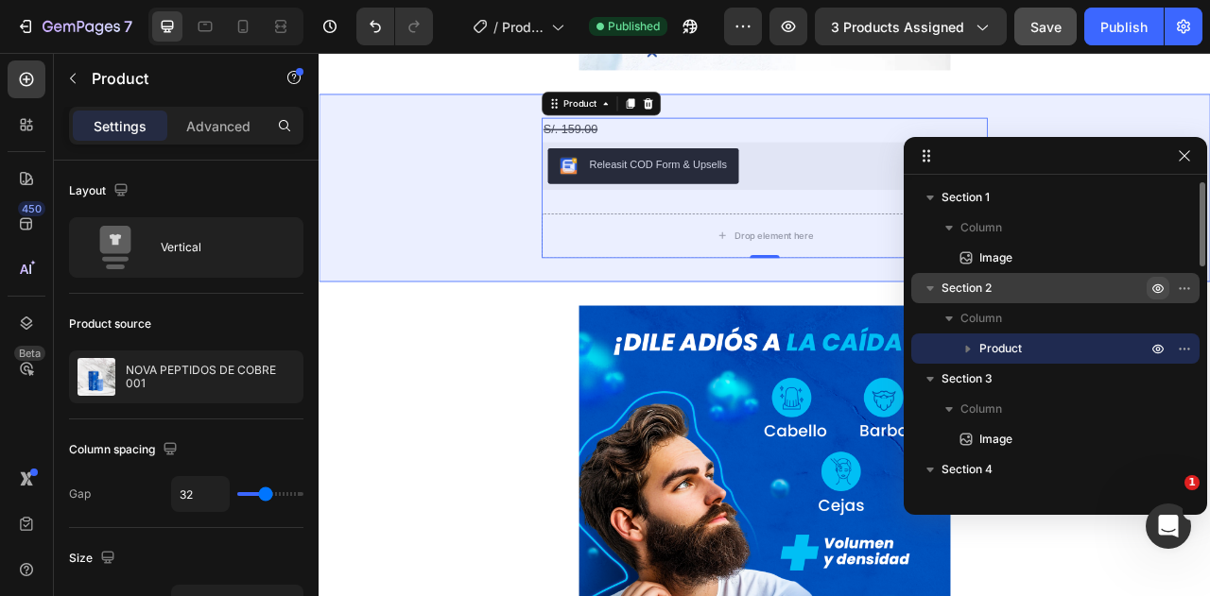
click at [1159, 290] on icon "button" at bounding box center [1158, 288] width 5 height 5
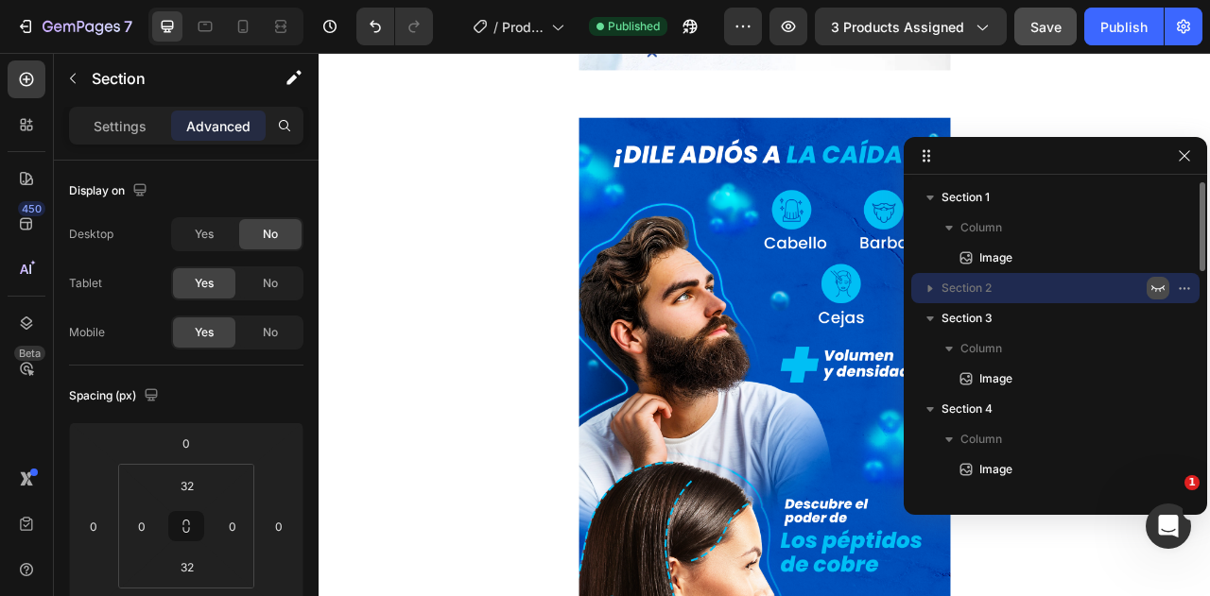
click at [1159, 290] on icon "button" at bounding box center [1157, 288] width 13 height 7
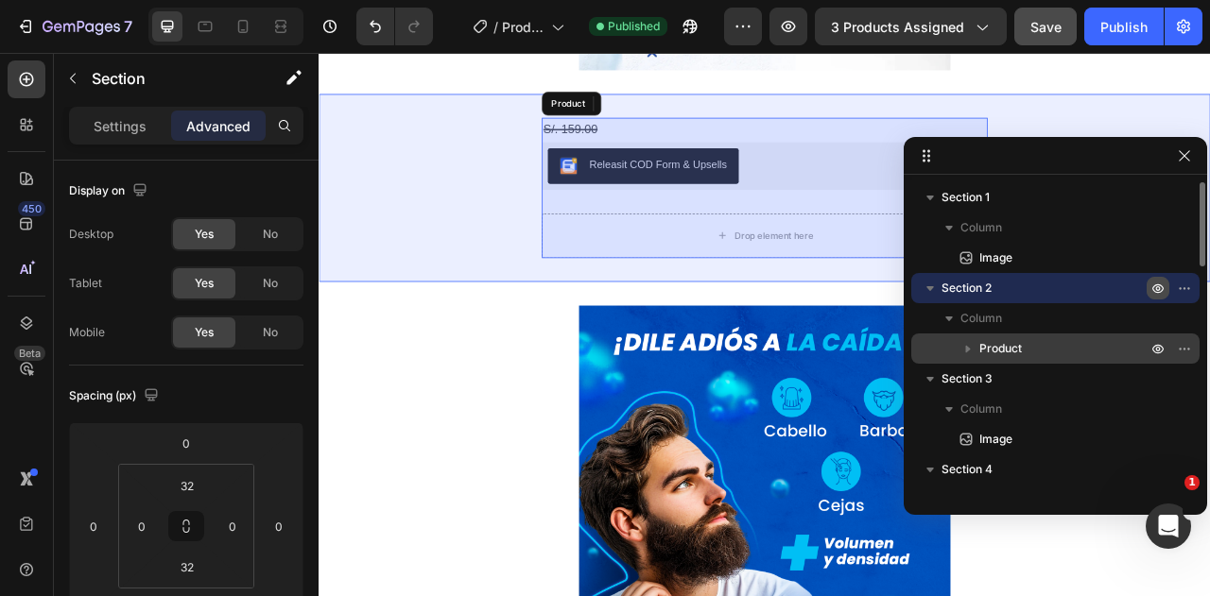
click at [970, 346] on icon "button" at bounding box center [967, 348] width 19 height 19
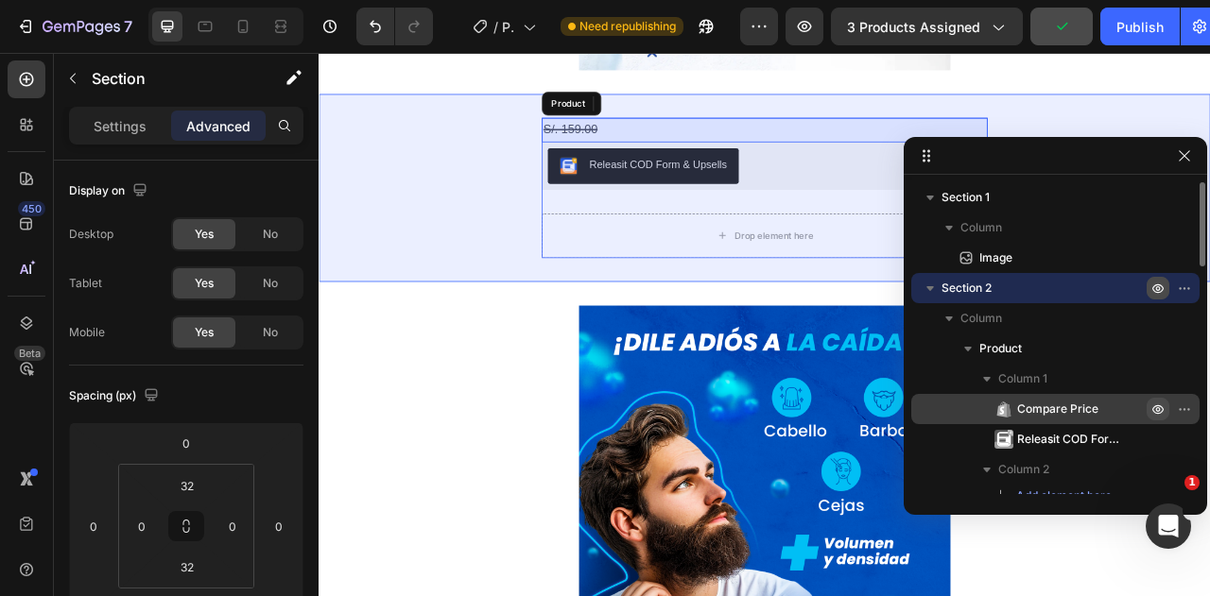
click at [1150, 413] on icon "button" at bounding box center [1157, 409] width 15 height 15
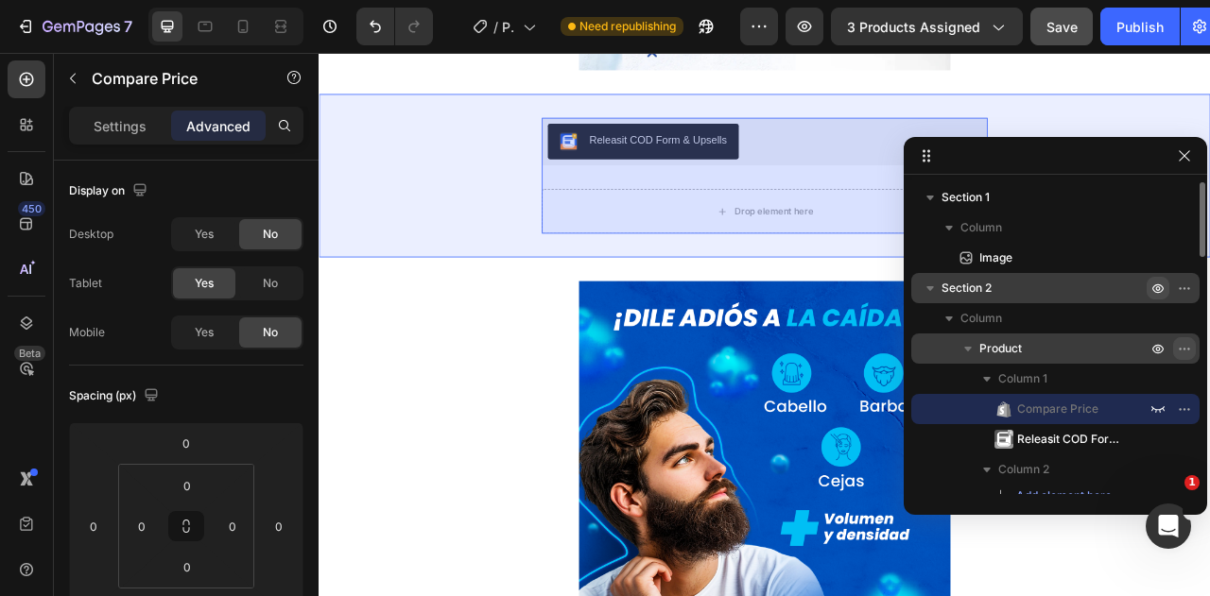
click at [1183, 351] on icon "button" at bounding box center [1184, 348] width 15 height 15
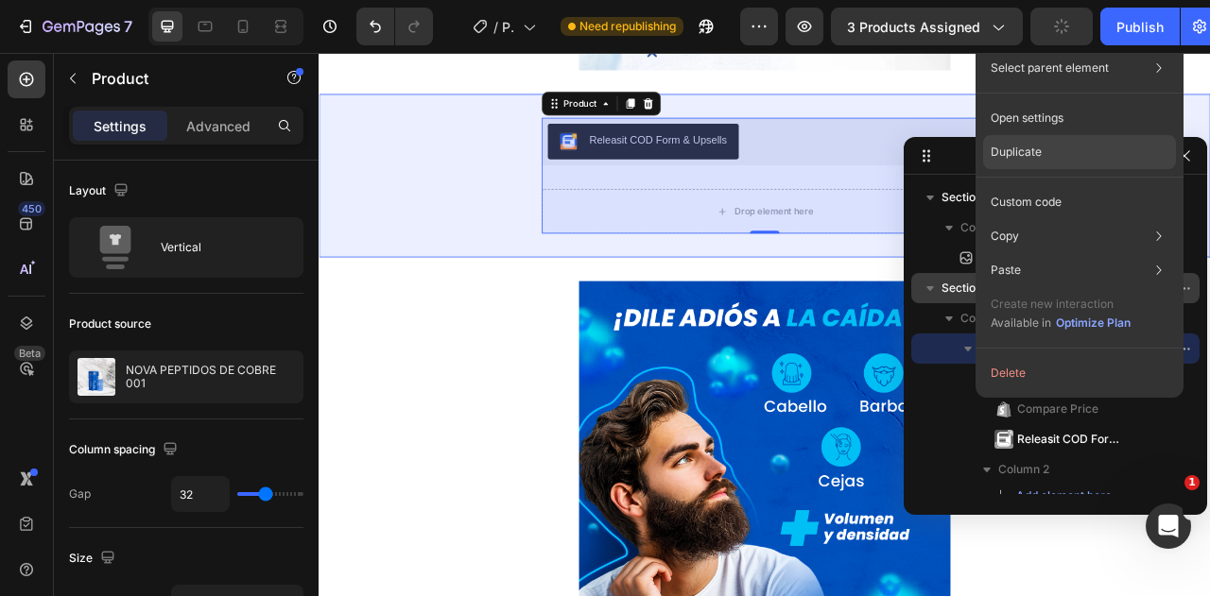
click at [1032, 156] on p "Duplicate" at bounding box center [1016, 152] width 51 height 17
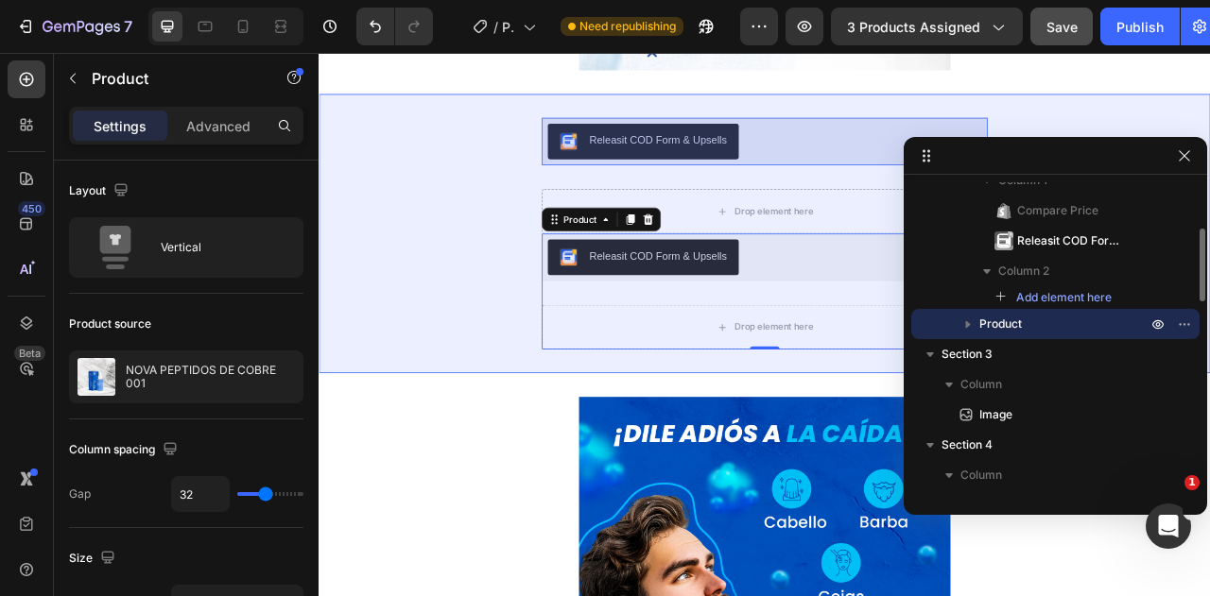
scroll to position [104, 0]
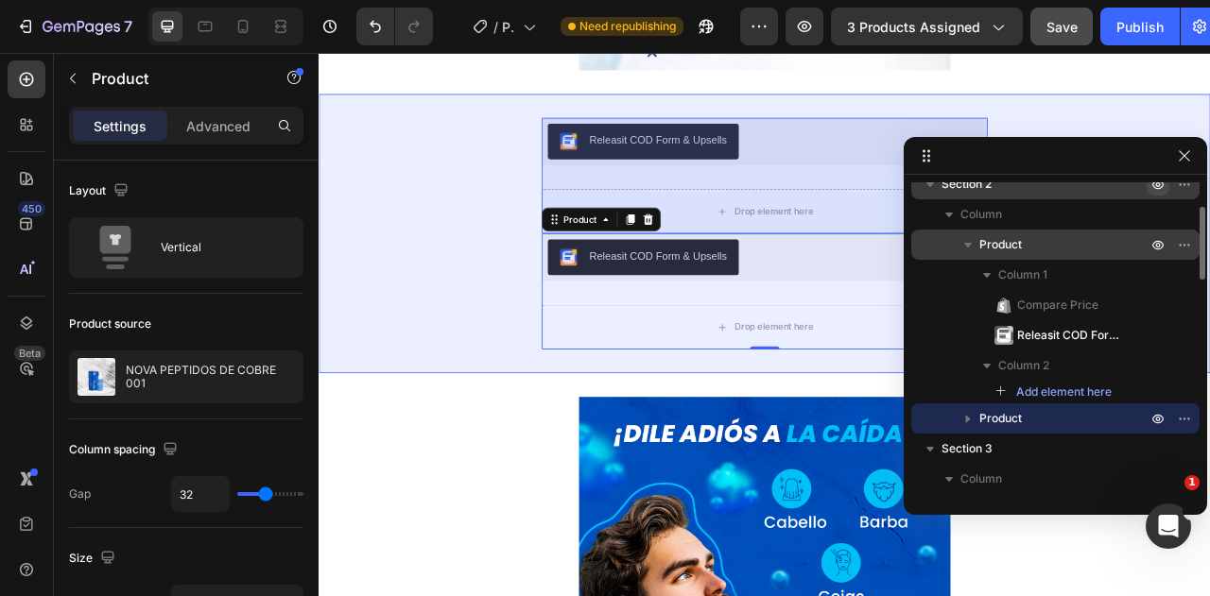
click at [963, 250] on icon "button" at bounding box center [967, 244] width 19 height 19
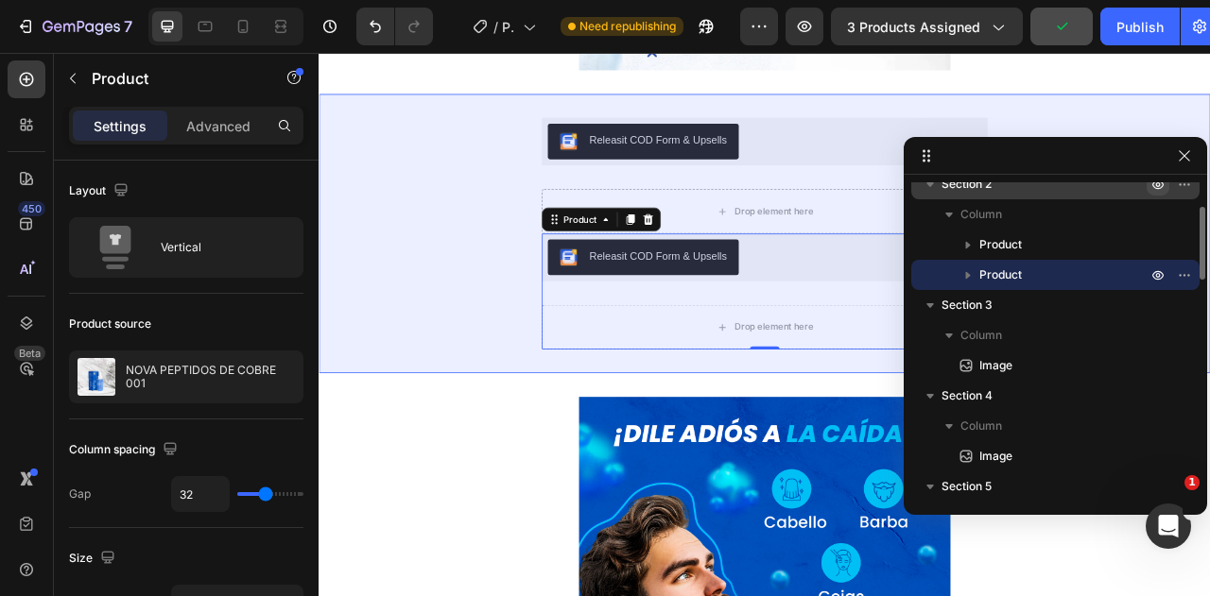
click at [923, 278] on div "Product" at bounding box center [1055, 275] width 273 height 30
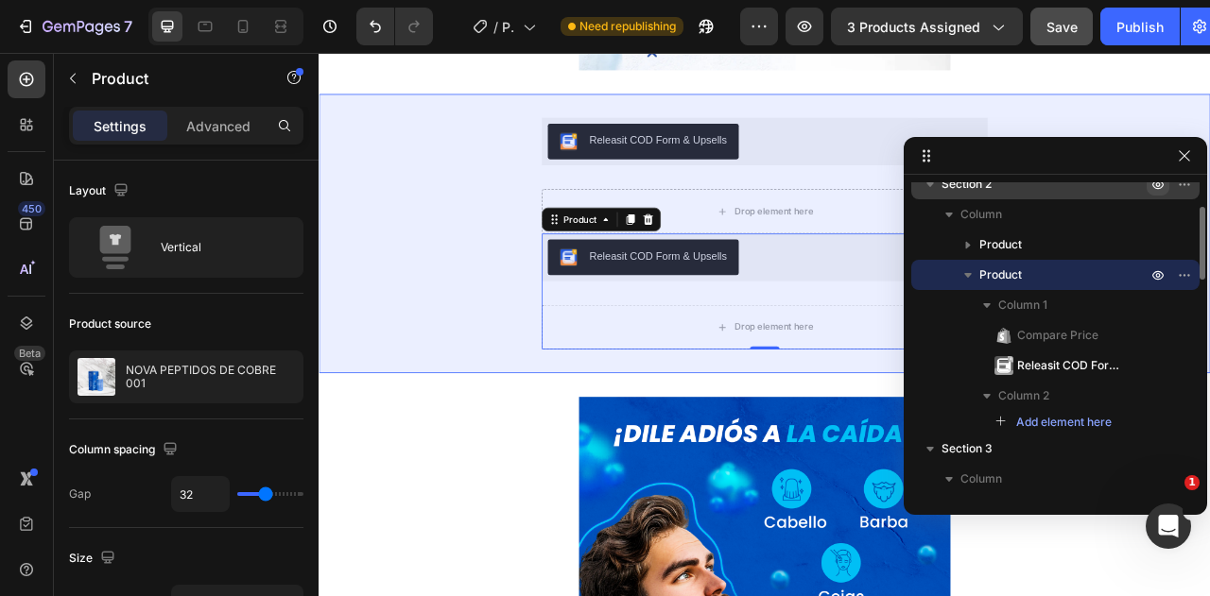
click at [927, 275] on div "Product" at bounding box center [1055, 275] width 273 height 30
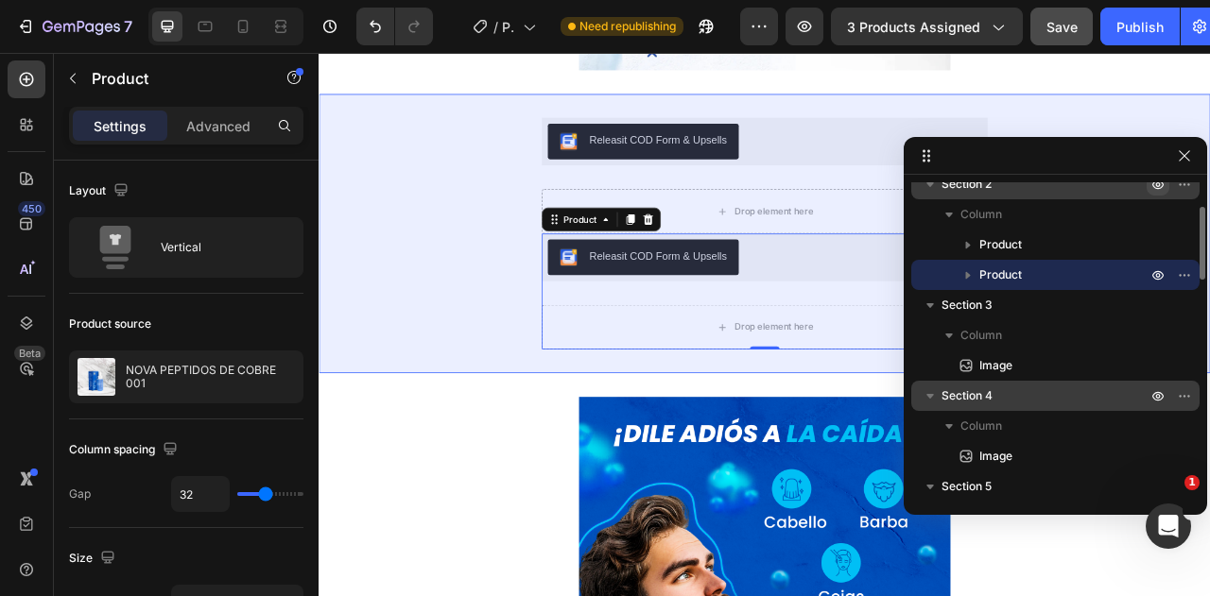
drag, startPoint x: 927, startPoint y: 269, endPoint x: 1028, endPoint y: 390, distance: 157.7
click at [1028, 390] on div "Section 1 Column Image Section 2 Column Product Product Section 3 Column Image …" at bounding box center [1055, 338] width 303 height 312
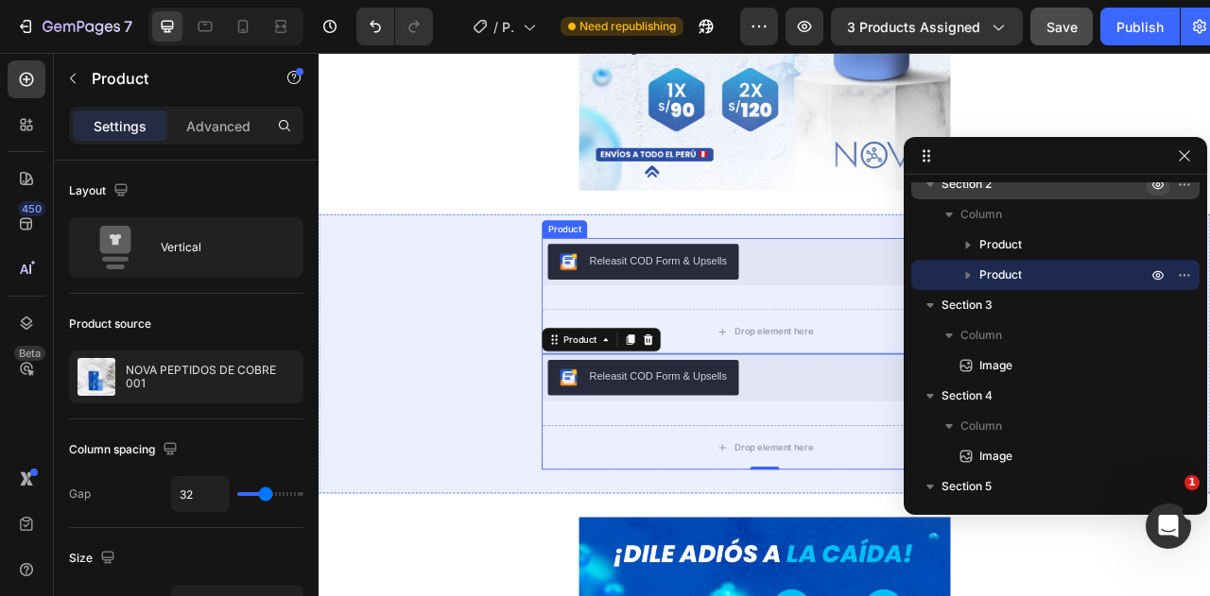
scroll to position [567, 0]
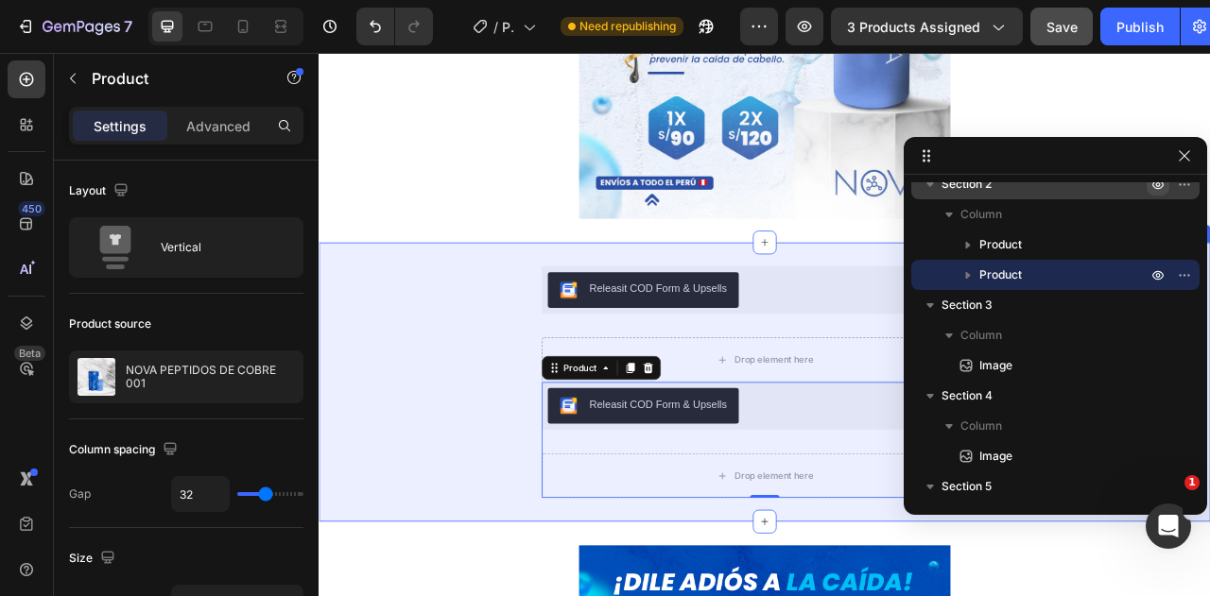
click at [534, 477] on div "S/. 159.00 Compare Price Compare Price Releasit COD Form & Upsells Releasit COD…" at bounding box center [886, 471] width 1134 height 295
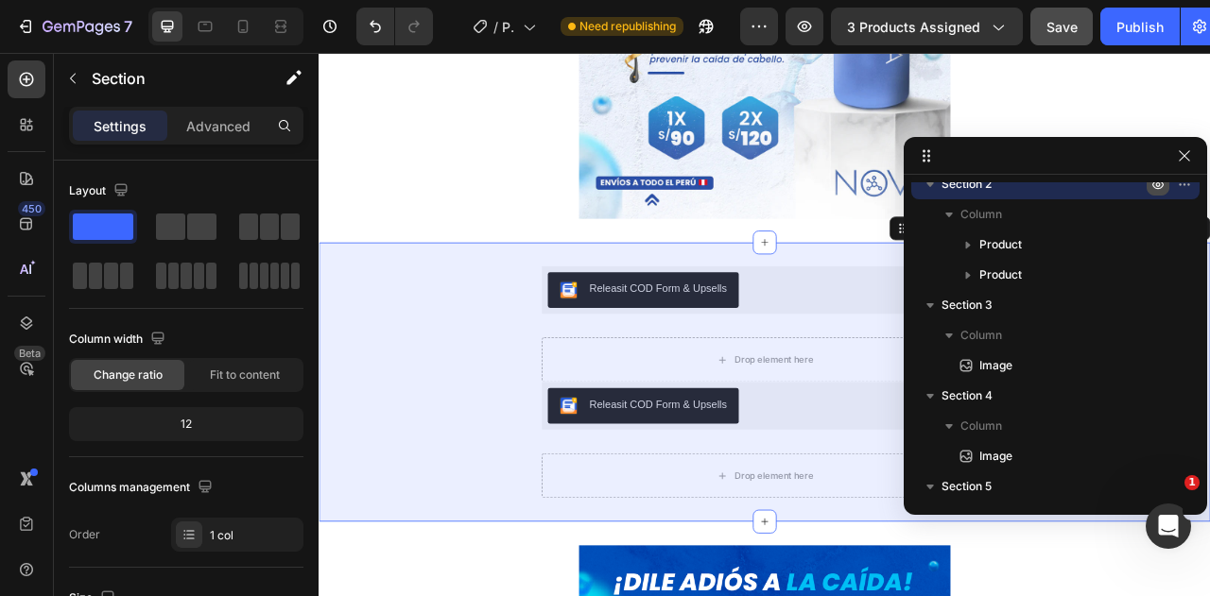
scroll to position [0, 0]
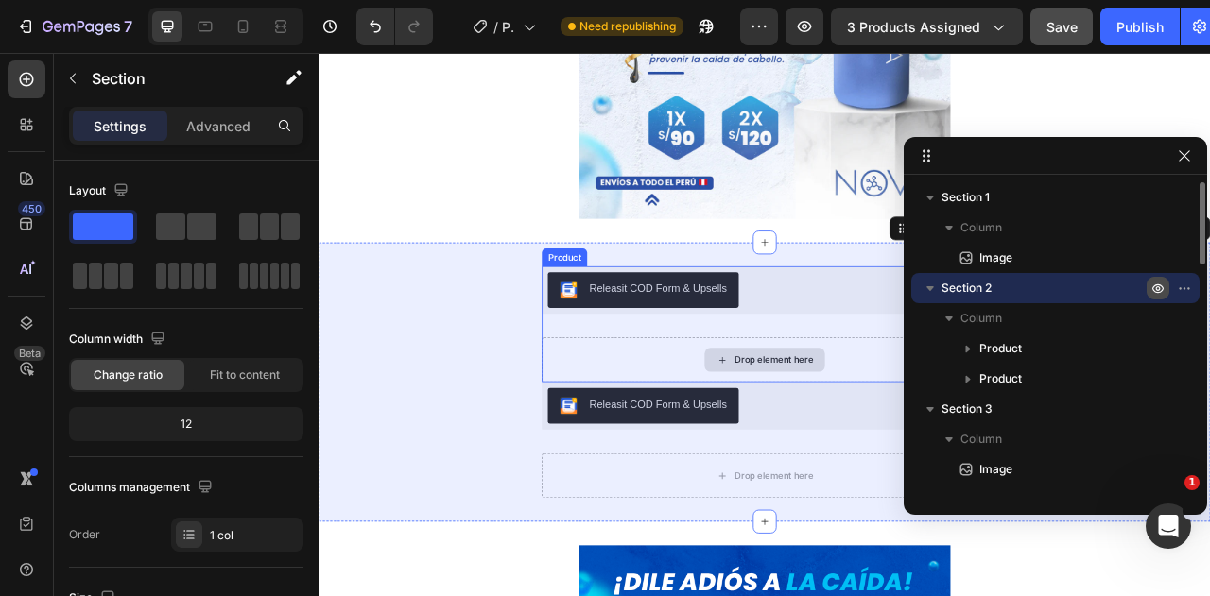
click at [732, 448] on div "Drop element here" at bounding box center [885, 443] width 567 height 57
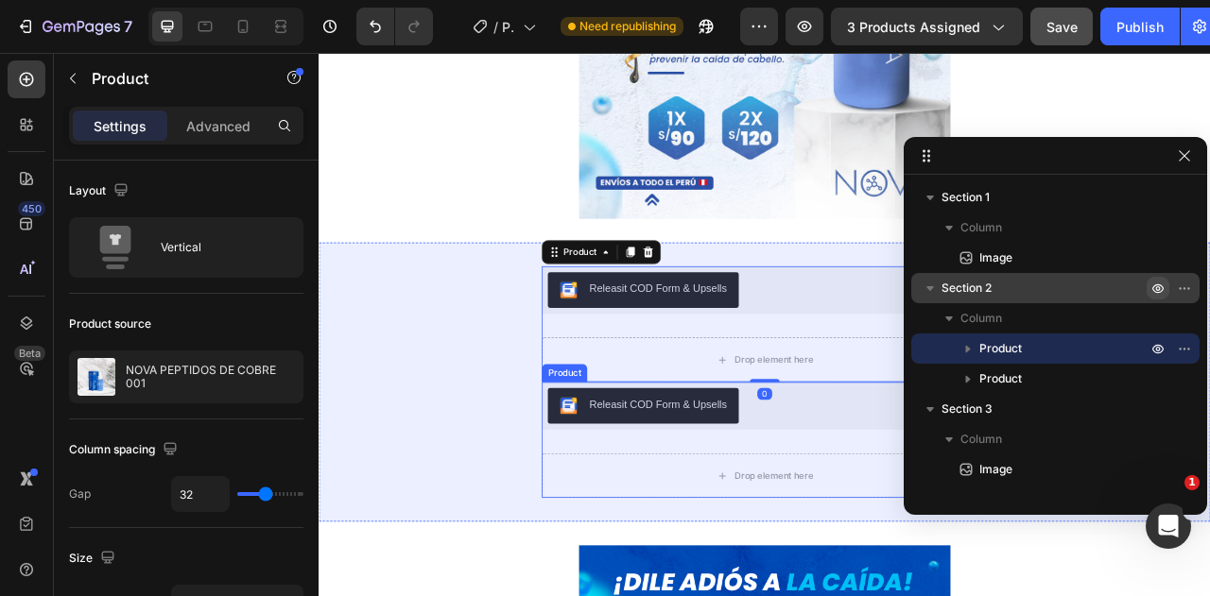
click at [675, 552] on div "S/. 159.00 Compare Price Compare Price Releasit COD Form & Upsells Releasit COD…" at bounding box center [885, 545] width 567 height 147
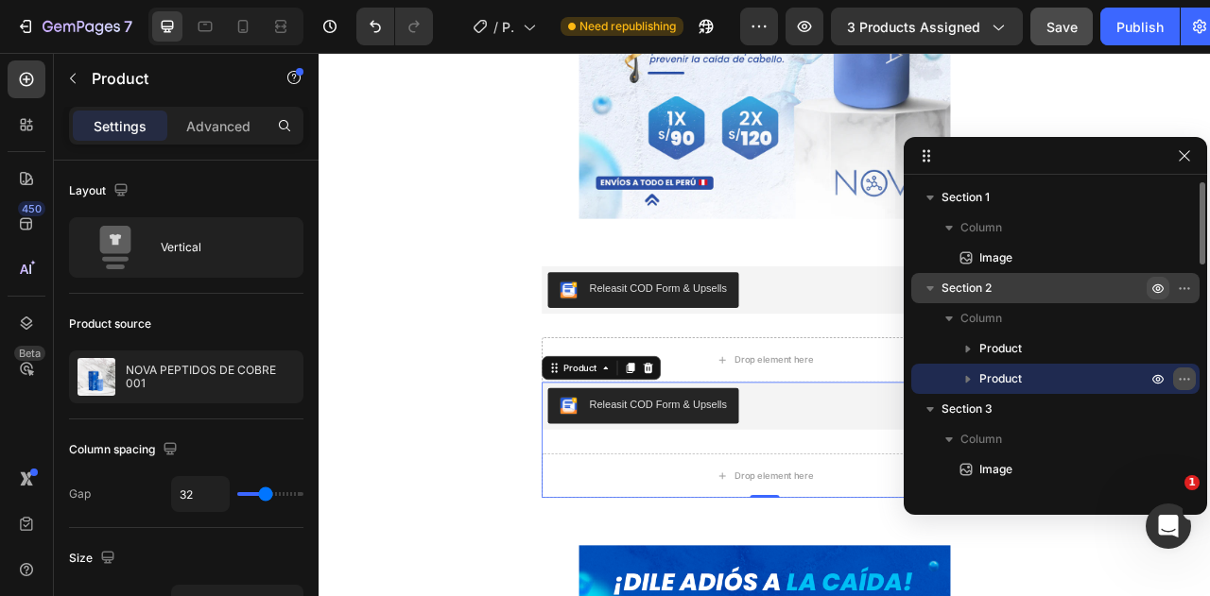
click at [1191, 379] on icon "button" at bounding box center [1184, 378] width 15 height 15
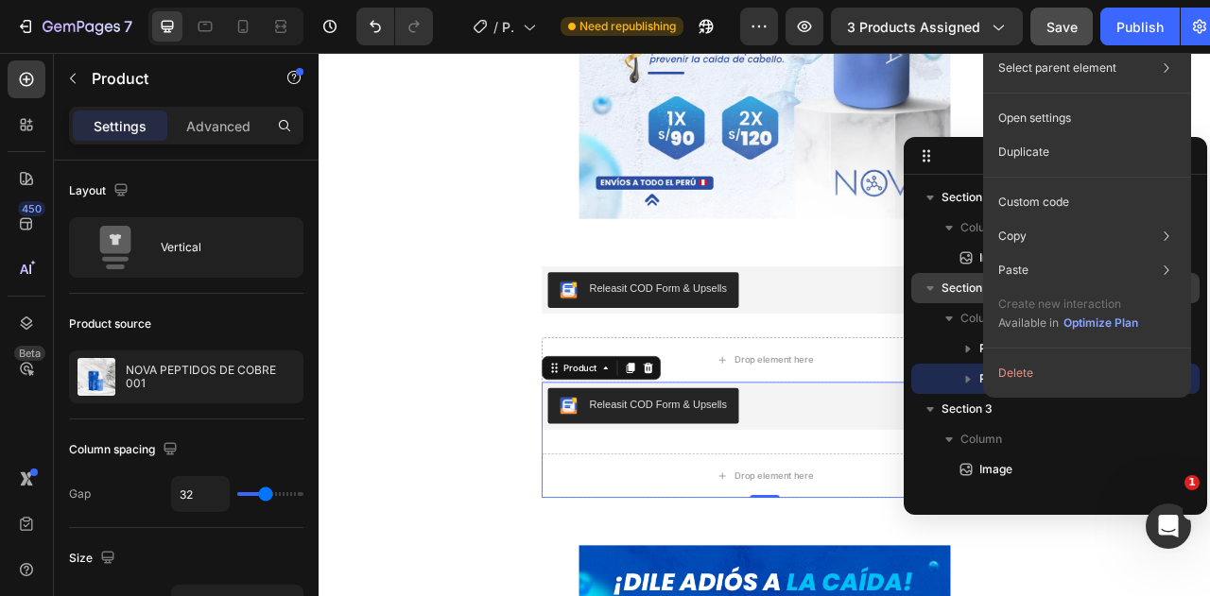
click at [438, 550] on div "S/. 159.00 Compare Price Compare Price Releasit COD Form & Upsells Releasit COD…" at bounding box center [886, 471] width 1134 height 295
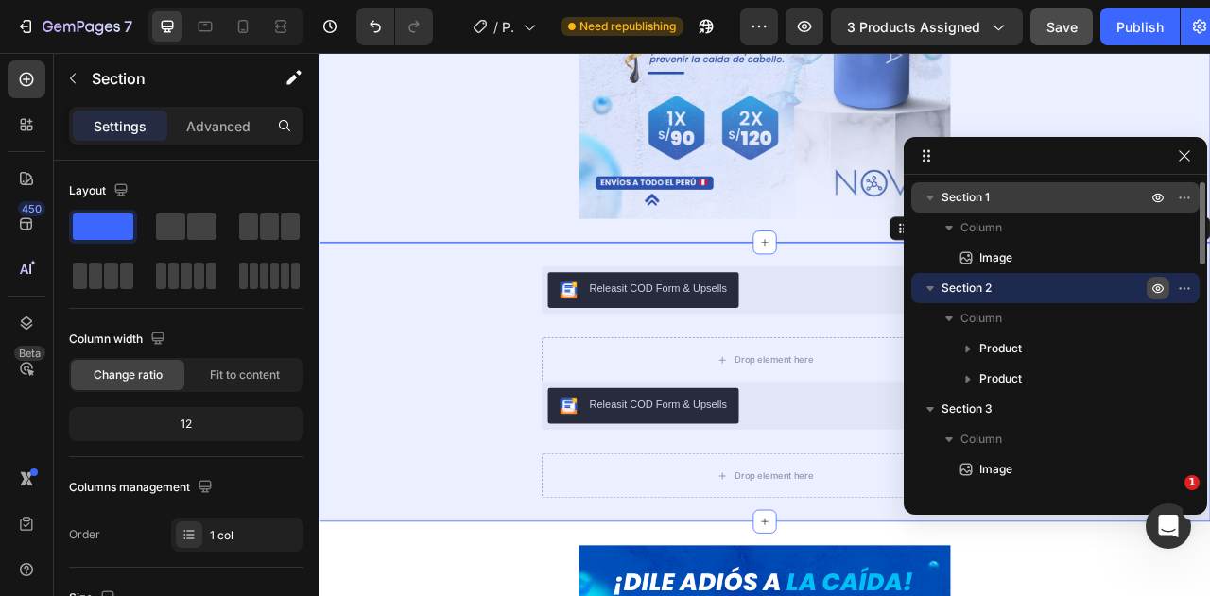
click at [930, 205] on icon "button" at bounding box center [930, 197] width 19 height 19
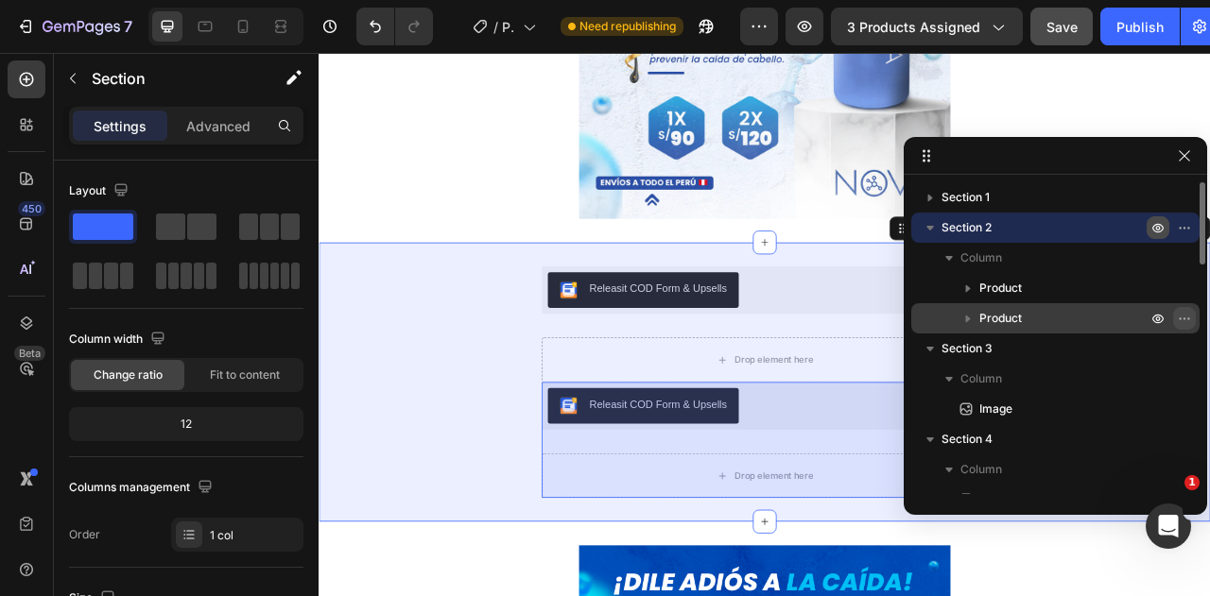
click at [1193, 319] on button "button" at bounding box center [1184, 318] width 23 height 23
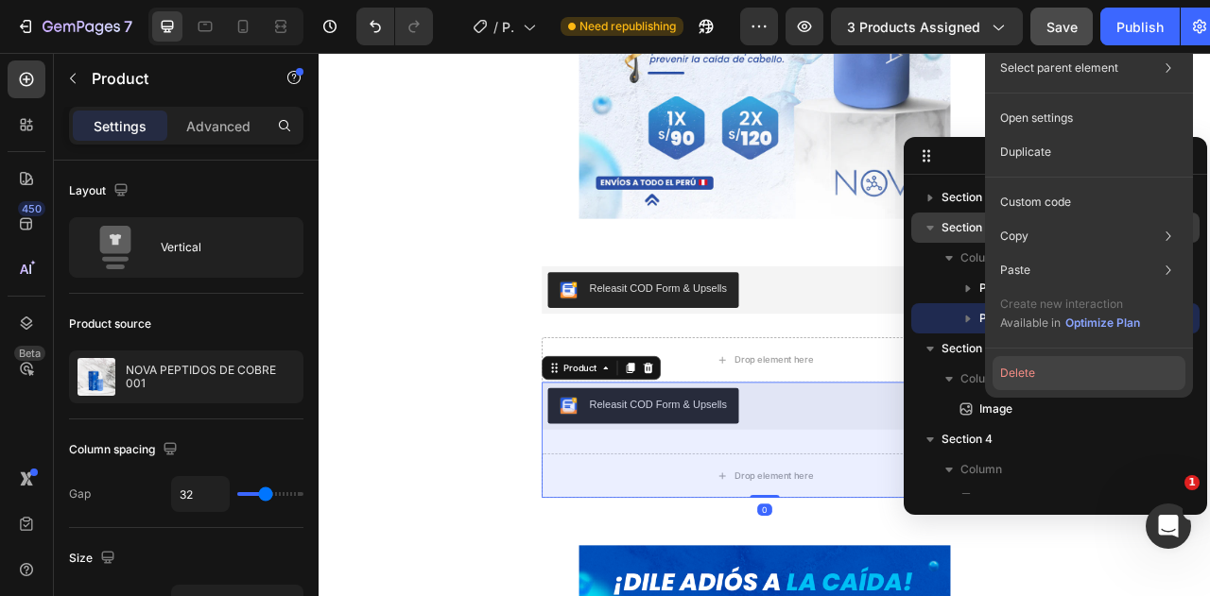
click at [1095, 380] on button "Delete" at bounding box center [1088, 373] width 193 height 34
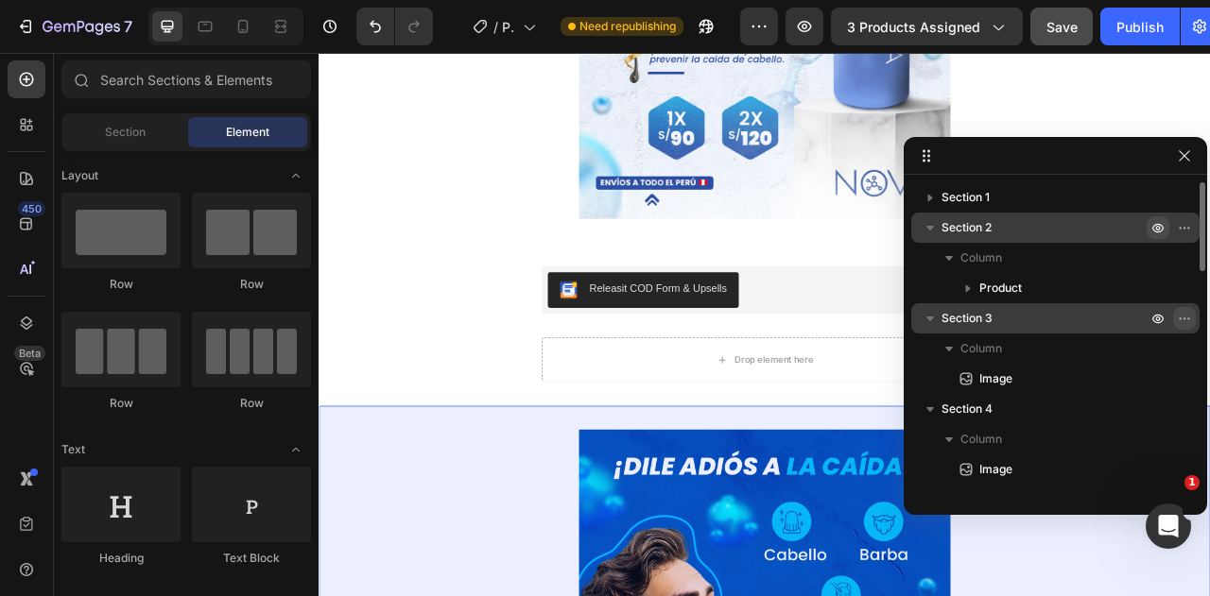
click at [1187, 319] on icon "button" at bounding box center [1188, 319] width 2 height 2
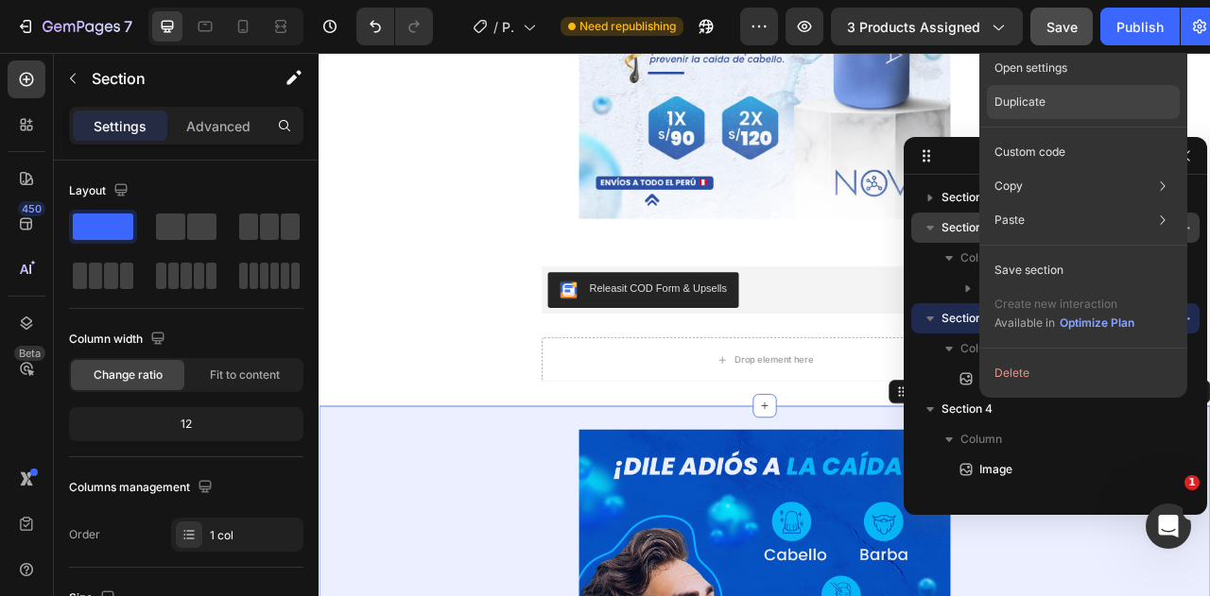
click at [1044, 101] on p "Duplicate" at bounding box center [1019, 102] width 51 height 17
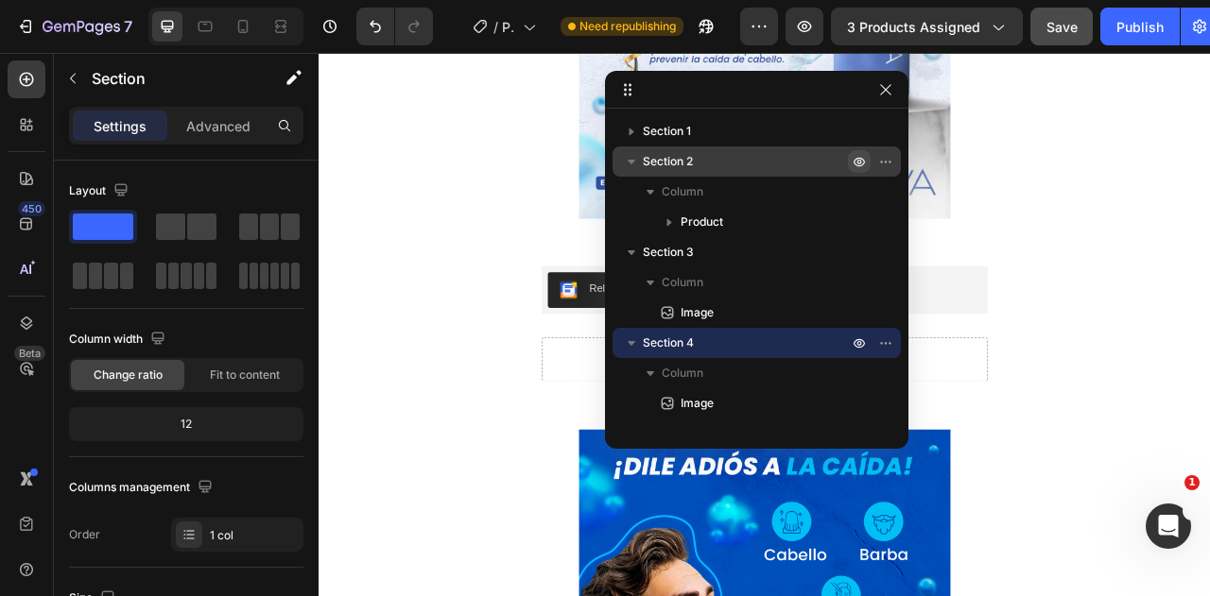
drag, startPoint x: 1072, startPoint y: 150, endPoint x: 774, endPoint y: 84, distance: 305.0
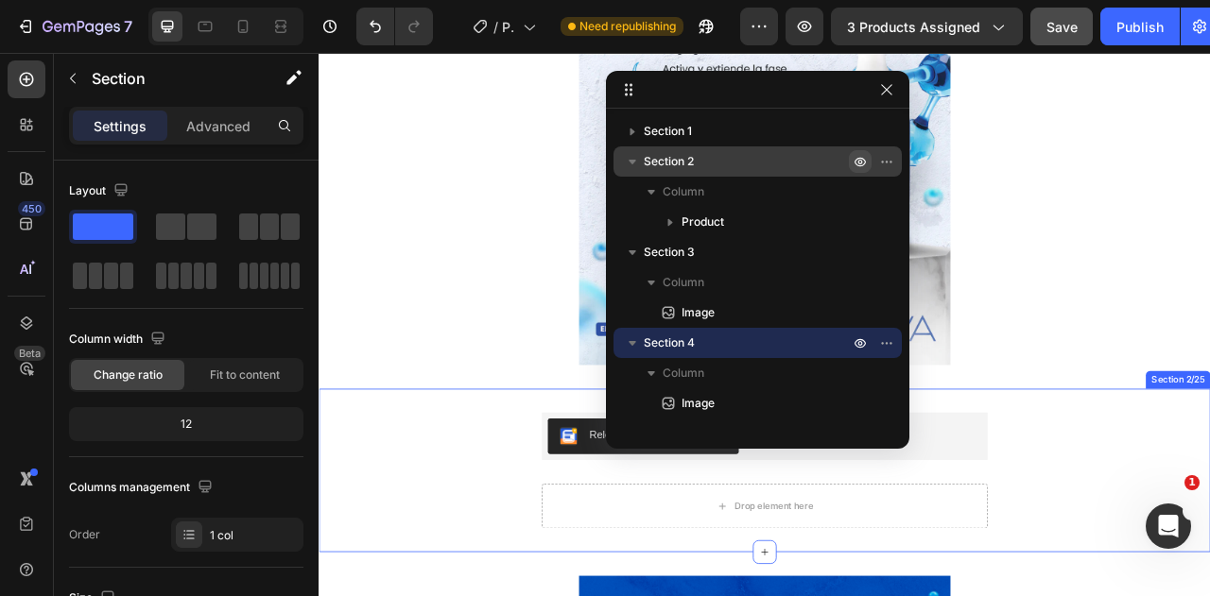
scroll to position [378, 0]
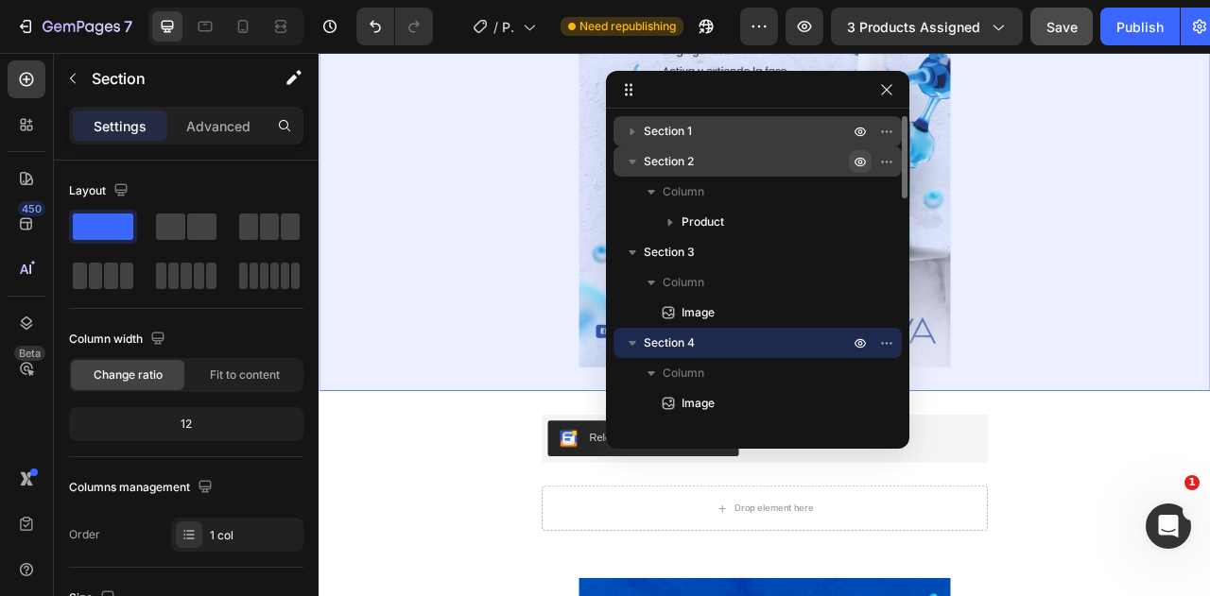
click at [637, 131] on icon "button" at bounding box center [632, 131] width 19 height 19
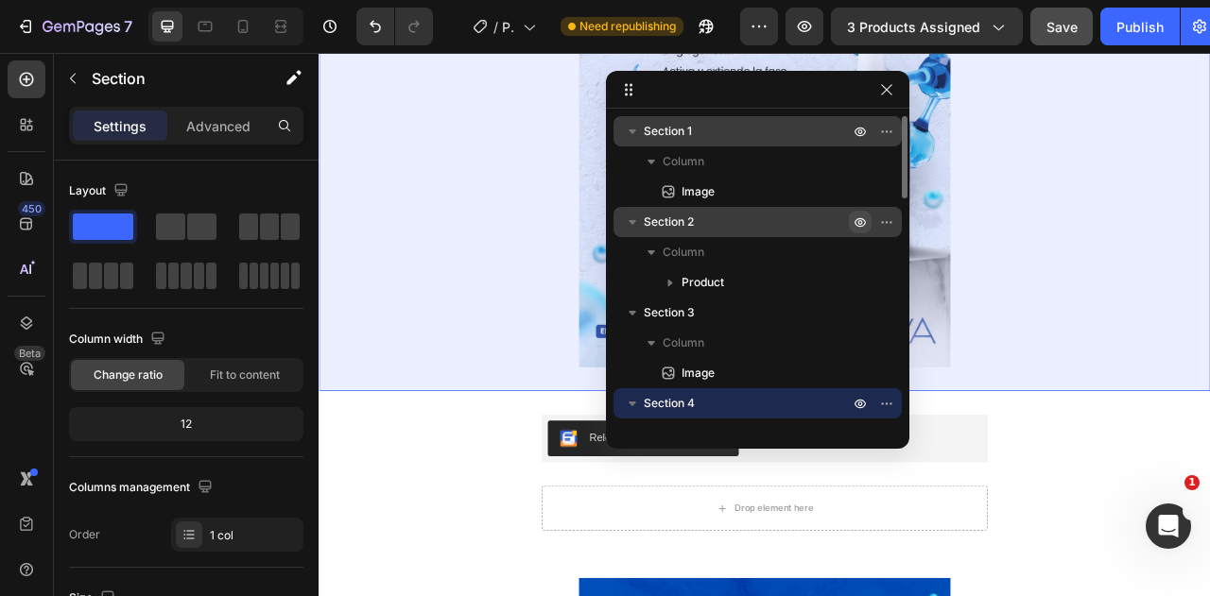
click at [634, 131] on icon "button" at bounding box center [633, 131] width 8 height 5
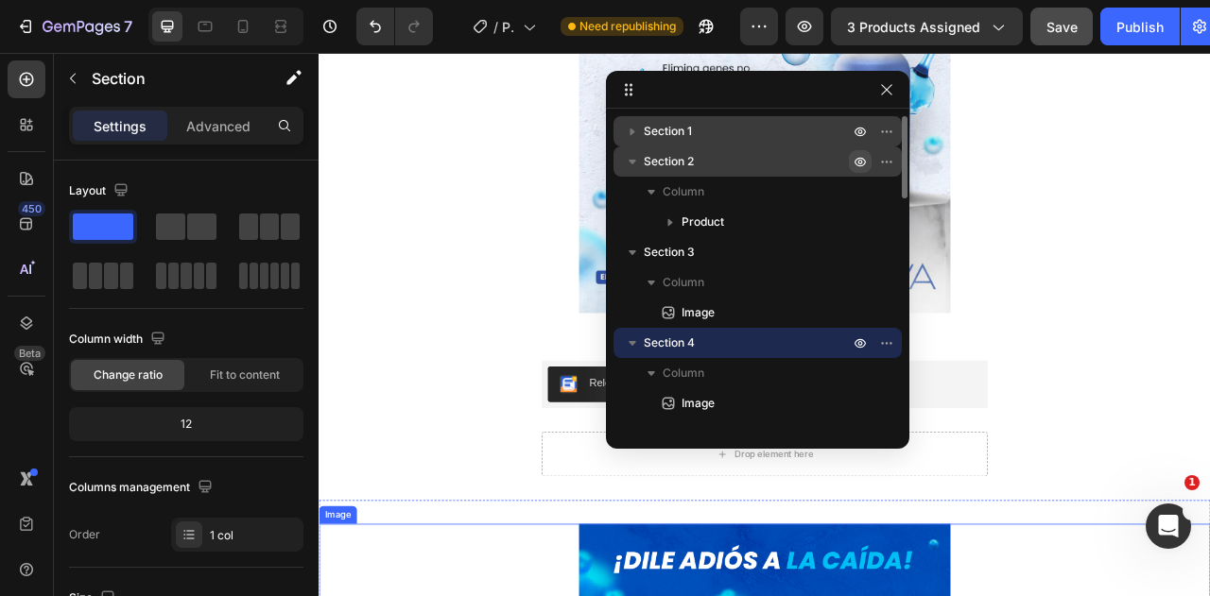
scroll to position [473, 0]
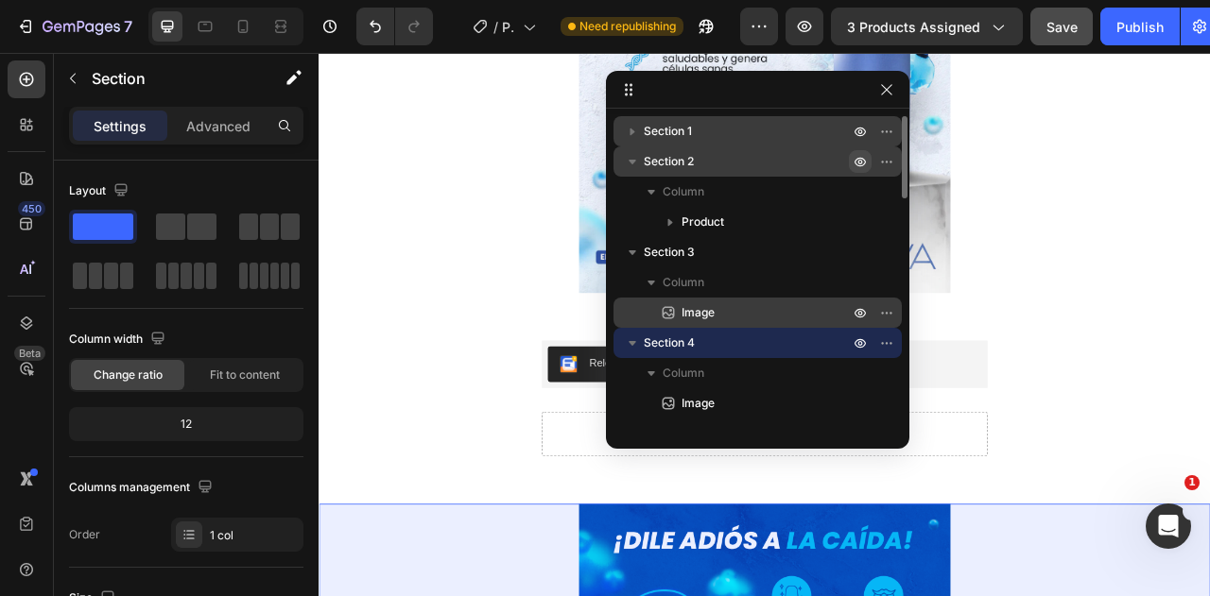
click at [690, 310] on span "Image" at bounding box center [697, 312] width 33 height 19
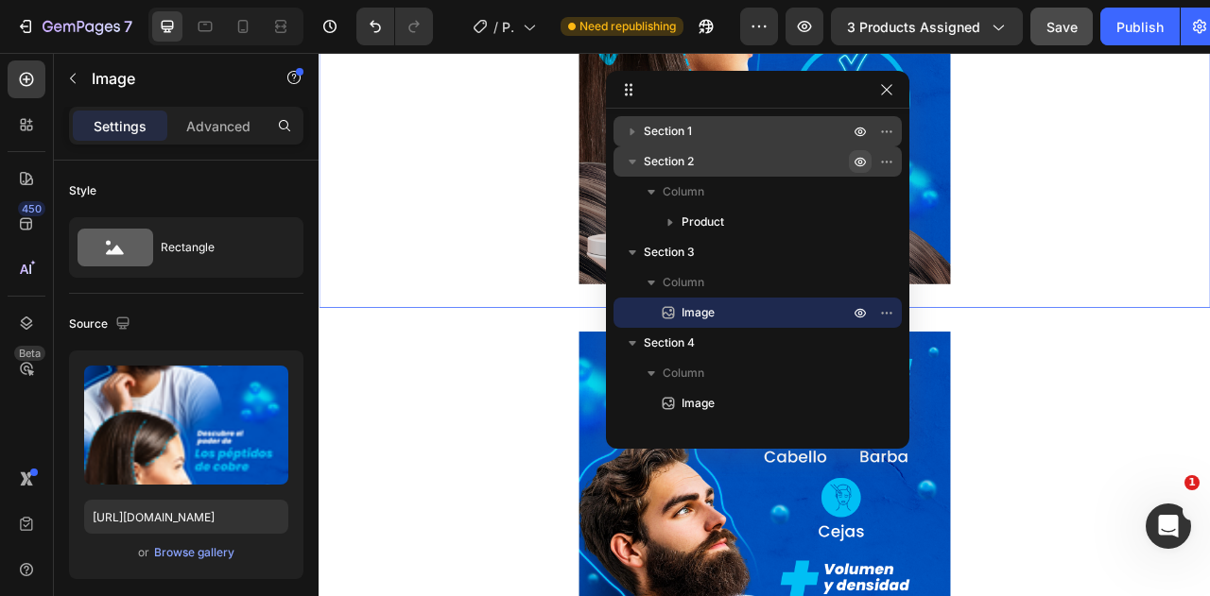
scroll to position [1701, 0]
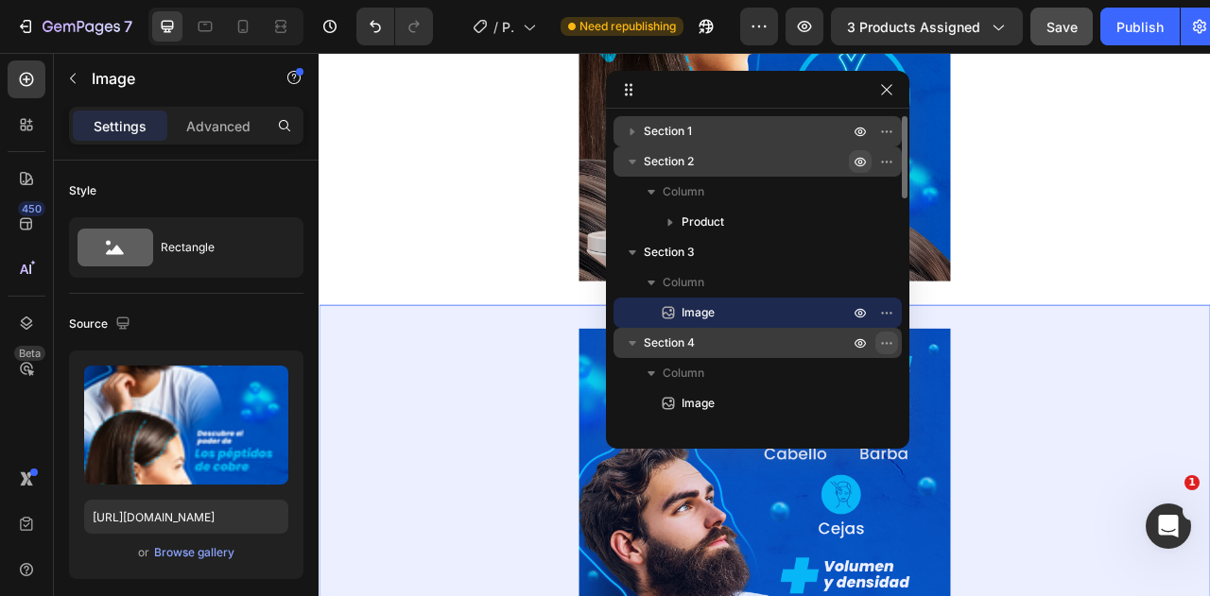
click at [890, 345] on icon "button" at bounding box center [886, 343] width 15 height 15
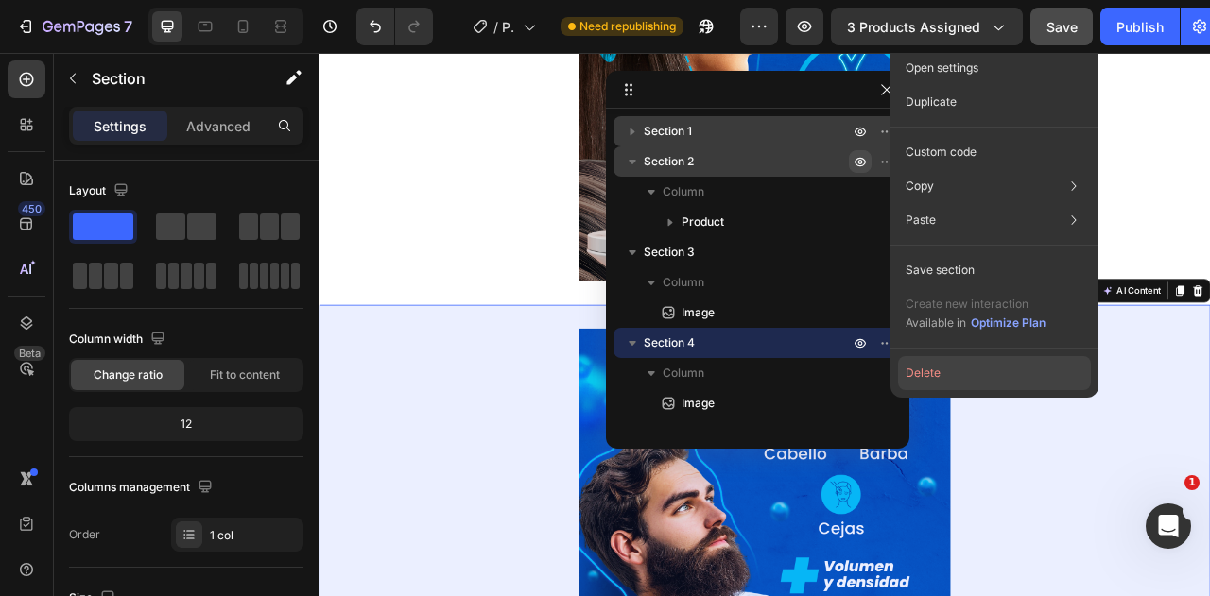
click at [919, 375] on button "Delete" at bounding box center [994, 373] width 193 height 34
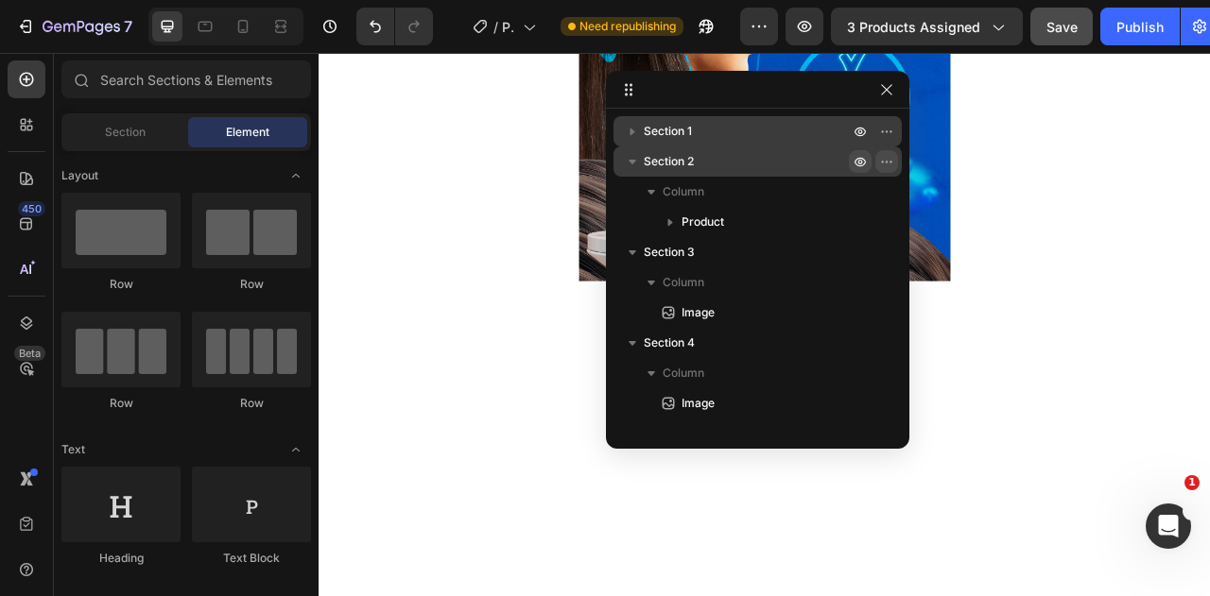
click at [890, 164] on icon "button" at bounding box center [886, 161] width 15 height 15
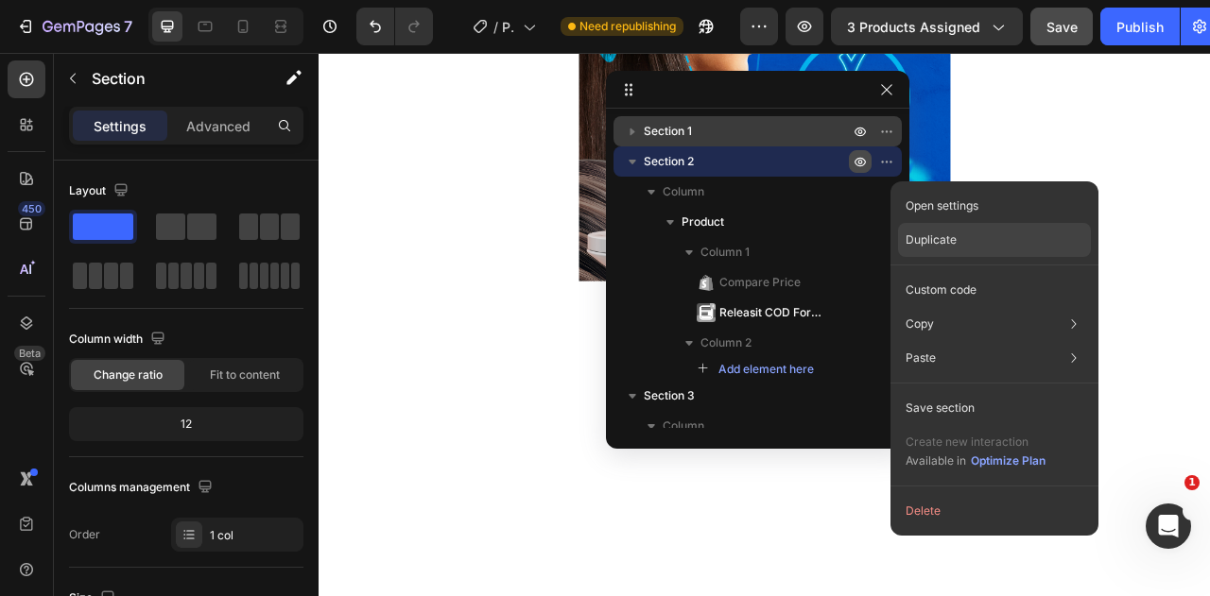
click at [941, 238] on p "Duplicate" at bounding box center [931, 240] width 51 height 17
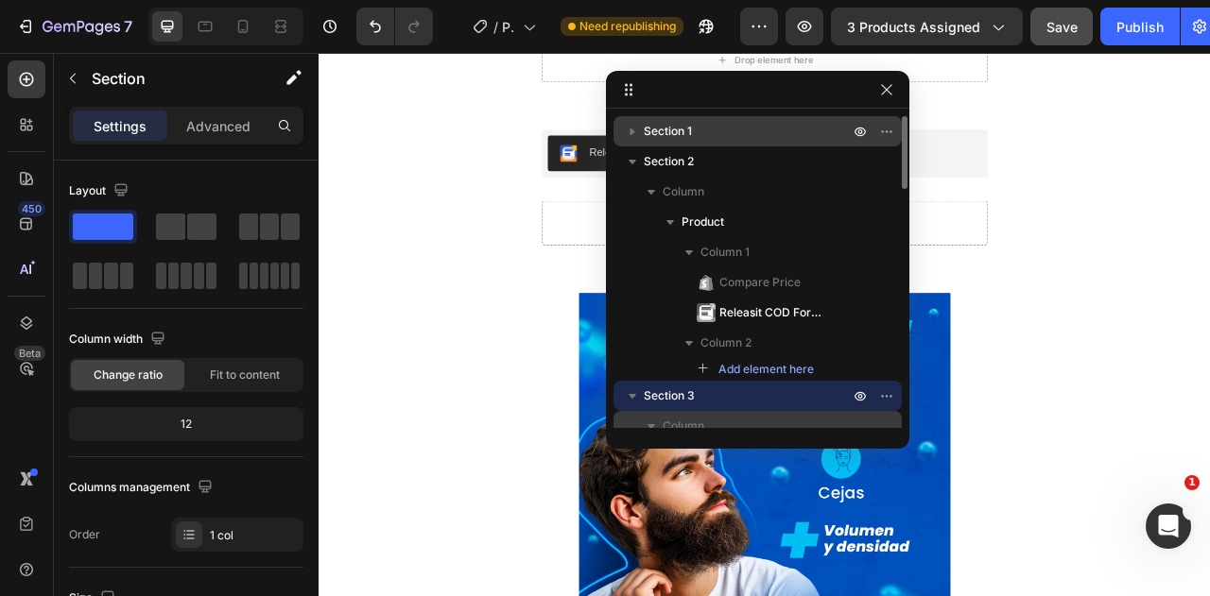
scroll to position [95, 0]
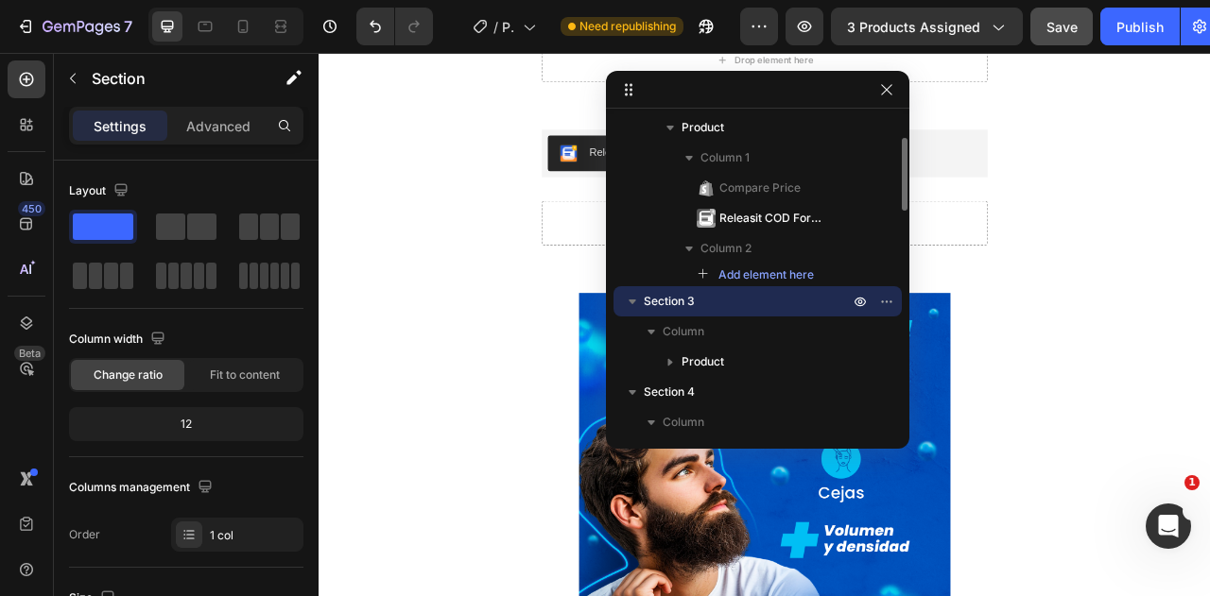
drag, startPoint x: 730, startPoint y: 293, endPoint x: 743, endPoint y: 302, distance: 15.7
click at [741, 302] on p "Section 3" at bounding box center [748, 301] width 209 height 19
click at [884, 300] on icon "button" at bounding box center [886, 301] width 15 height 15
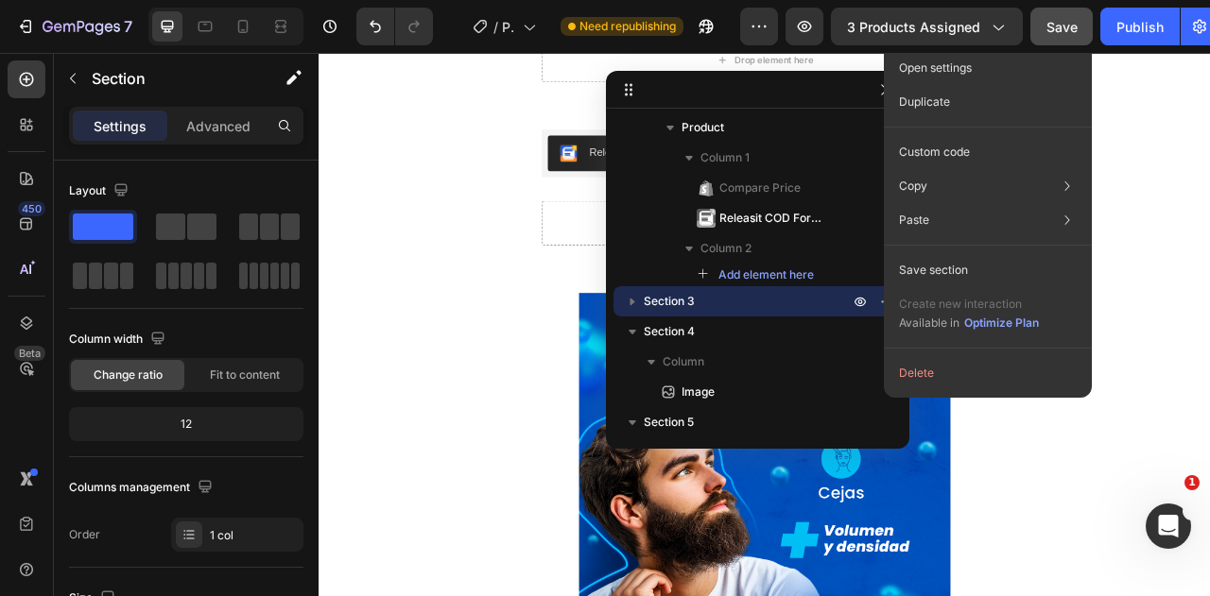
click at [636, 297] on icon "button" at bounding box center [632, 301] width 19 height 19
click at [636, 296] on icon "button" at bounding box center [632, 301] width 19 height 19
drag, startPoint x: 634, startPoint y: 297, endPoint x: 639, endPoint y: 411, distance: 114.5
click at [639, 411] on div "Section 1 Section 2 Column Product Column 1 Compare Price Releasit COD Form & U…" at bounding box center [757, 272] width 303 height 312
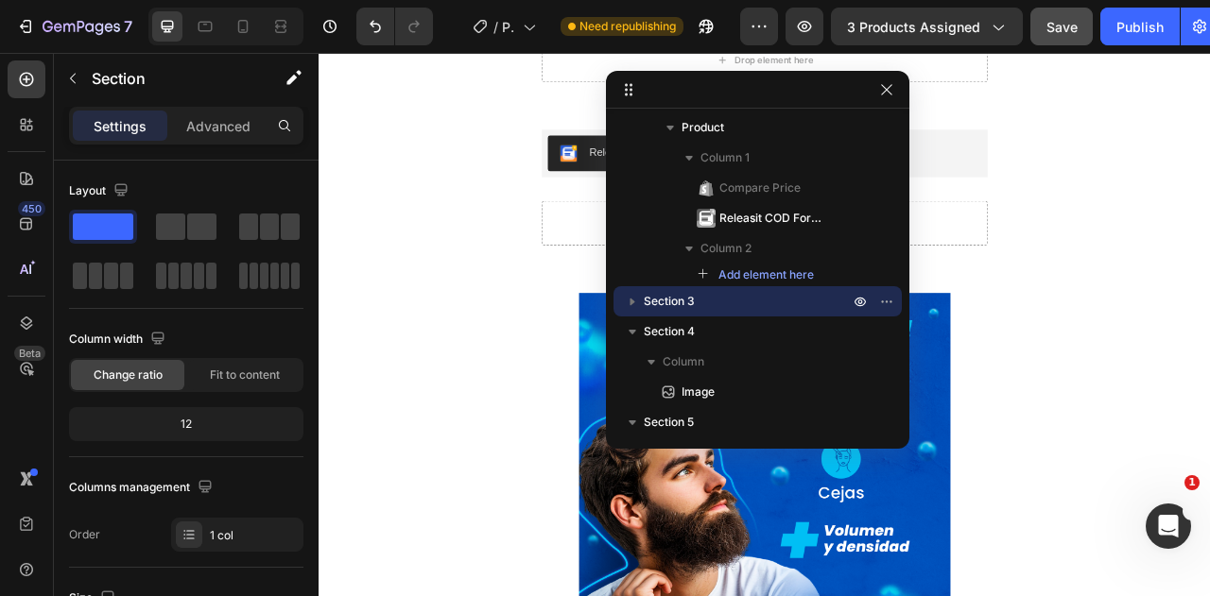
click at [1209, 243] on div "S/. 159.00 Compare Price Compare Price Releasit COD Form & Upsells Releasit COD…" at bounding box center [886, 223] width 1134 height 147
click at [883, 303] on icon "button" at bounding box center [886, 301] width 15 height 15
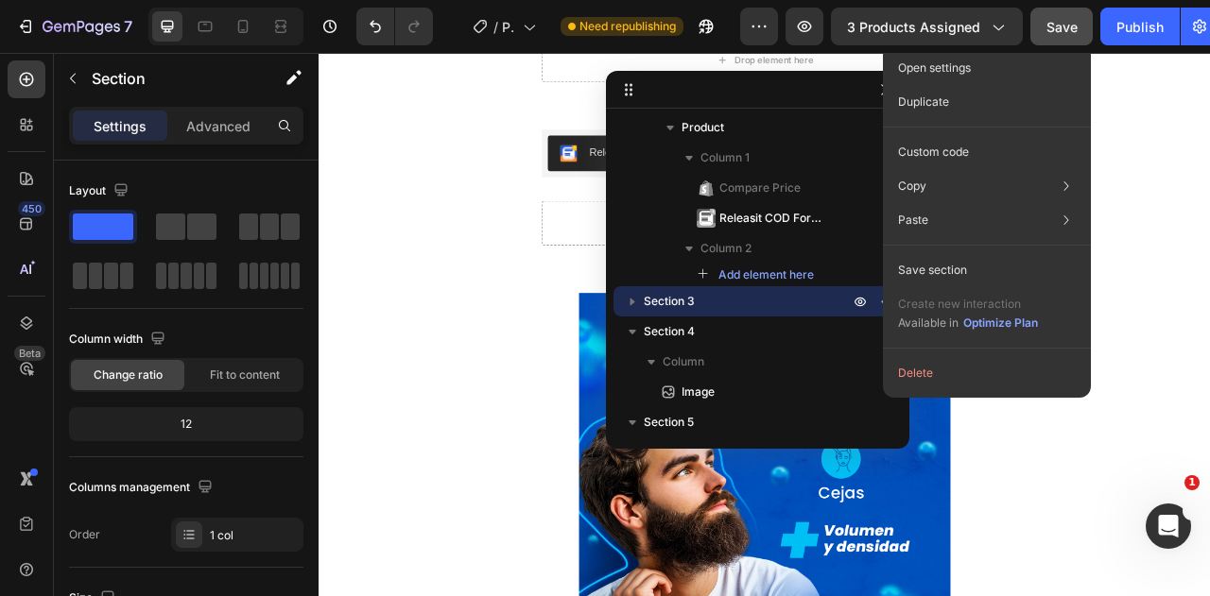
click at [626, 301] on icon "button" at bounding box center [632, 301] width 19 height 19
click at [623, 300] on icon "button" at bounding box center [632, 301] width 19 height 19
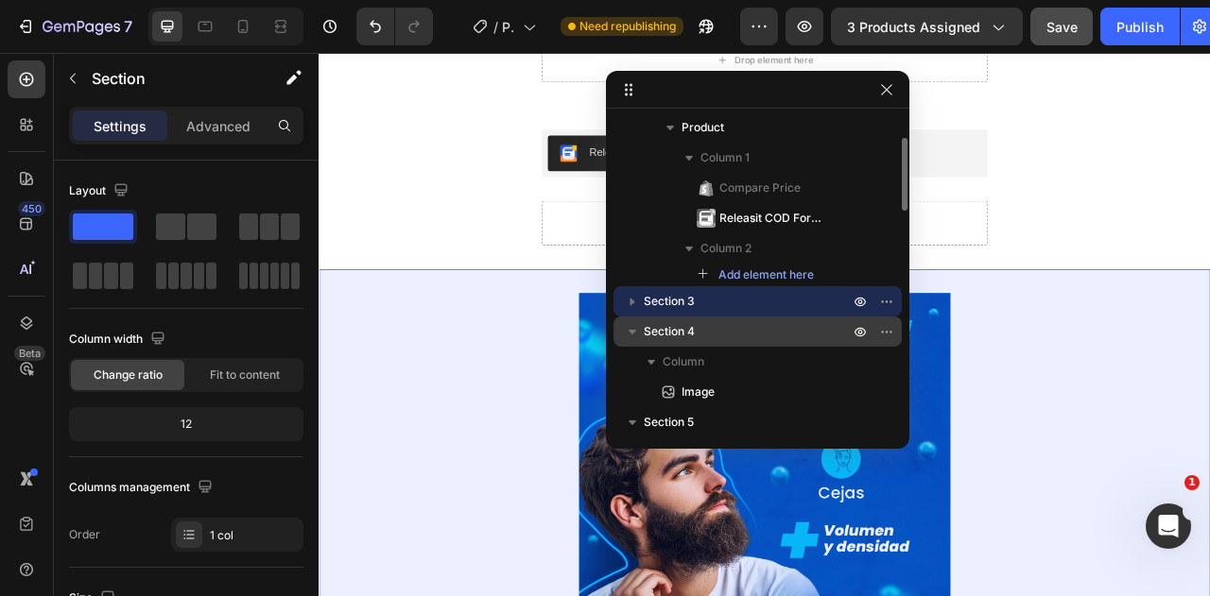
click at [630, 333] on icon "button" at bounding box center [632, 331] width 19 height 19
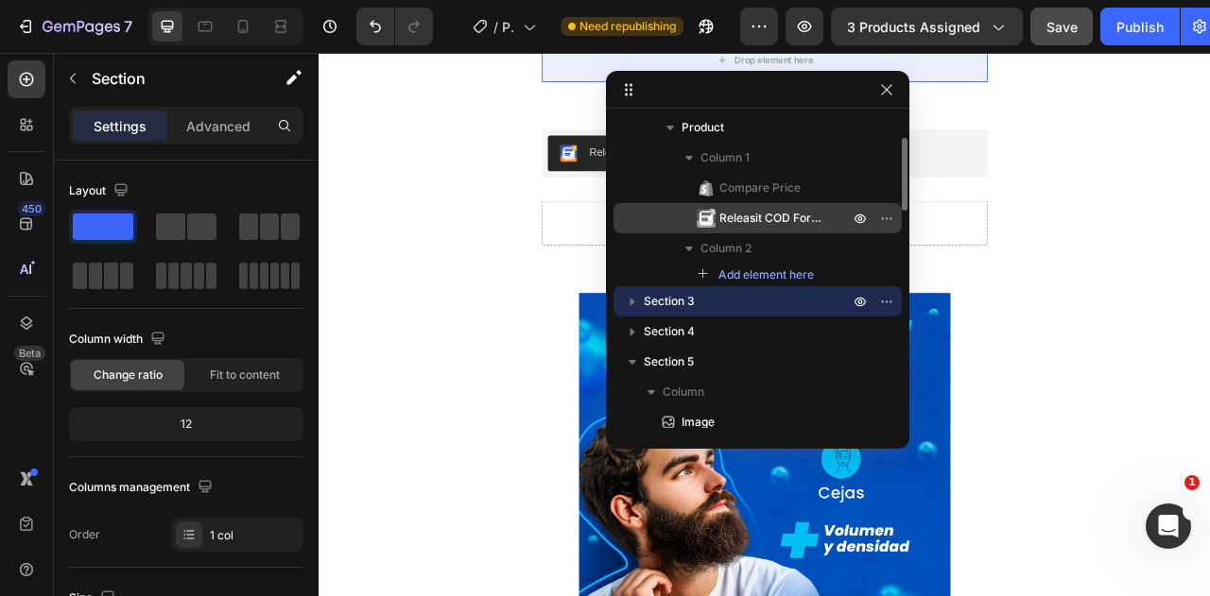
scroll to position [0, 0]
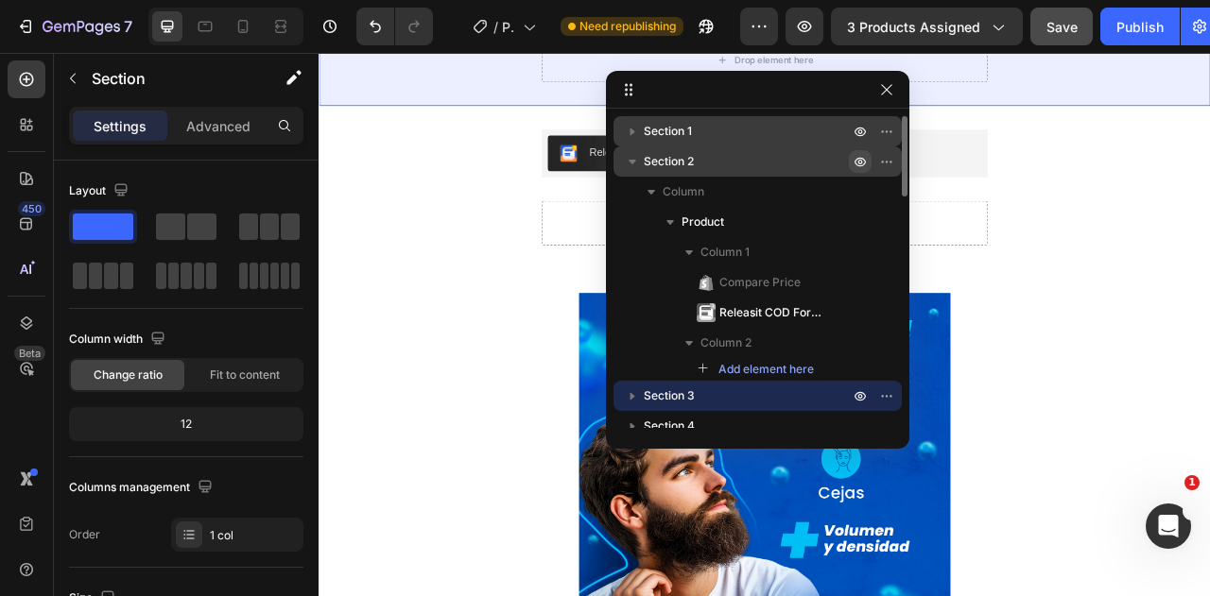
click at [634, 164] on icon "button" at bounding box center [632, 161] width 19 height 19
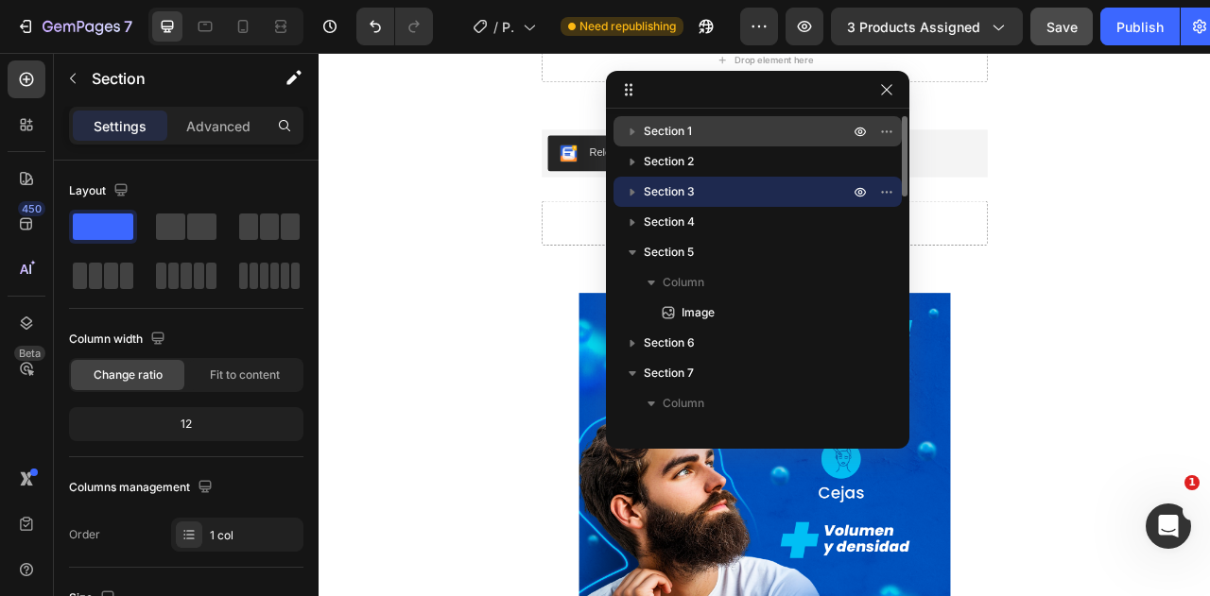
click at [635, 198] on icon "button" at bounding box center [632, 191] width 19 height 19
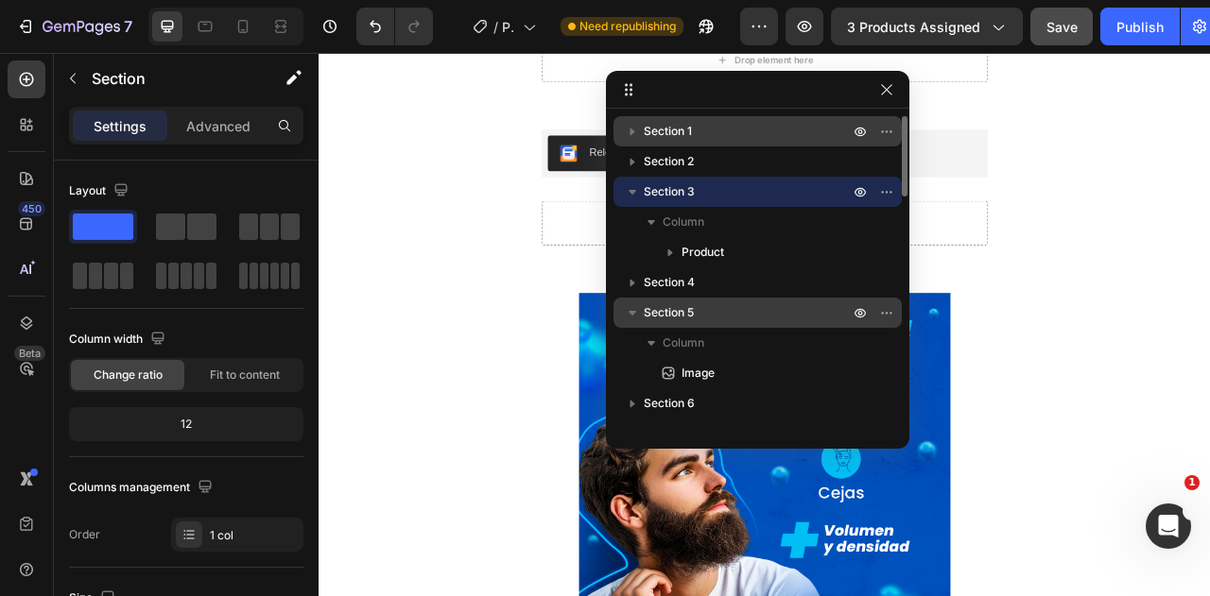
drag, startPoint x: 677, startPoint y: 187, endPoint x: 760, endPoint y: 300, distance: 139.9
click at [760, 302] on div "Section 1 Section 2 Section 3 Column Product Section 4 Section 5 Column Image S…" at bounding box center [757, 272] width 303 height 312
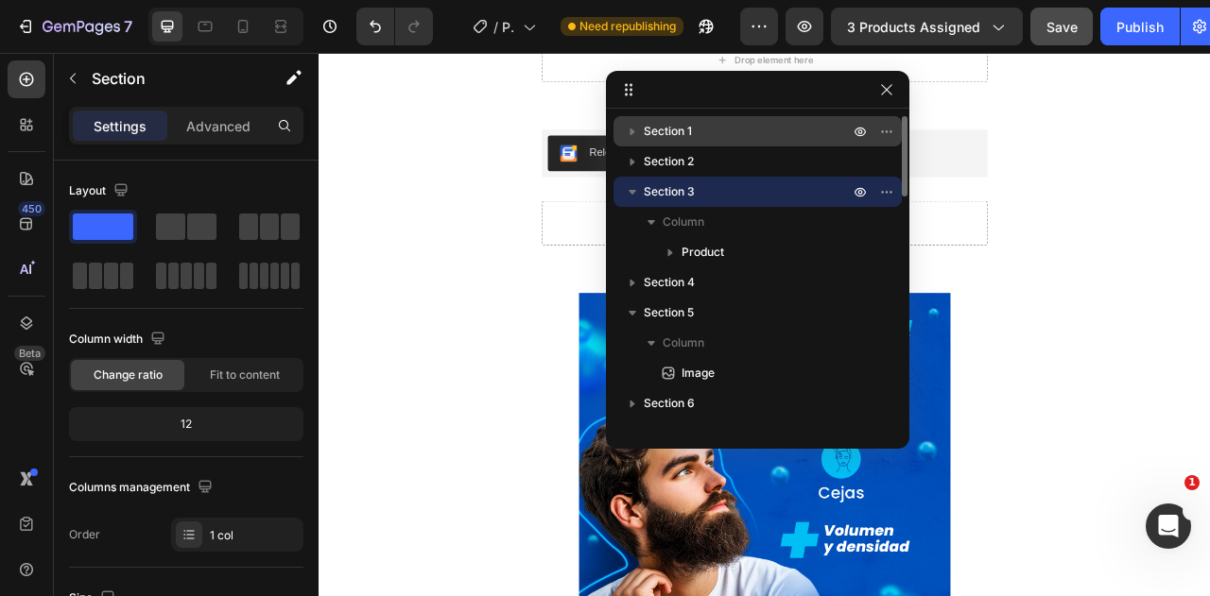
click at [630, 196] on icon "button" at bounding box center [632, 191] width 19 height 19
click at [630, 196] on icon "button" at bounding box center [632, 193] width 5 height 8
click at [885, 191] on icon "button" at bounding box center [886, 191] width 15 height 15
click at [1209, 191] on div "S/. 159.00 Compare Price Compare Price Releasit COD Form & Upsells Releasit COD…" at bounding box center [886, 223] width 1134 height 147
click at [643, 196] on button "button" at bounding box center [632, 192] width 23 height 23
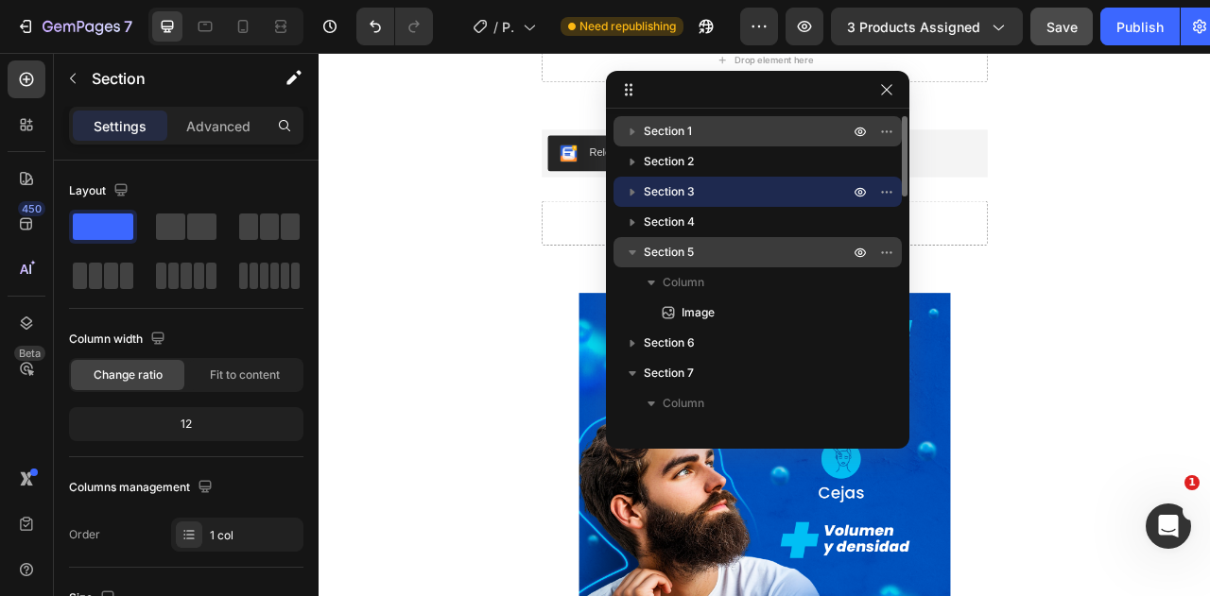
drag, startPoint x: 614, startPoint y: 184, endPoint x: 679, endPoint y: 246, distance: 88.9
click at [678, 245] on div "Section 1 Section 2 Section 3 Section 4 Section 5 Column Image Section 6 Sectio…" at bounding box center [757, 272] width 303 height 312
drag, startPoint x: 889, startPoint y: 189, endPoint x: 888, endPoint y: 241, distance: 52.0
click at [888, 241] on div "Section 1 Section 2 Section 3 Section 4 Section 5 Column Image Section 6 Sectio…" at bounding box center [757, 272] width 303 height 312
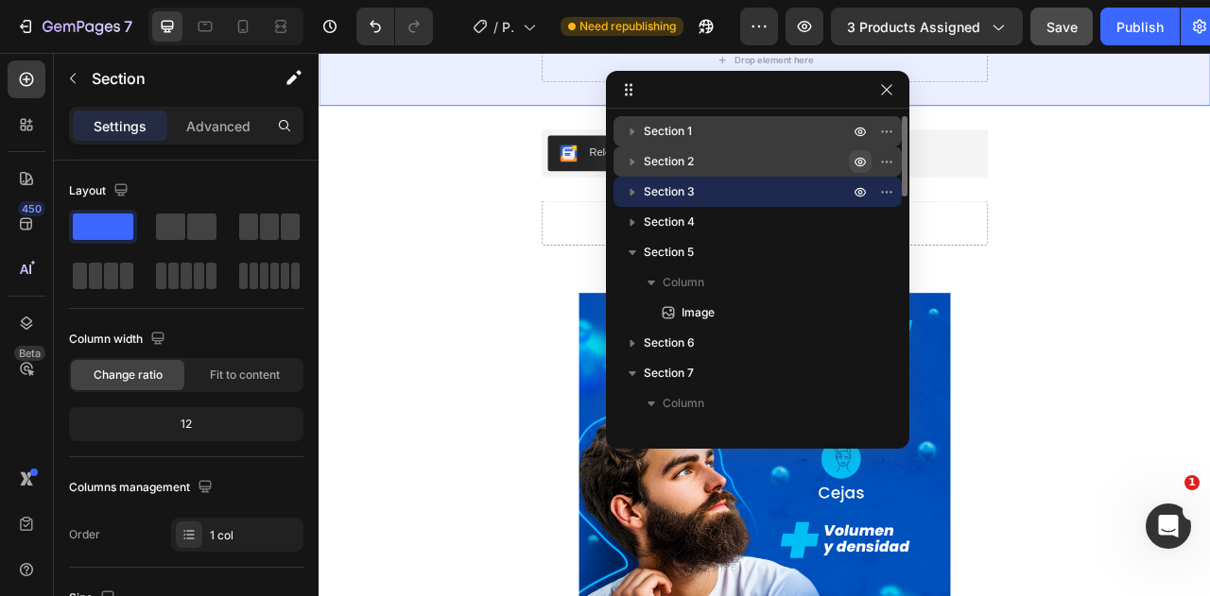
click at [674, 161] on span "Section 2" at bounding box center [669, 161] width 50 height 19
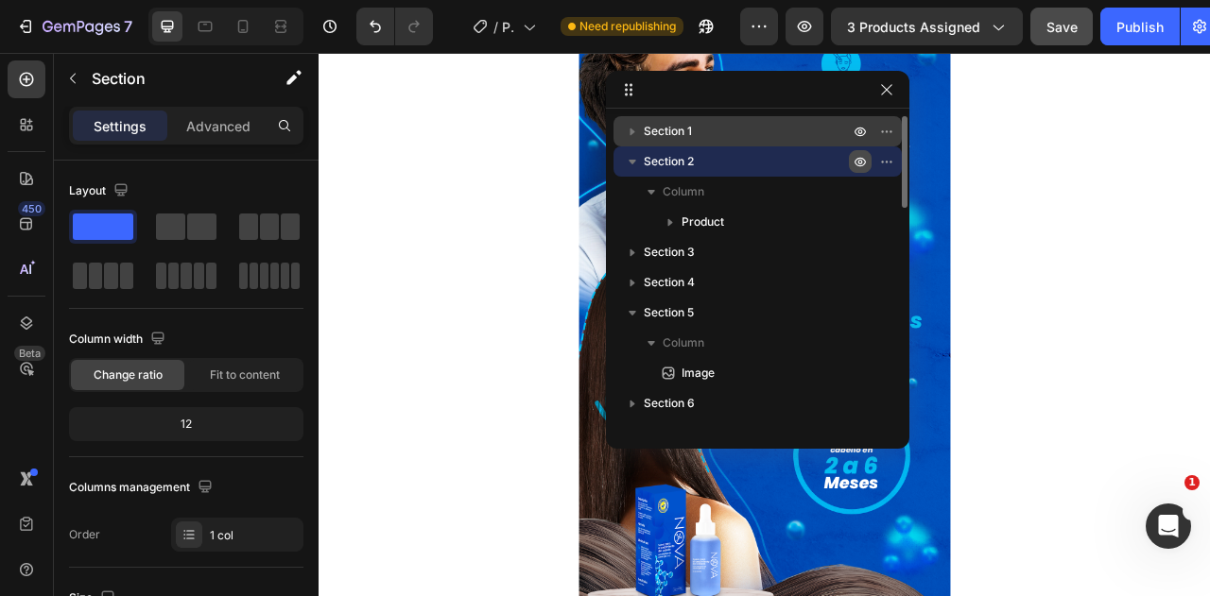
scroll to position [741, 0]
click at [630, 164] on icon "button" at bounding box center [632, 161] width 19 height 19
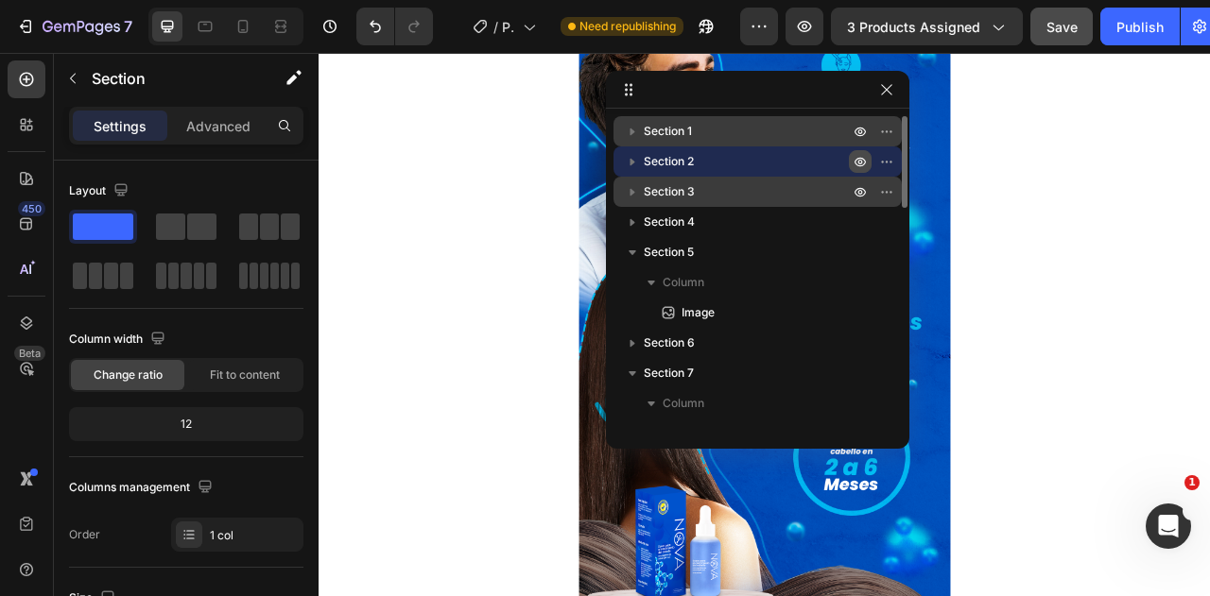
click at [638, 190] on icon "button" at bounding box center [632, 191] width 19 height 19
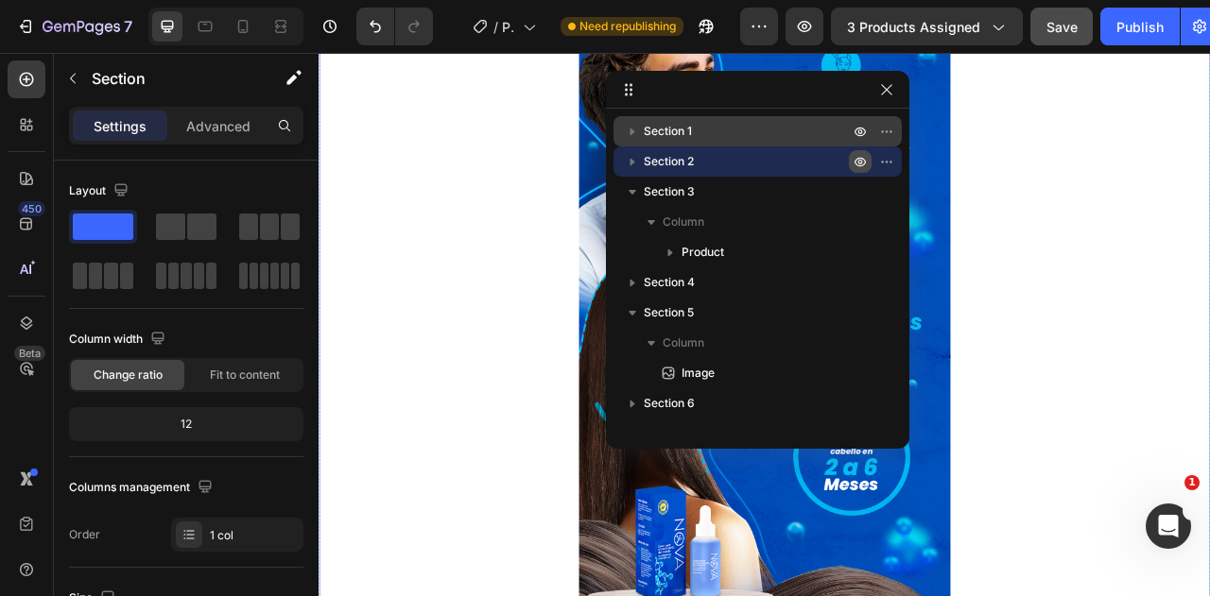
click at [1209, 371] on div at bounding box center [886, 329] width 1134 height 945
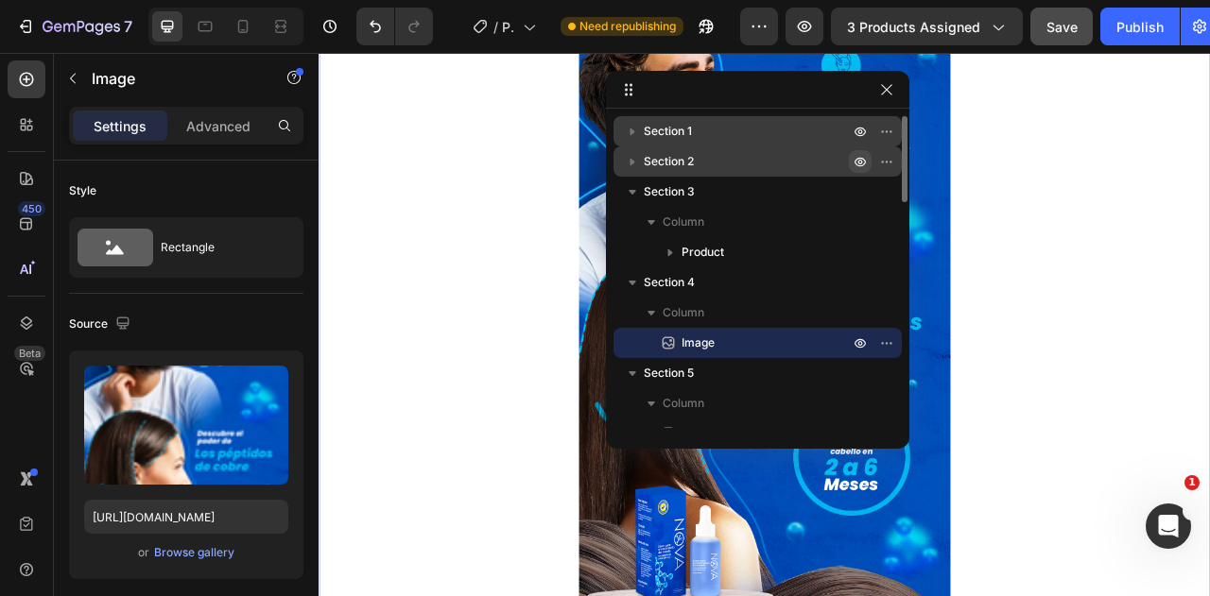
click at [705, 160] on p "Section 2" at bounding box center [748, 161] width 209 height 19
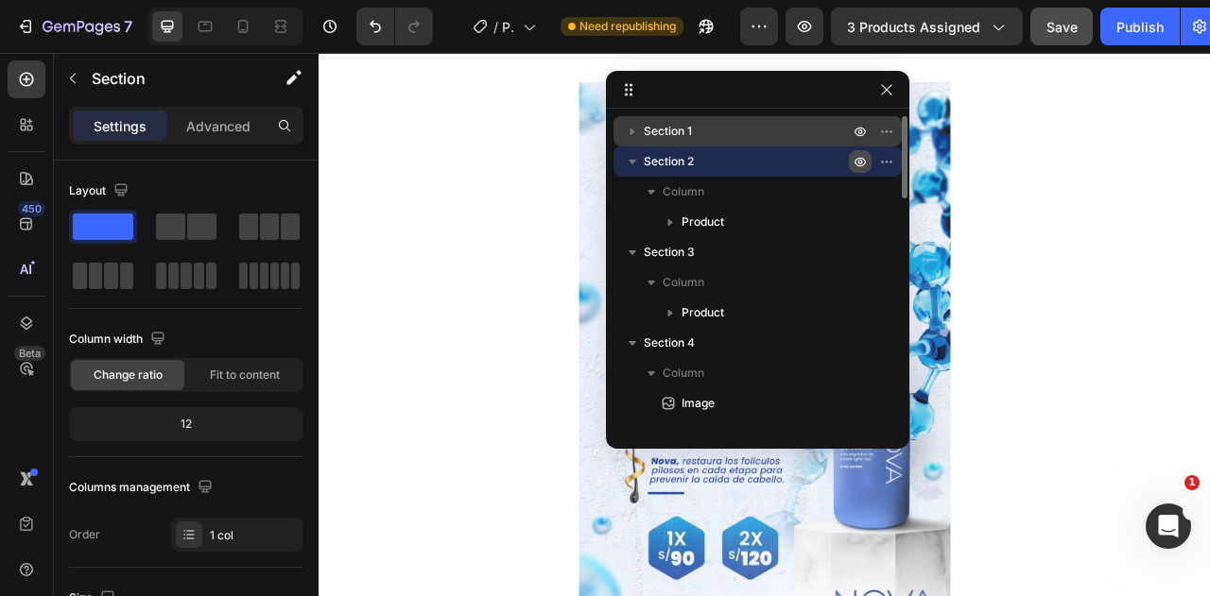
click at [705, 160] on p "Section 2" at bounding box center [748, 161] width 209 height 19
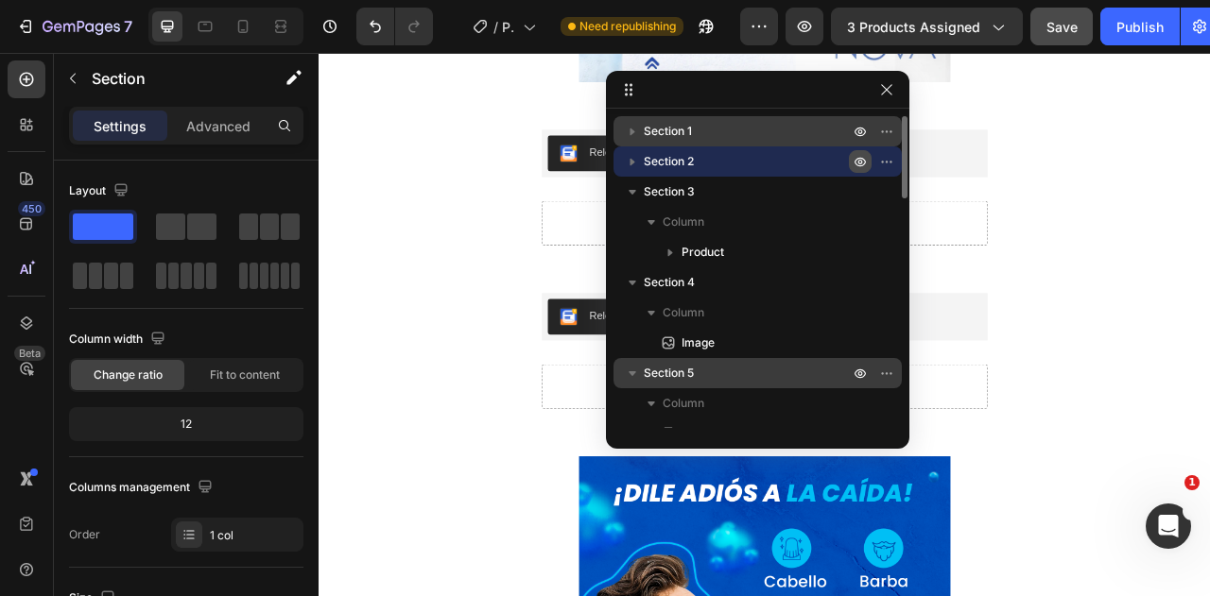
drag, startPoint x: 718, startPoint y: 179, endPoint x: 844, endPoint y: 358, distance: 219.2
click at [844, 358] on div "Section 1 Section 2 Section 3 Column Product Section 4 Column Image Section 5 C…" at bounding box center [757, 272] width 303 height 312
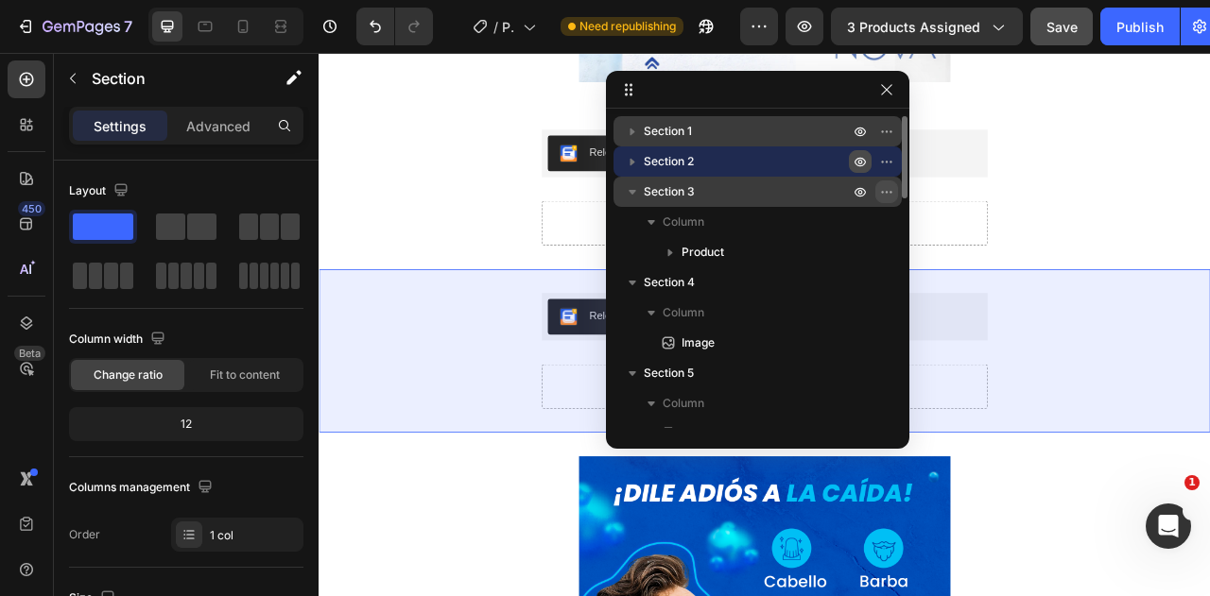
click at [885, 193] on icon "button" at bounding box center [886, 191] width 15 height 15
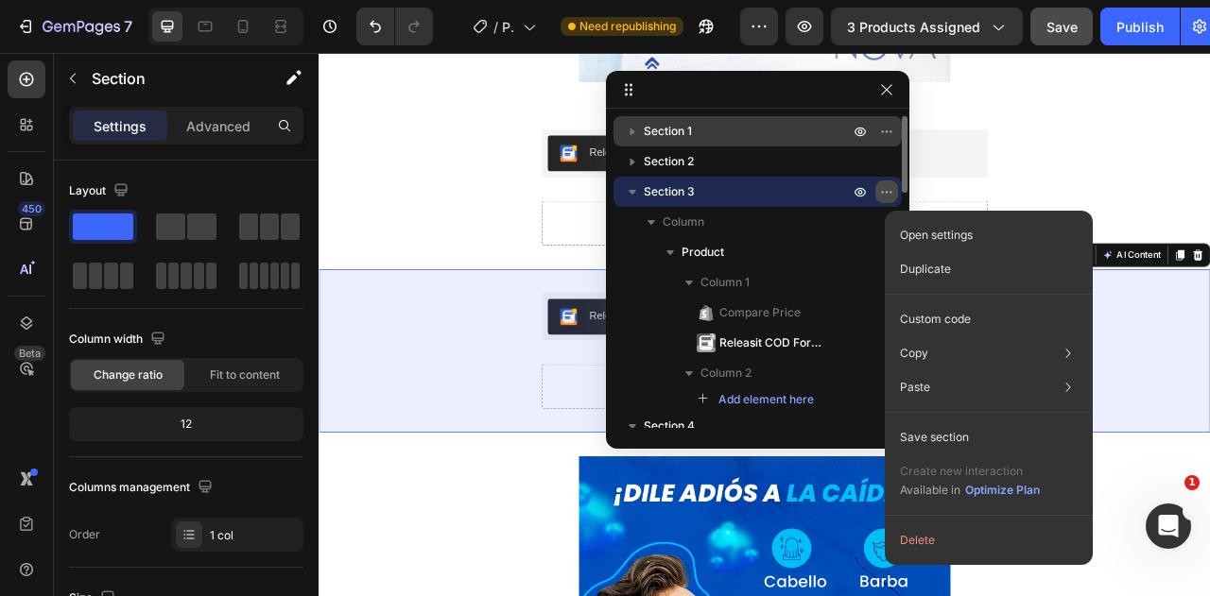
click at [885, 195] on icon "button" at bounding box center [886, 191] width 15 height 15
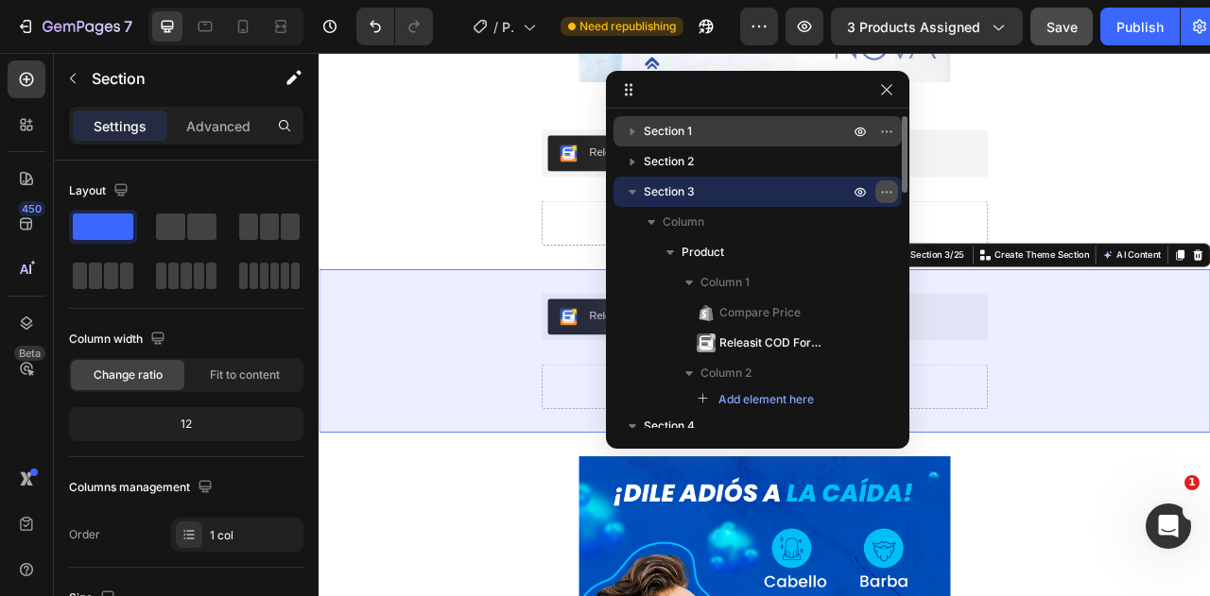
click at [885, 195] on icon "button" at bounding box center [886, 191] width 15 height 15
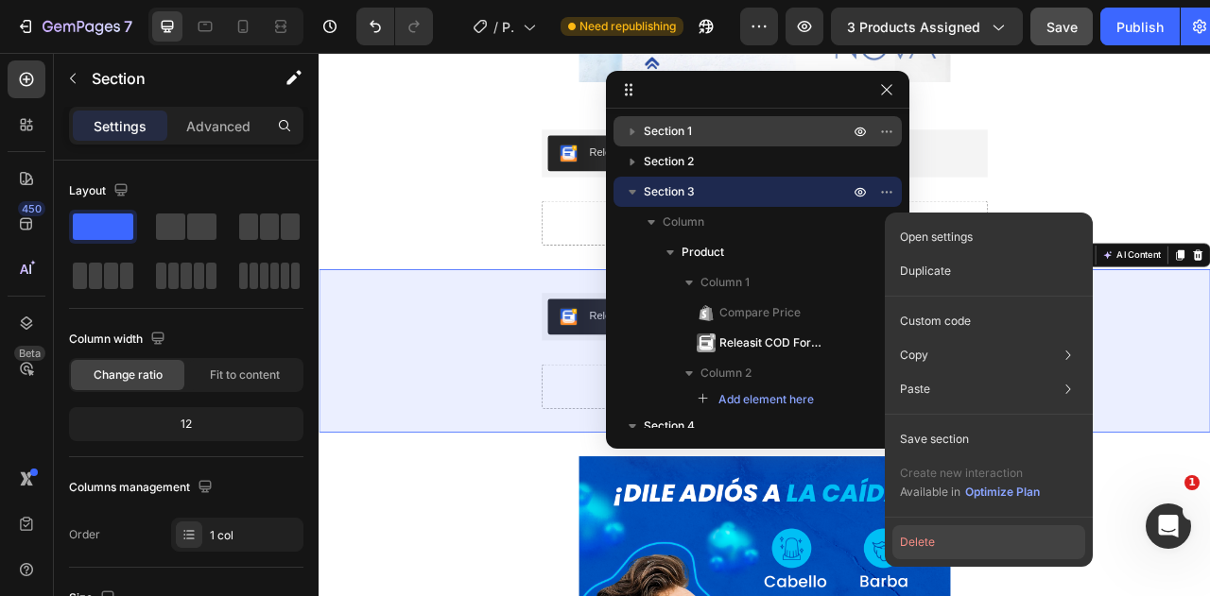
drag, startPoint x: 921, startPoint y: 546, endPoint x: 766, endPoint y: 627, distance: 174.6
click at [921, 545] on button "Delete" at bounding box center [988, 543] width 193 height 34
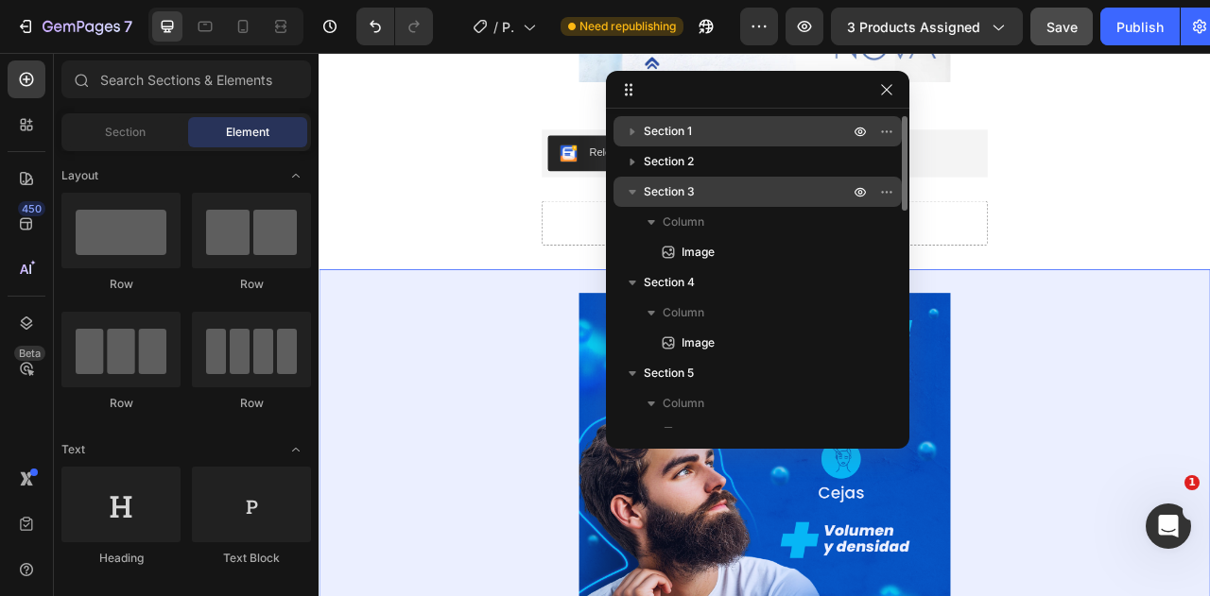
click at [631, 195] on icon "button" at bounding box center [632, 191] width 19 height 19
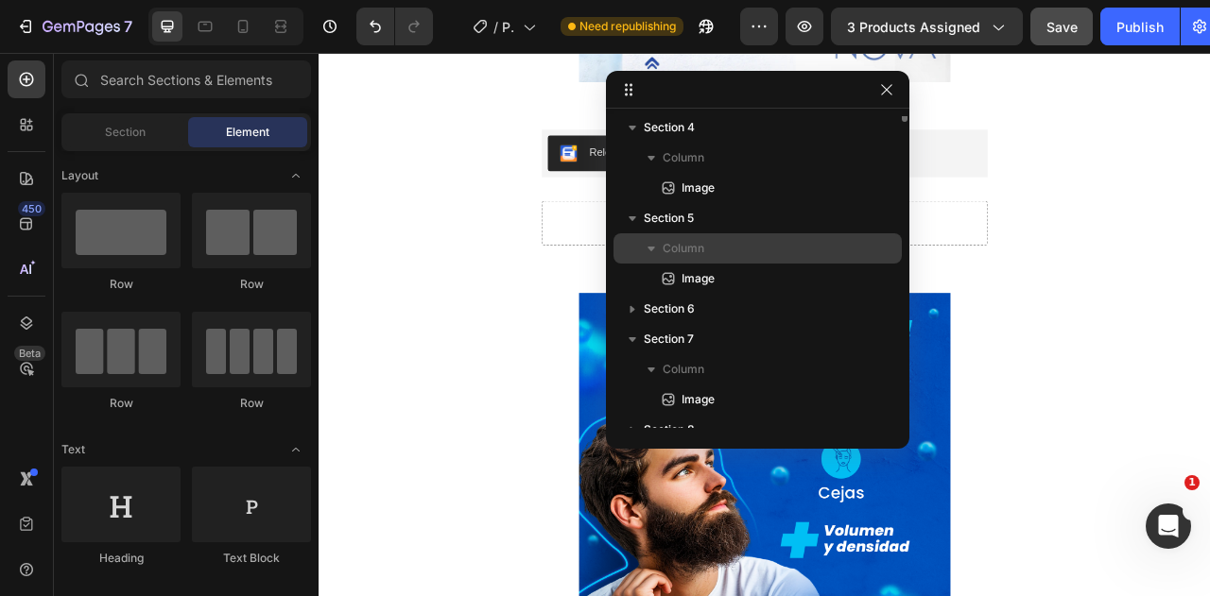
scroll to position [0, 0]
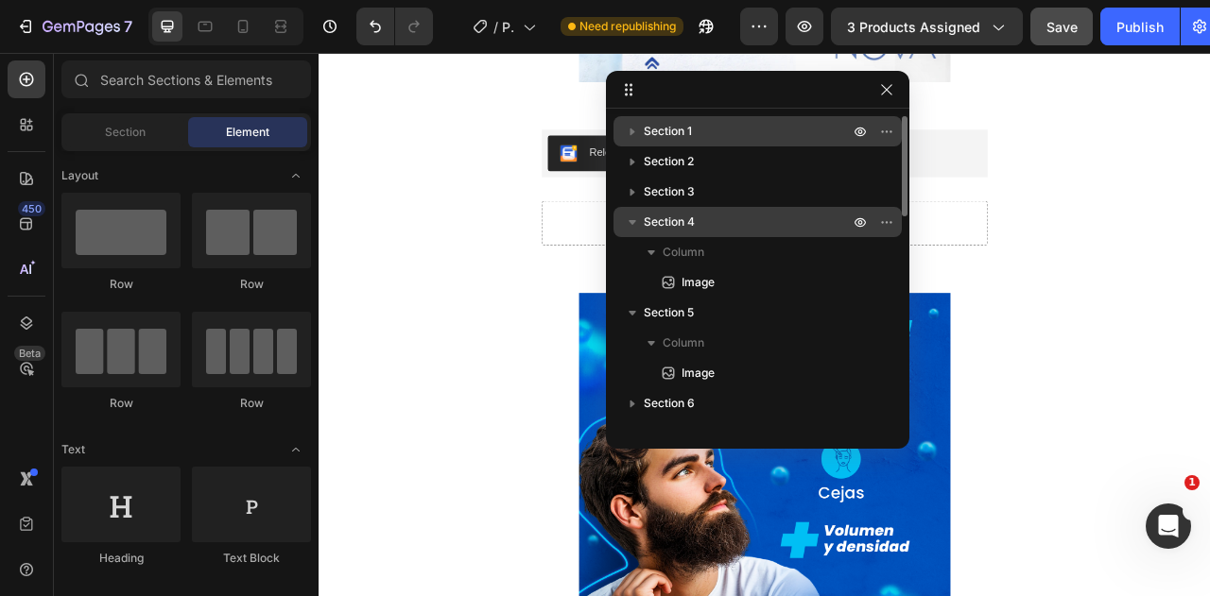
click at [641, 223] on icon "button" at bounding box center [632, 222] width 19 height 19
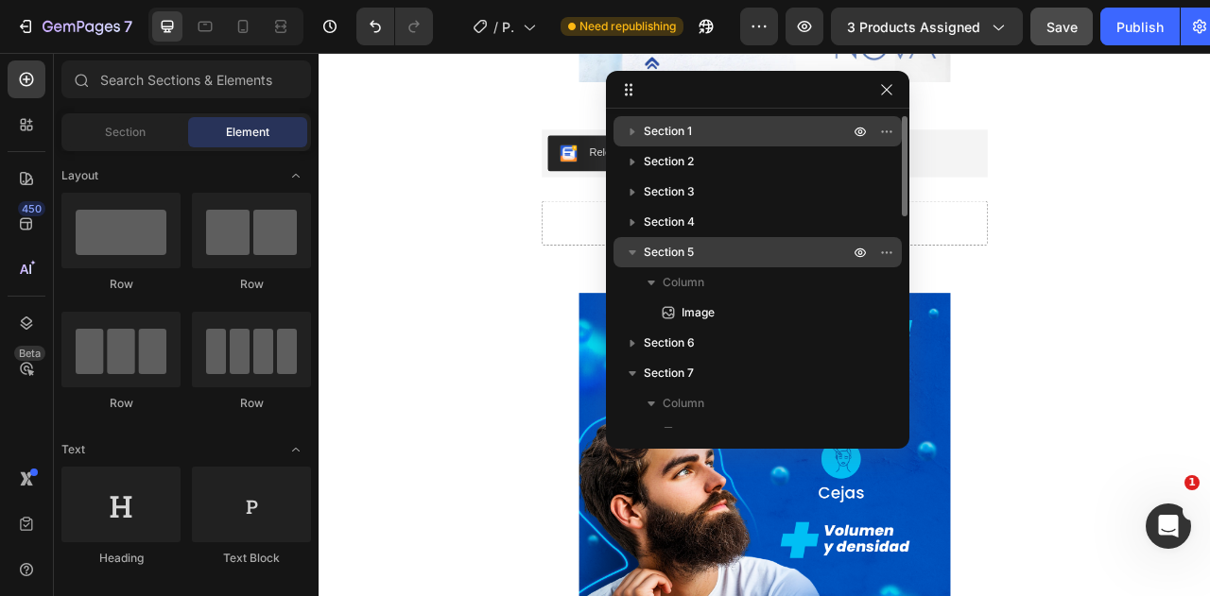
click at [630, 250] on icon "button" at bounding box center [633, 252] width 8 height 5
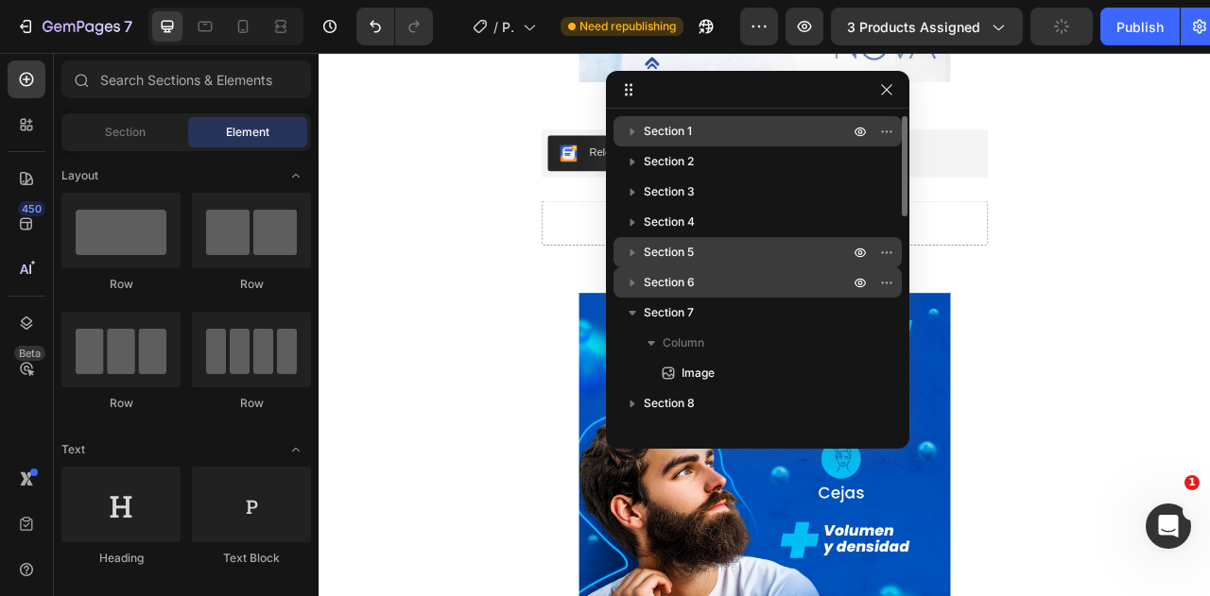
click at [643, 287] on button "button" at bounding box center [632, 282] width 23 height 23
click at [630, 288] on icon "button" at bounding box center [632, 282] width 19 height 19
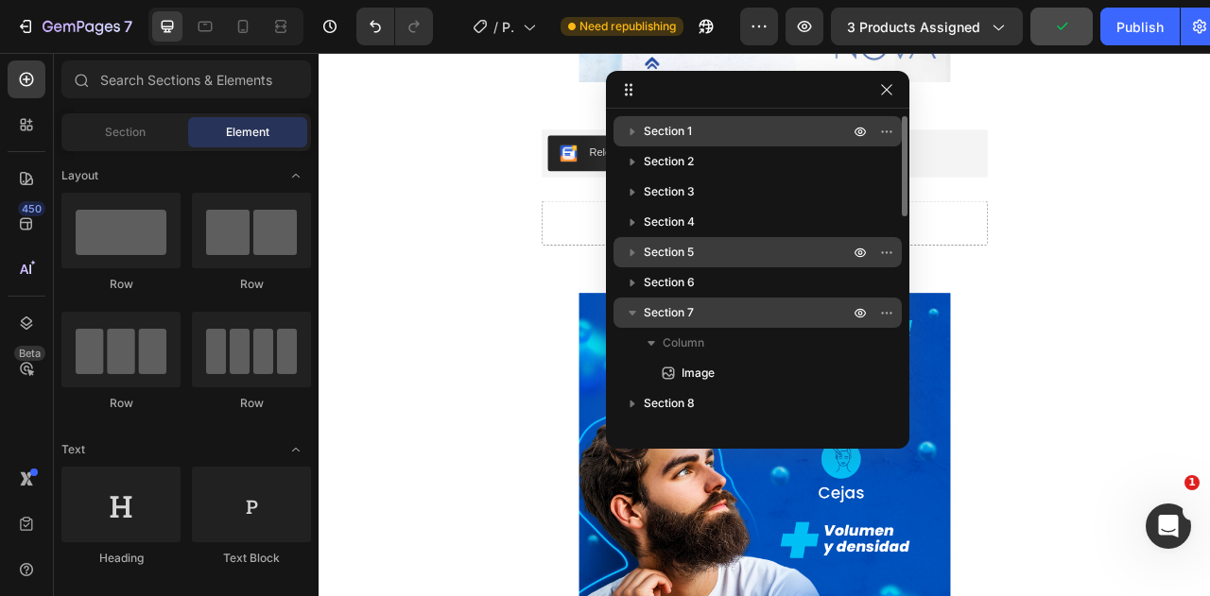
click at [632, 315] on icon "button" at bounding box center [633, 313] width 8 height 5
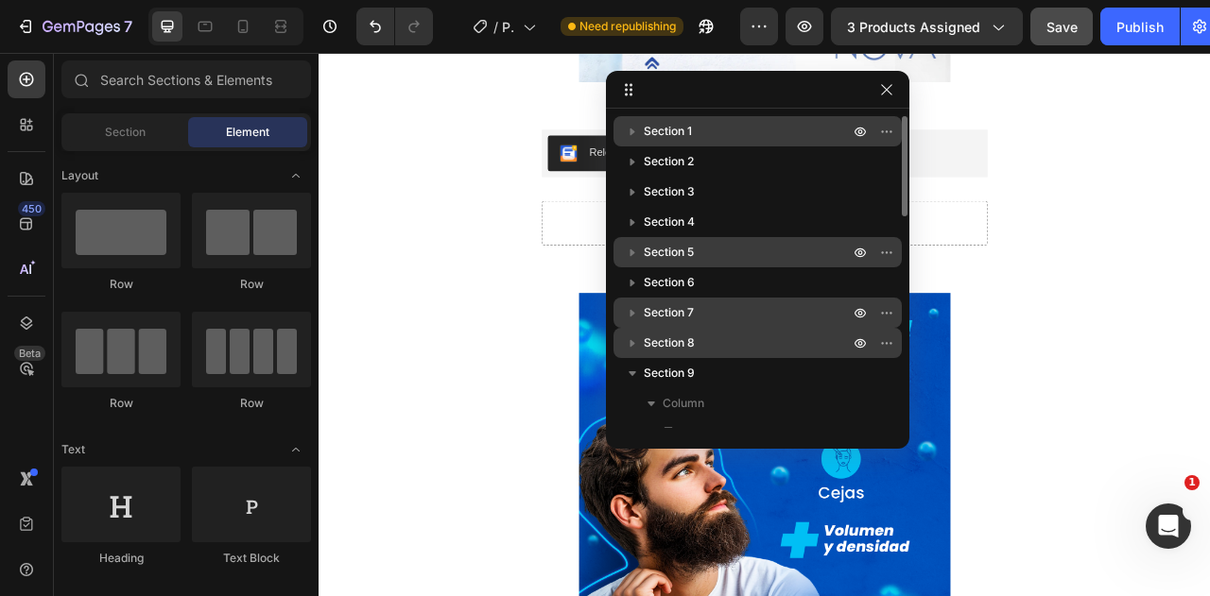
click at [630, 337] on icon "button" at bounding box center [632, 343] width 19 height 19
click at [630, 347] on icon "button" at bounding box center [632, 343] width 19 height 19
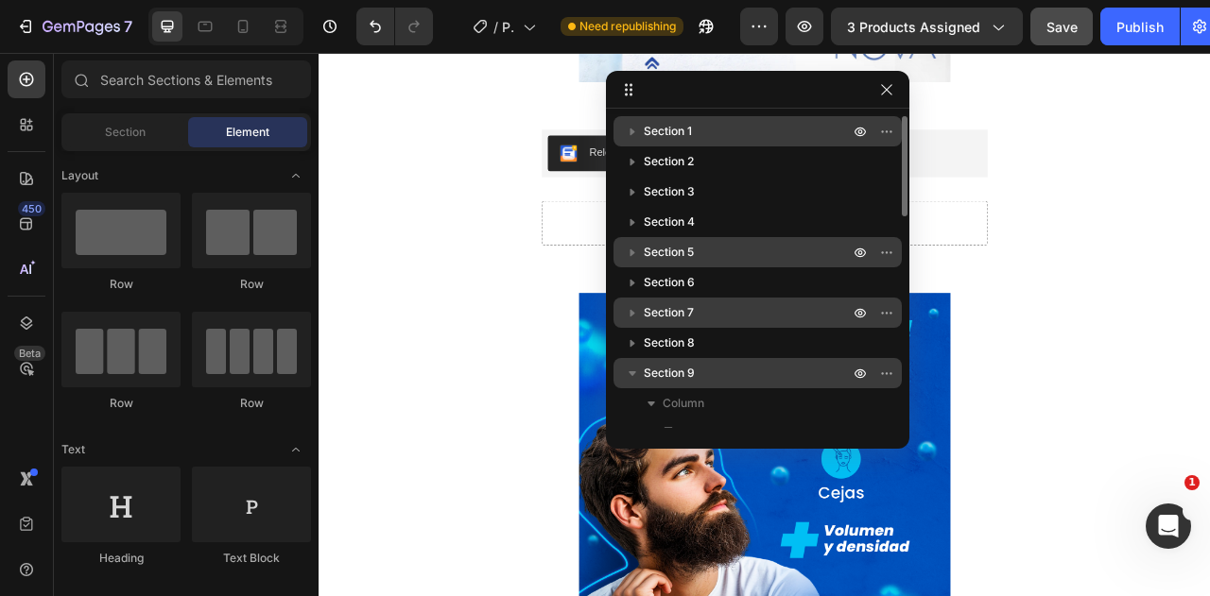
click at [635, 371] on icon "button" at bounding box center [633, 373] width 8 height 5
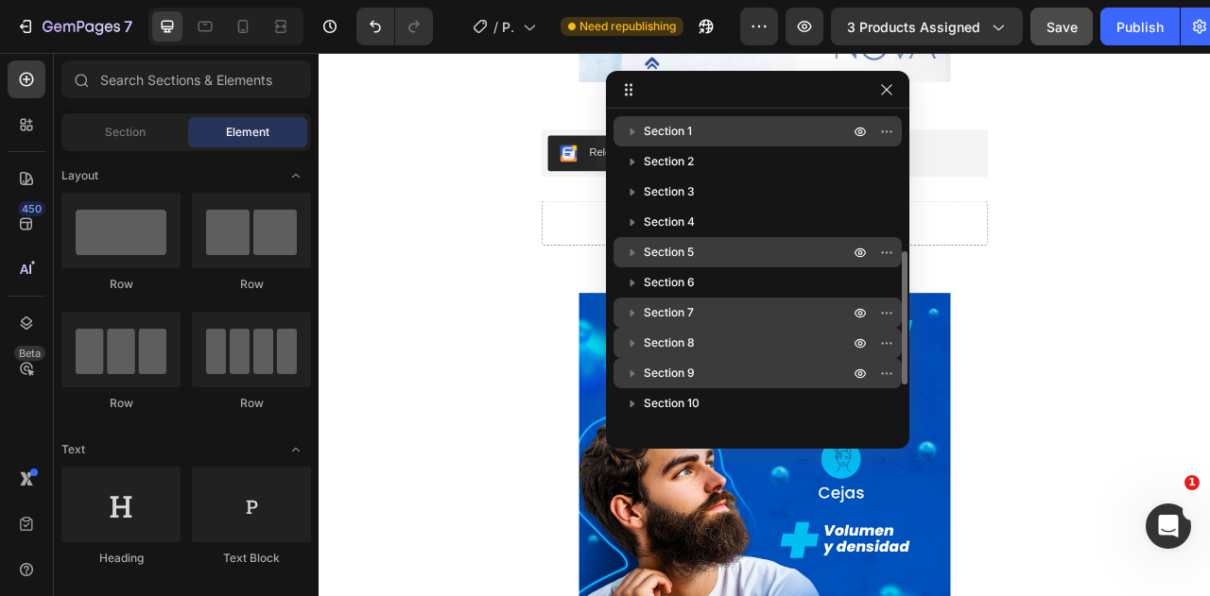
scroll to position [95, 0]
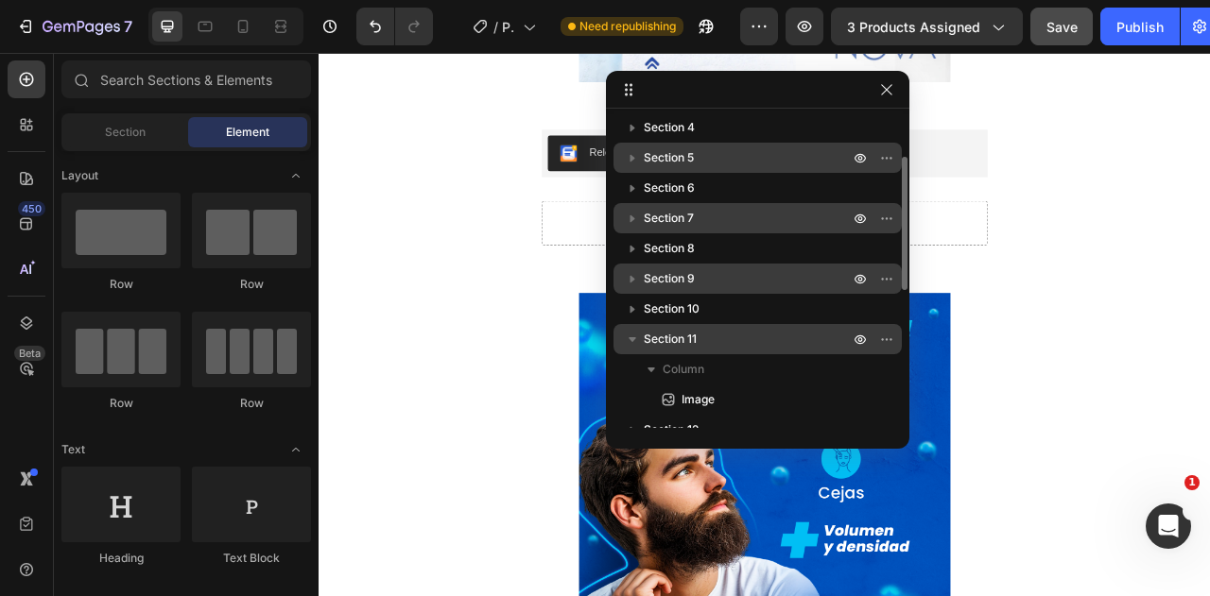
click at [630, 343] on icon "button" at bounding box center [632, 339] width 19 height 19
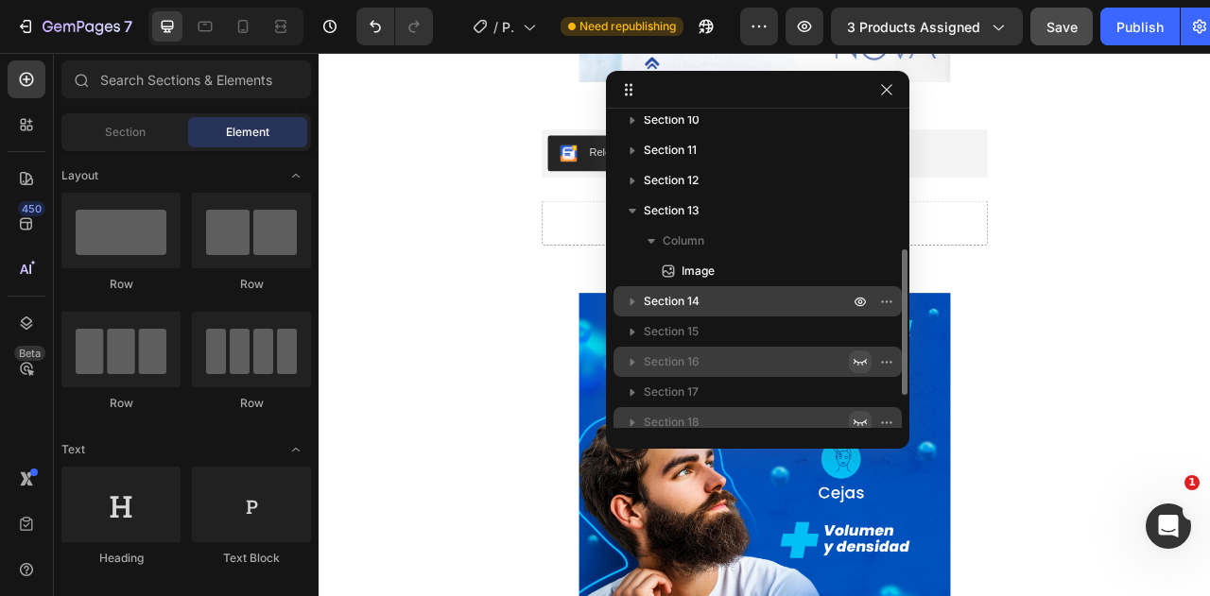
click at [631, 302] on icon "button" at bounding box center [632, 303] width 5 height 8
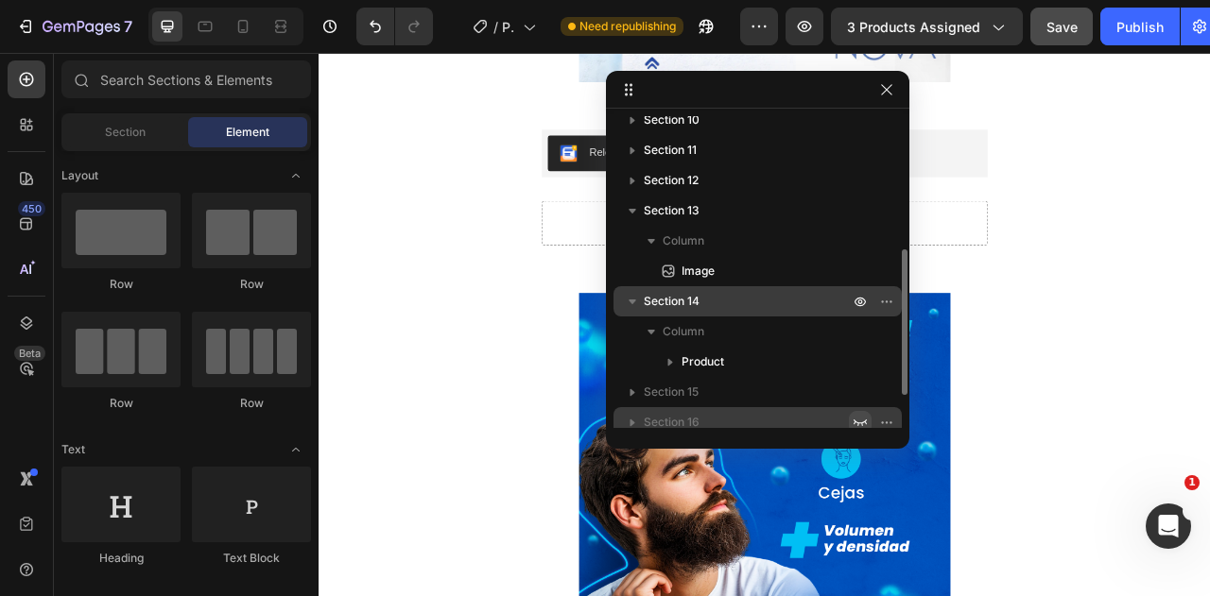
click at [637, 302] on icon "button" at bounding box center [632, 301] width 19 height 19
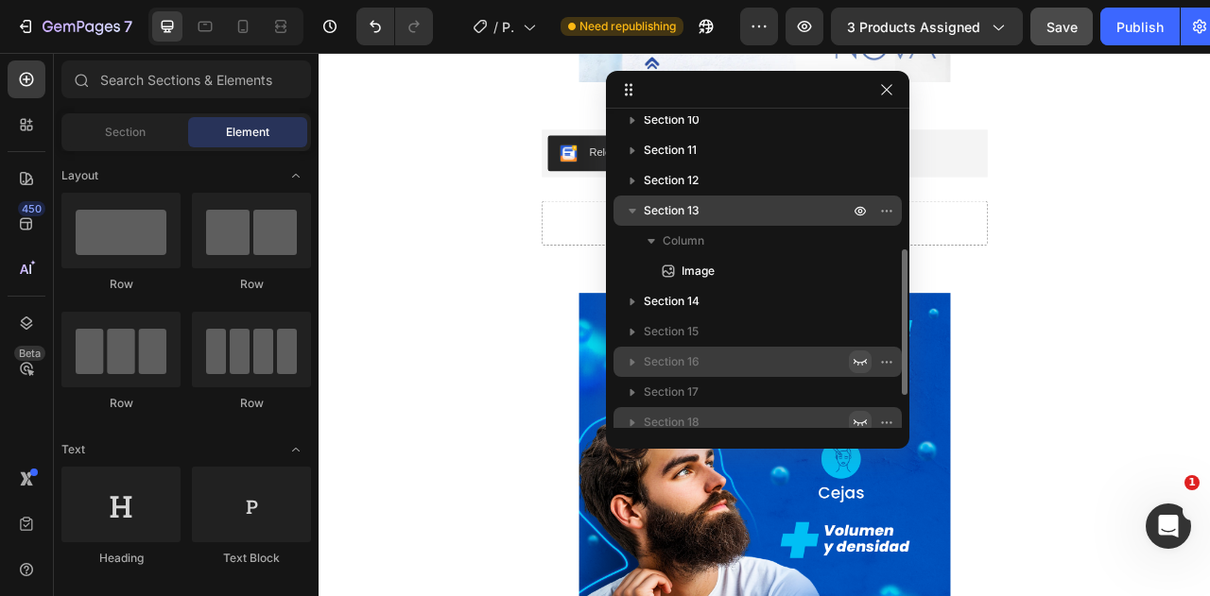
click at [630, 209] on icon "button" at bounding box center [633, 211] width 8 height 5
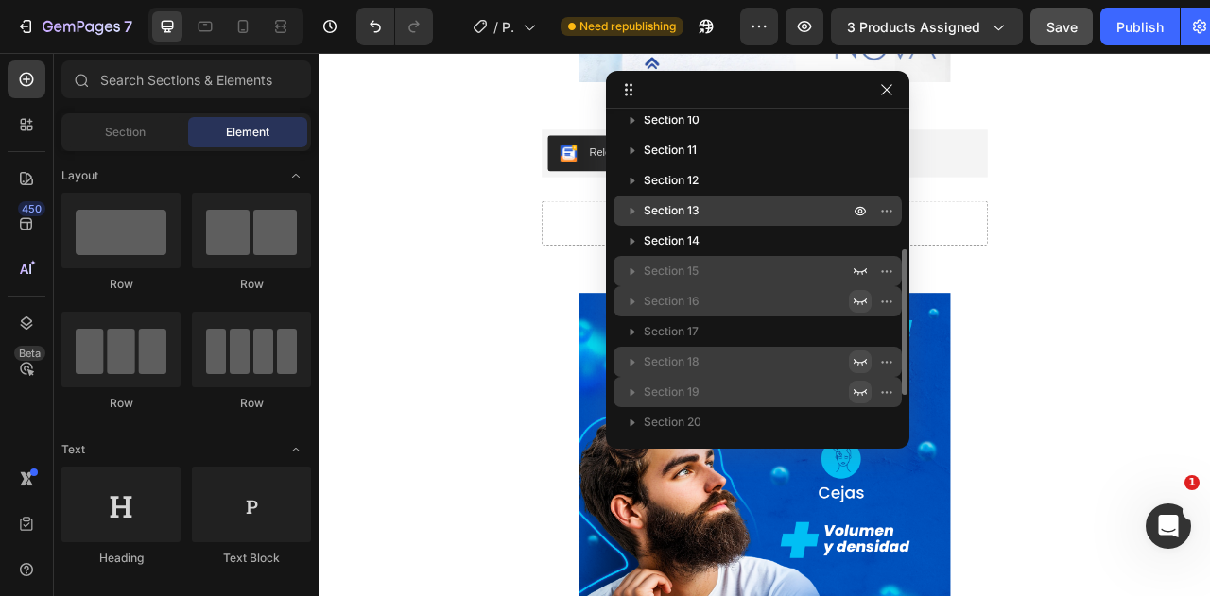
click at [634, 267] on icon "button" at bounding box center [632, 271] width 19 height 19
click at [858, 273] on icon "button" at bounding box center [860, 271] width 15 height 15
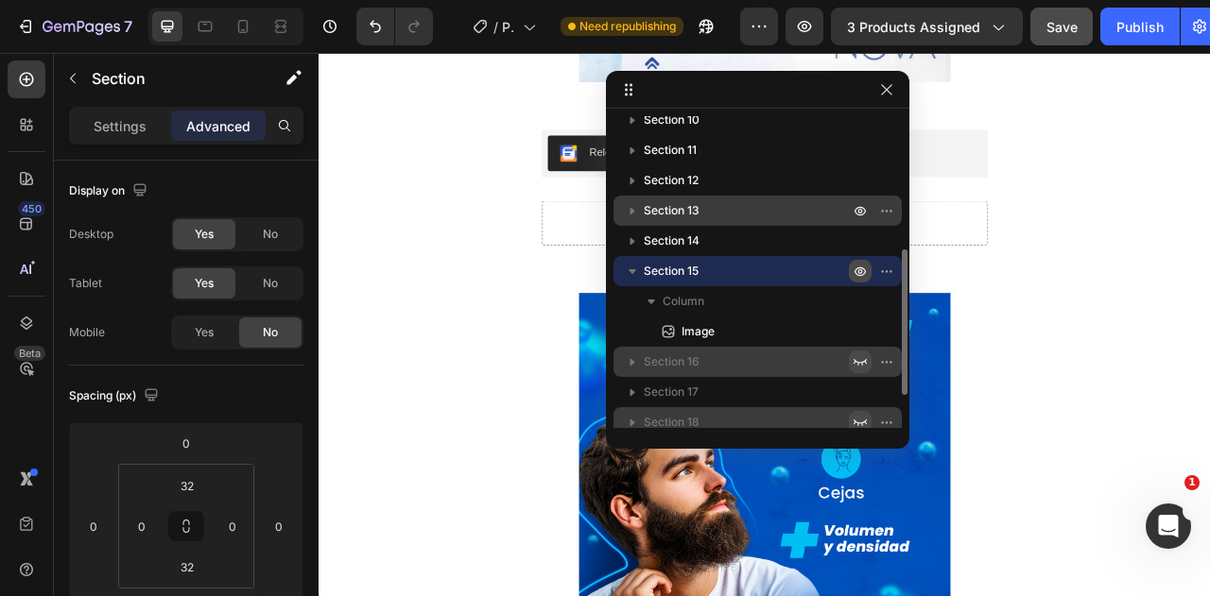
click at [858, 274] on icon "button" at bounding box center [860, 271] width 15 height 15
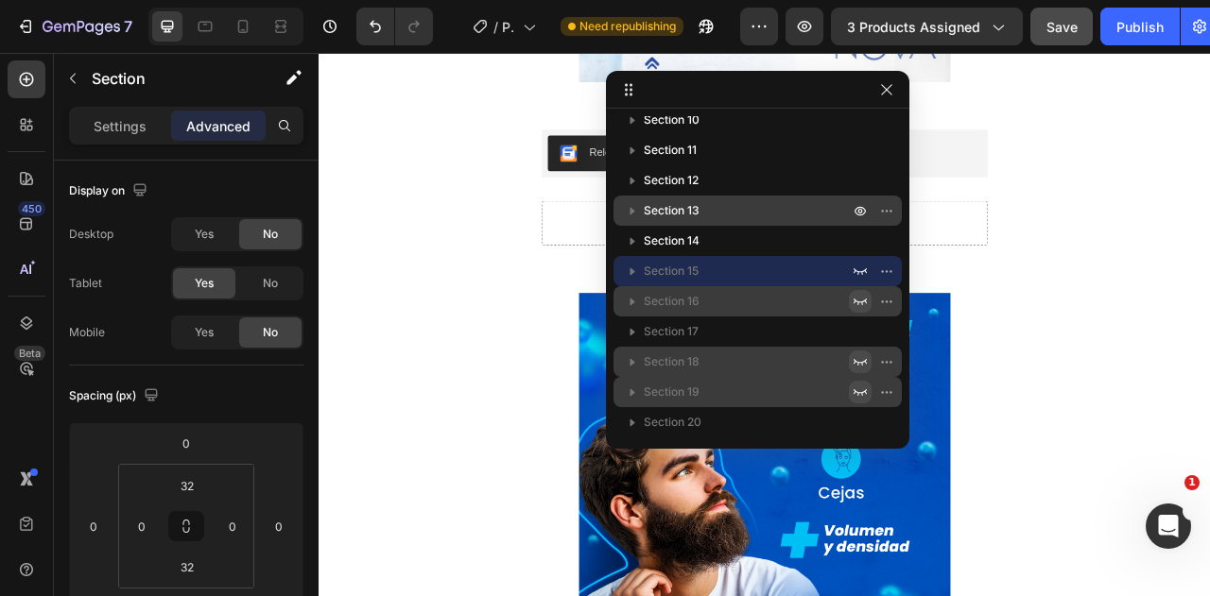
click at [854, 306] on icon "button" at bounding box center [860, 301] width 15 height 15
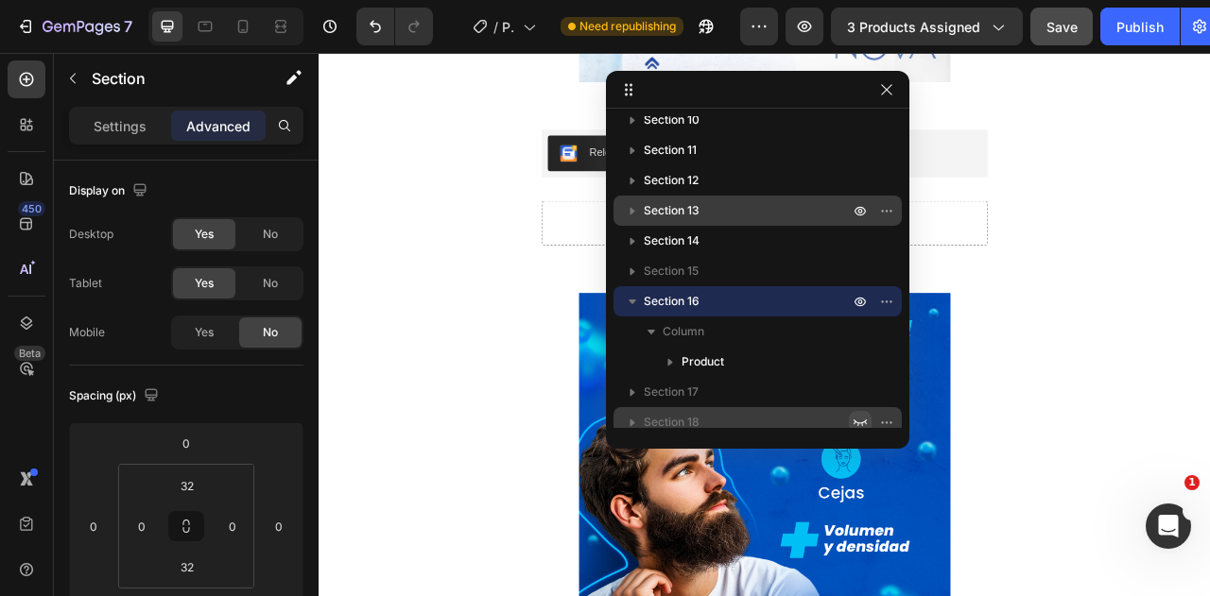
click at [872, 299] on div at bounding box center [873, 301] width 49 height 30
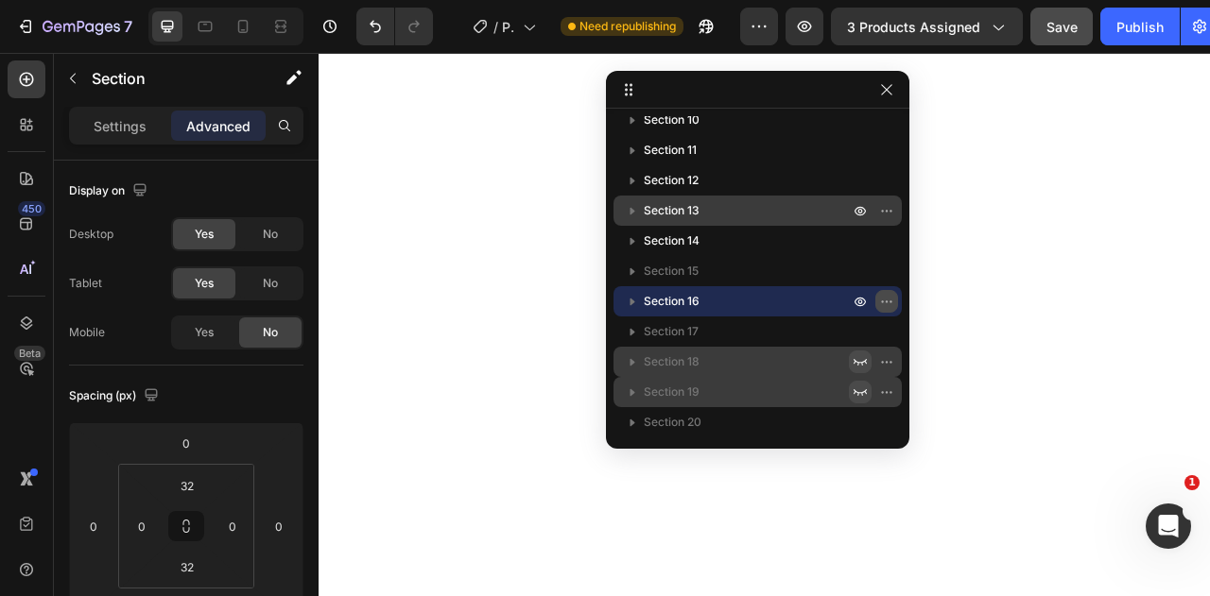
scroll to position [6233, 0]
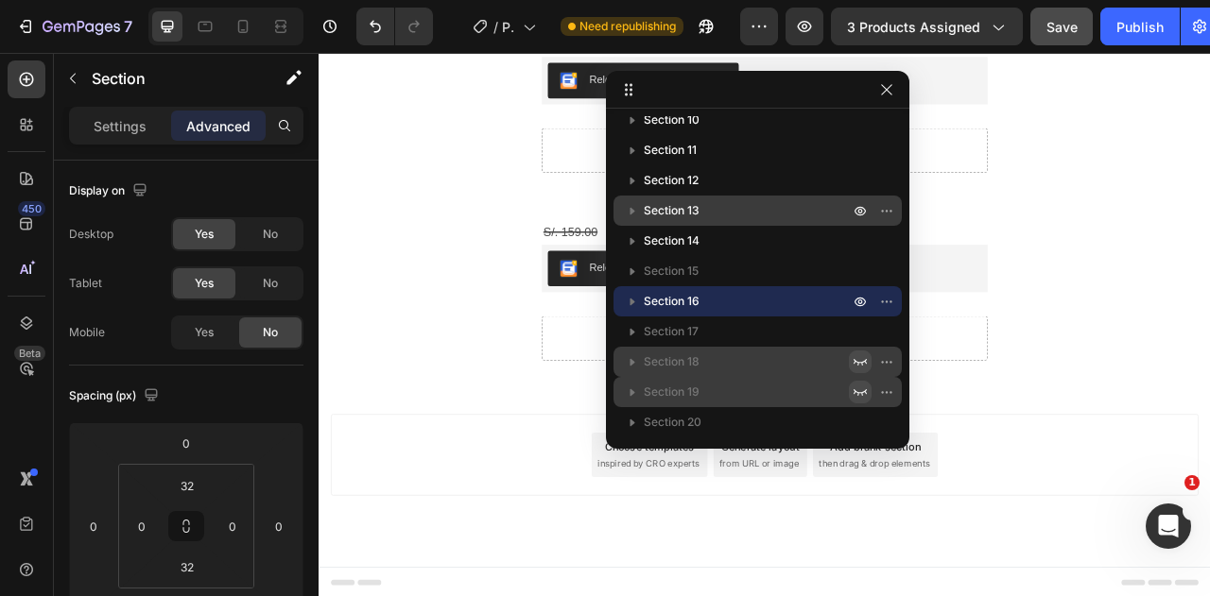
click at [1209, 436] on div "S/. 159.00 Compare Price Compare Price Releasit COD Form & Upsells Releasit COD…" at bounding box center [886, 355] width 1134 height 179
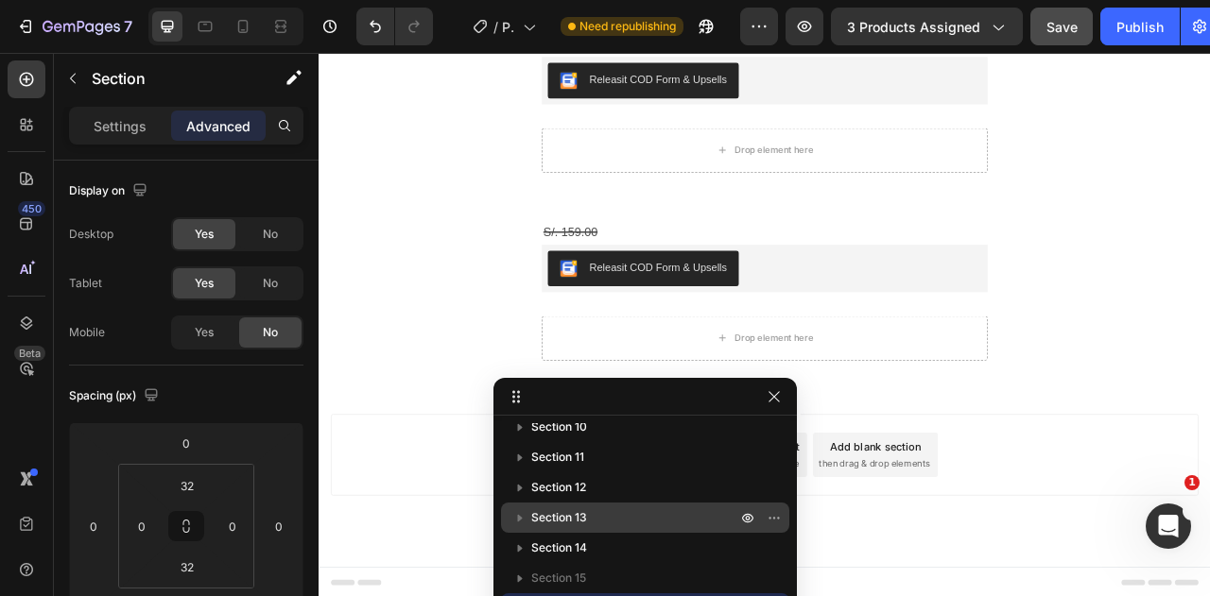
drag, startPoint x: 706, startPoint y: 102, endPoint x: 526, endPoint y: 381, distance: 332.2
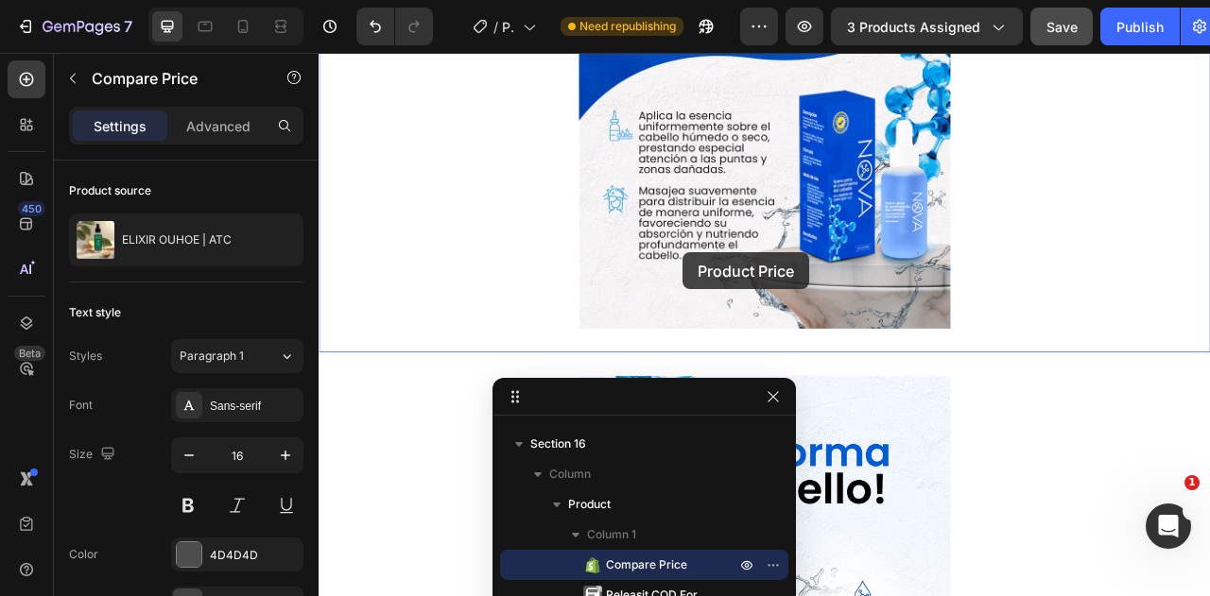
scroll to position [1654, 0]
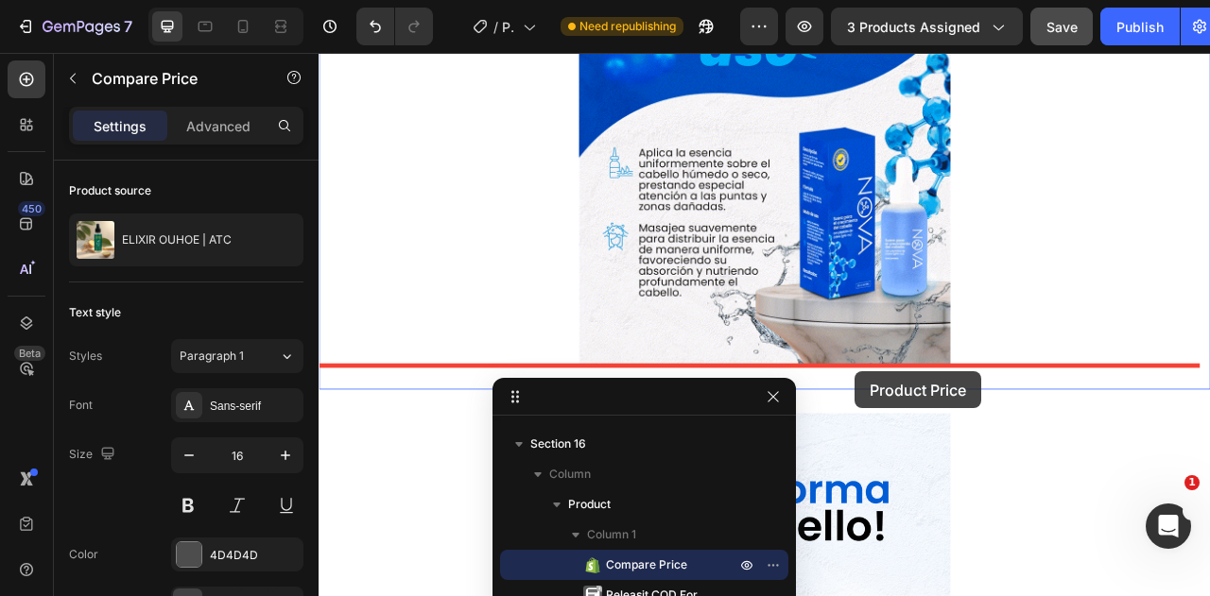
drag, startPoint x: 807, startPoint y: 283, endPoint x: 1001, endPoint y: 458, distance: 261.6
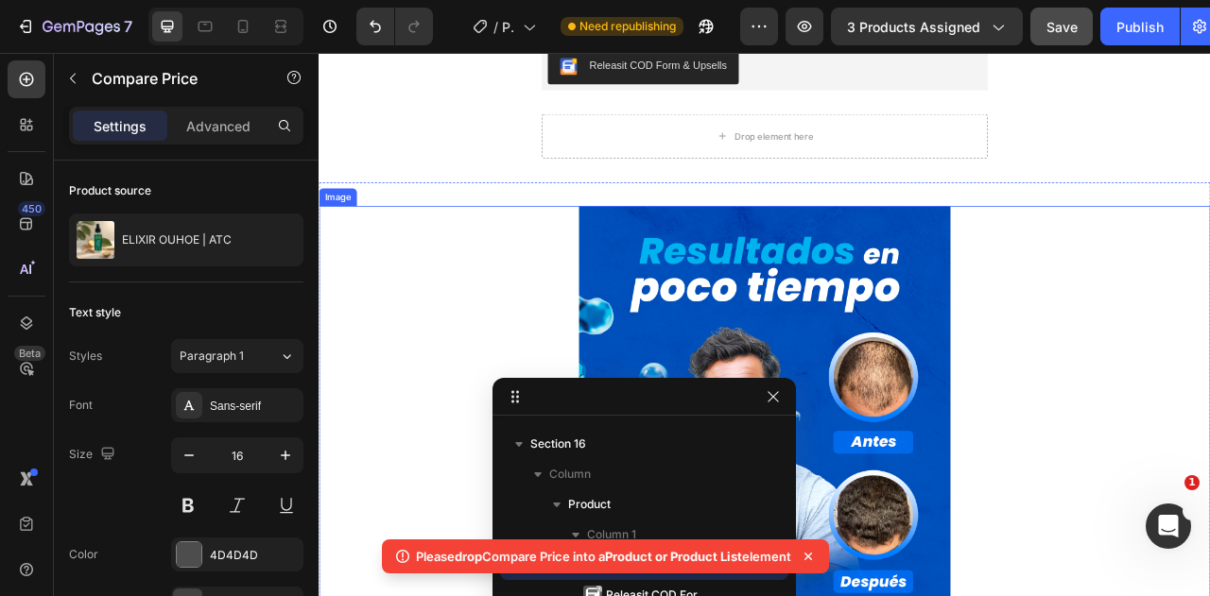
scroll to position [2977, 0]
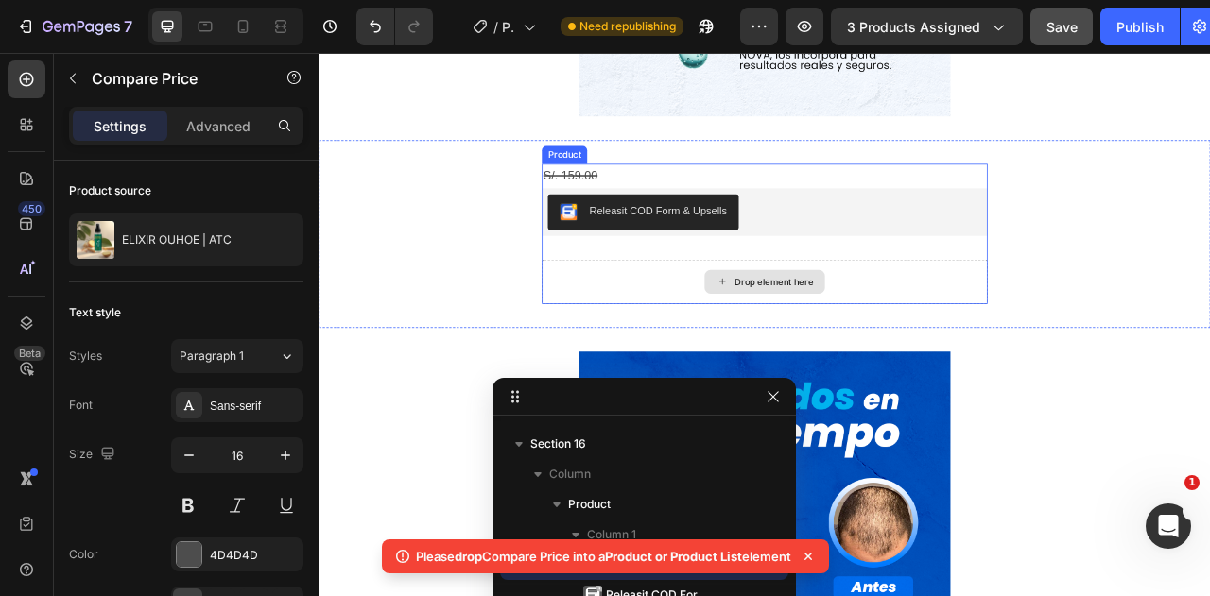
click at [1118, 338] on div "Drop element here" at bounding box center [885, 344] width 567 height 57
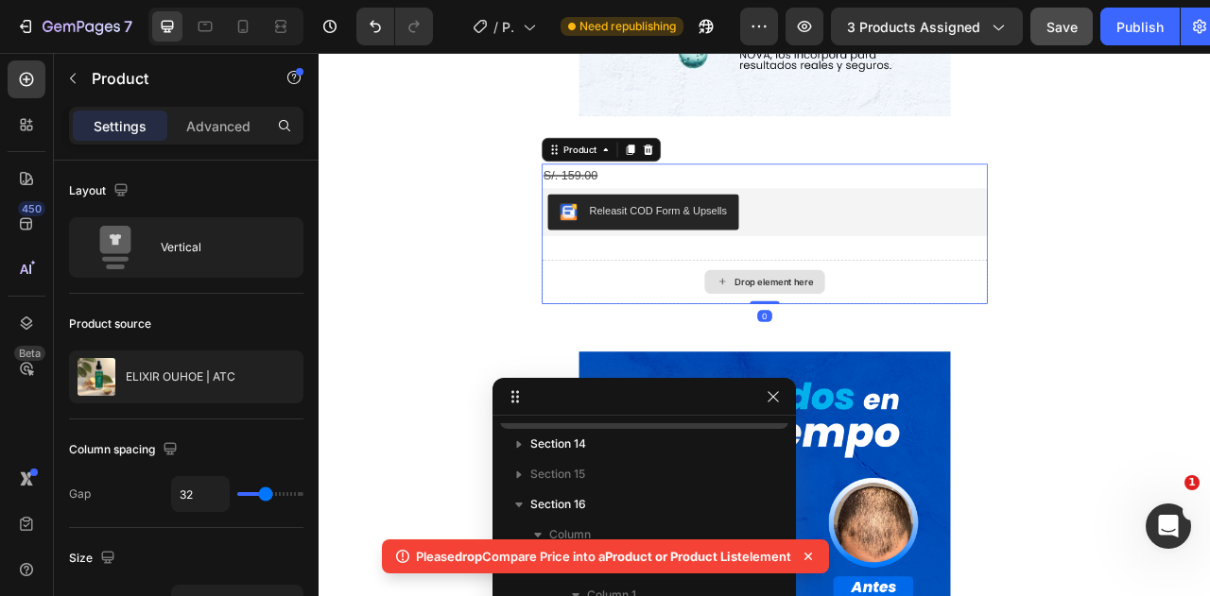
scroll to position [85, 0]
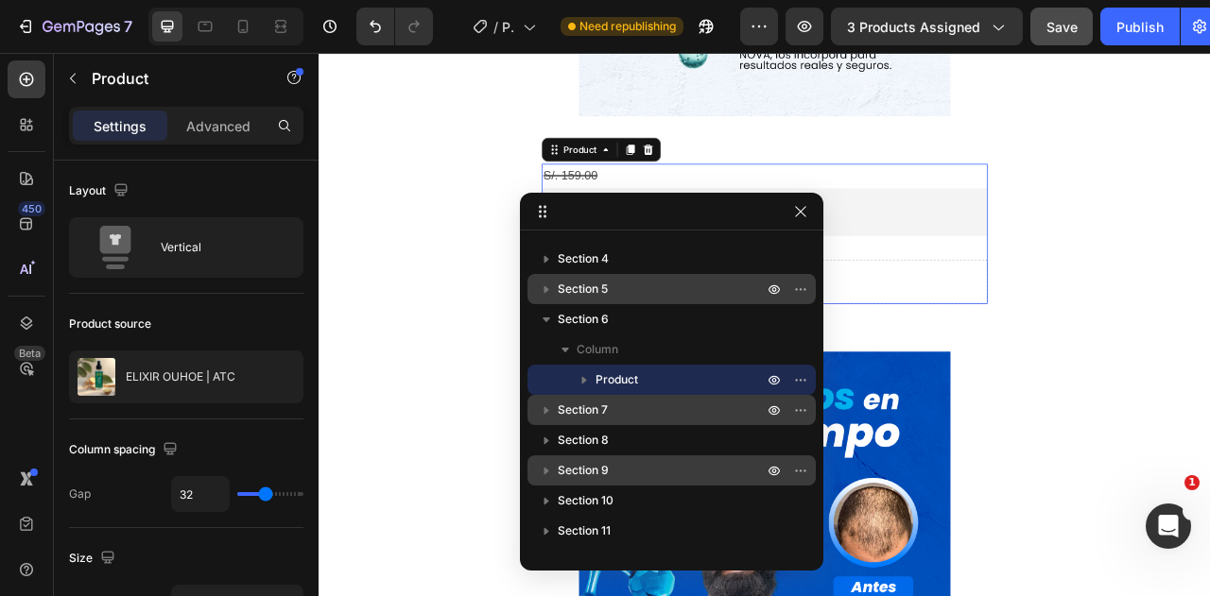
drag, startPoint x: 613, startPoint y: 404, endPoint x: 642, endPoint y: 218, distance: 187.4
click at [582, 383] on icon "button" at bounding box center [584, 380] width 19 height 19
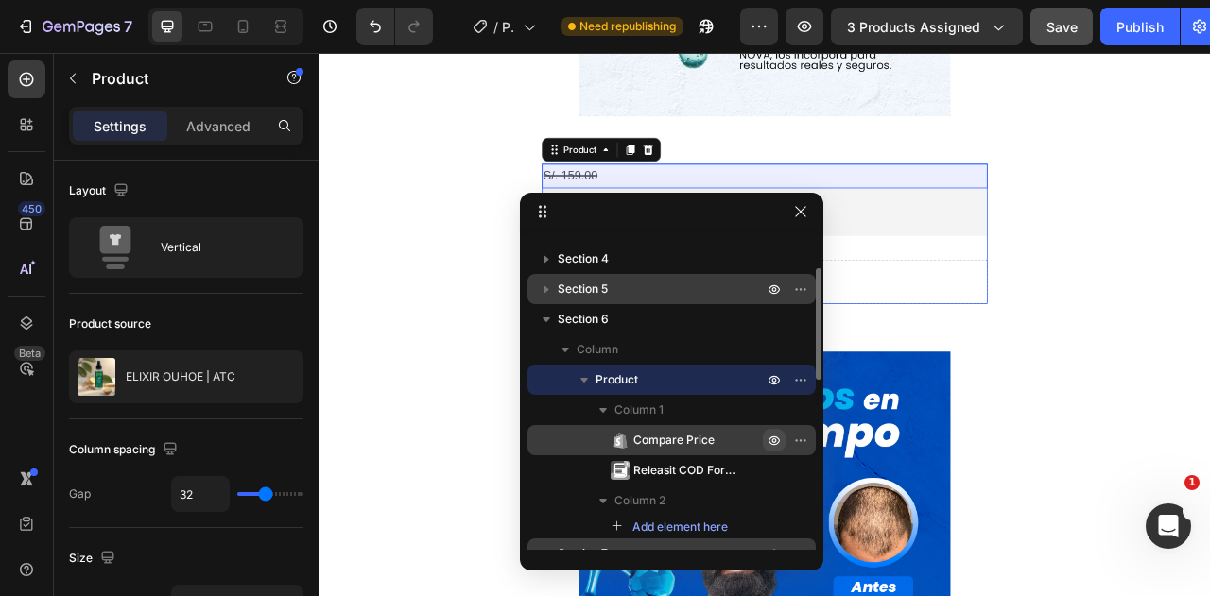
click at [769, 441] on icon "button" at bounding box center [774, 440] width 15 height 15
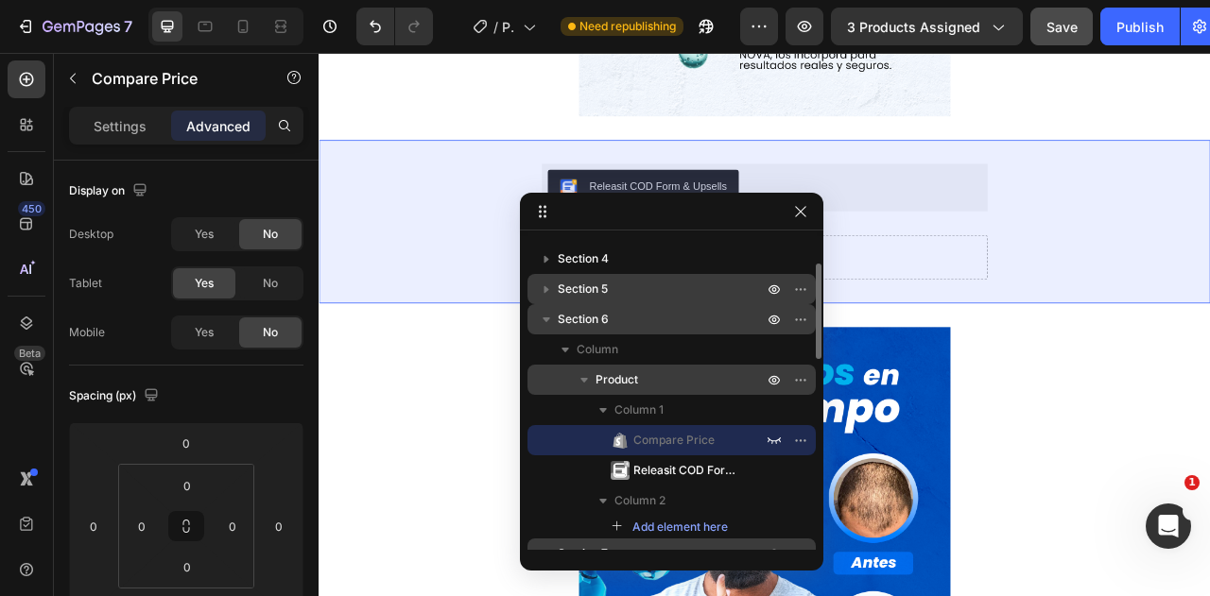
click at [542, 318] on icon "button" at bounding box center [546, 319] width 19 height 19
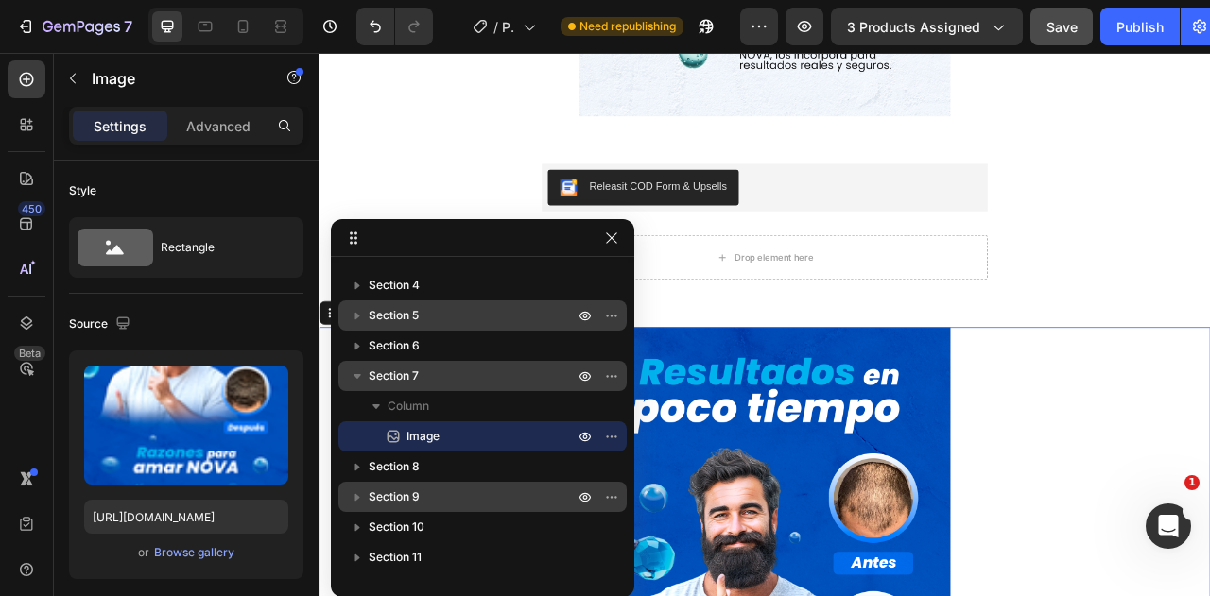
drag, startPoint x: 539, startPoint y: 212, endPoint x: 120, endPoint y: 190, distance: 419.3
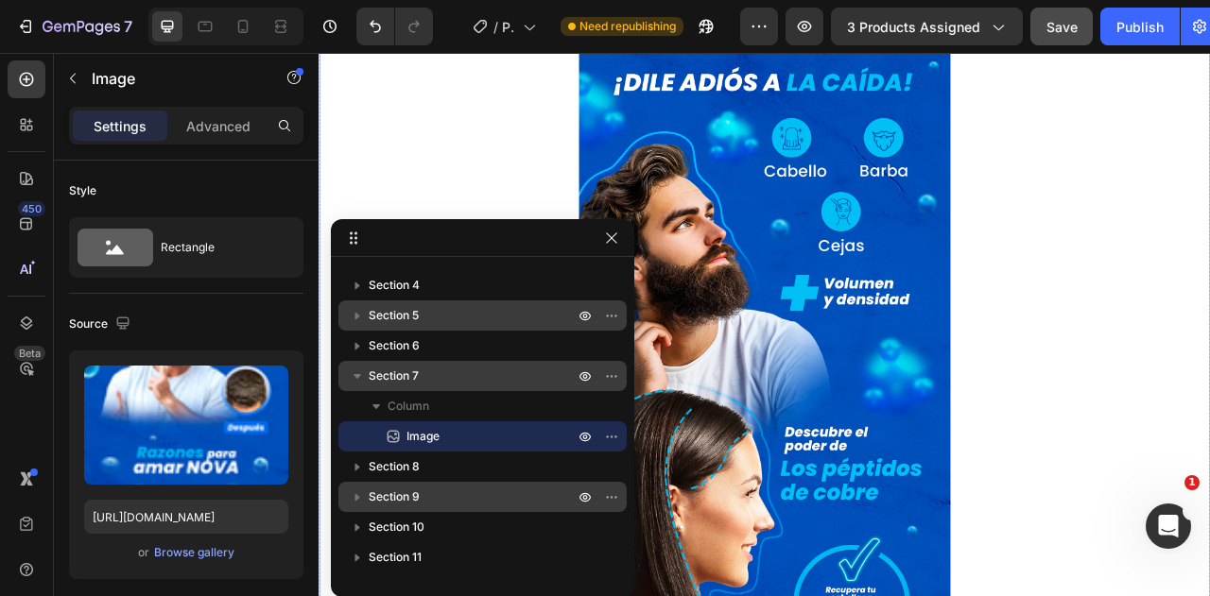
scroll to position [520, 0]
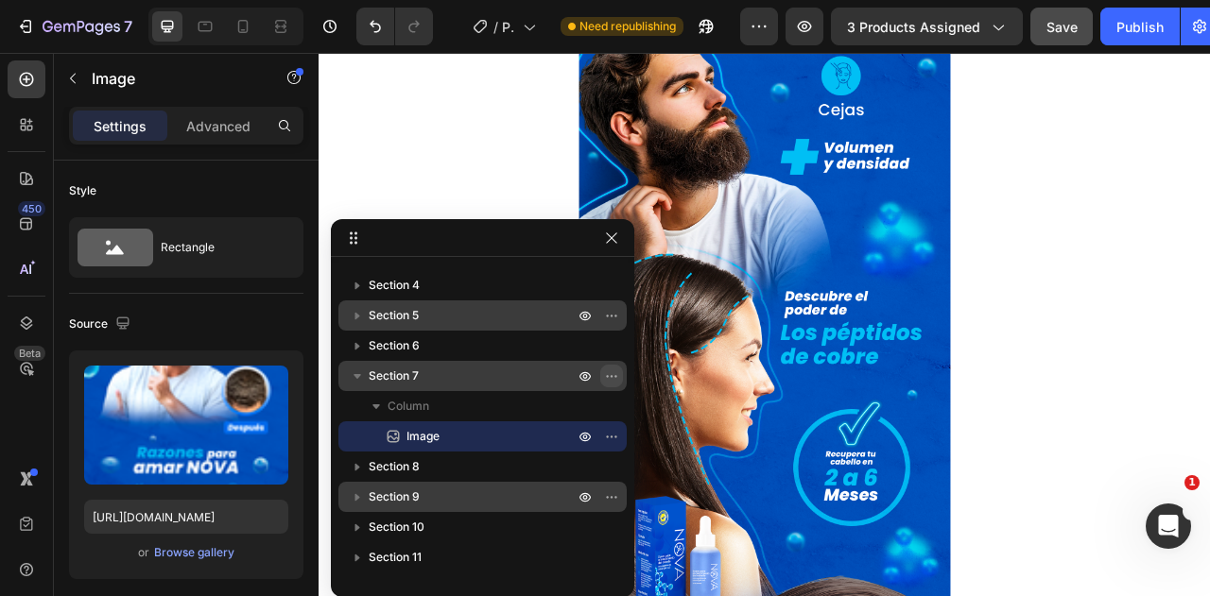
click at [616, 381] on icon "button" at bounding box center [611, 376] width 15 height 15
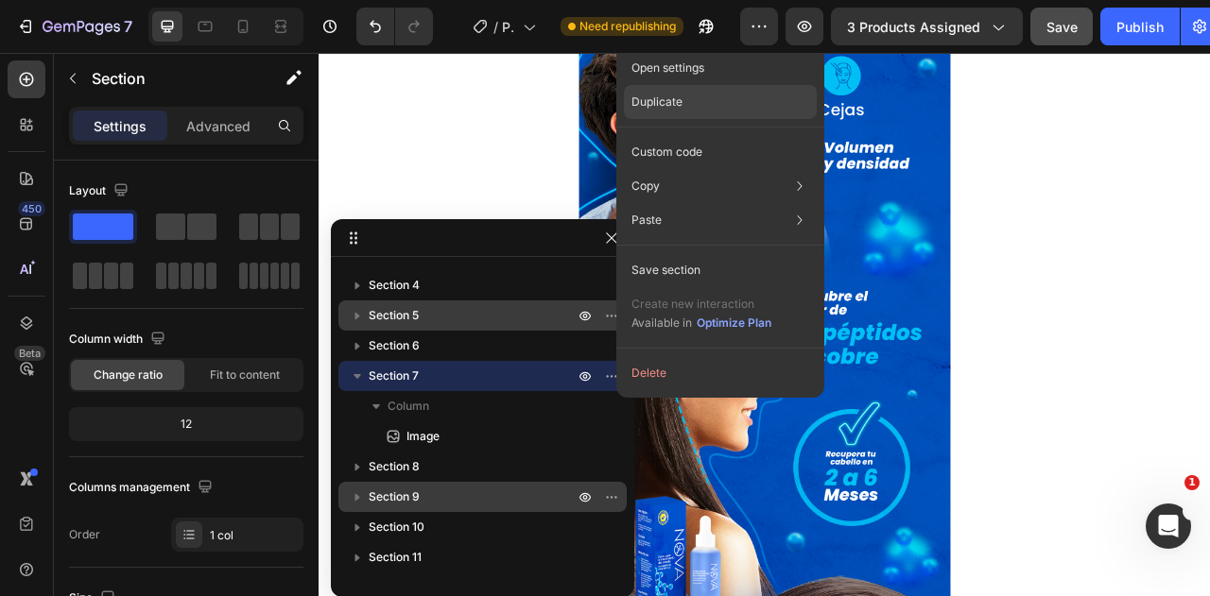
click at [662, 135] on div "Duplicate" at bounding box center [720, 152] width 193 height 34
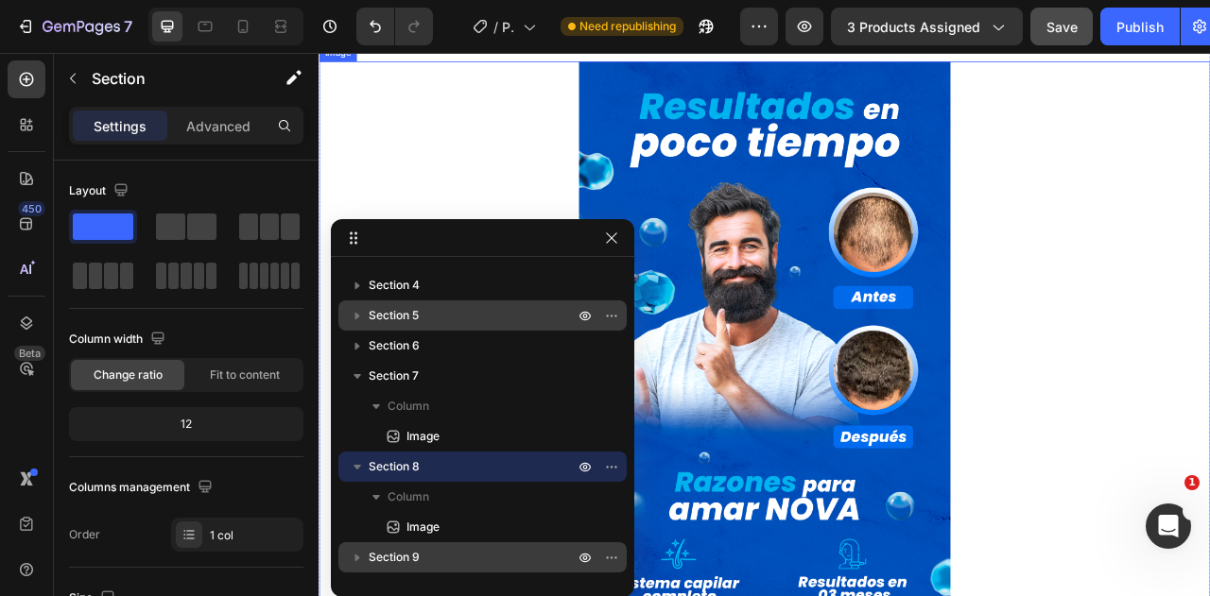
scroll to position [4093, 0]
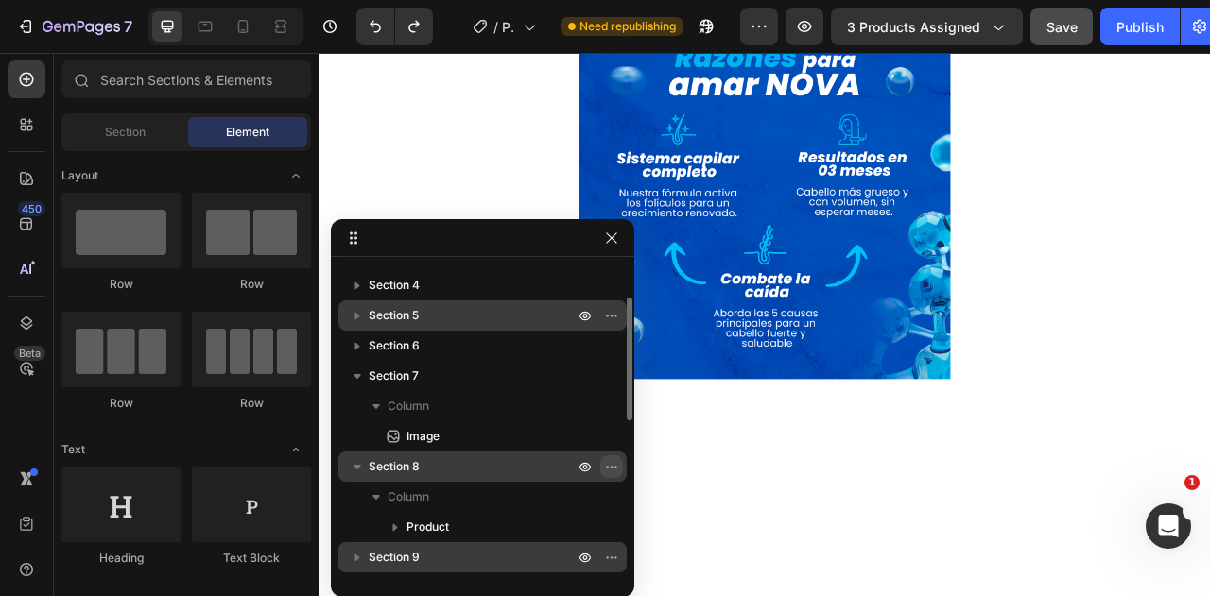
click at [612, 466] on icon "button" at bounding box center [611, 466] width 15 height 15
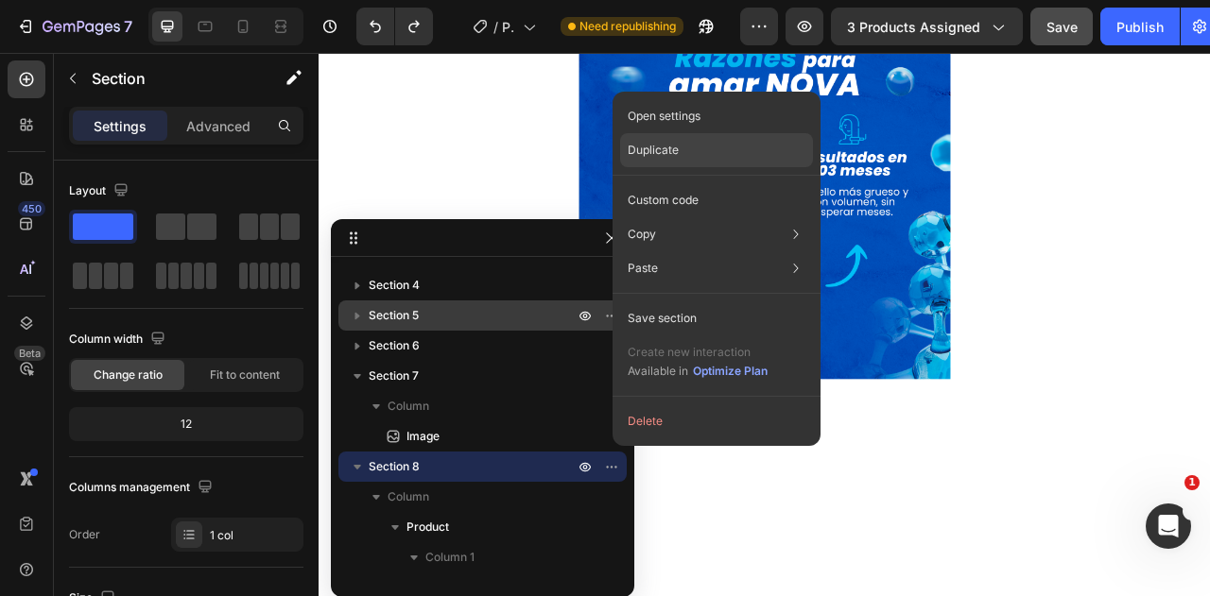
drag, startPoint x: 694, startPoint y: 147, endPoint x: 478, endPoint y: 119, distance: 217.4
click at [694, 183] on div "Duplicate" at bounding box center [716, 200] width 193 height 34
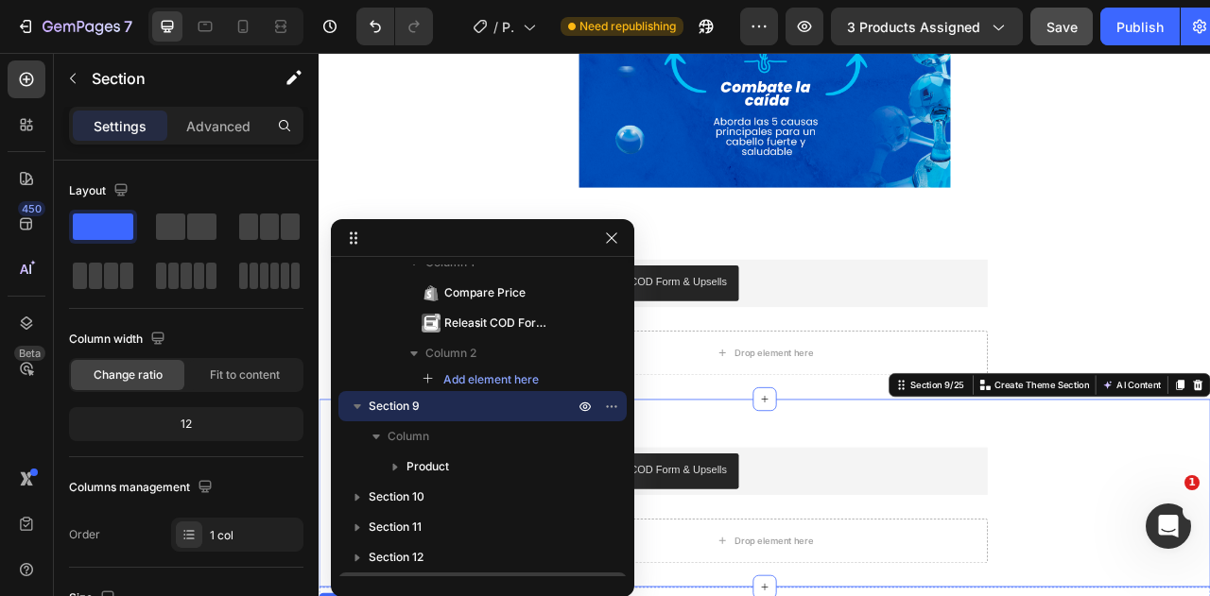
scroll to position [4332, 0]
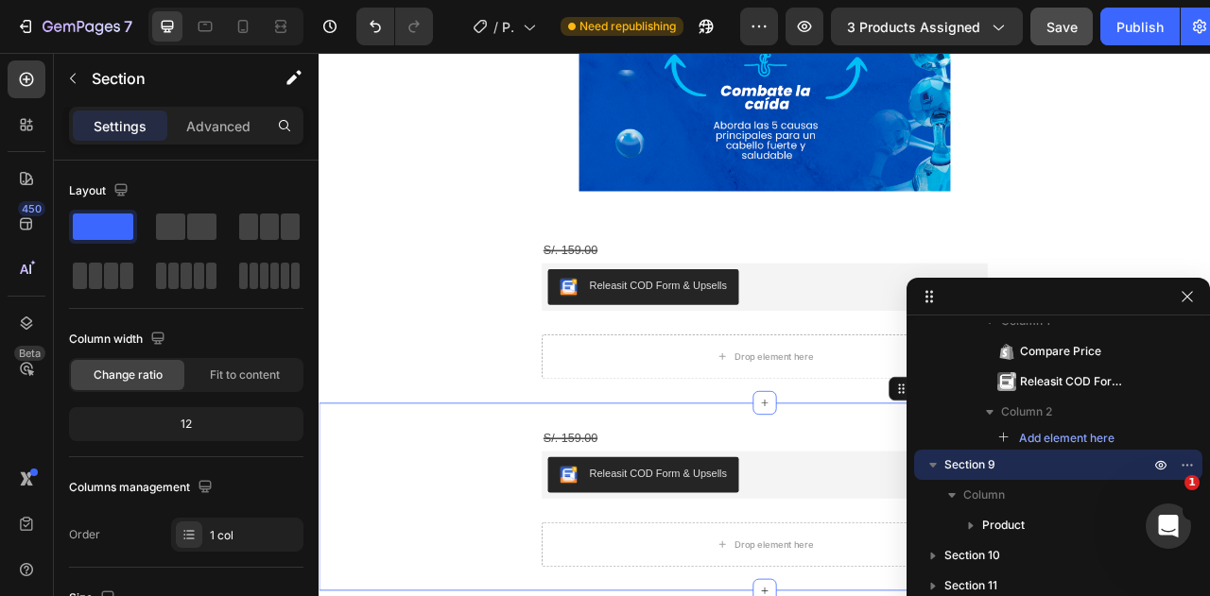
drag, startPoint x: 445, startPoint y: 246, endPoint x: 1122, endPoint y: 313, distance: 680.1
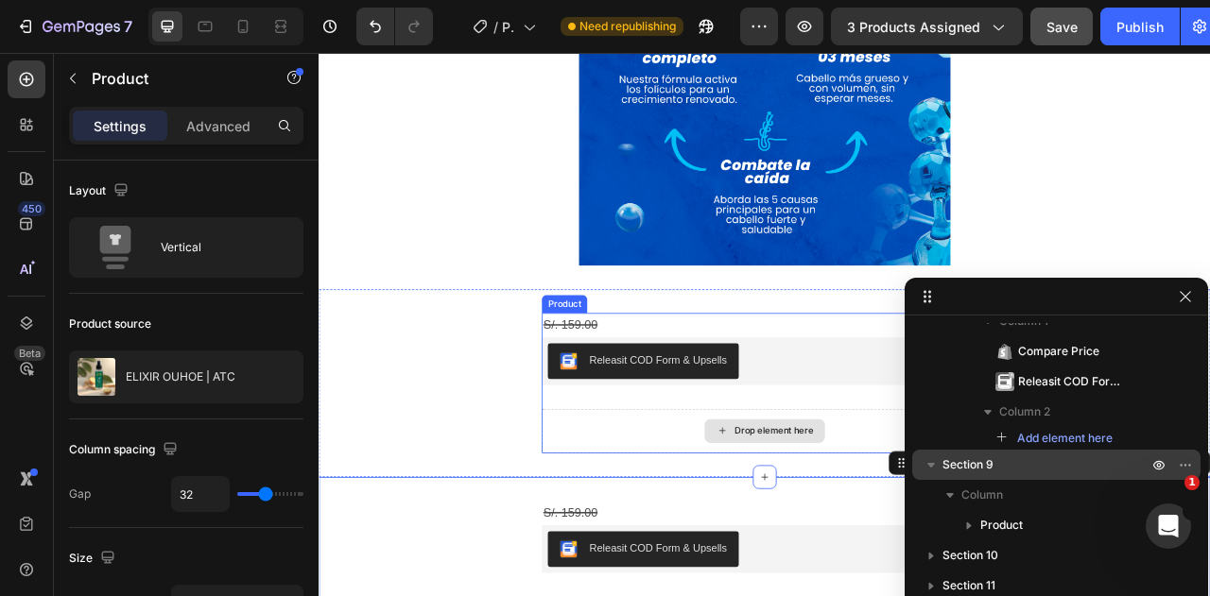
scroll to position [206, 0]
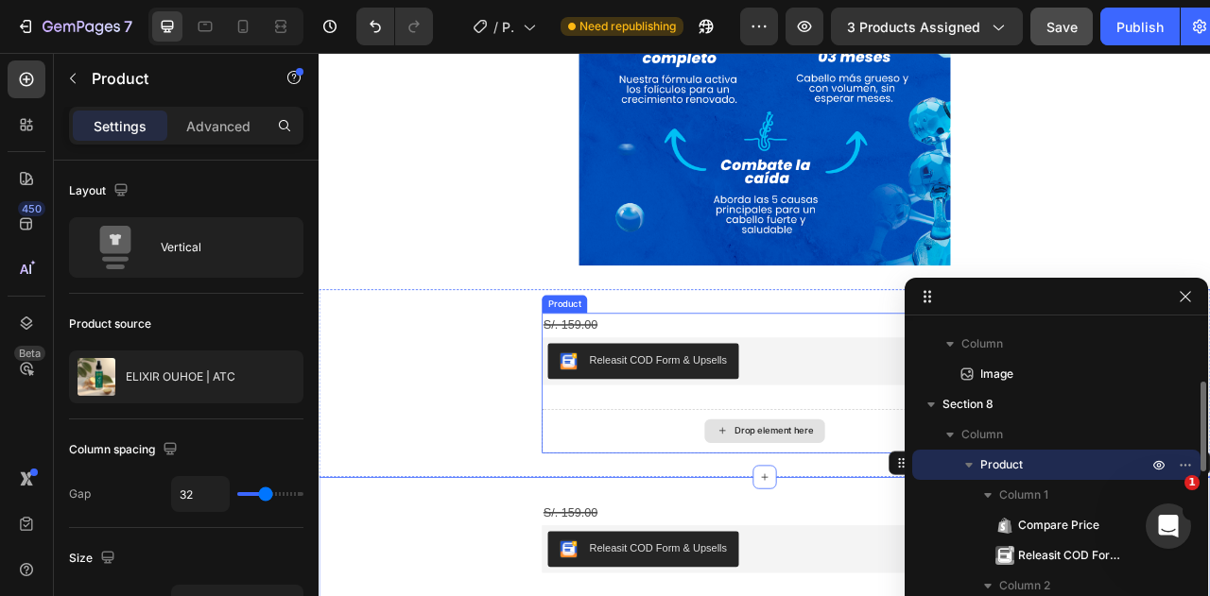
click at [843, 509] on div "Drop element here" at bounding box center [885, 534] width 567 height 57
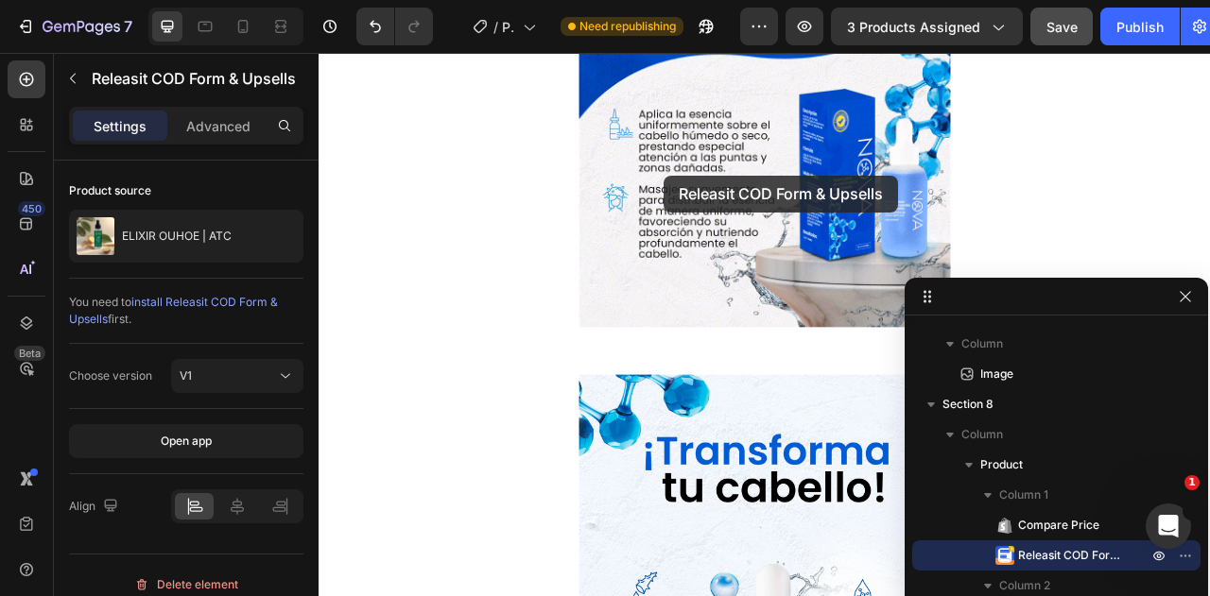
scroll to position [989, 0]
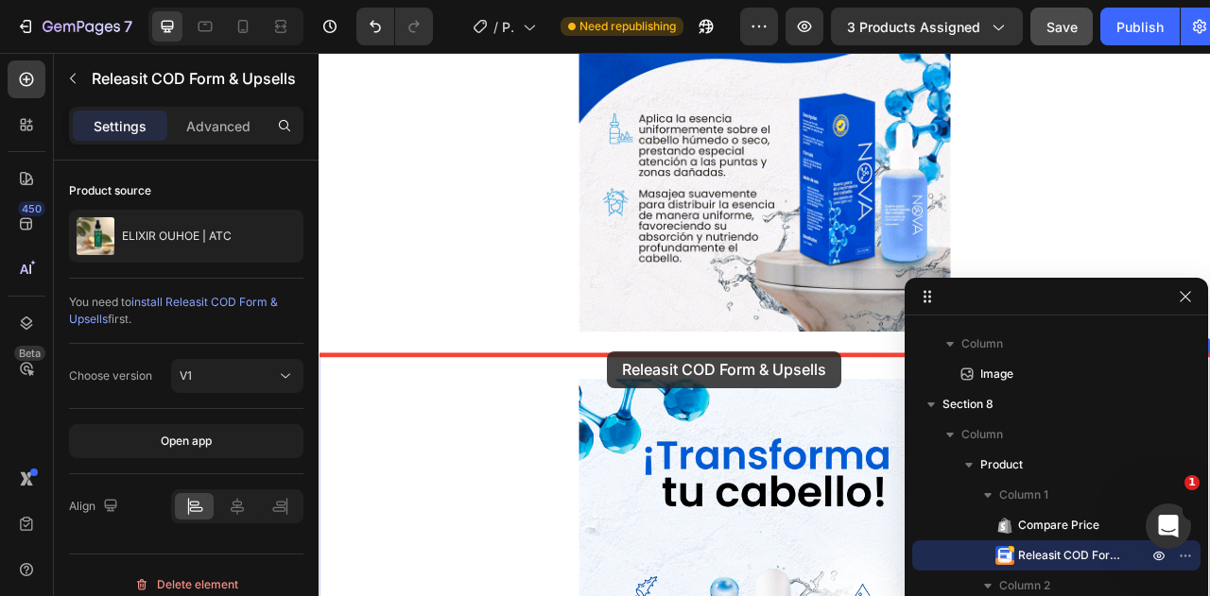
drag, startPoint x: 894, startPoint y: 435, endPoint x: 685, endPoint y: 430, distance: 208.9
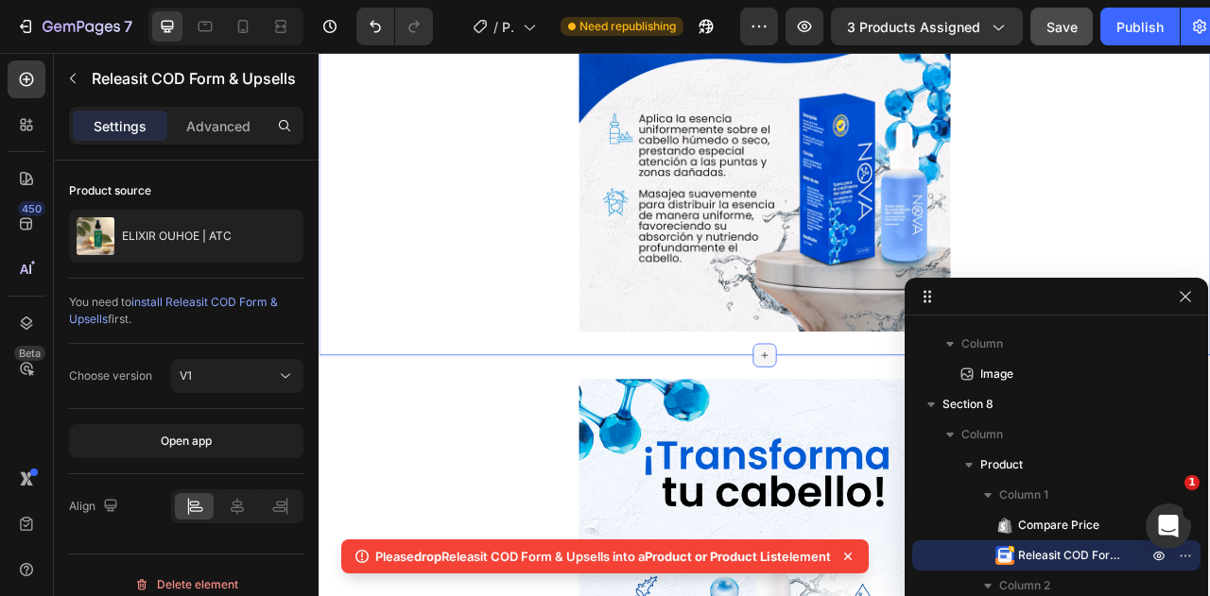
click at [878, 438] on icon at bounding box center [885, 437] width 15 height 15
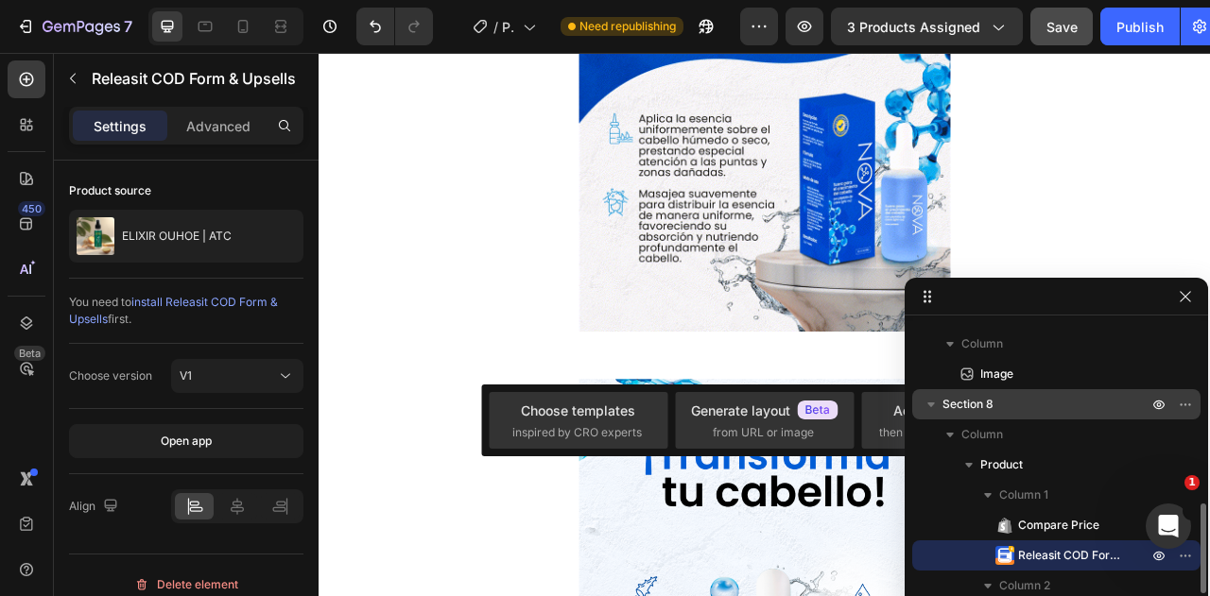
scroll to position [301, 0]
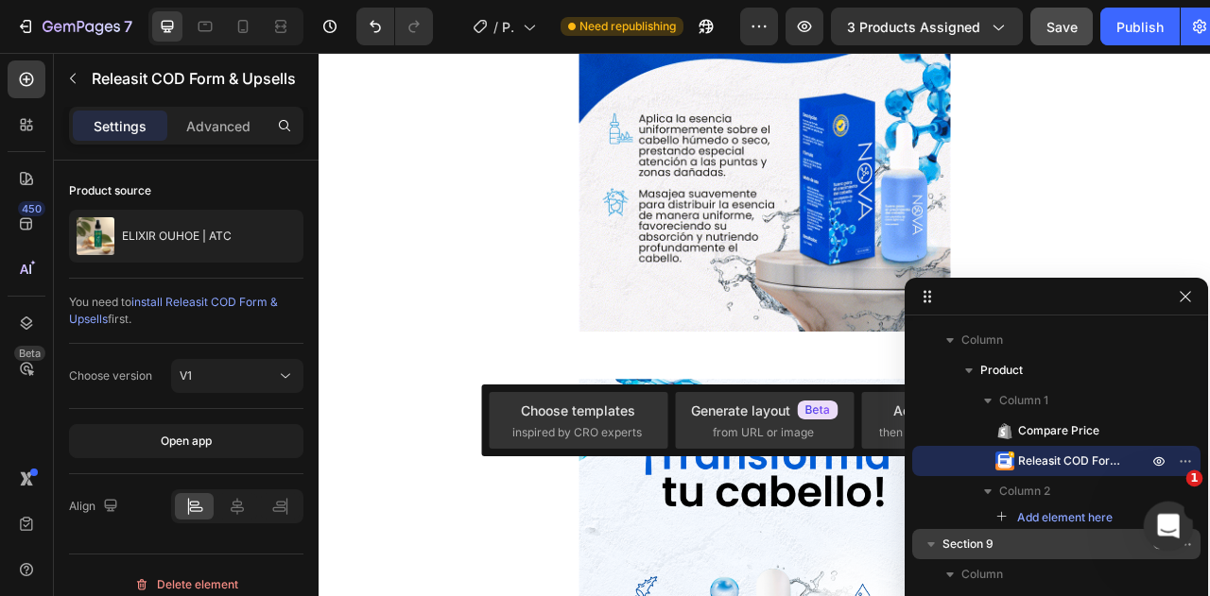
drag, startPoint x: 1174, startPoint y: 528, endPoint x: 192, endPoint y: 578, distance: 983.3
click html
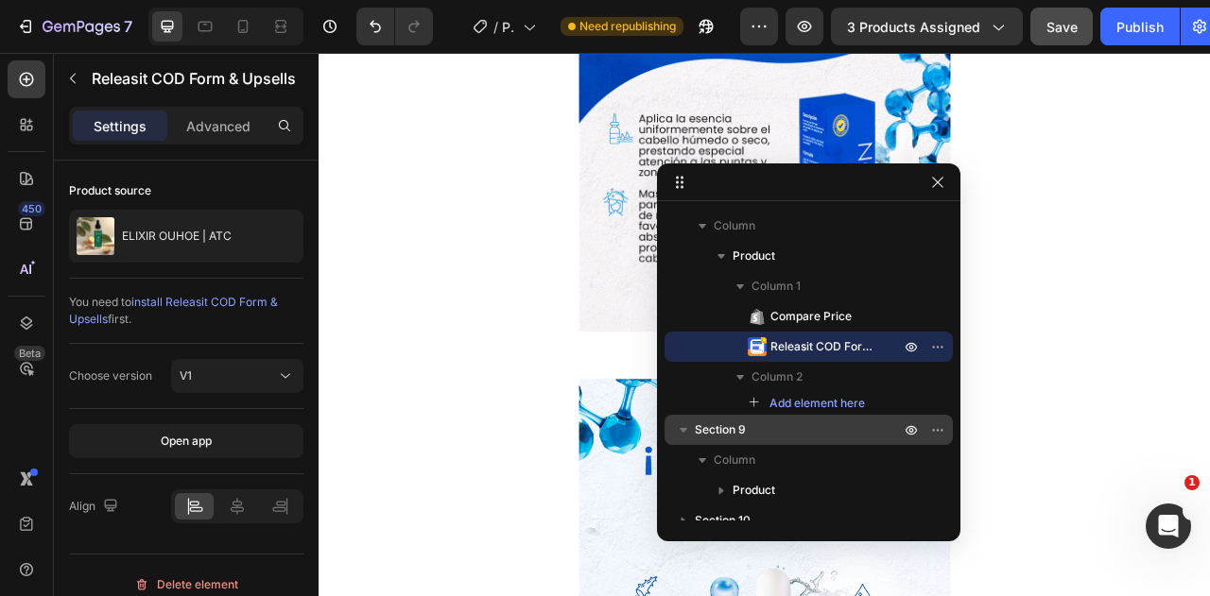
drag, startPoint x: 1008, startPoint y: 288, endPoint x: 760, endPoint y: 177, distance: 271.6
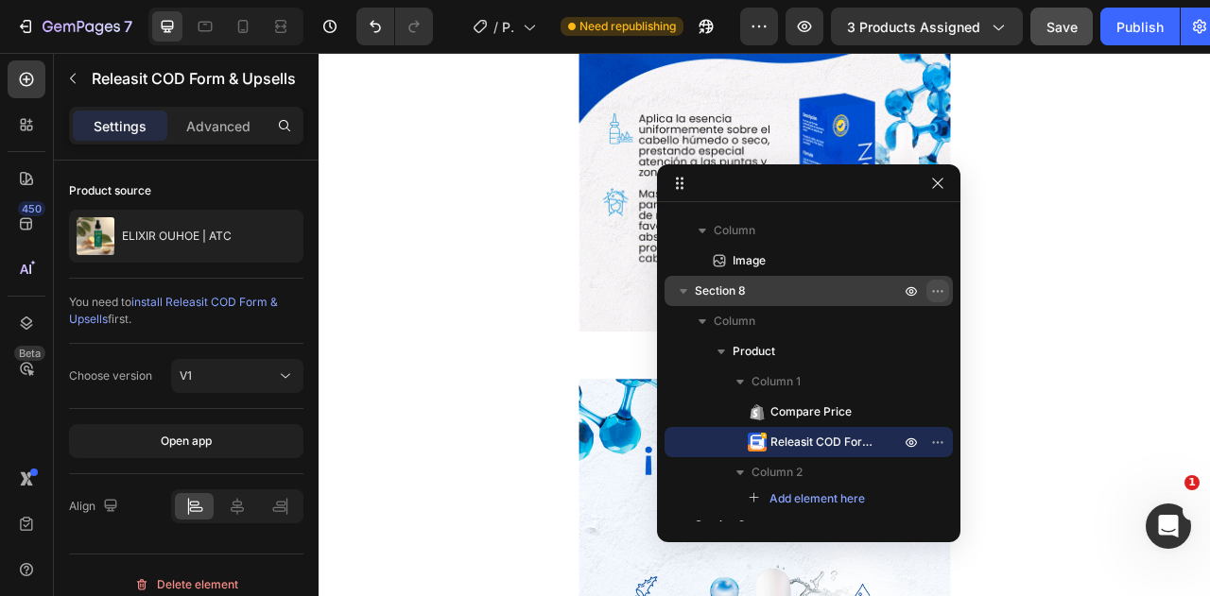
click at [932, 292] on icon "button" at bounding box center [937, 291] width 15 height 15
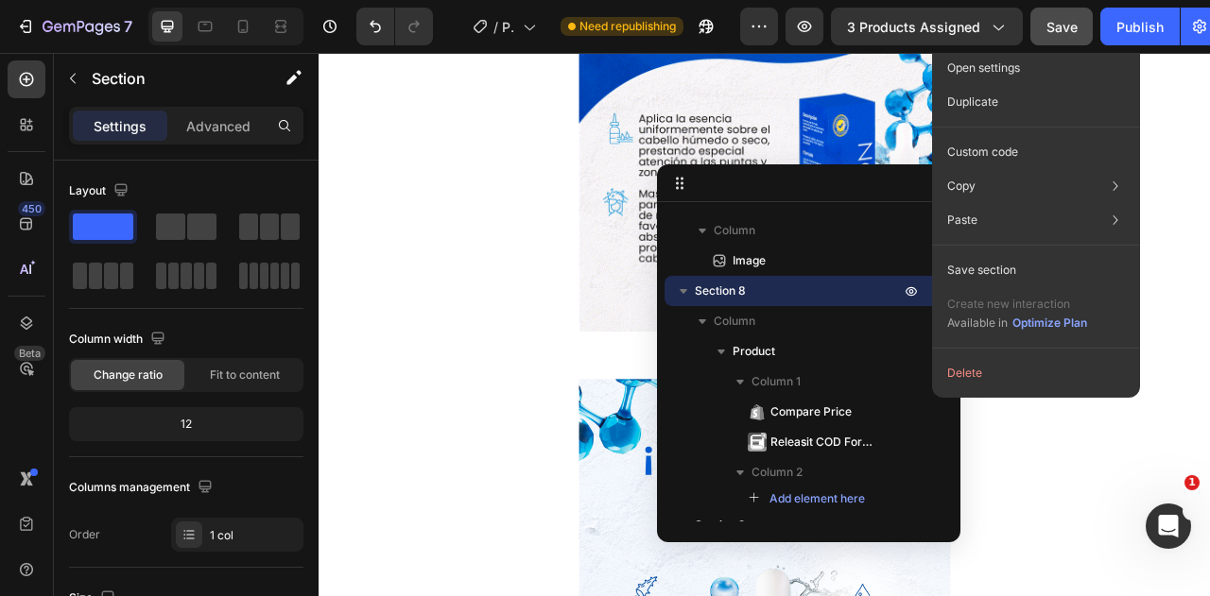
drag, startPoint x: 816, startPoint y: 292, endPoint x: 795, endPoint y: 289, distance: 21.0
click at [795, 289] on p "Section 8" at bounding box center [799, 291] width 209 height 19
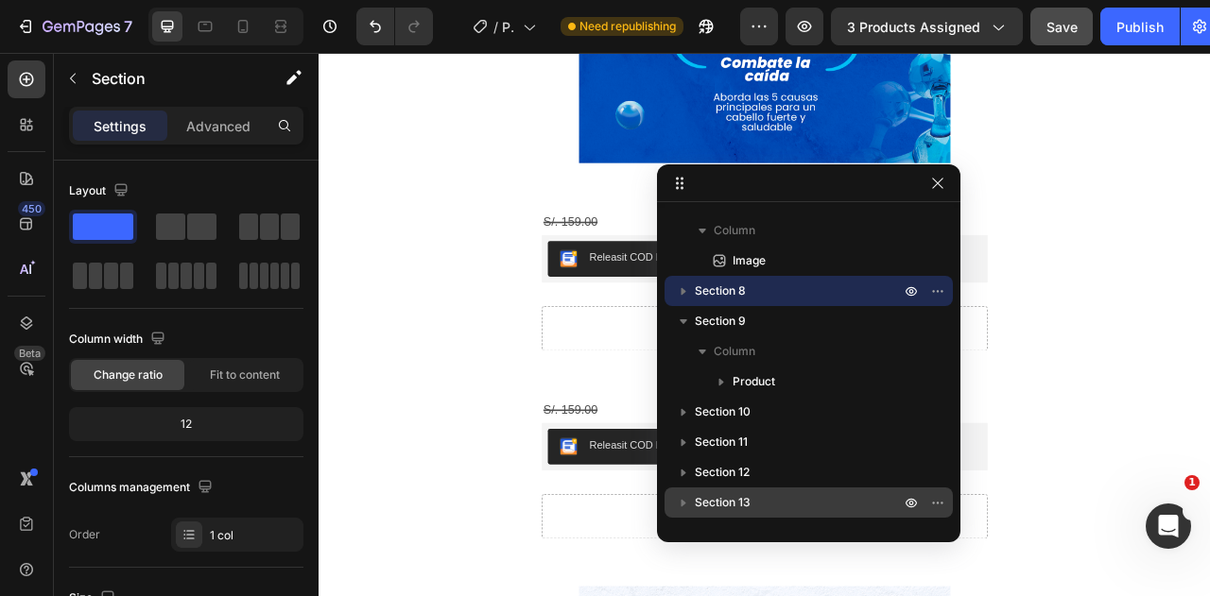
scroll to position [3526, 0]
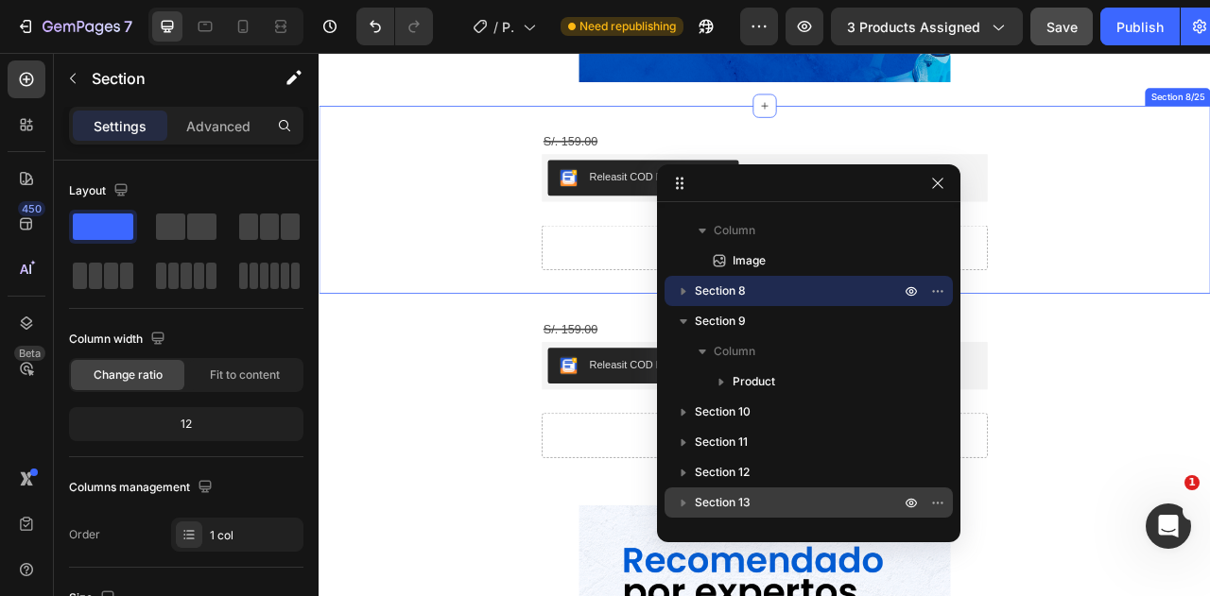
click at [1209, 290] on div "S/. 159.00 Compare Price Compare Price Releasit COD Form & Upsells Releasit COD…" at bounding box center [886, 239] width 1134 height 179
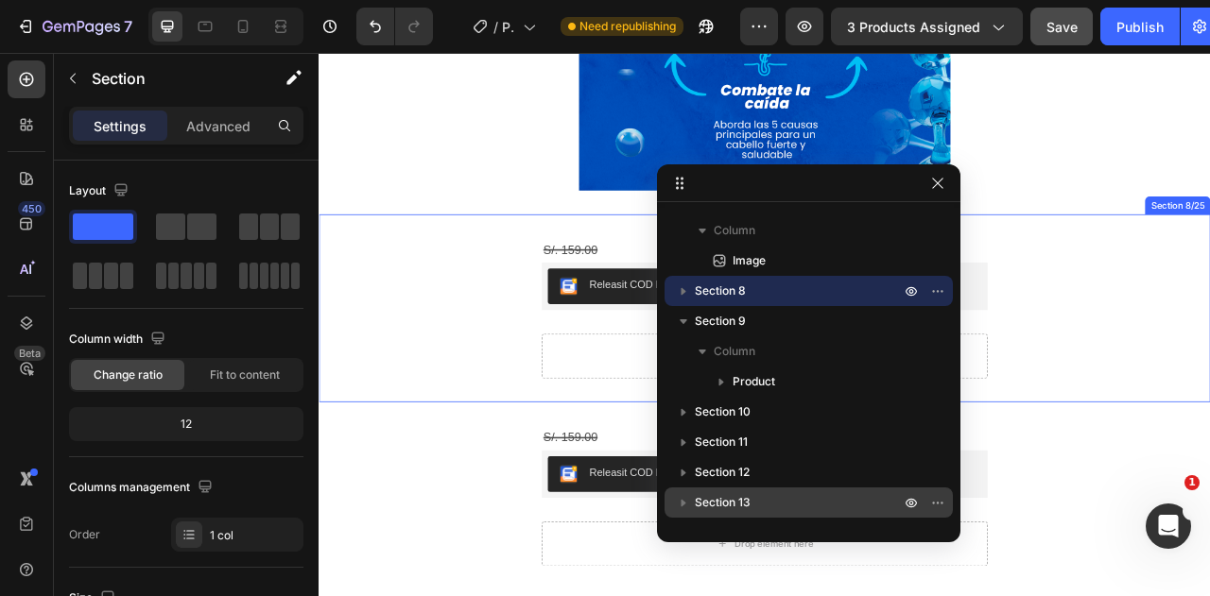
scroll to position [3431, 0]
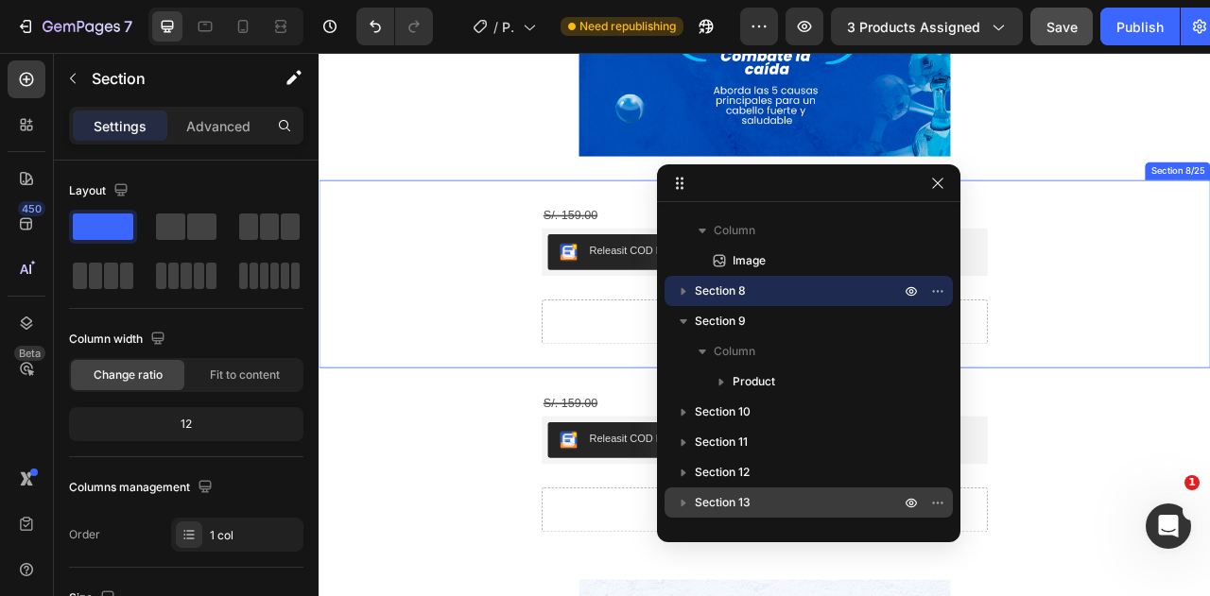
click at [1209, 327] on div "S/. 159.00 Compare Price Compare Price Releasit COD Form & Upsells Releasit COD…" at bounding box center [886, 334] width 1134 height 179
click at [1209, 357] on div "S/. 159.00 Compare Price Compare Price Releasit COD Form & Upsells Releasit COD…" at bounding box center [886, 334] width 1134 height 179
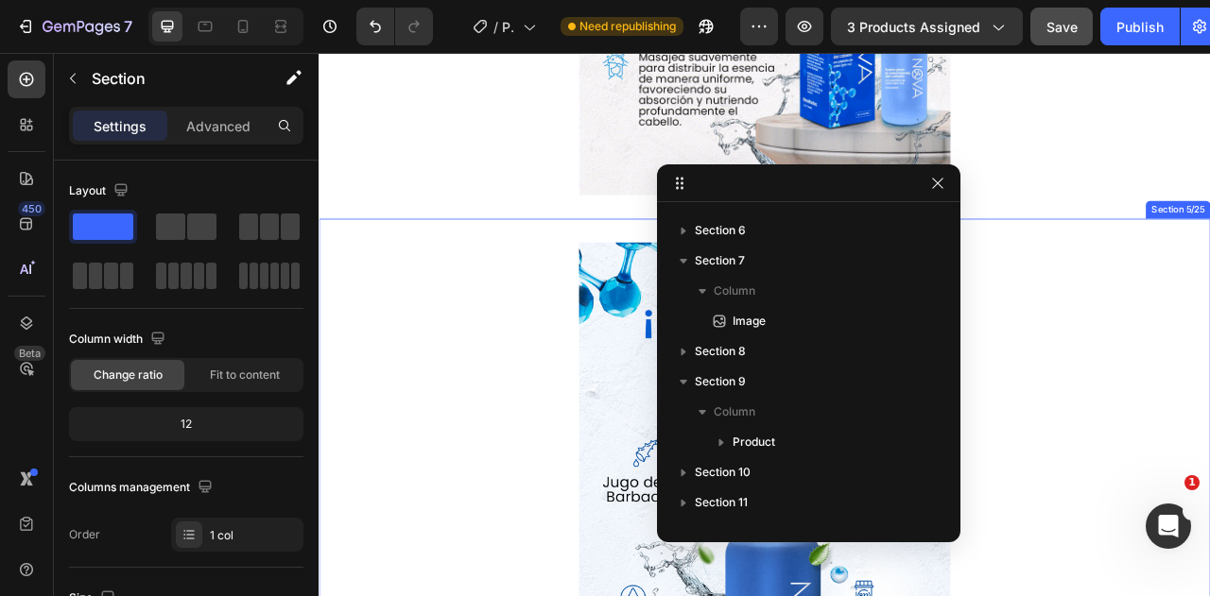
scroll to position [0, 0]
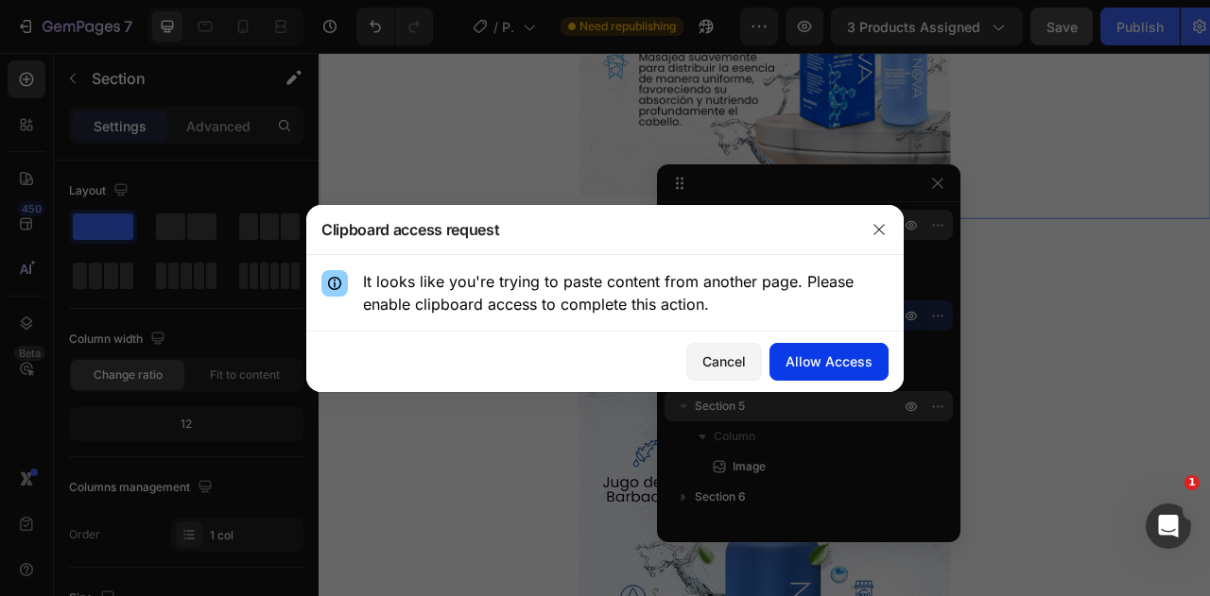
click at [835, 365] on div "Allow Access" at bounding box center [828, 362] width 87 height 20
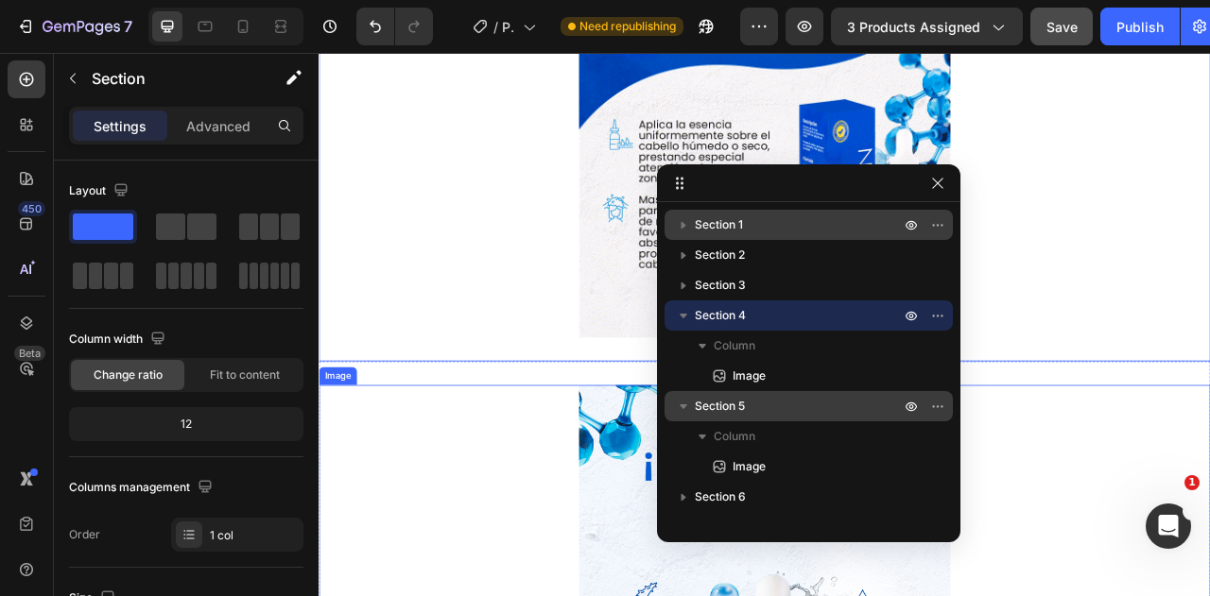
scroll to position [974, 0]
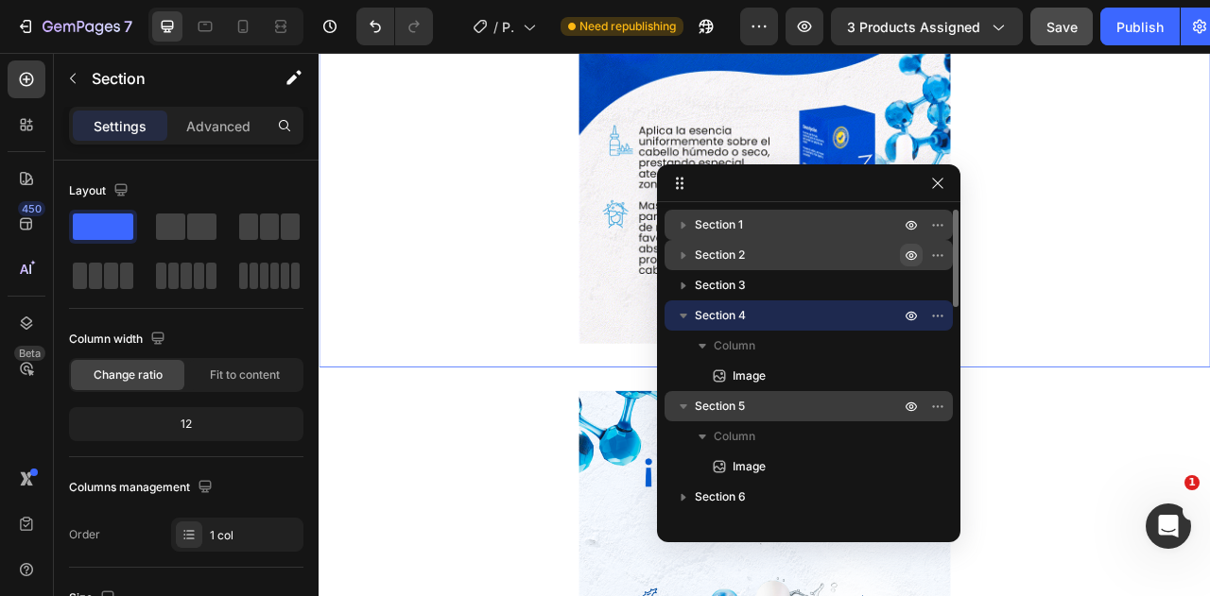
click at [676, 259] on icon "button" at bounding box center [683, 255] width 19 height 19
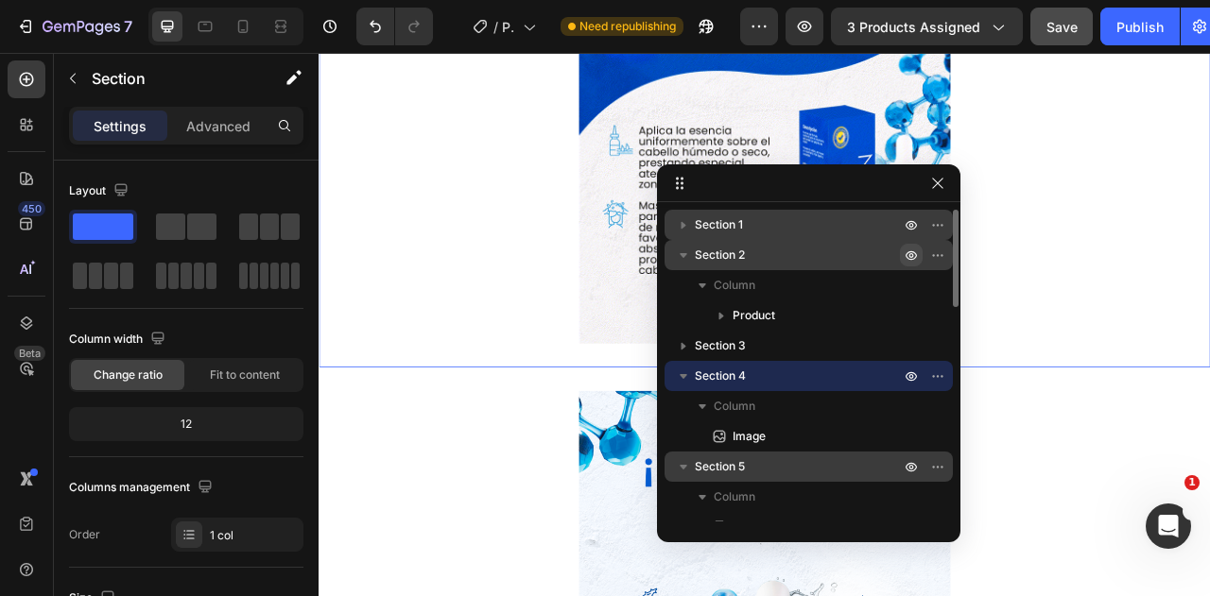
click at [681, 258] on icon "button" at bounding box center [683, 255] width 19 height 19
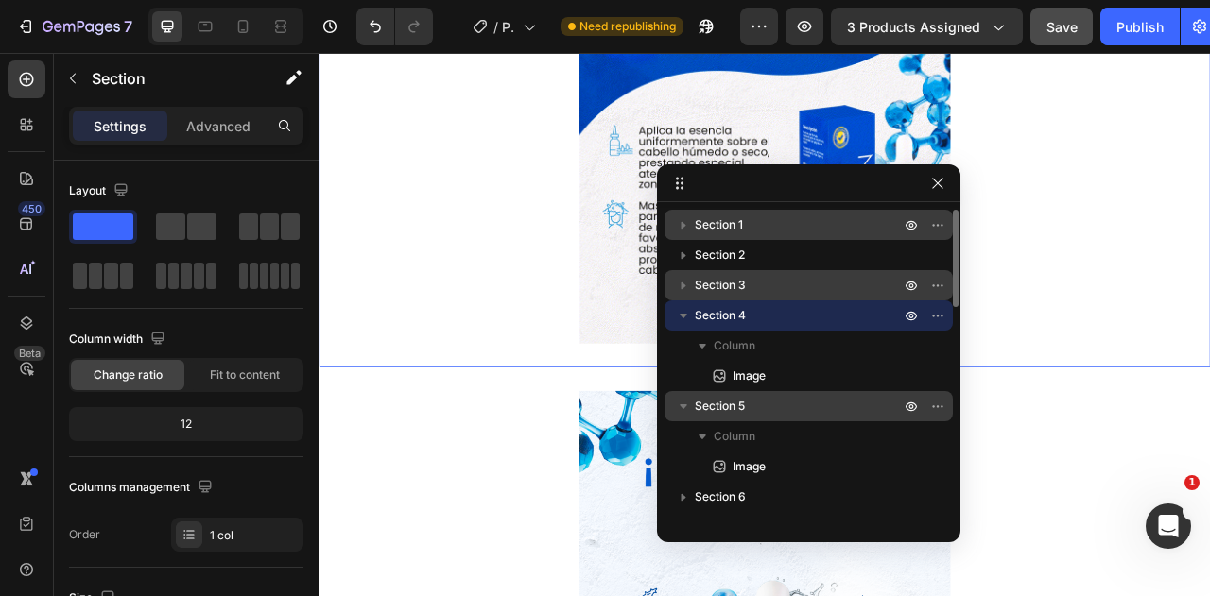
click at [684, 286] on icon "button" at bounding box center [683, 285] width 19 height 19
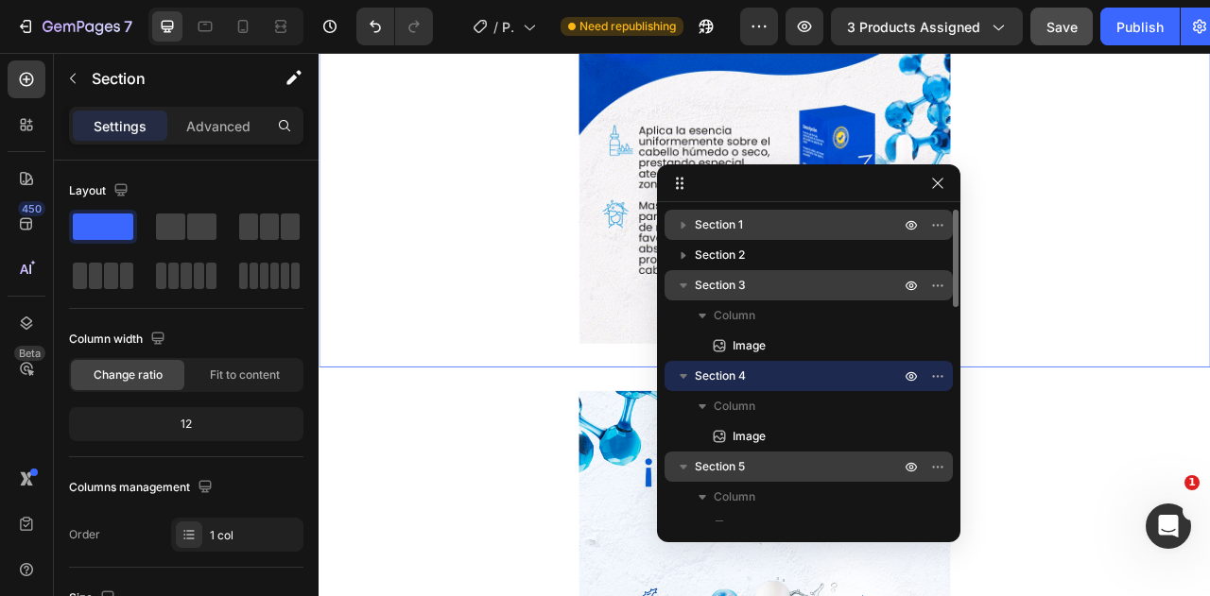
click at [684, 286] on icon "button" at bounding box center [684, 286] width 8 height 5
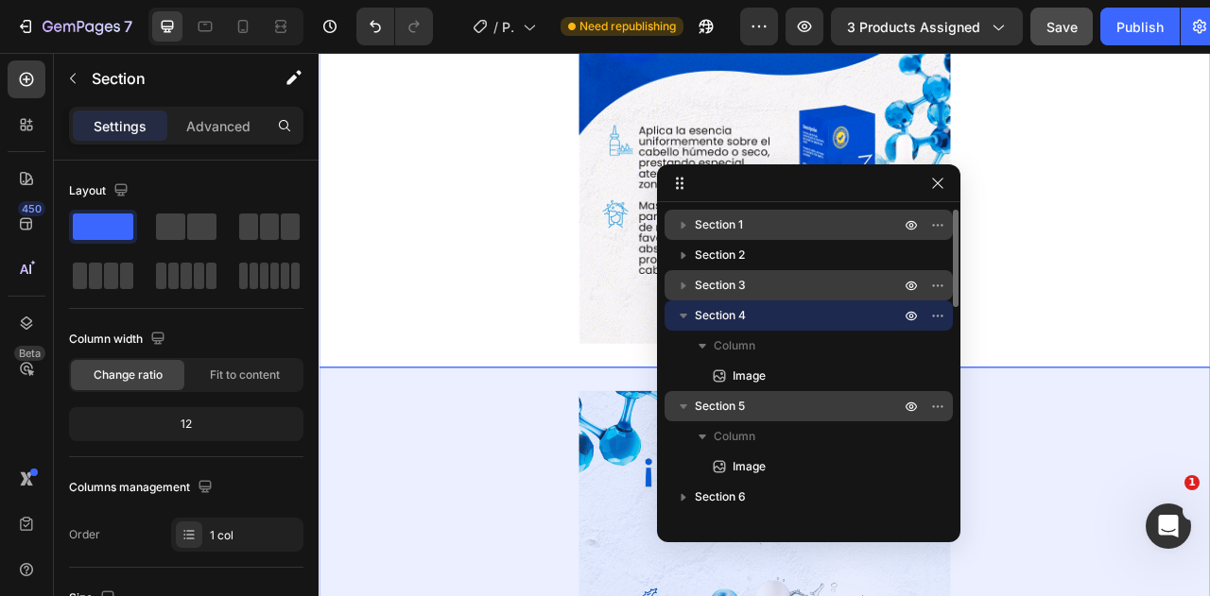
click at [684, 405] on icon "button" at bounding box center [684, 407] width 8 height 5
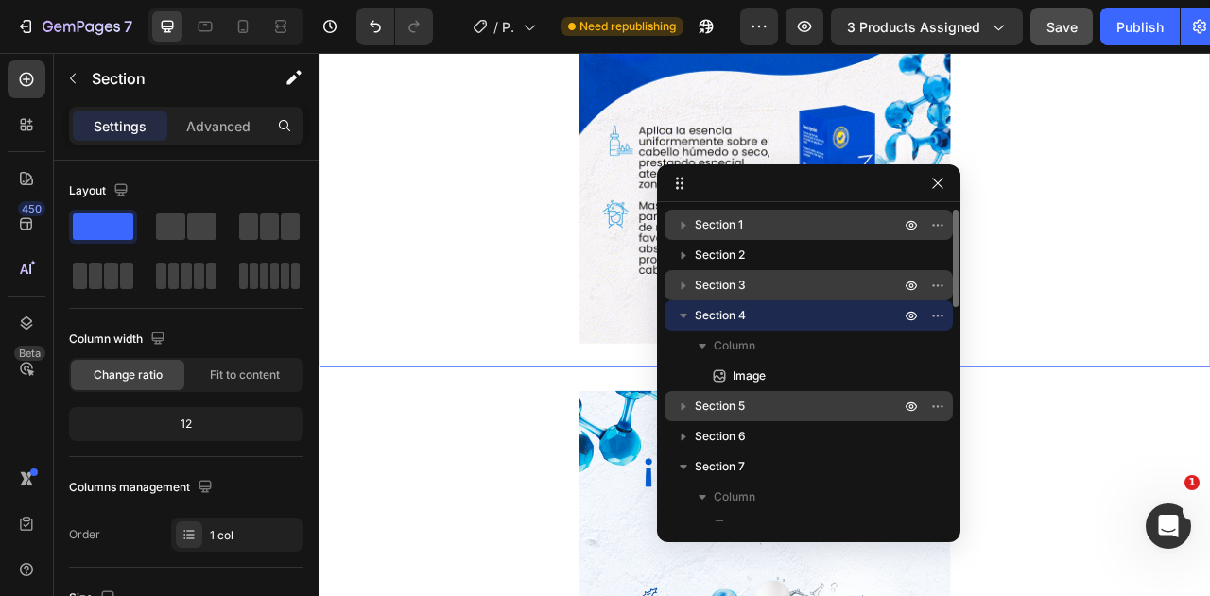
click at [679, 309] on icon "button" at bounding box center [683, 315] width 19 height 19
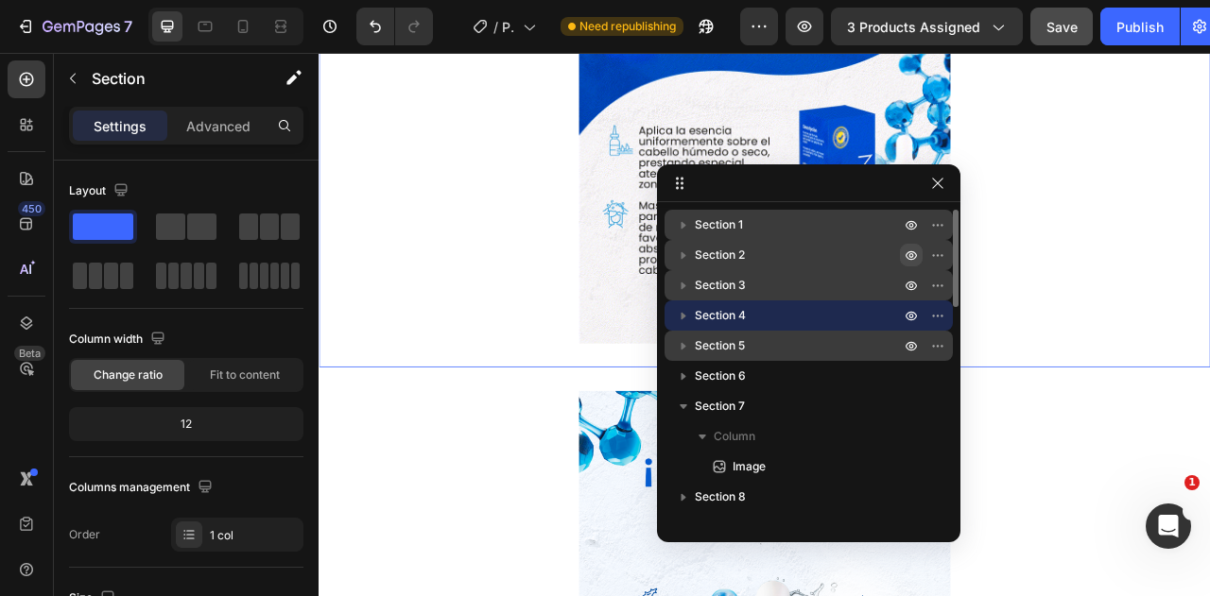
click at [685, 260] on icon "button" at bounding box center [683, 255] width 19 height 19
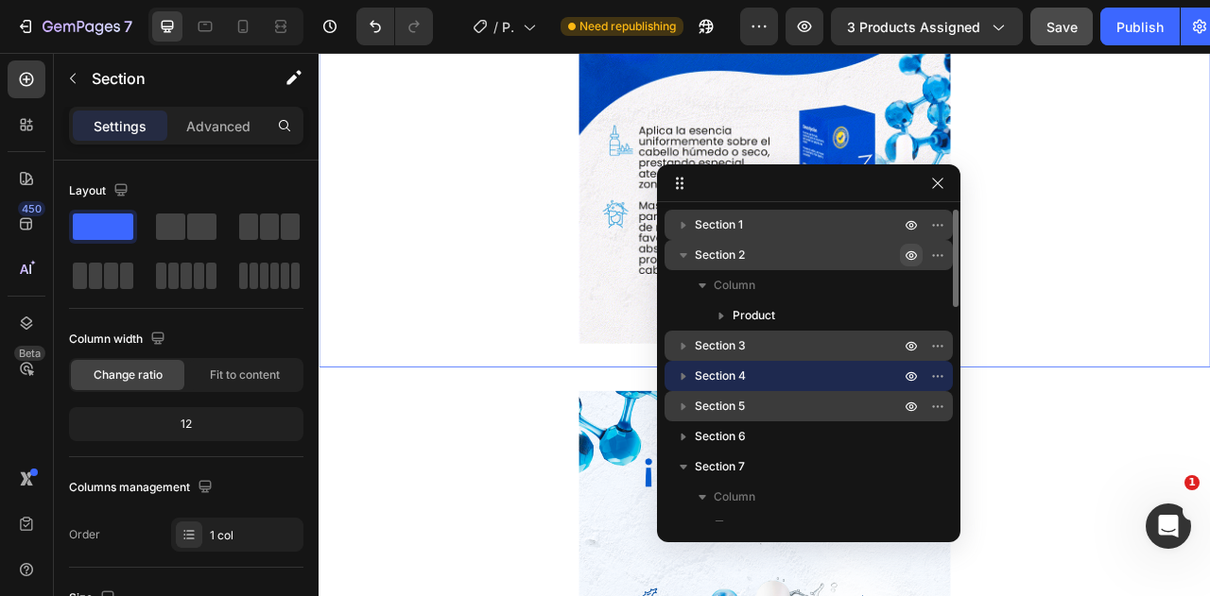
click at [685, 260] on icon "button" at bounding box center [683, 255] width 19 height 19
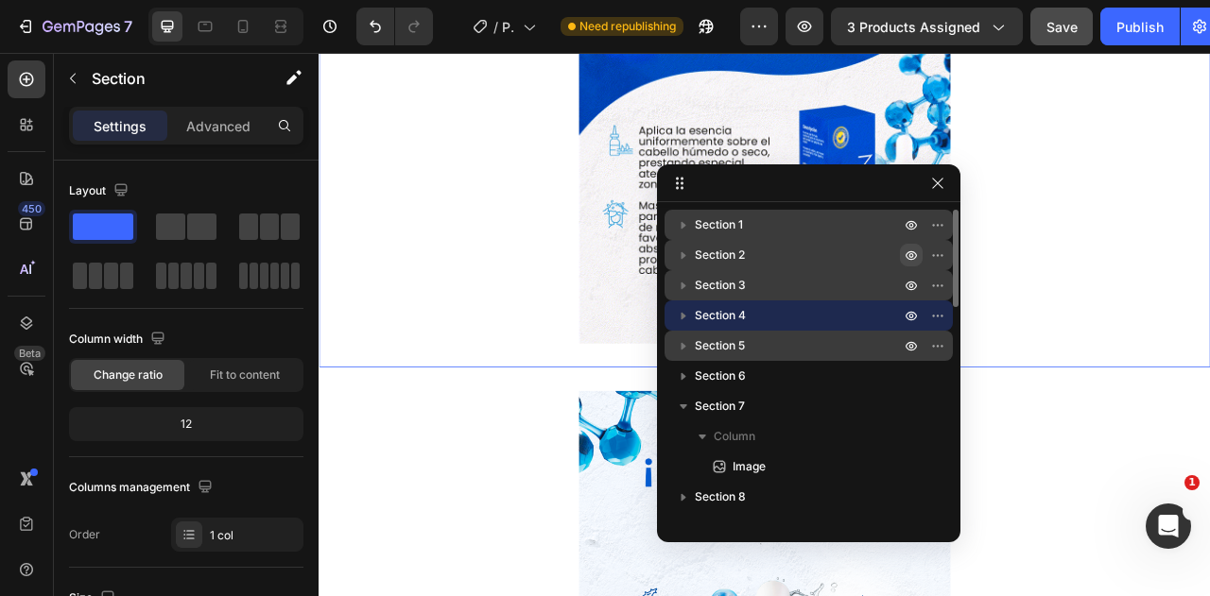
click at [685, 260] on icon "button" at bounding box center [683, 255] width 19 height 19
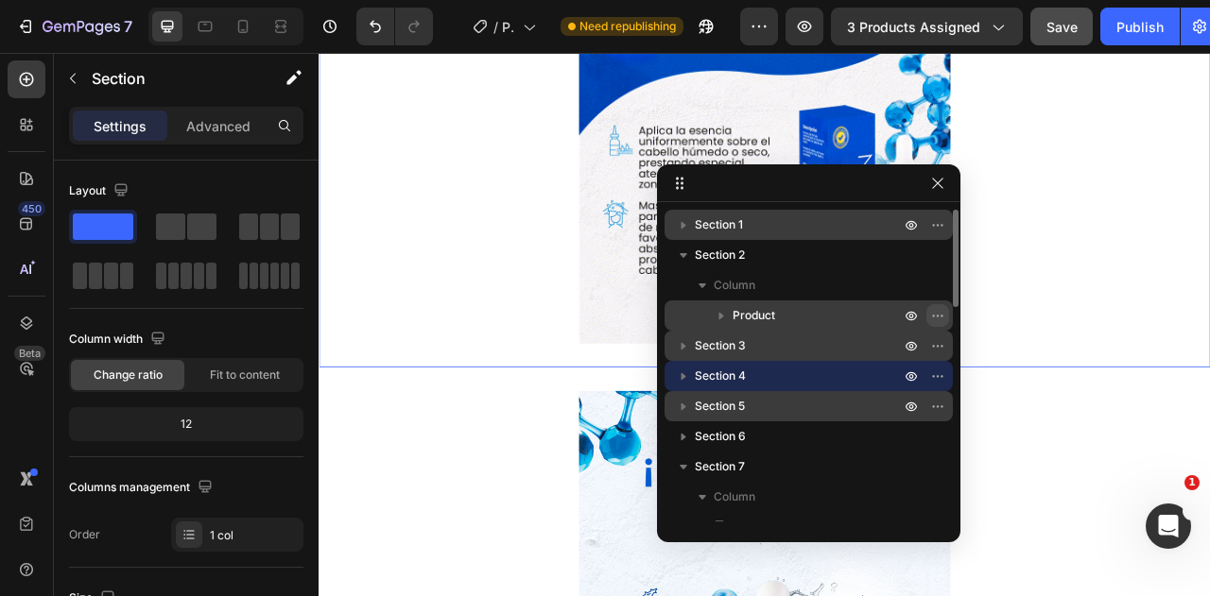
click at [943, 319] on icon "button" at bounding box center [937, 315] width 15 height 15
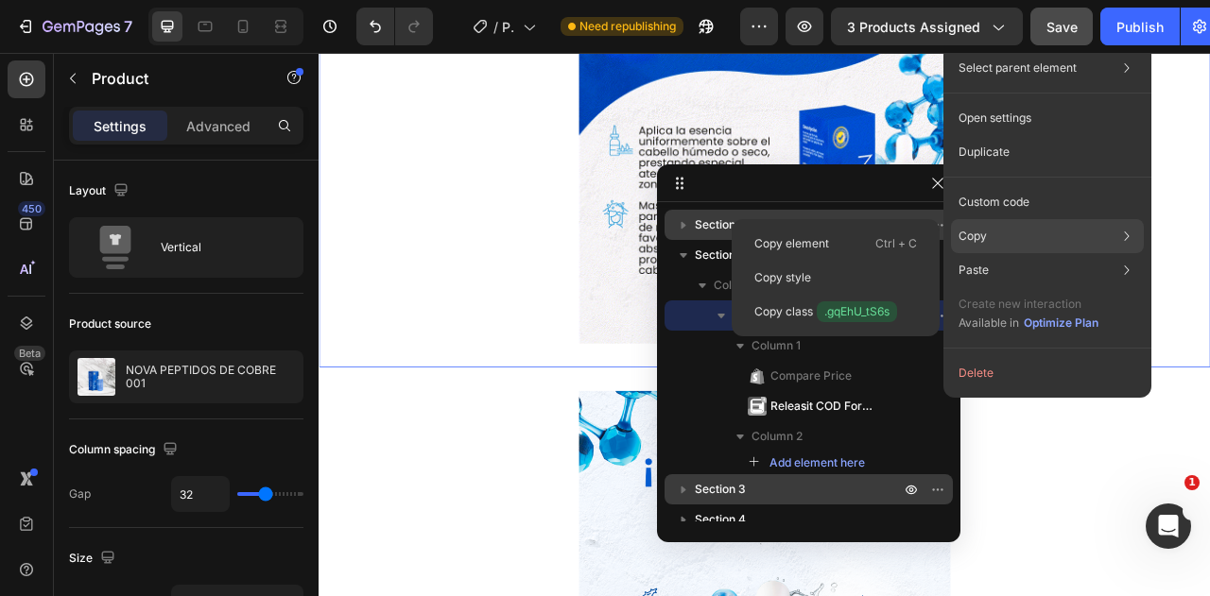
click at [985, 237] on p "Copy" at bounding box center [972, 236] width 28 height 17
click at [817, 239] on p "Copy element" at bounding box center [791, 243] width 75 height 17
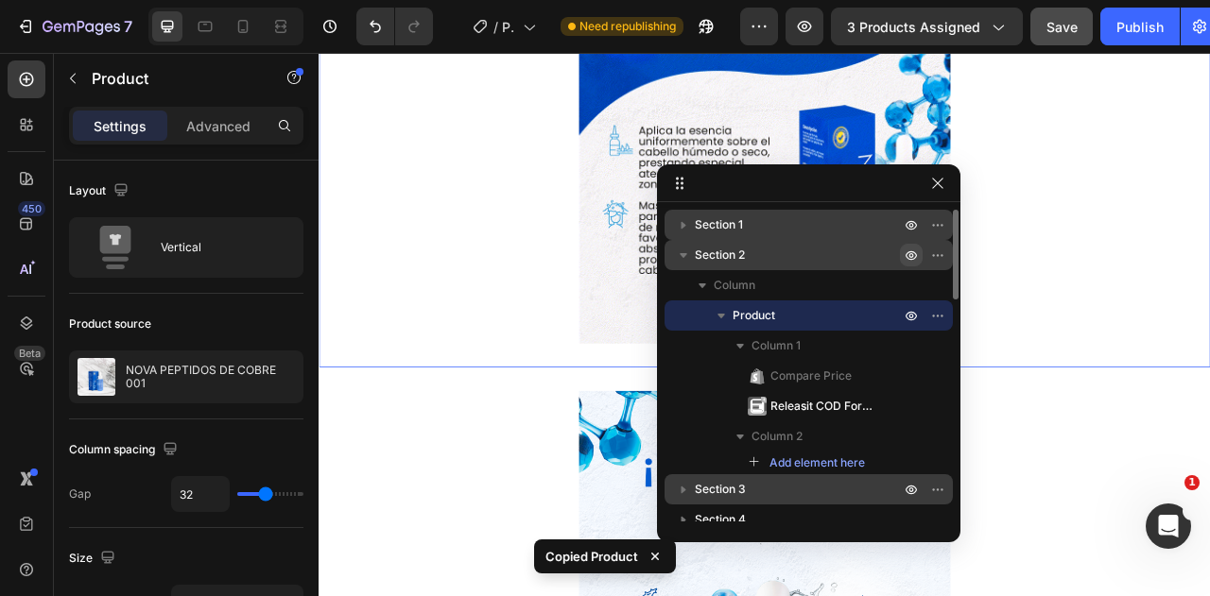
click at [688, 256] on icon "button" at bounding box center [683, 255] width 19 height 19
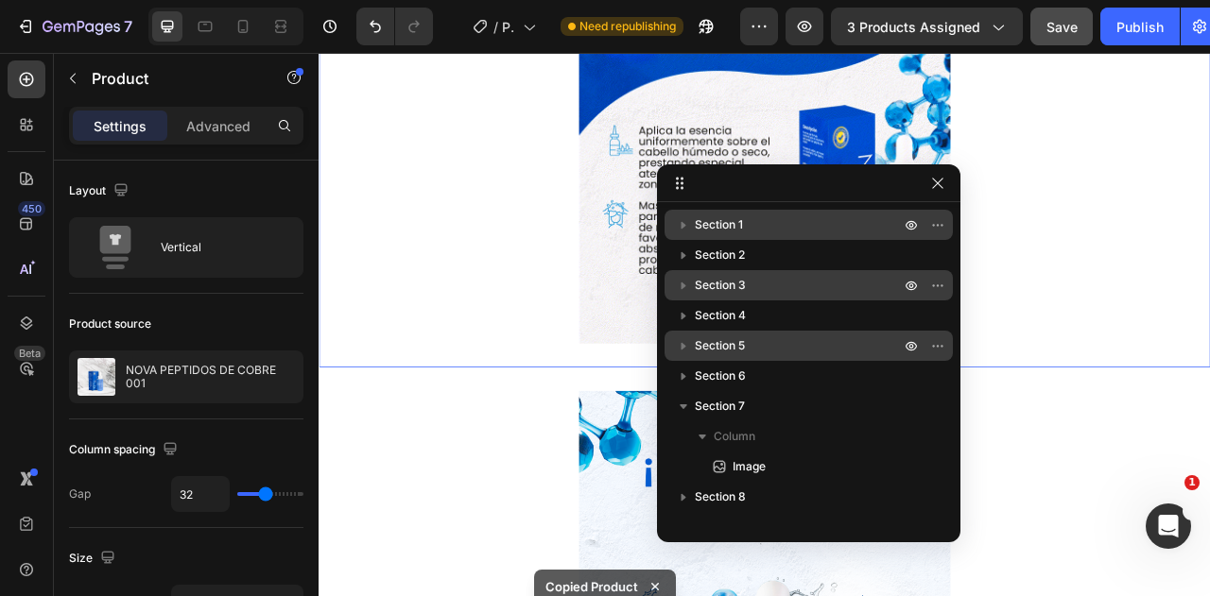
click at [683, 284] on icon "button" at bounding box center [683, 285] width 19 height 19
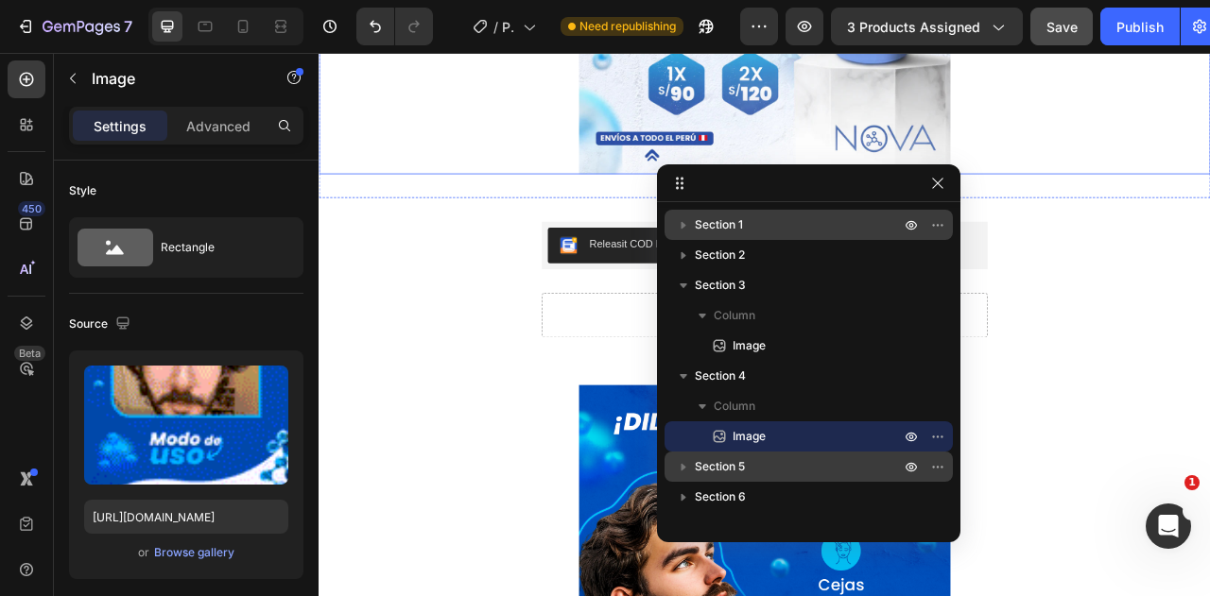
scroll to position [662, 0]
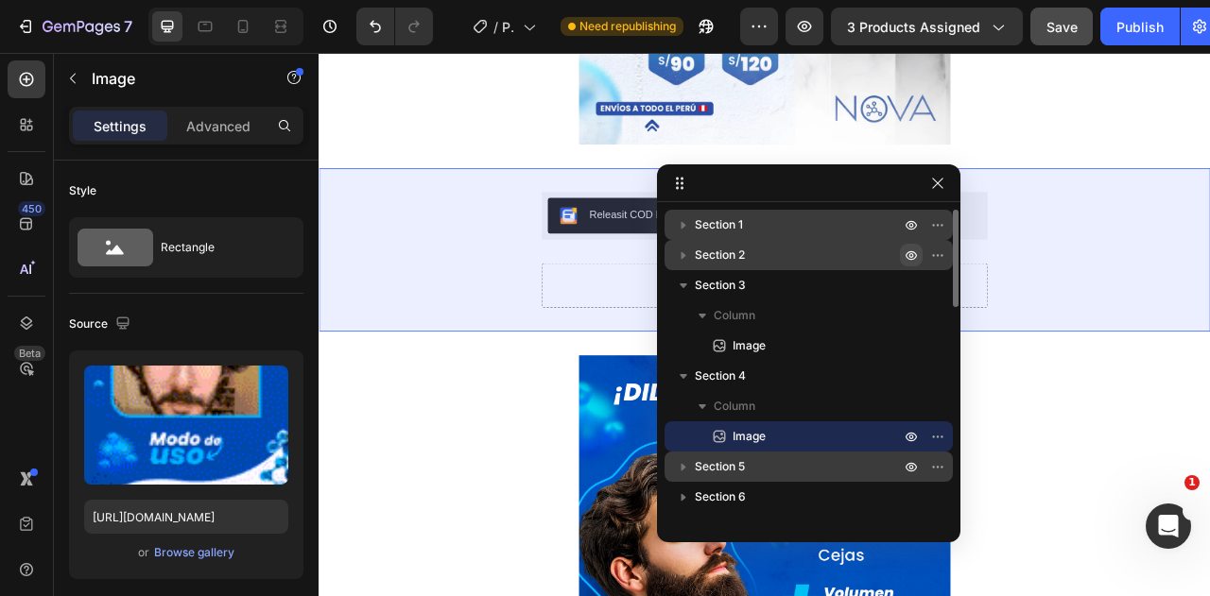
click at [687, 256] on icon "button" at bounding box center [683, 255] width 19 height 19
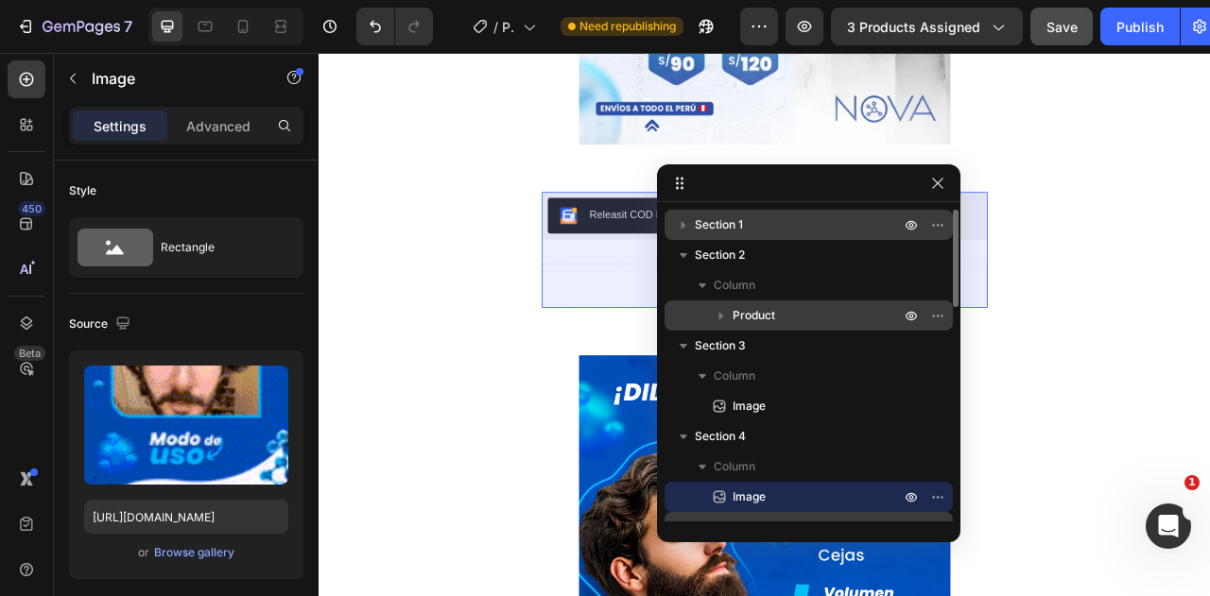
click at [719, 317] on icon "button" at bounding box center [721, 317] width 5 height 8
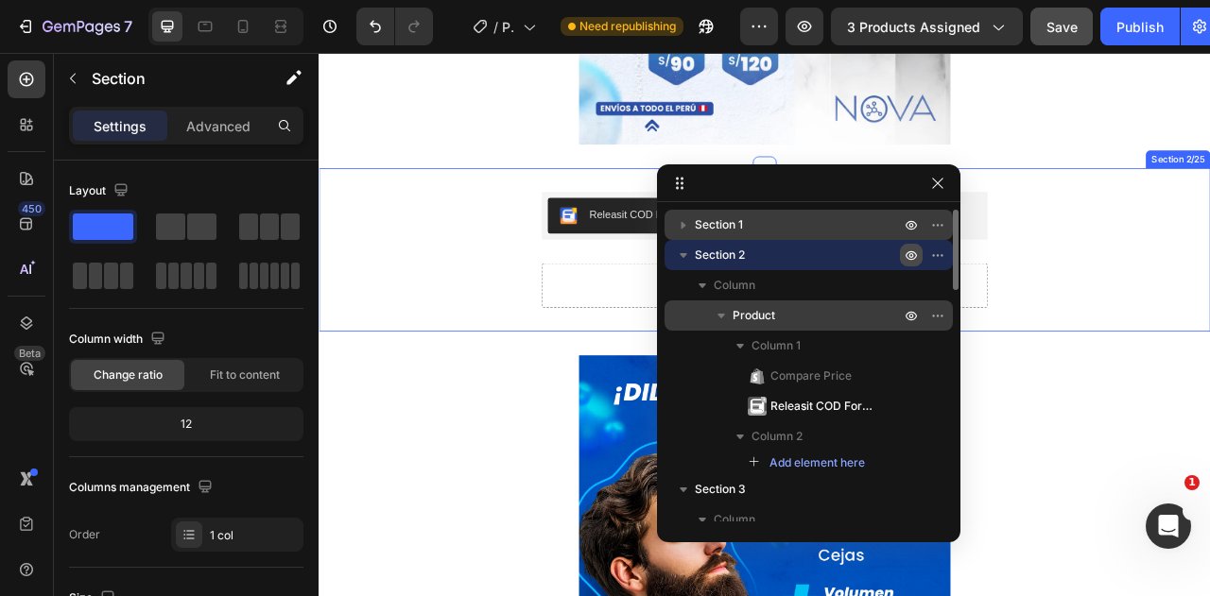
click at [484, 283] on div "S/. 159.00 Compare Price Compare Price Releasit COD Form & Upsells Releasit COD…" at bounding box center [886, 303] width 1134 height 147
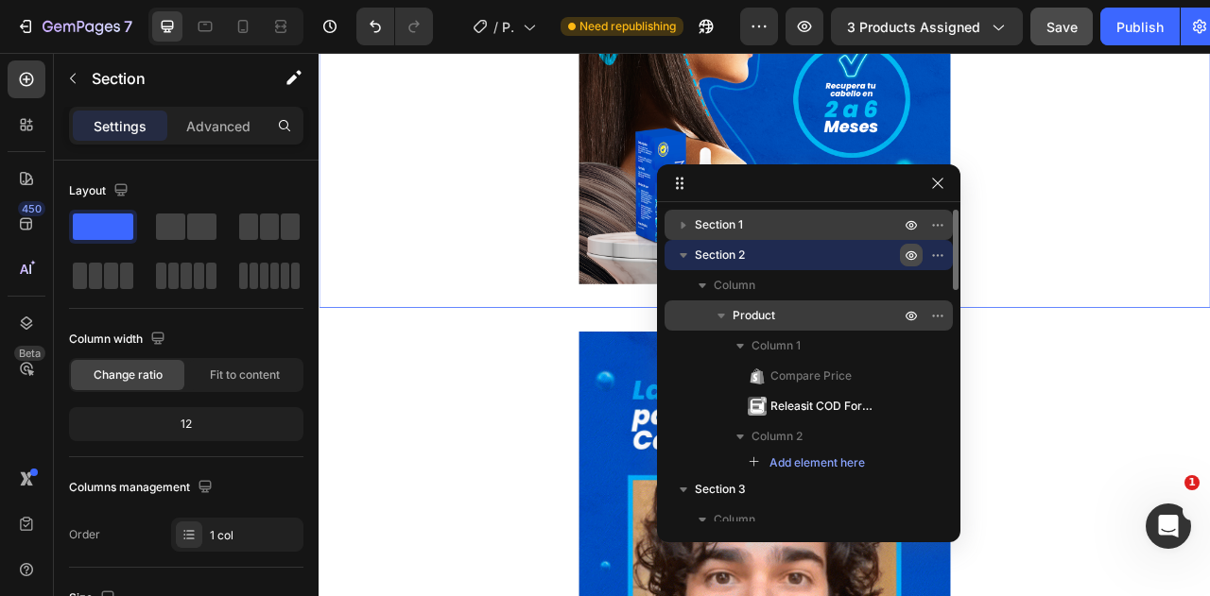
scroll to position [1701, 0]
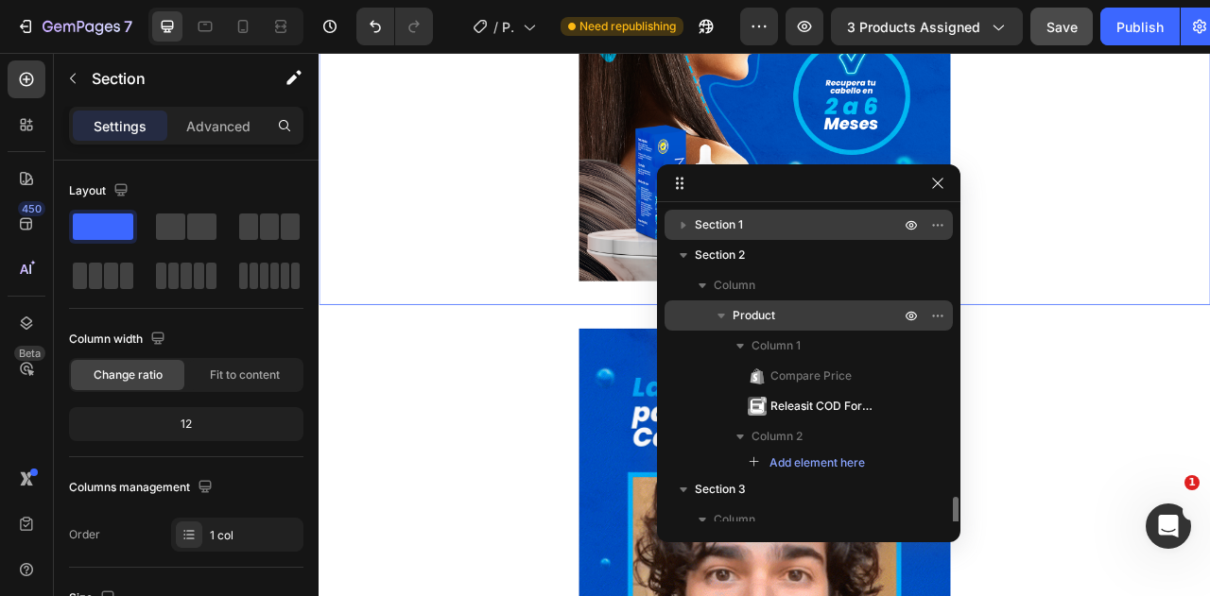
scroll to position [229, 0]
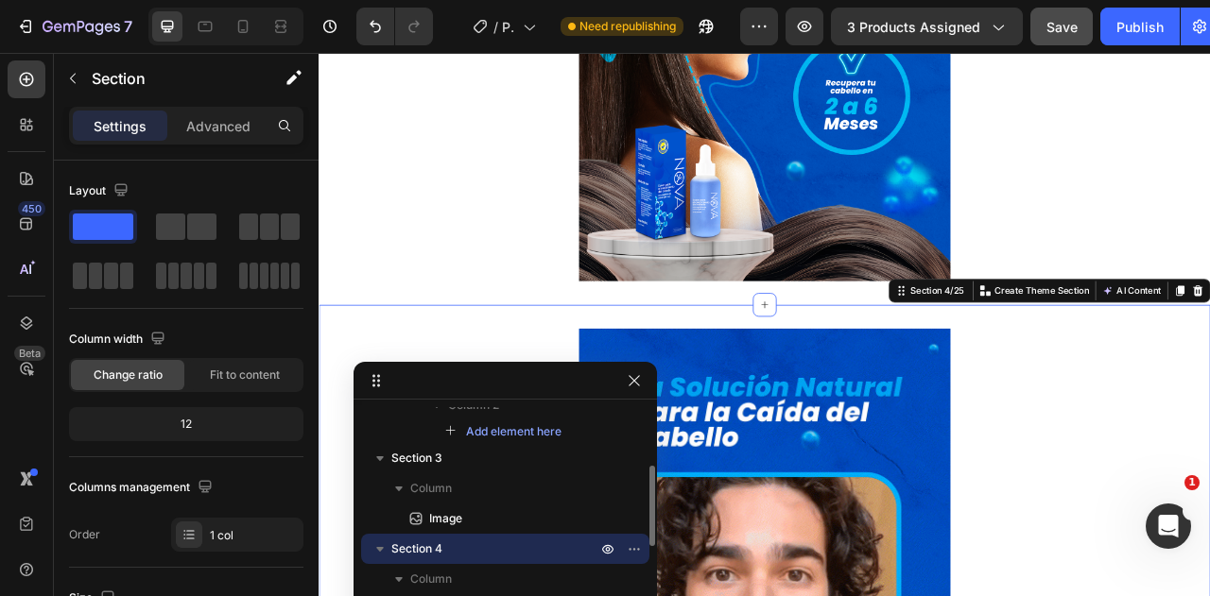
drag, startPoint x: 826, startPoint y: 197, endPoint x: 380, endPoint y: 394, distance: 487.9
click at [876, 361] on div at bounding box center [886, 373] width 30 height 30
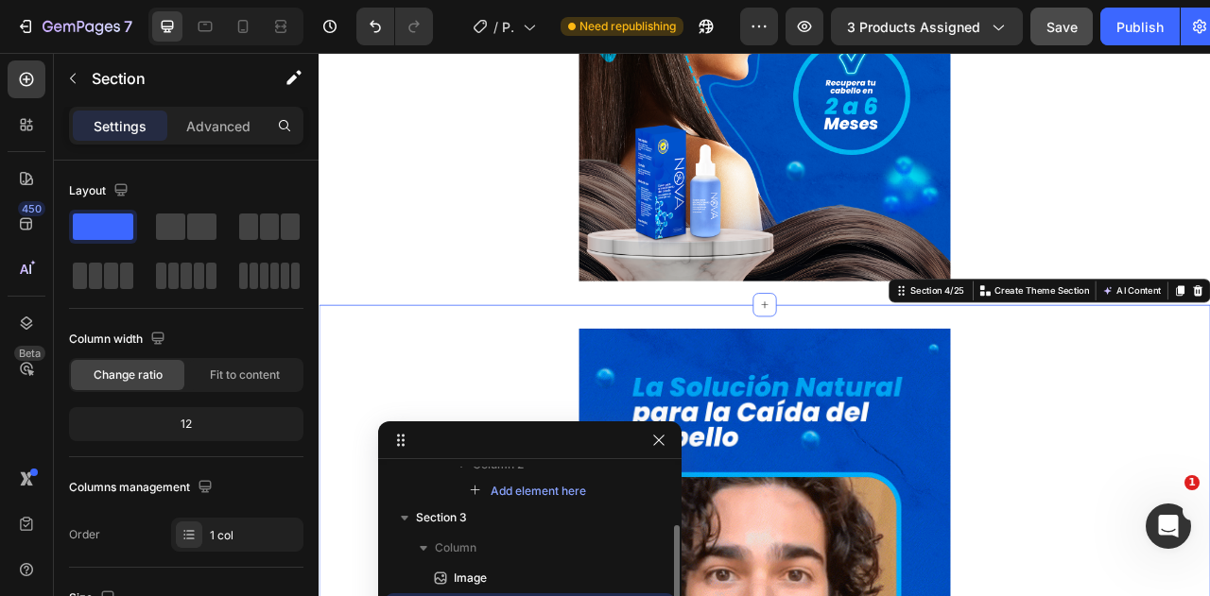
drag, startPoint x: 484, startPoint y: 383, endPoint x: 510, endPoint y: 438, distance: 60.9
click at [878, 370] on icon at bounding box center [885, 373] width 15 height 15
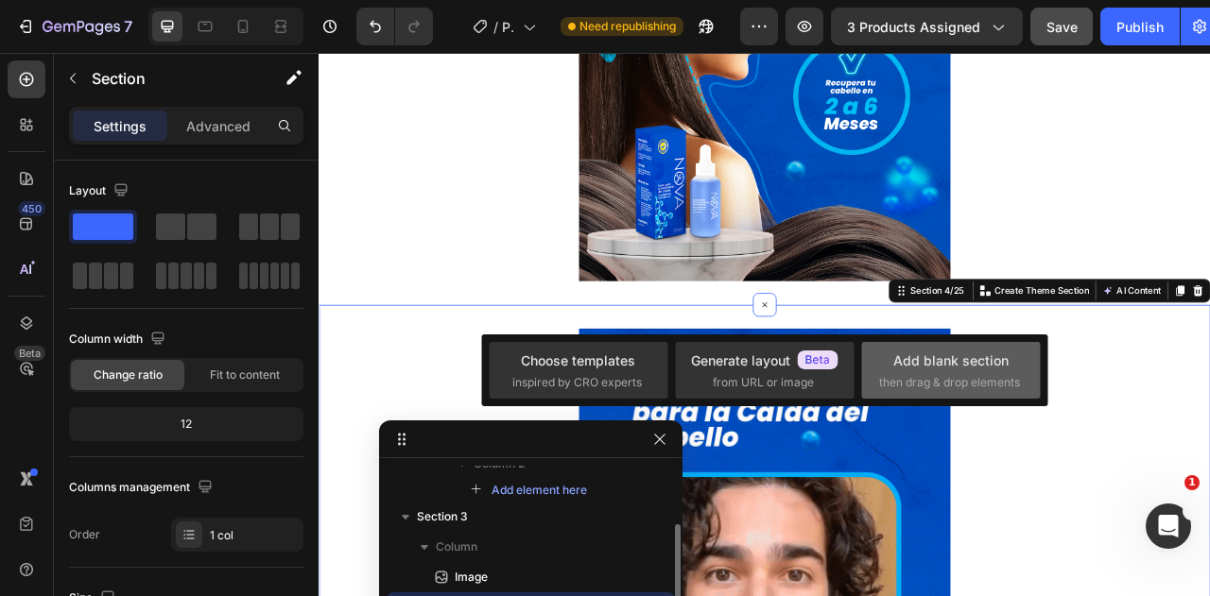
click at [924, 377] on span "then drag & drop elements" at bounding box center [949, 382] width 141 height 17
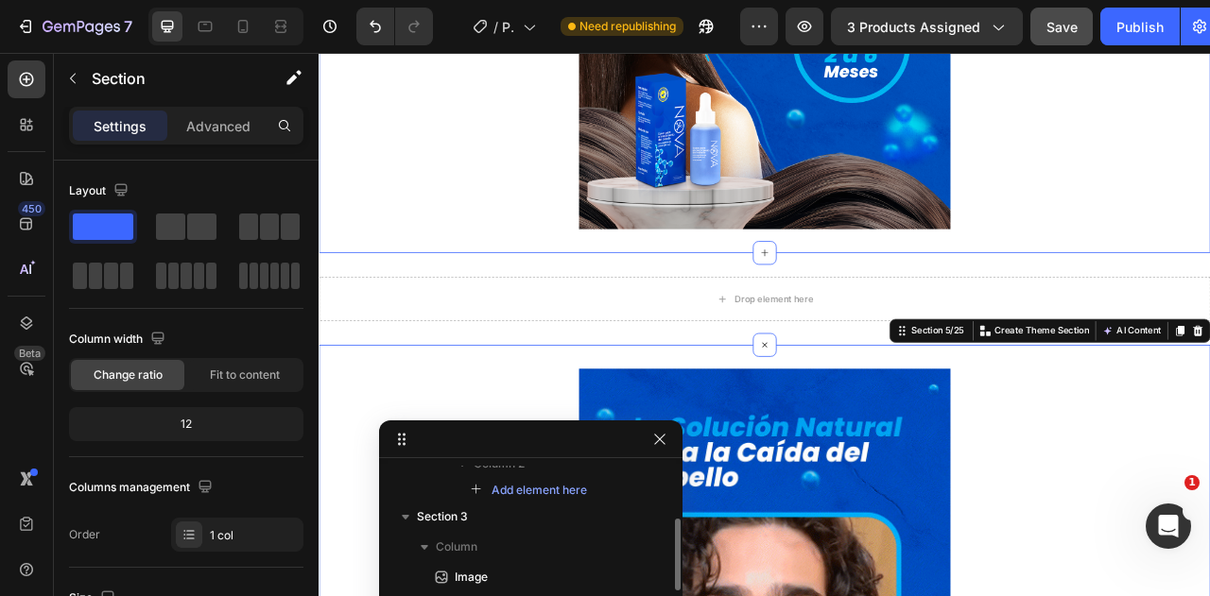
scroll to position [1796, 0]
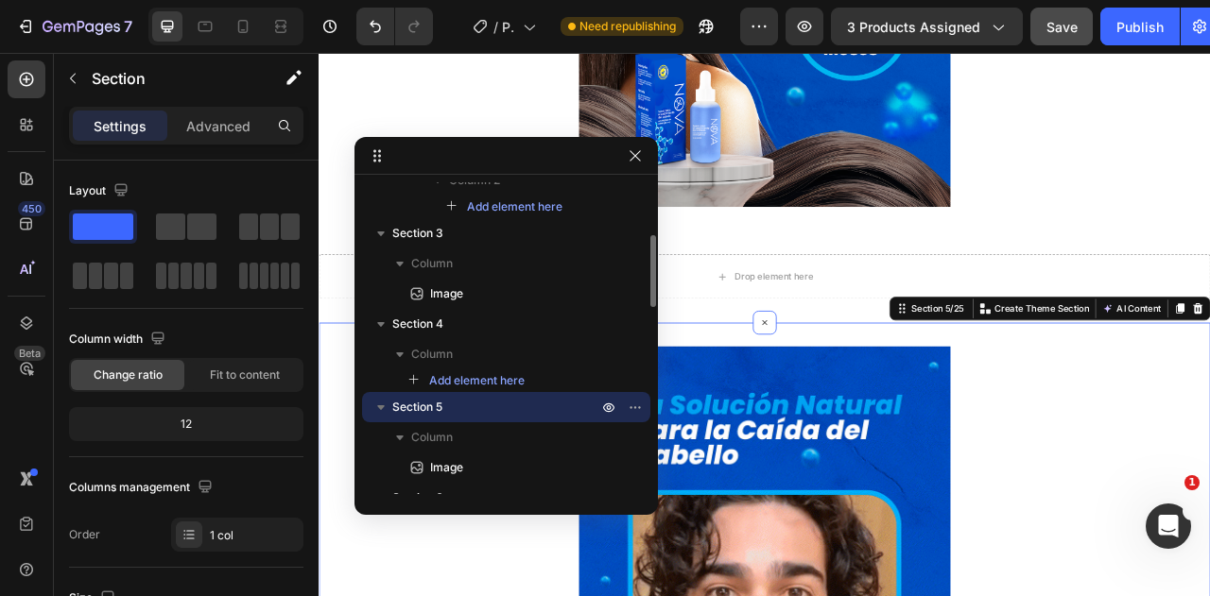
drag, startPoint x: 505, startPoint y: 450, endPoint x: 480, endPoint y: 166, distance: 284.6
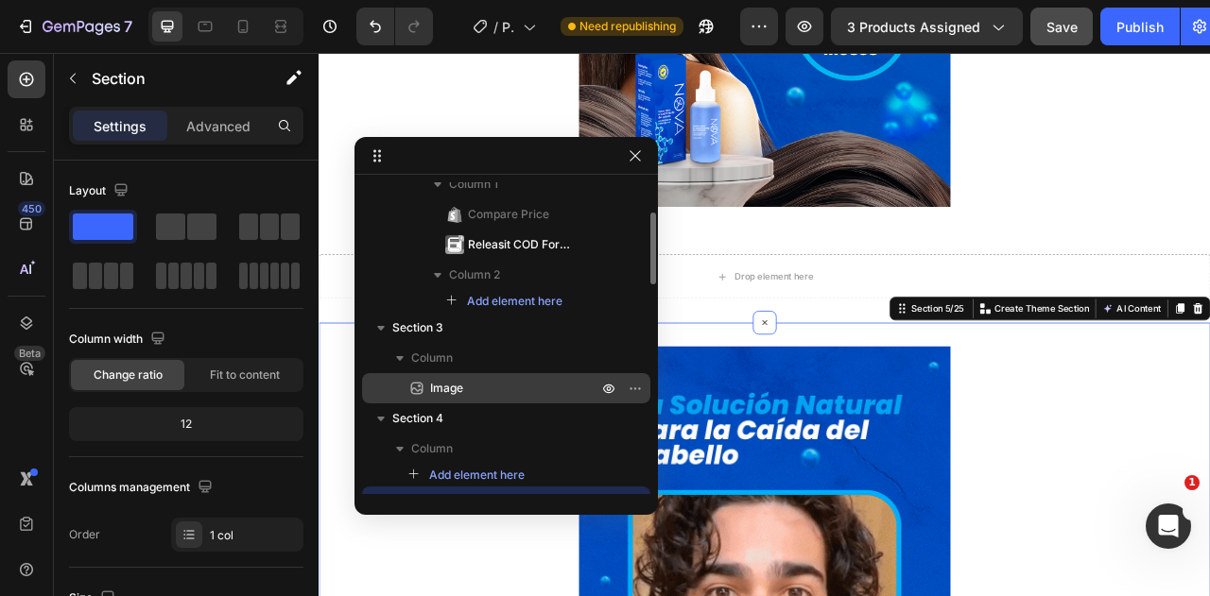
scroll to position [40, 0]
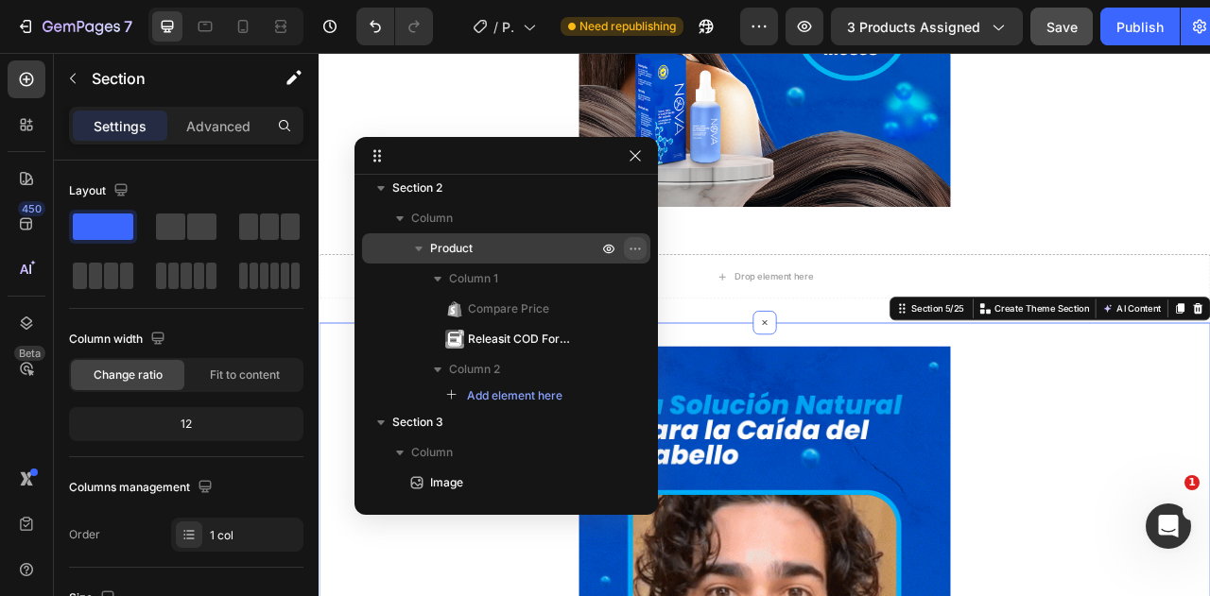
click at [635, 243] on icon "button" at bounding box center [635, 248] width 15 height 15
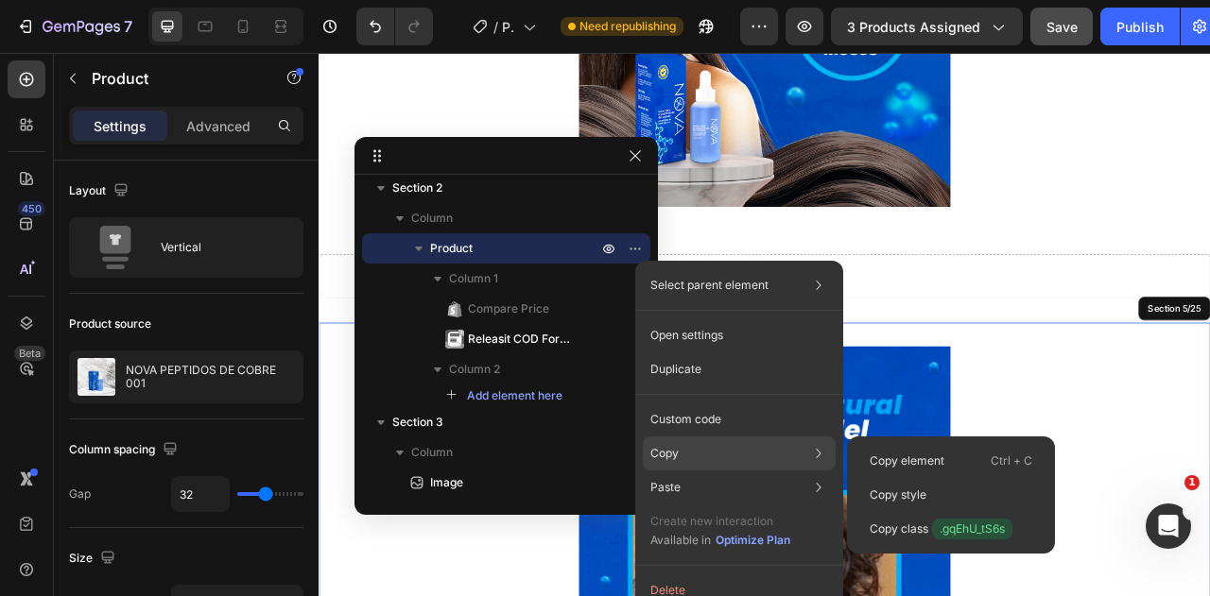
click at [690, 505] on div "Copy Copy element Ctrl + C Copy style Copy class .gqEhU_tS6s" at bounding box center [739, 531] width 193 height 53
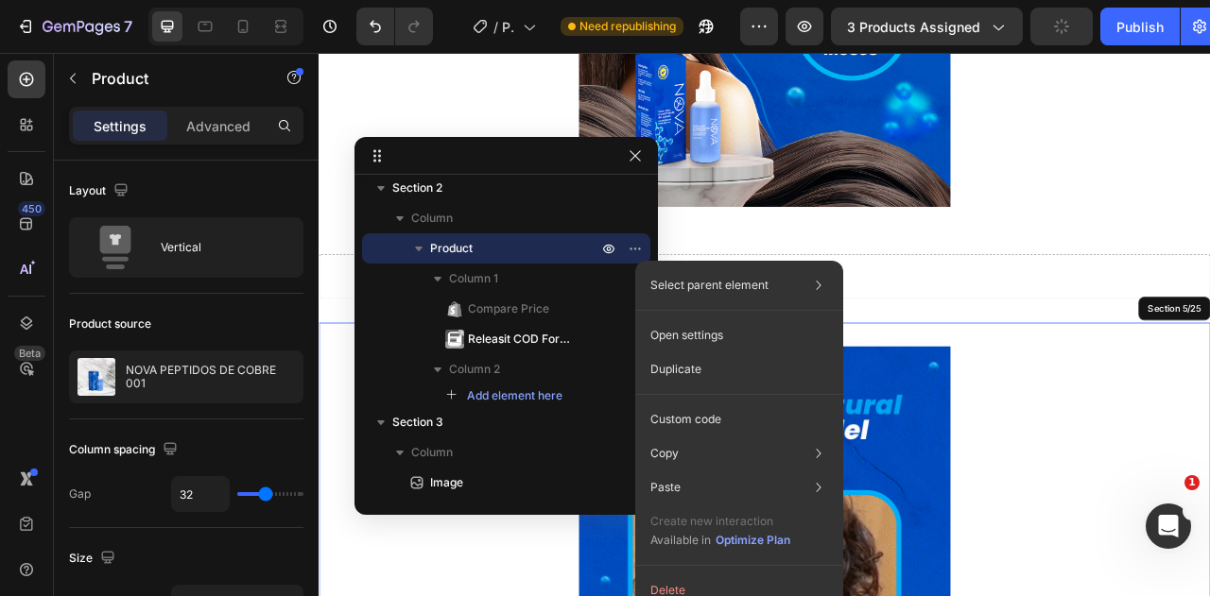
scroll to position [229, 0]
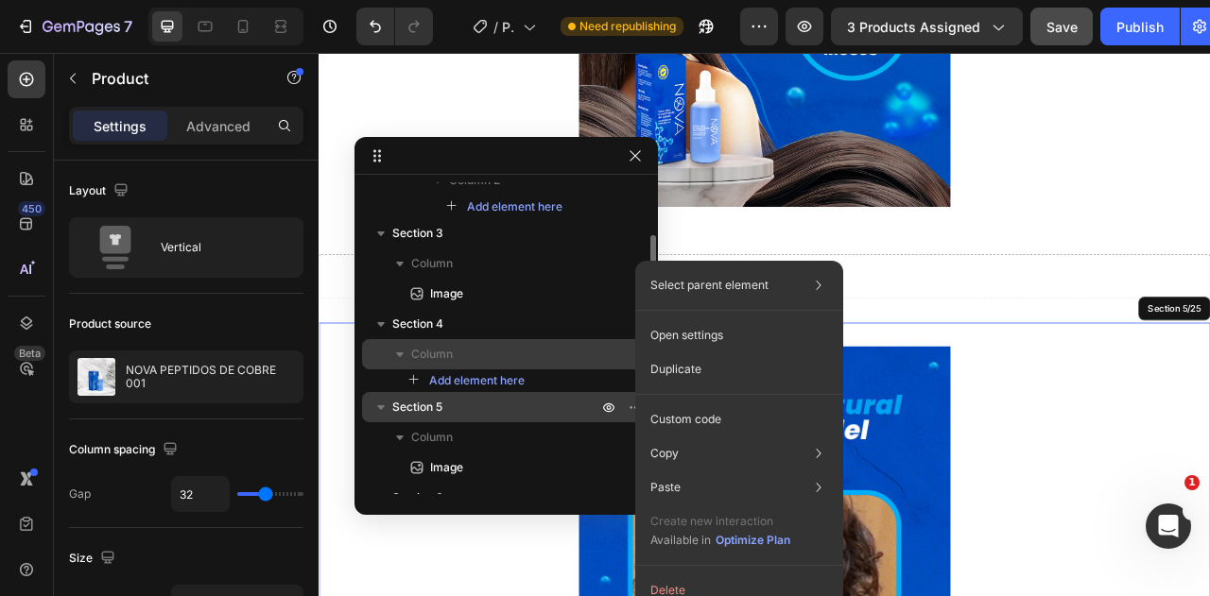
click at [560, 348] on p "Column" at bounding box center [506, 354] width 190 height 19
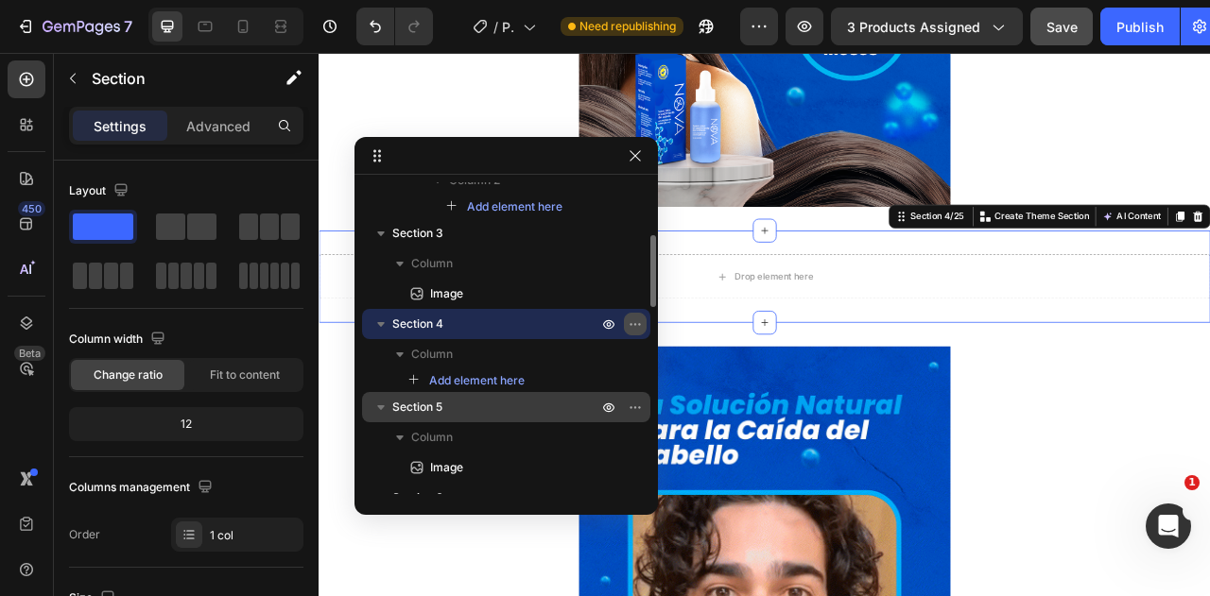
click at [630, 330] on icon "button" at bounding box center [635, 324] width 15 height 15
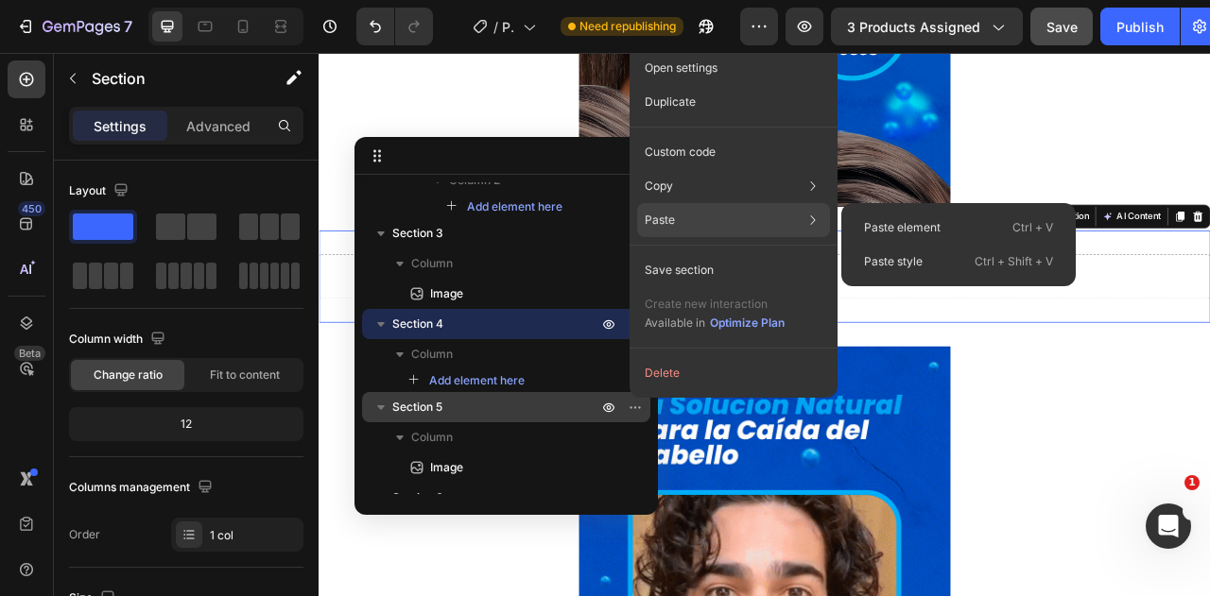
click at [698, 253] on div "Paste Paste element Ctrl + V Paste style Ctrl + Shift + V" at bounding box center [733, 270] width 193 height 34
click at [893, 233] on p "Paste element" at bounding box center [902, 227] width 77 height 17
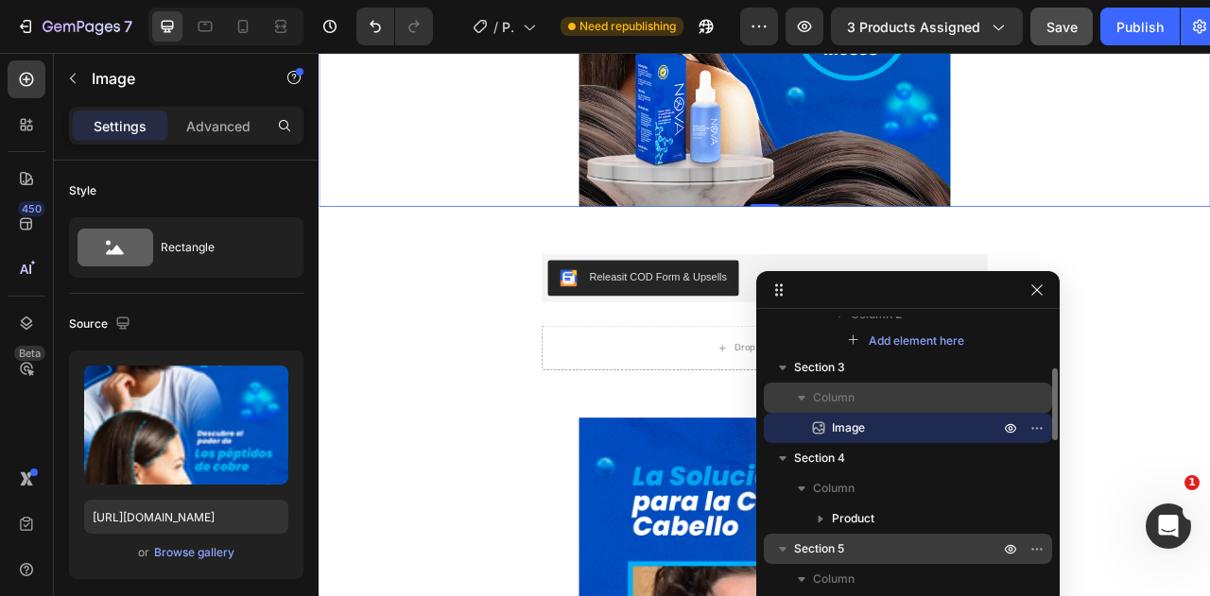
drag, startPoint x: 554, startPoint y: 159, endPoint x: 819, endPoint y: 396, distance: 355.4
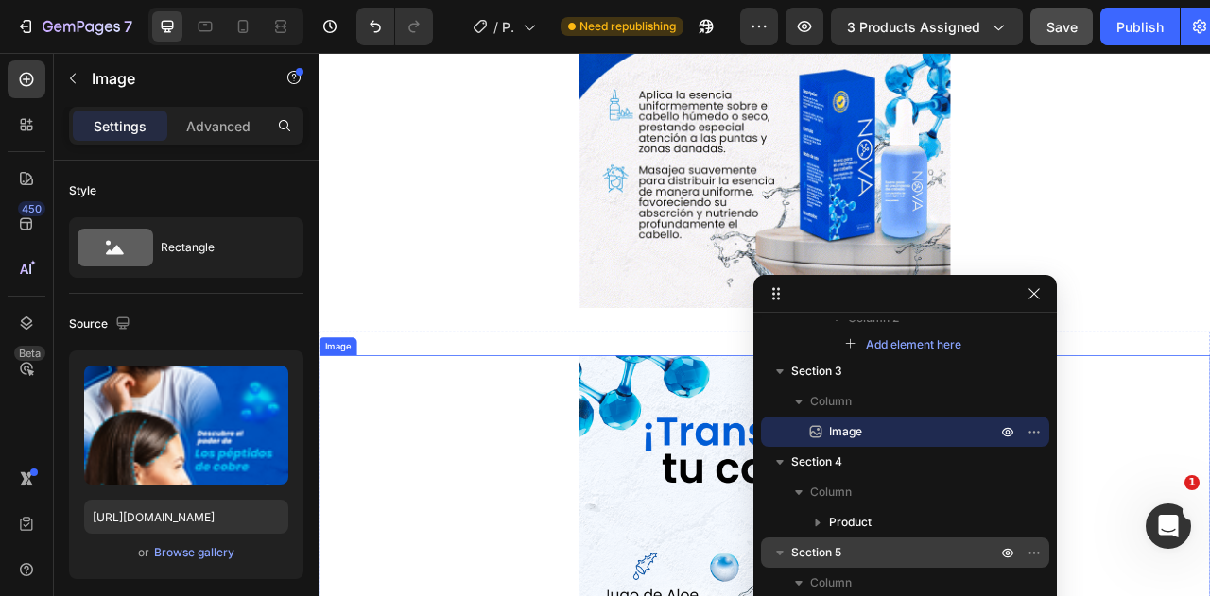
scroll to position [2836, 0]
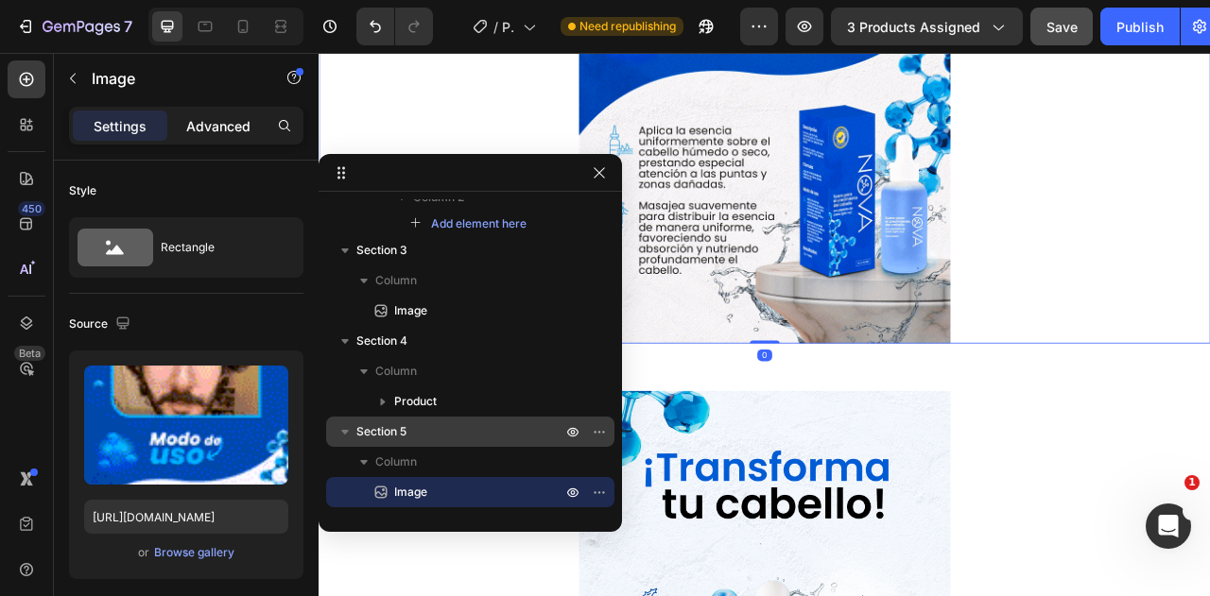
drag, startPoint x: 888, startPoint y: 294, endPoint x: 233, endPoint y: 129, distance: 676.5
click at [881, 445] on icon at bounding box center [885, 452] width 15 height 15
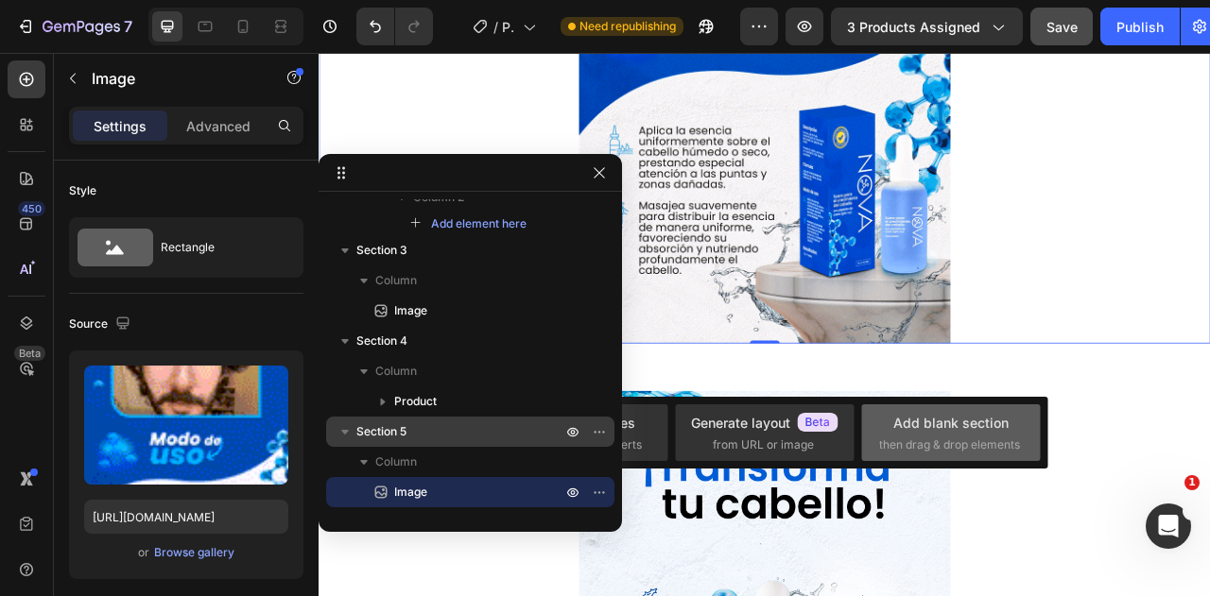
click at [898, 423] on div "Add blank section" at bounding box center [950, 423] width 115 height 20
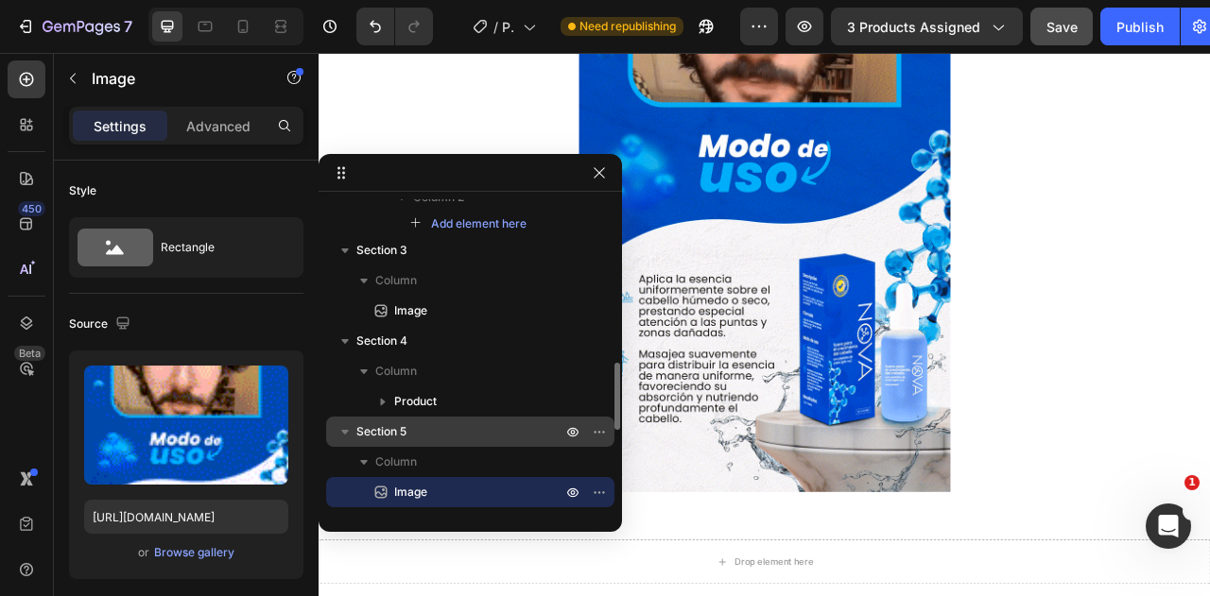
scroll to position [323, 0]
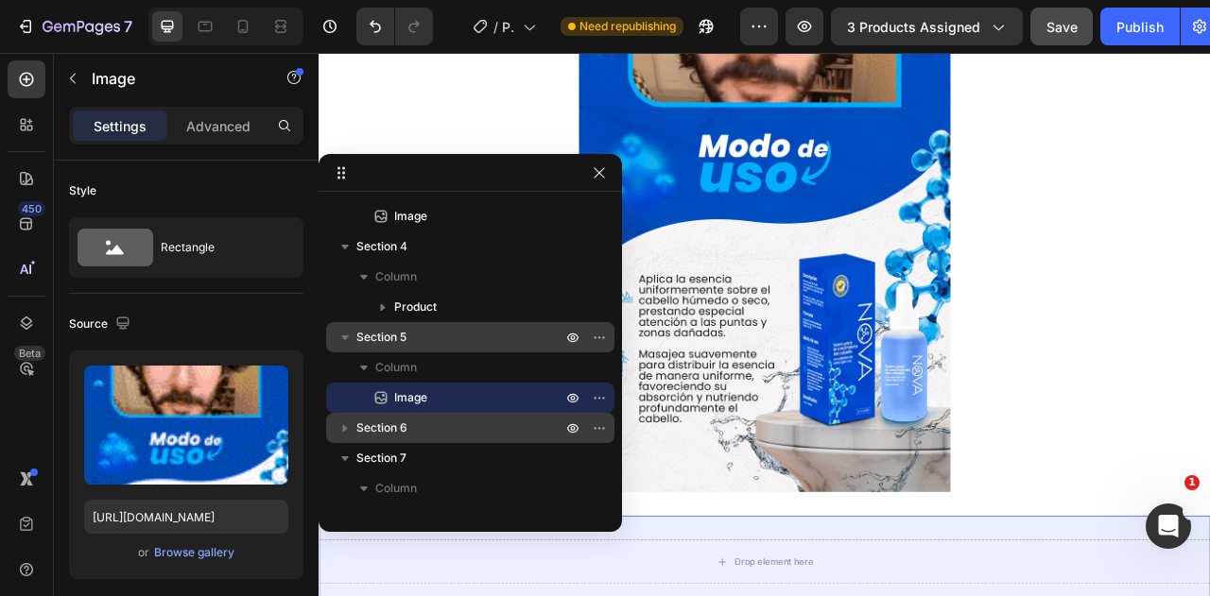
click at [343, 428] on icon "button" at bounding box center [345, 429] width 5 height 8
click at [593, 428] on icon "button" at bounding box center [599, 428] width 15 height 15
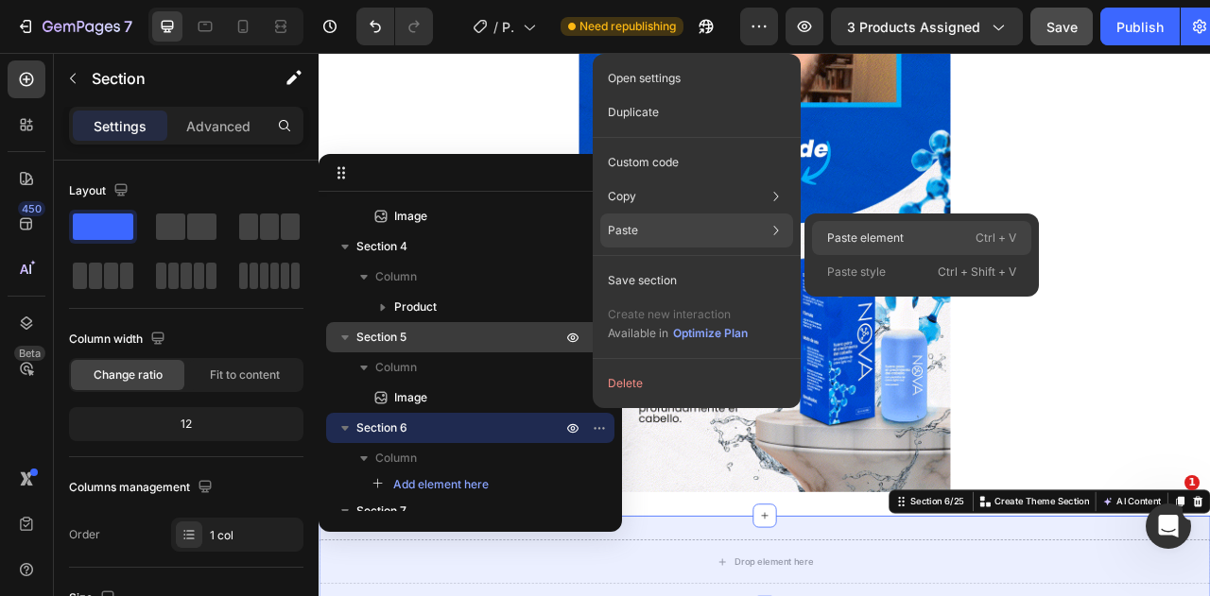
click at [870, 245] on p "Paste element" at bounding box center [865, 238] width 77 height 17
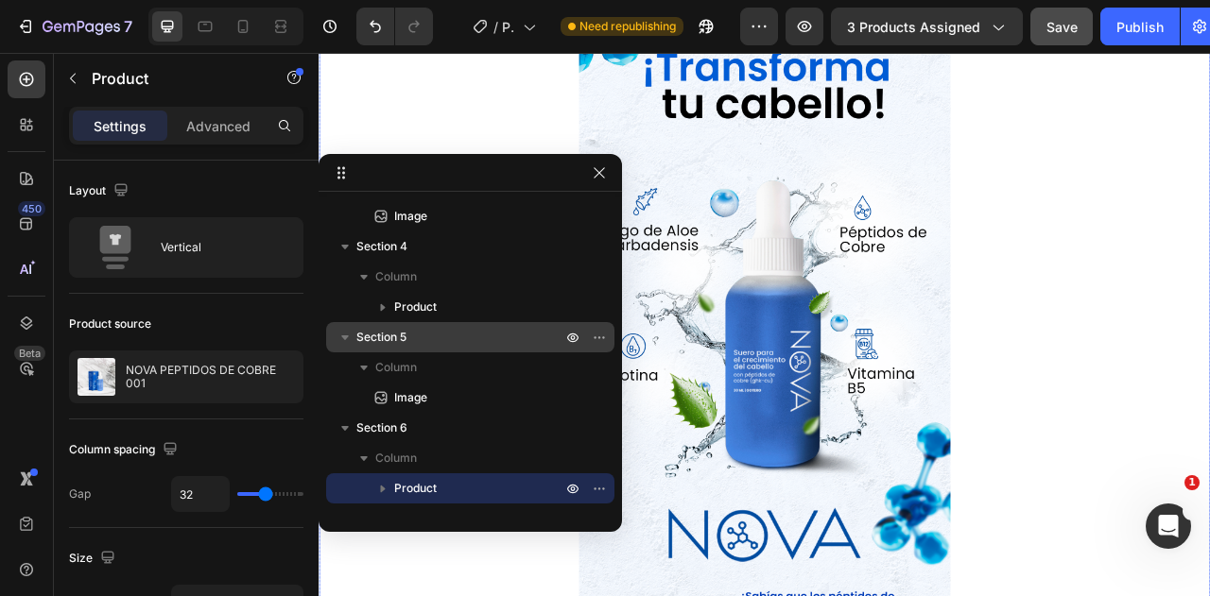
scroll to position [3577, 0]
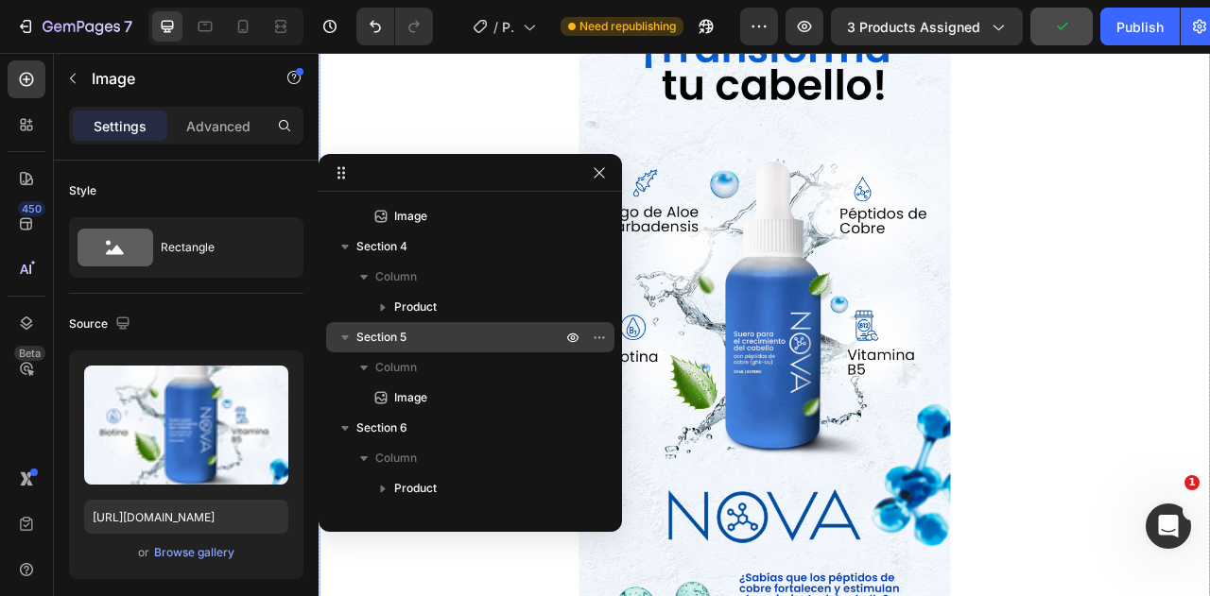
click at [956, 330] on img at bounding box center [885, 422] width 473 height 945
click at [980, 493] on img at bounding box center [885, 422] width 473 height 945
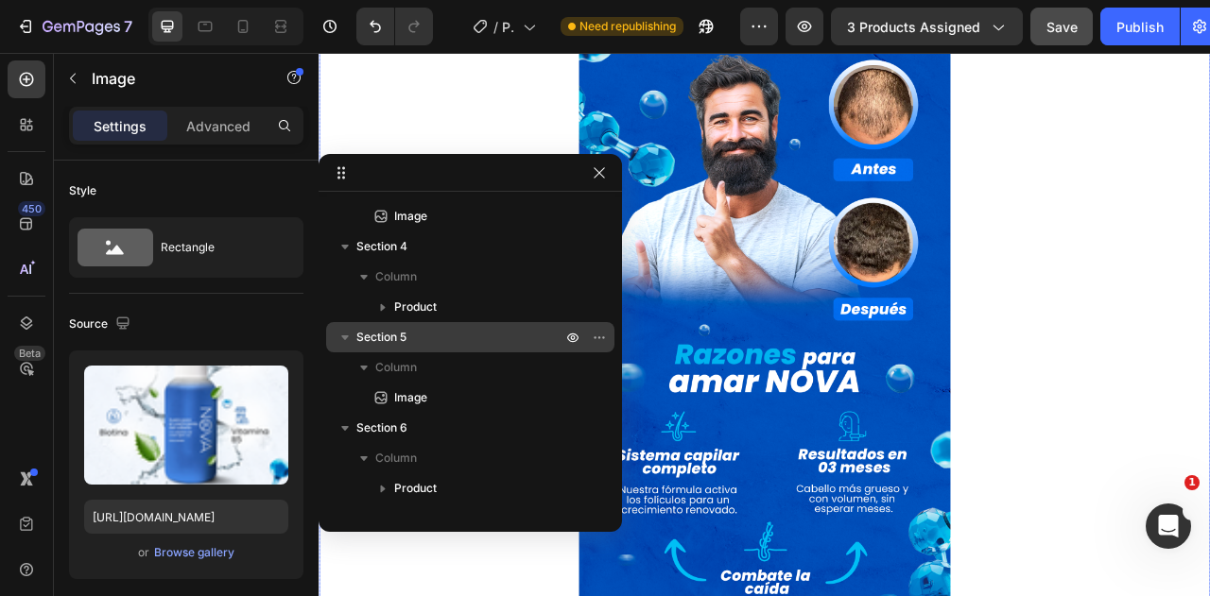
scroll to position [4900, 0]
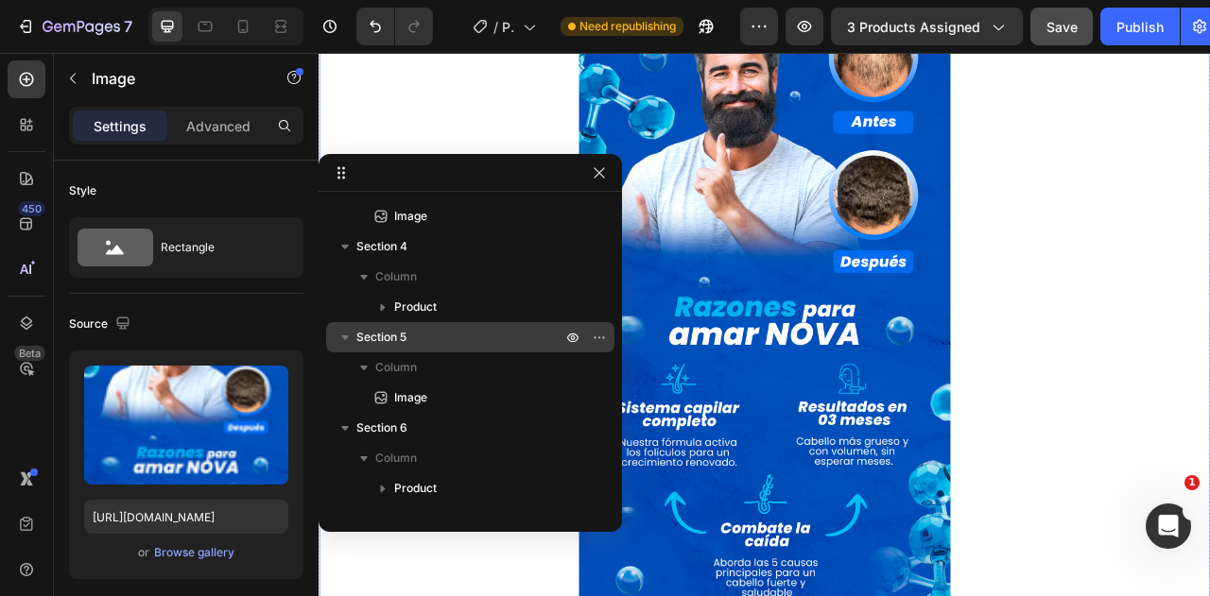
click at [872, 448] on img at bounding box center [885, 312] width 473 height 945
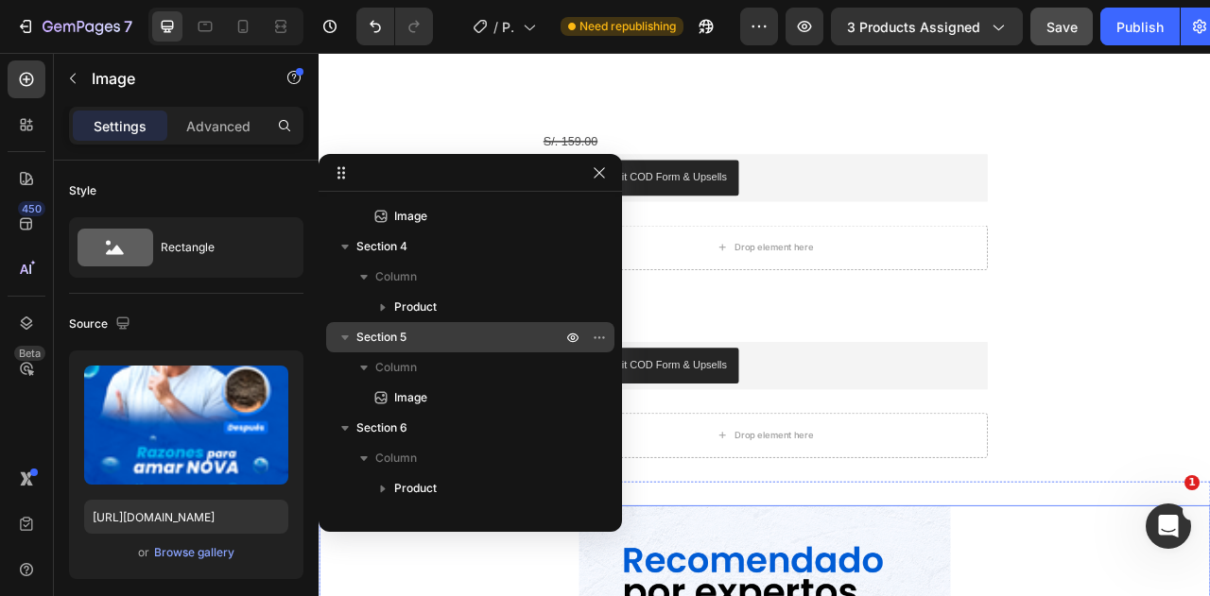
scroll to position [5562, 0]
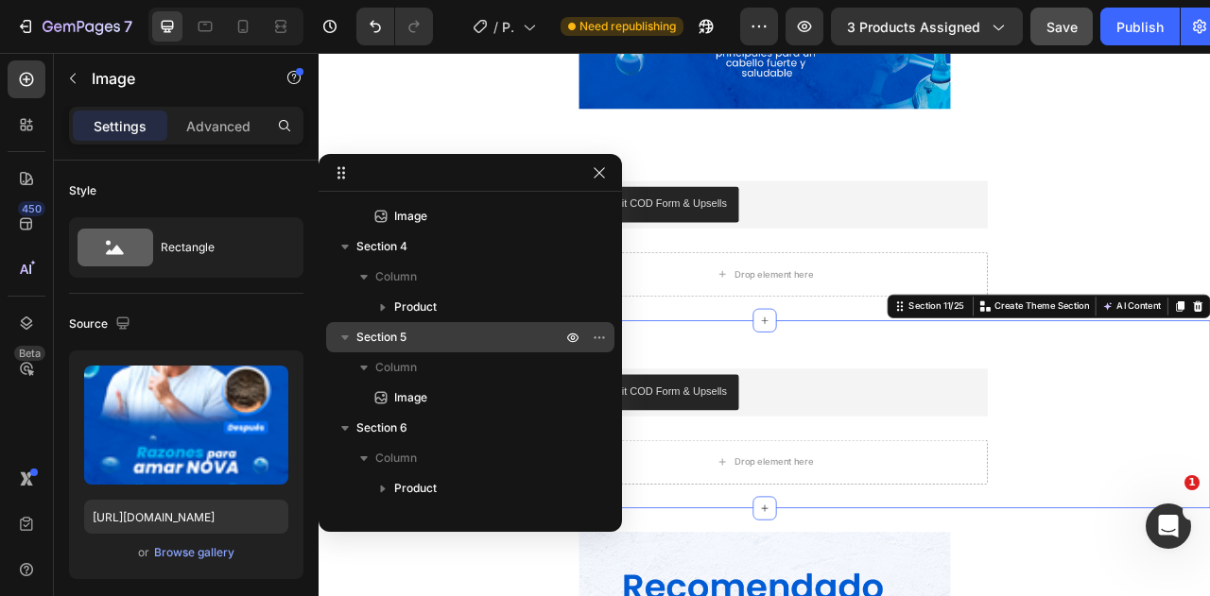
click at [1209, 468] on div "S/. 159.00 Compare Price Compare Price Releasit COD Form & Upsells Releasit COD…" at bounding box center [886, 512] width 1134 height 179
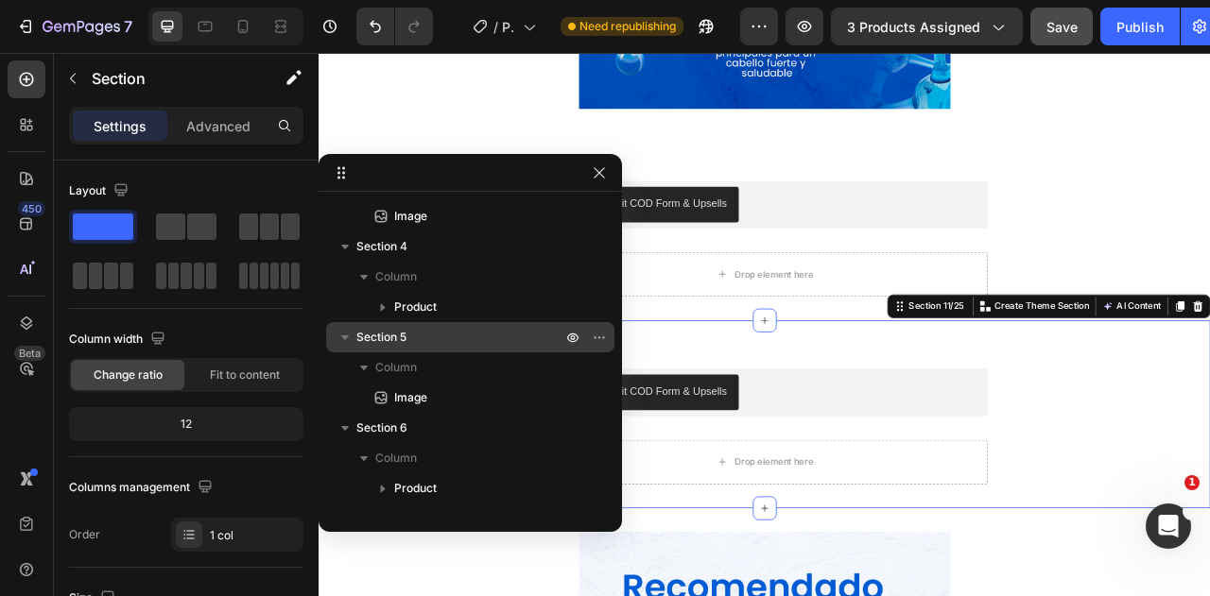
click at [1209, 470] on div "S/. 159.00 Compare Price Compare Price Releasit COD Form & Upsells Releasit COD…" at bounding box center [886, 512] width 1134 height 179
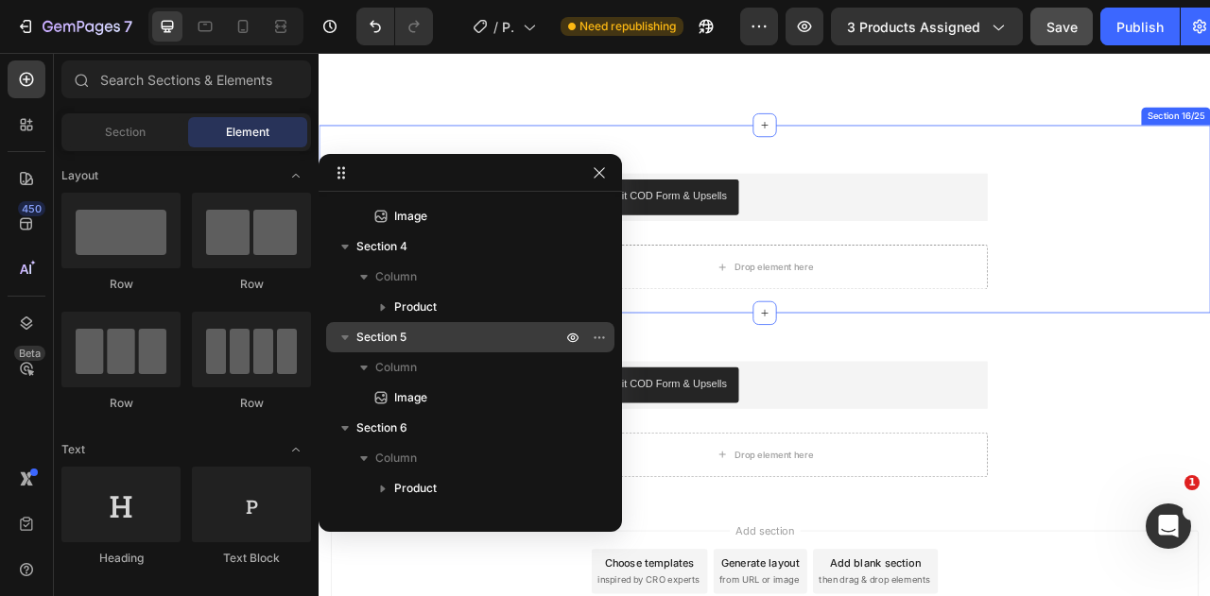
scroll to position [9453, 0]
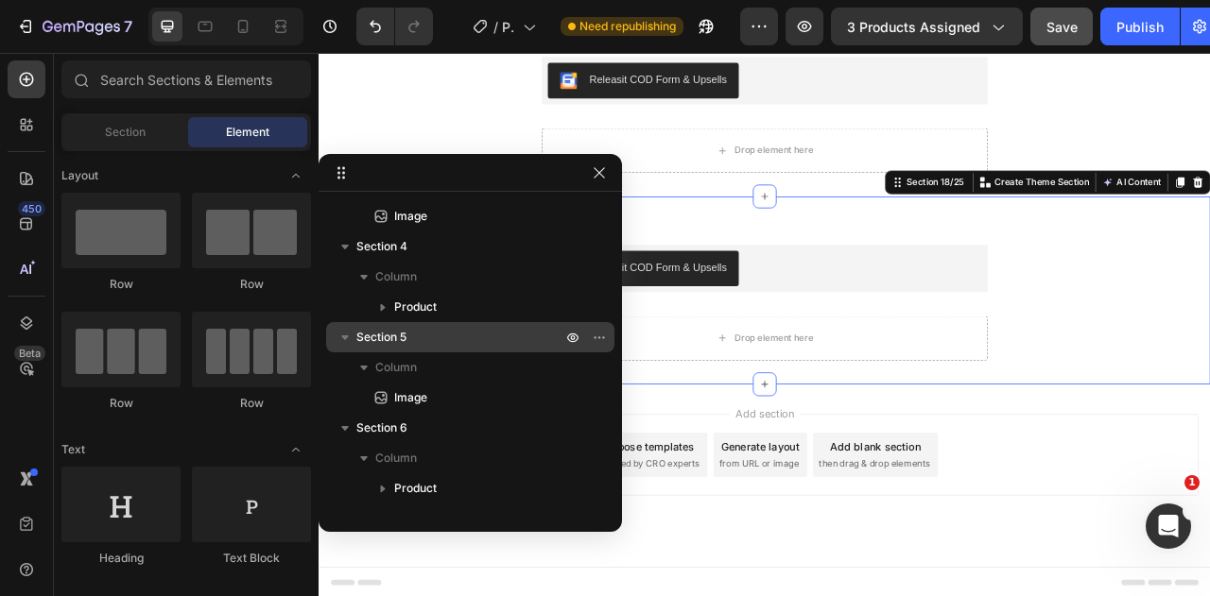
click at [1209, 350] on div "S/. 159.00 Compare Price Compare Price Releasit COD Form & Upsells Releasit COD…" at bounding box center [886, 355] width 1134 height 179
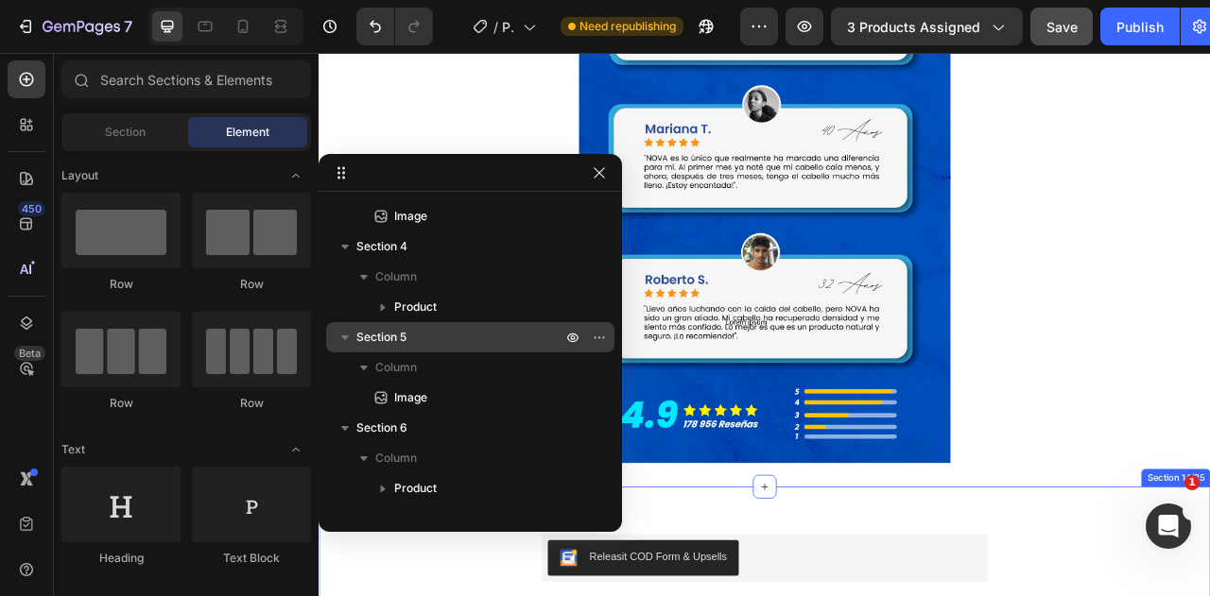
scroll to position [7418, 0]
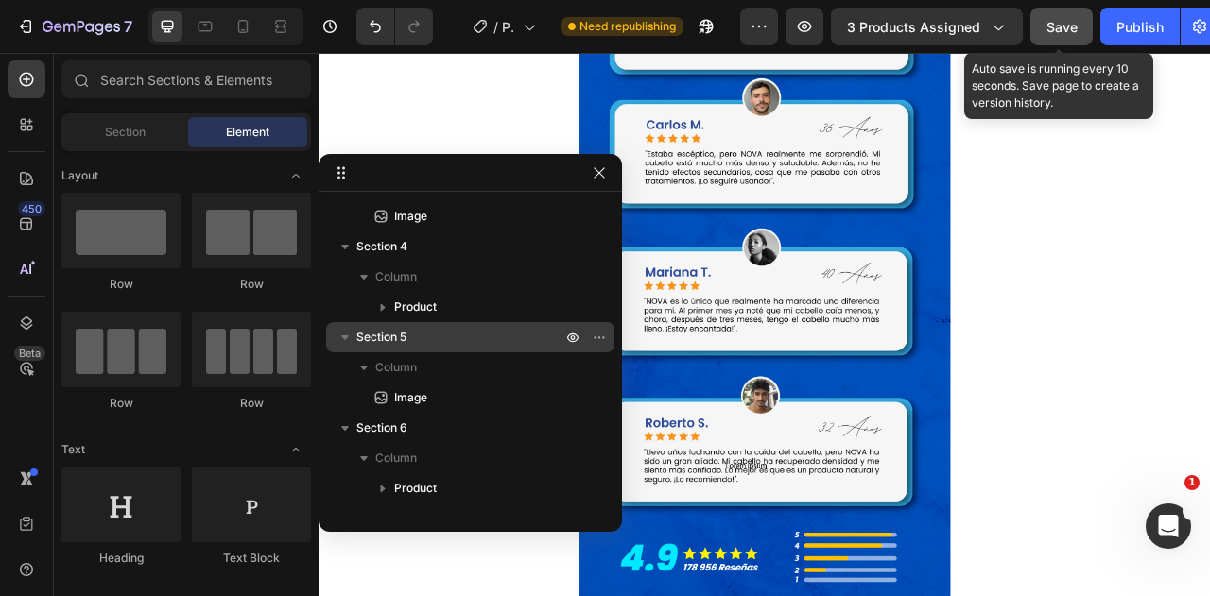
click at [1061, 24] on span "Save" at bounding box center [1061, 27] width 31 height 16
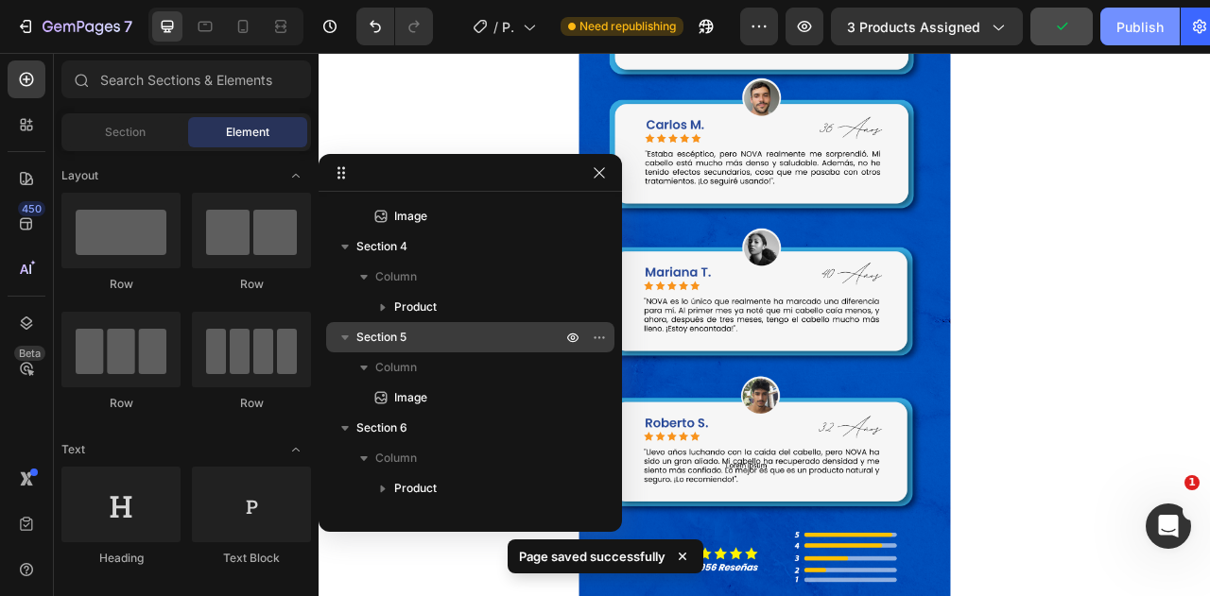
click at [1166, 26] on button "Publish" at bounding box center [1139, 27] width 79 height 38
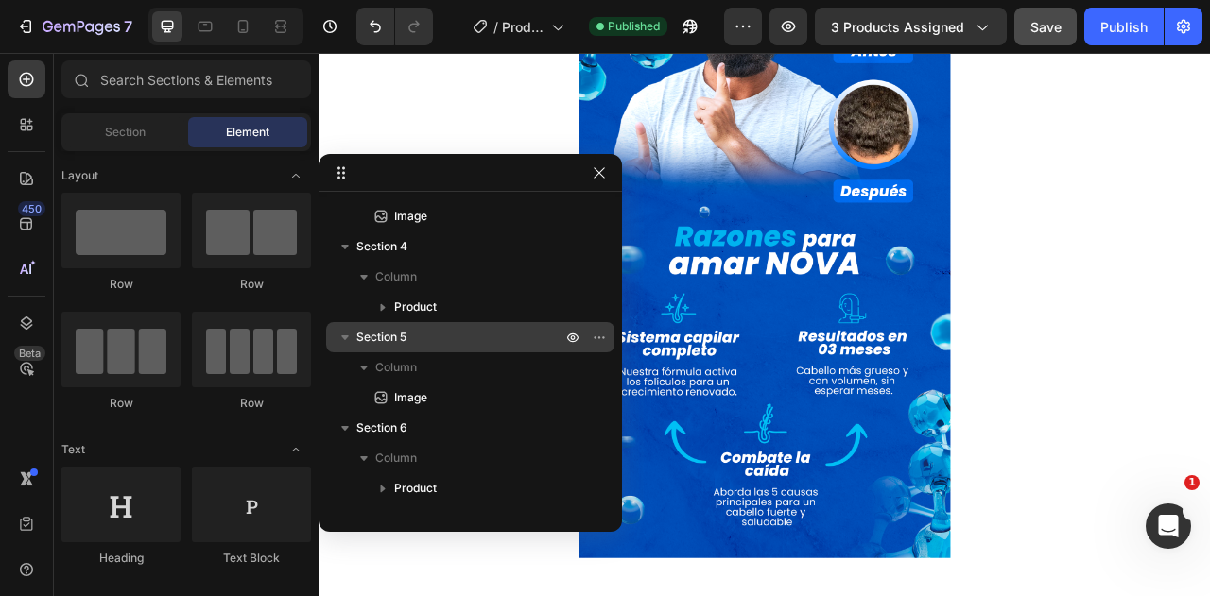
scroll to position [3732, 0]
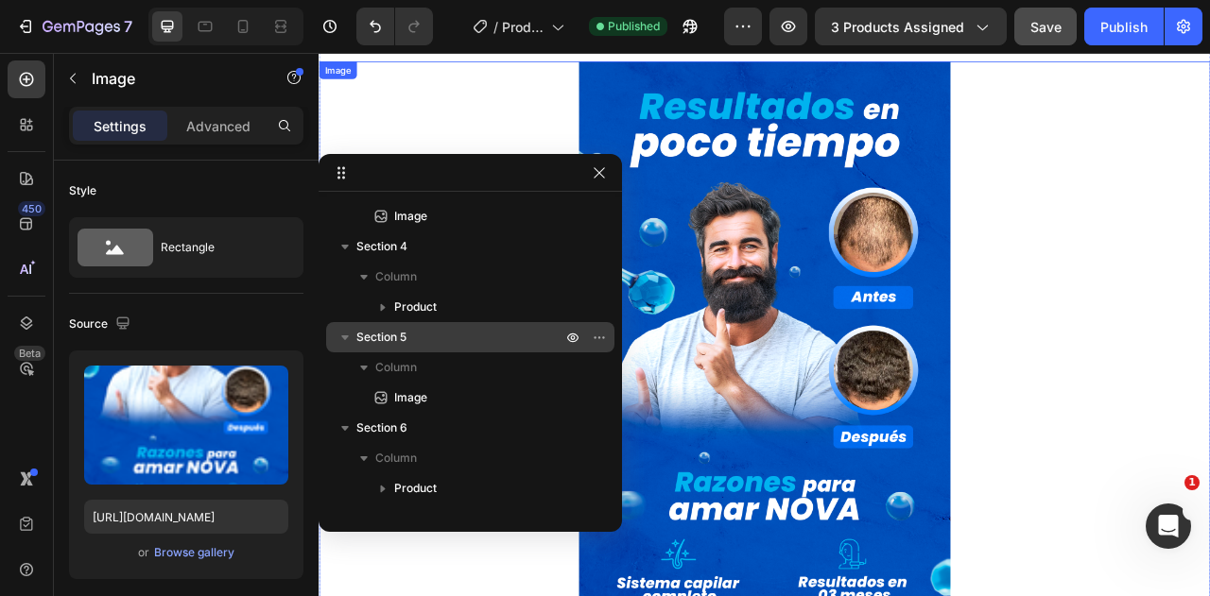
click at [1209, 250] on div at bounding box center [886, 535] width 1134 height 945
click at [526, 152] on div at bounding box center [886, 535] width 1134 height 945
click at [239, 33] on icon at bounding box center [242, 26] width 19 height 19
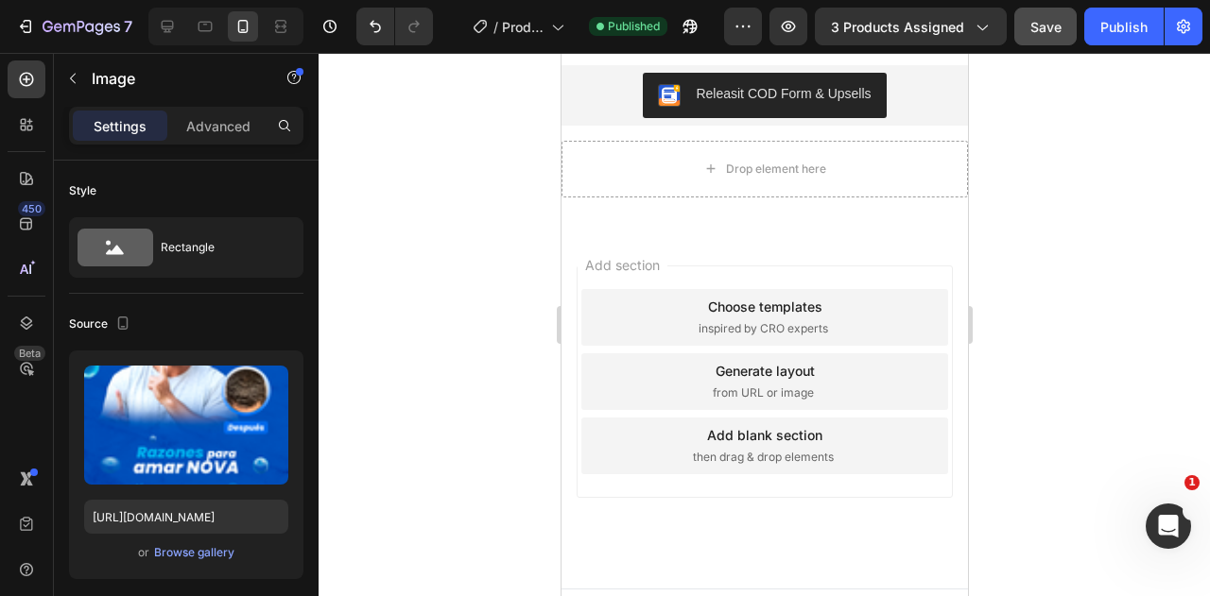
scroll to position [7995, 0]
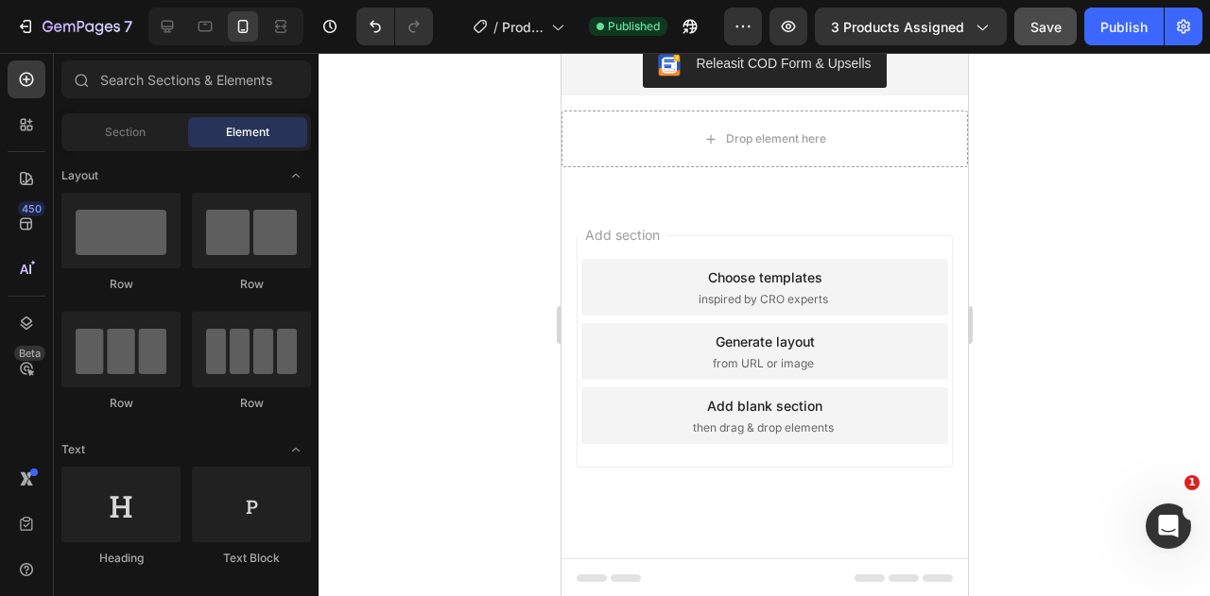
click at [815, 230] on div "Add section Choose templates inspired by CRO experts Generate layout from URL o…" at bounding box center [764, 378] width 406 height 361
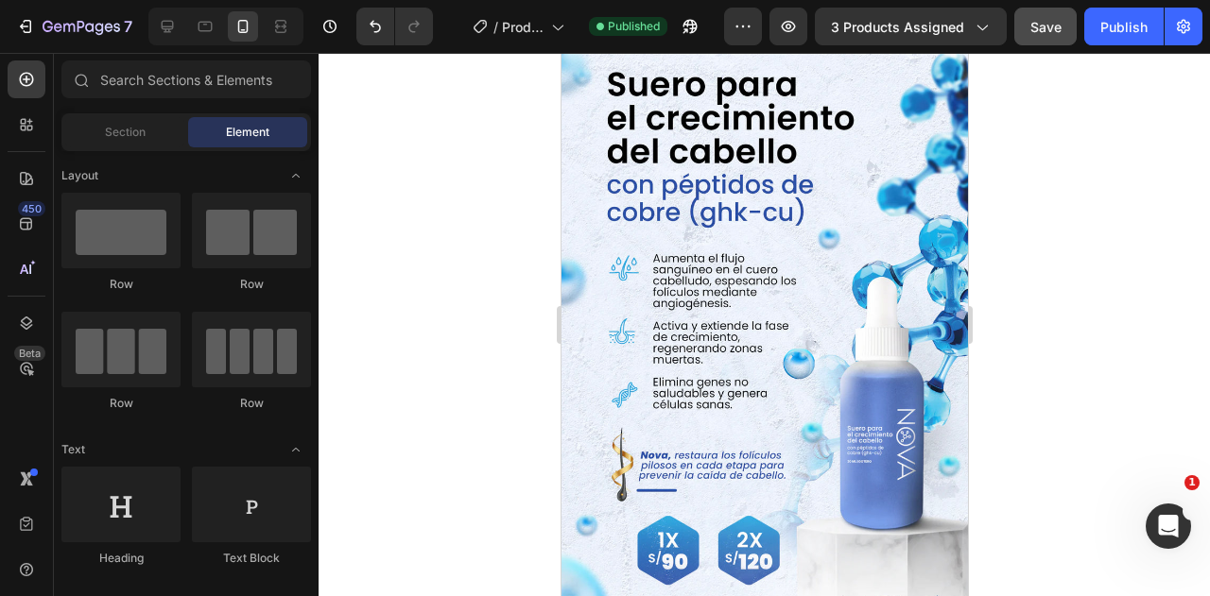
scroll to position [0, 0]
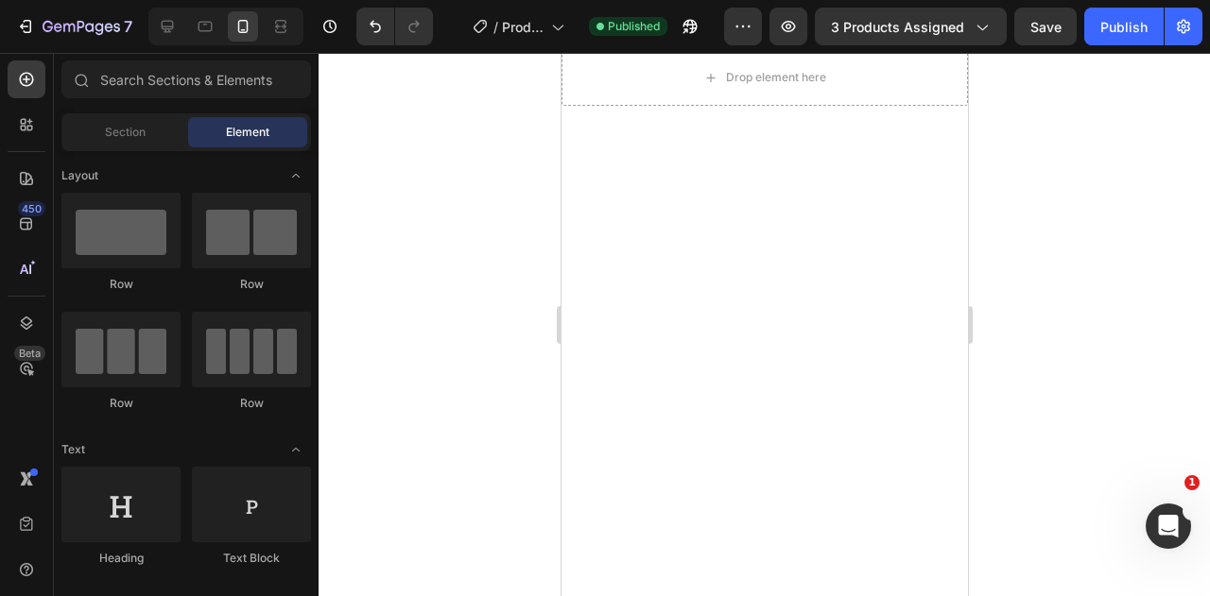
scroll to position [5671, 0]
